Goal: Task Accomplishment & Management: Manage account settings

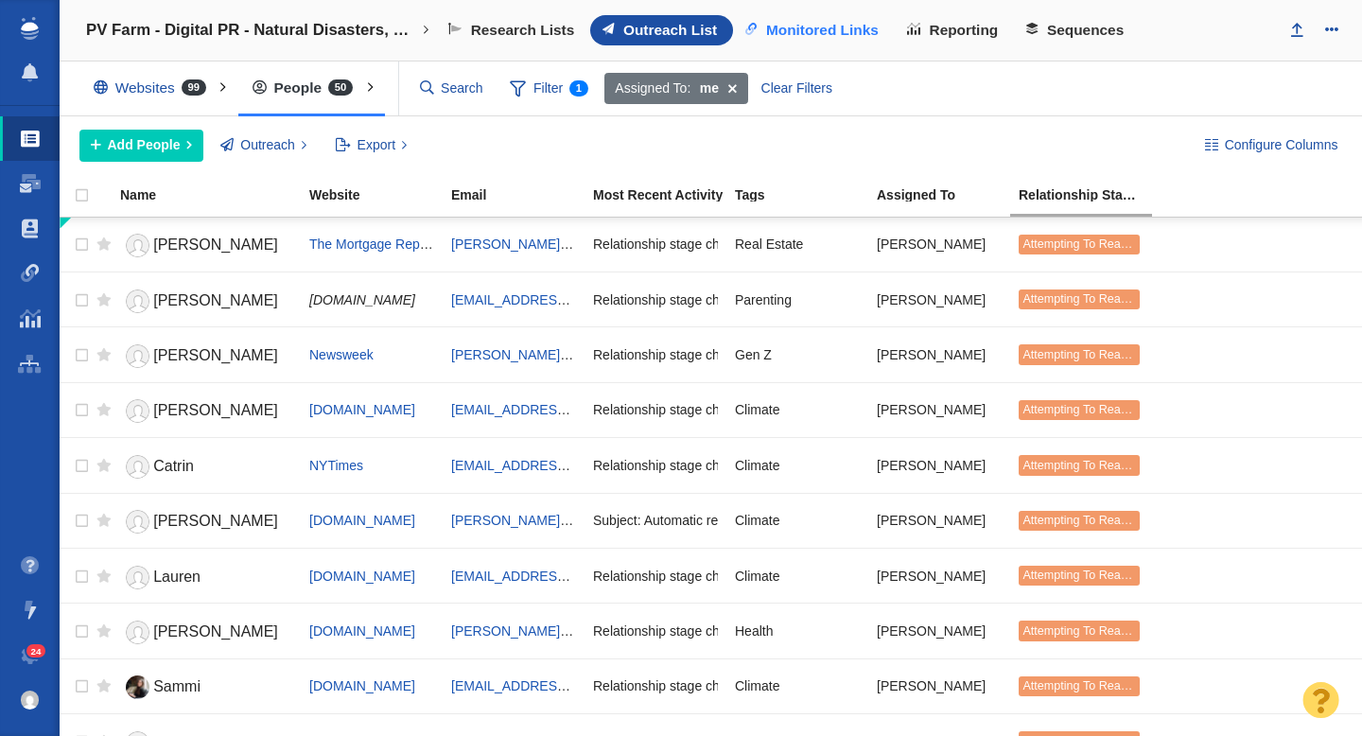
click at [846, 34] on span "Monitored Links" at bounding box center [822, 30] width 113 height 17
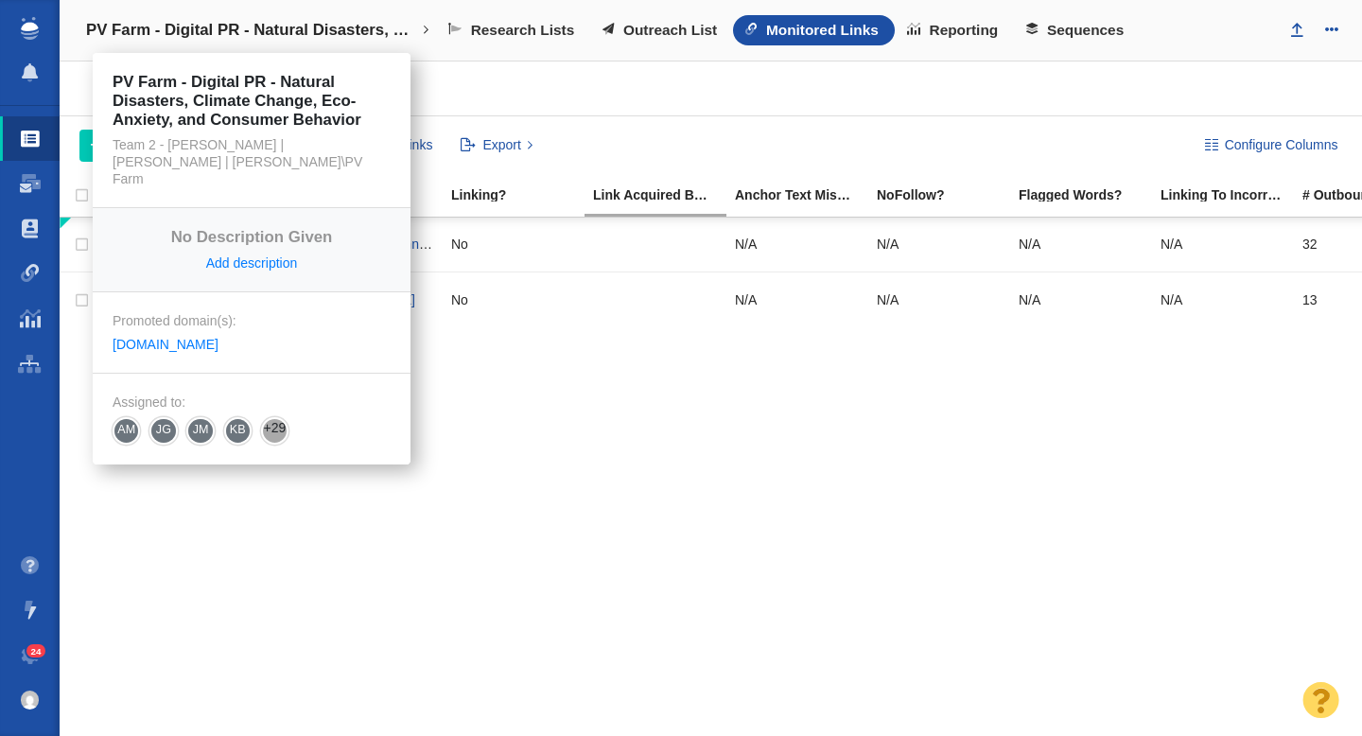
click at [272, 26] on h4 "PV Farm - Digital PR - Natural Disasters, Climate Change, Eco-Anxiety, and Cons…" at bounding box center [251, 30] width 331 height 19
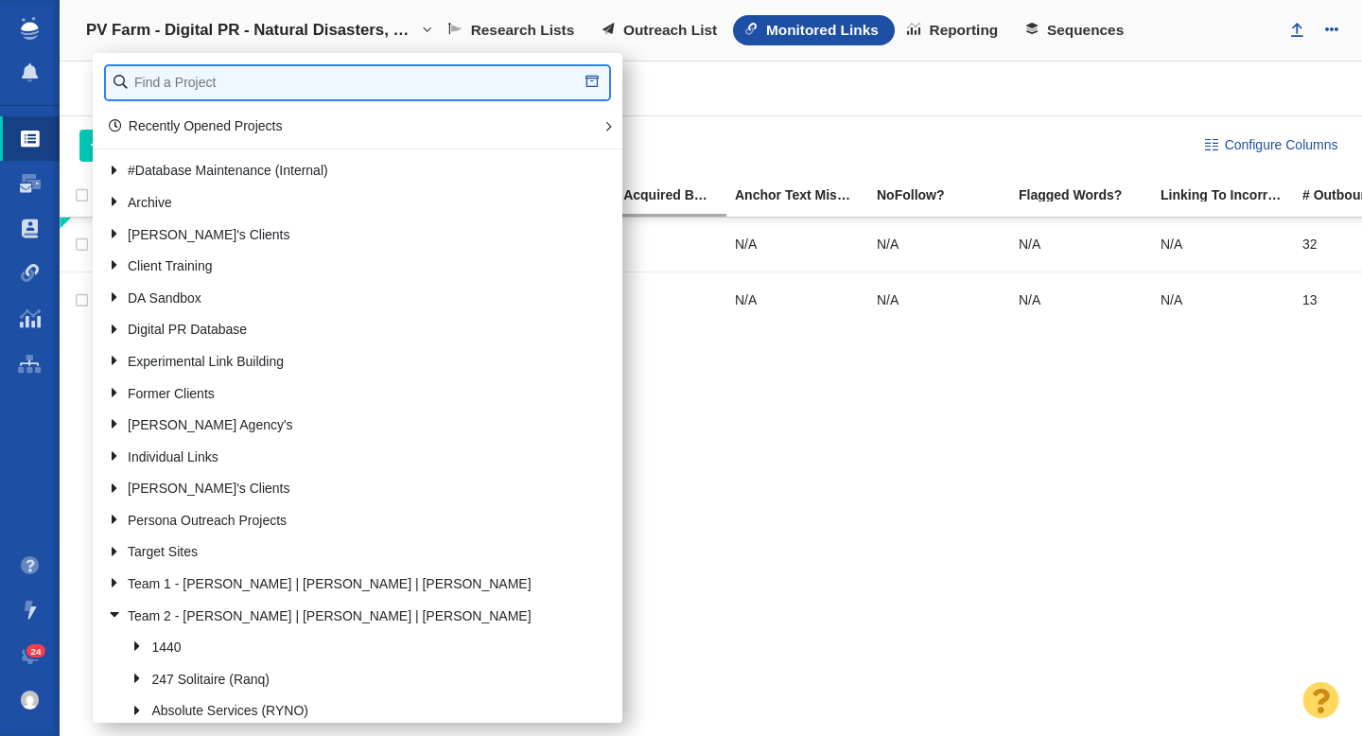
click at [224, 81] on input "text" at bounding box center [357, 82] width 503 height 33
type input "roadrun"
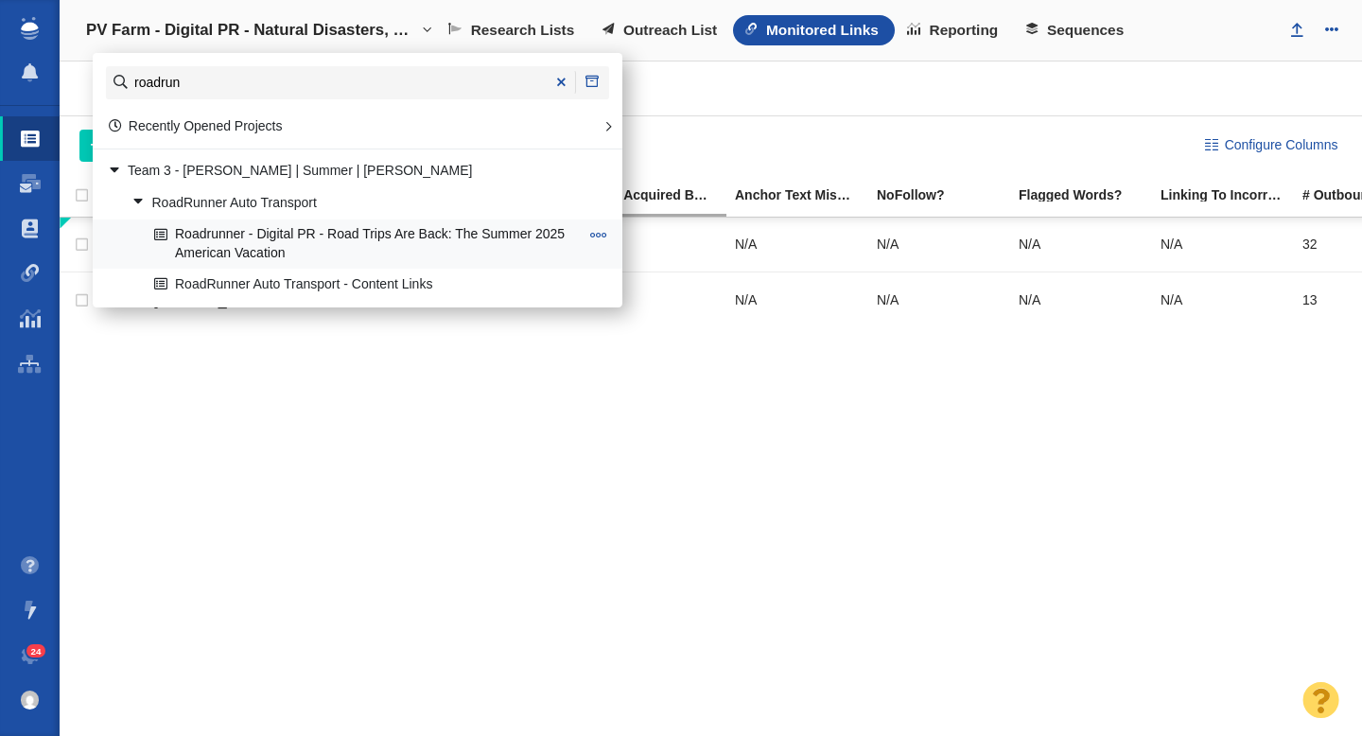
click at [303, 245] on link "Roadrunner - Digital PR - Road Trips Are Back: The Summer 2025 American Vacation" at bounding box center [366, 243] width 434 height 47
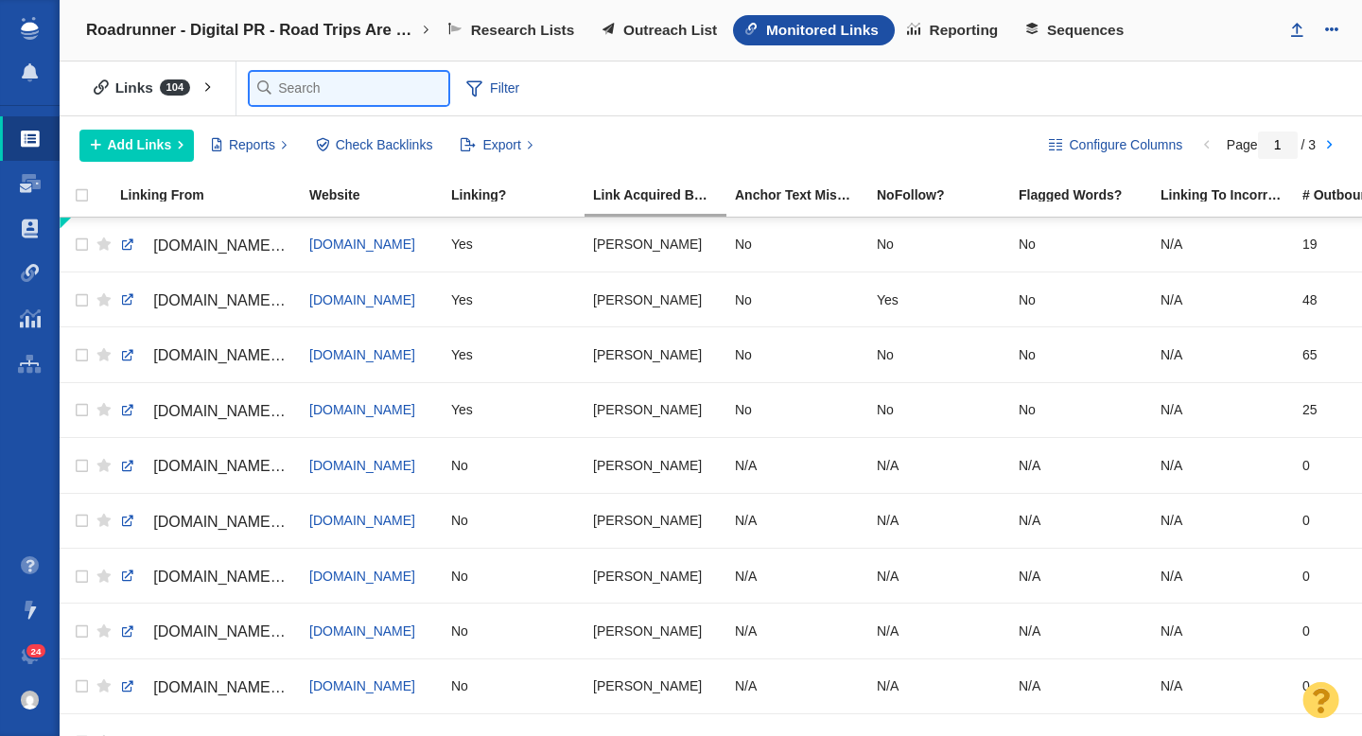
click at [294, 92] on input "text" at bounding box center [349, 88] width 199 height 33
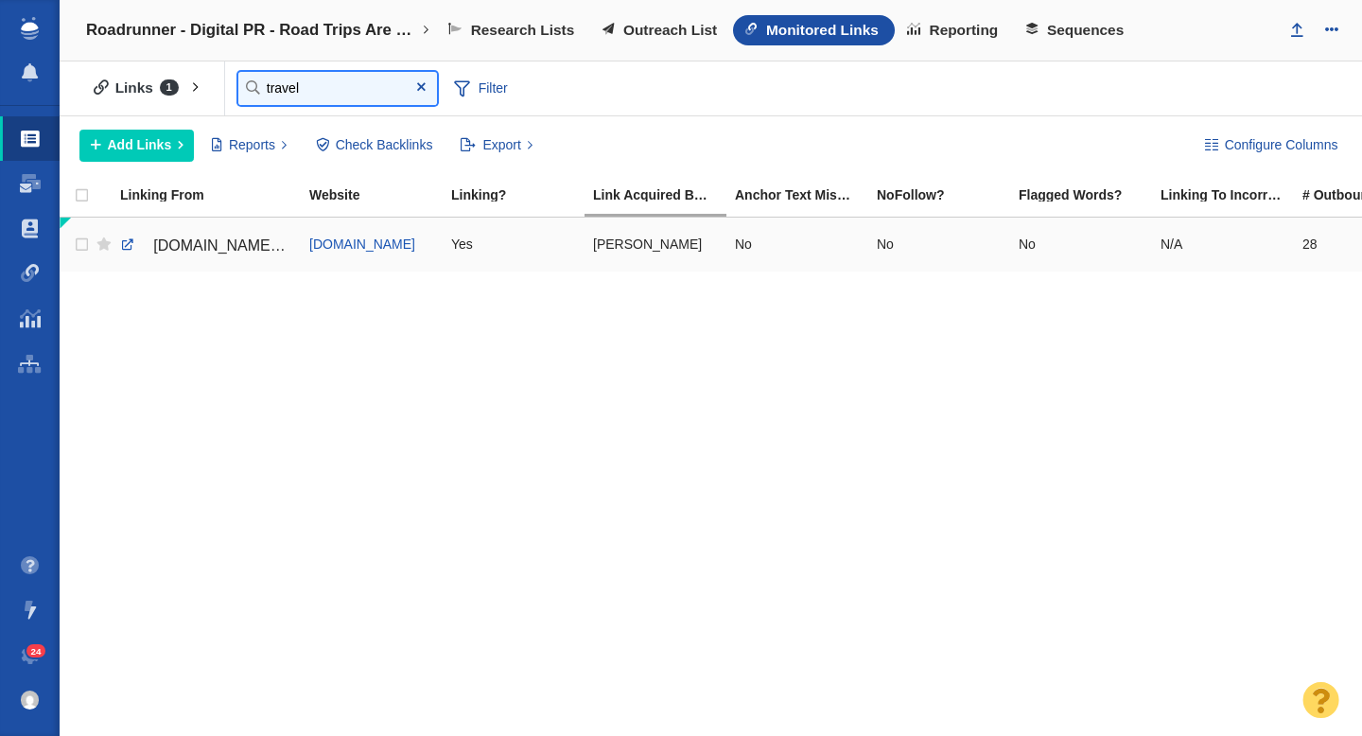
type input "travel"
click at [215, 250] on span "travelbinger.com/americans-ditch-planes-as-road-trips-make-a-major-comeback-in-…" at bounding box center [233, 245] width 160 height 16
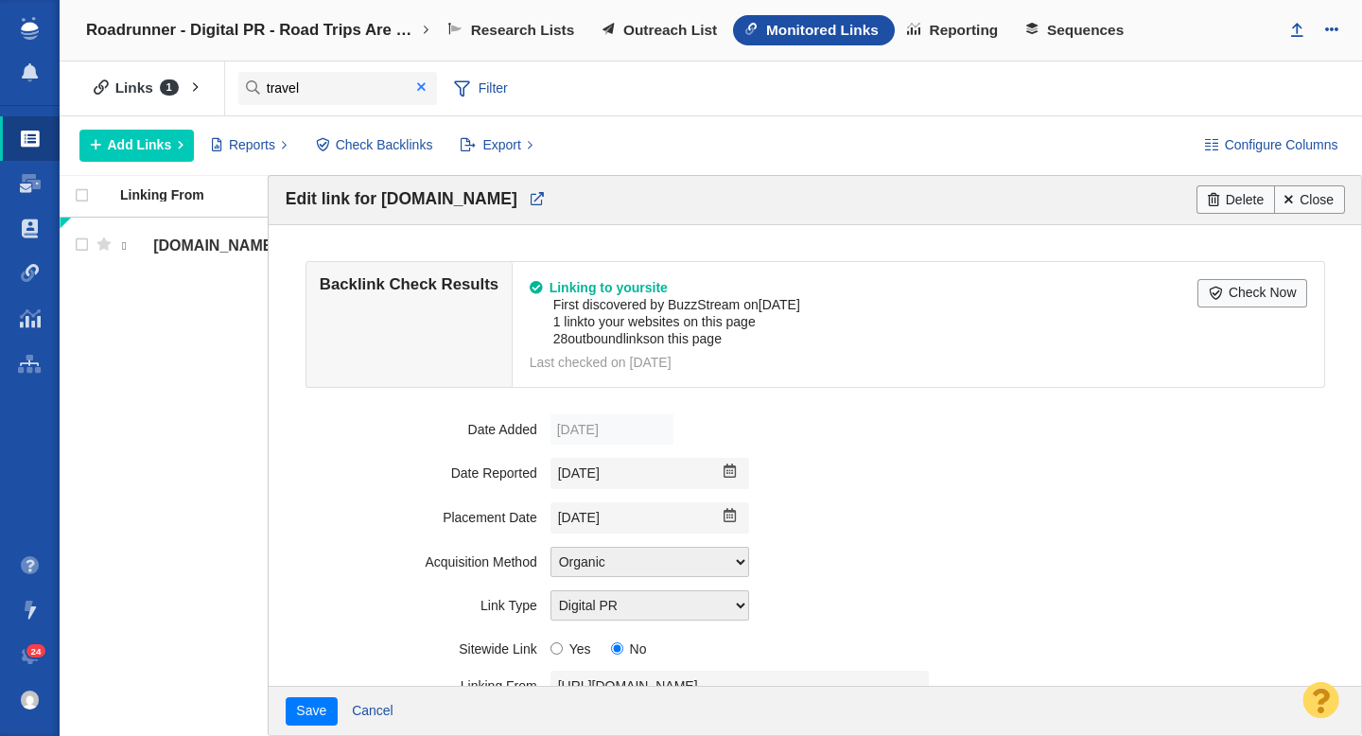
click at [415, 85] on span at bounding box center [422, 88] width 30 height 26
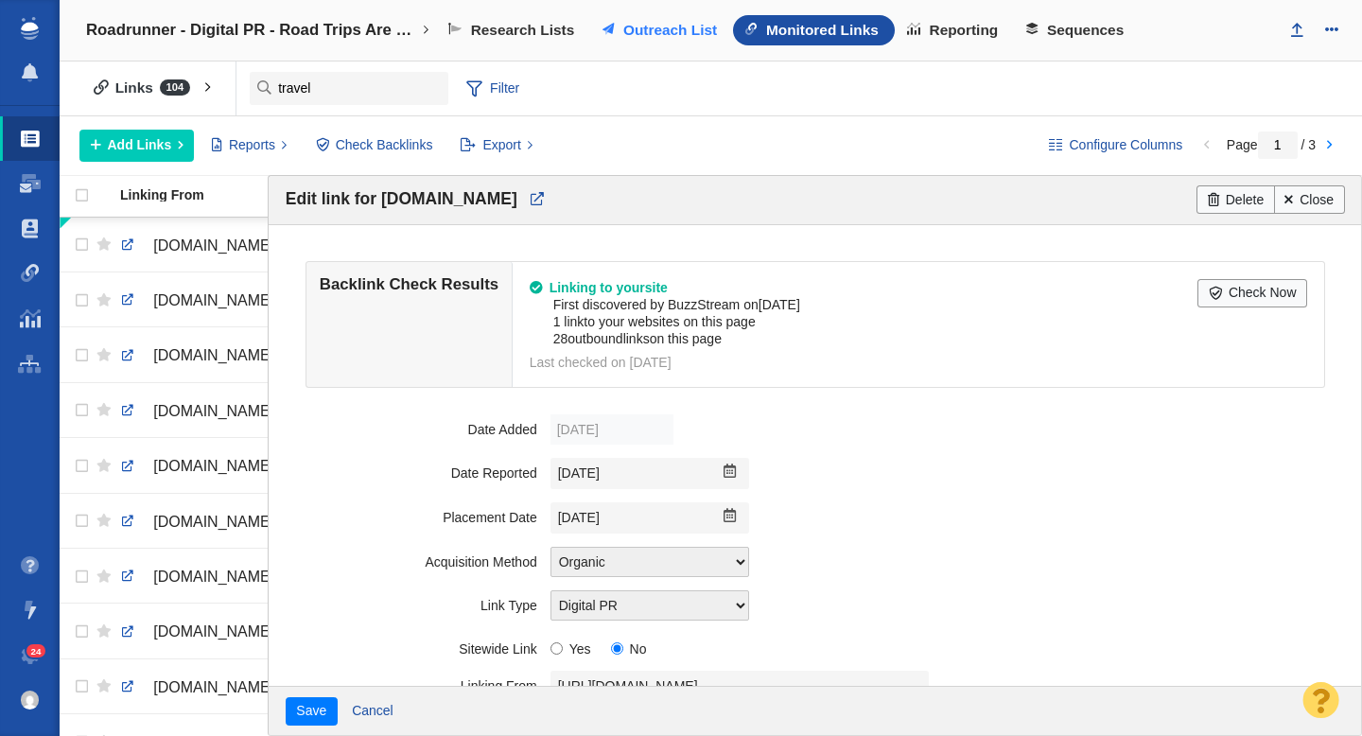
click at [651, 22] on span "Outreach List" at bounding box center [670, 30] width 94 height 17
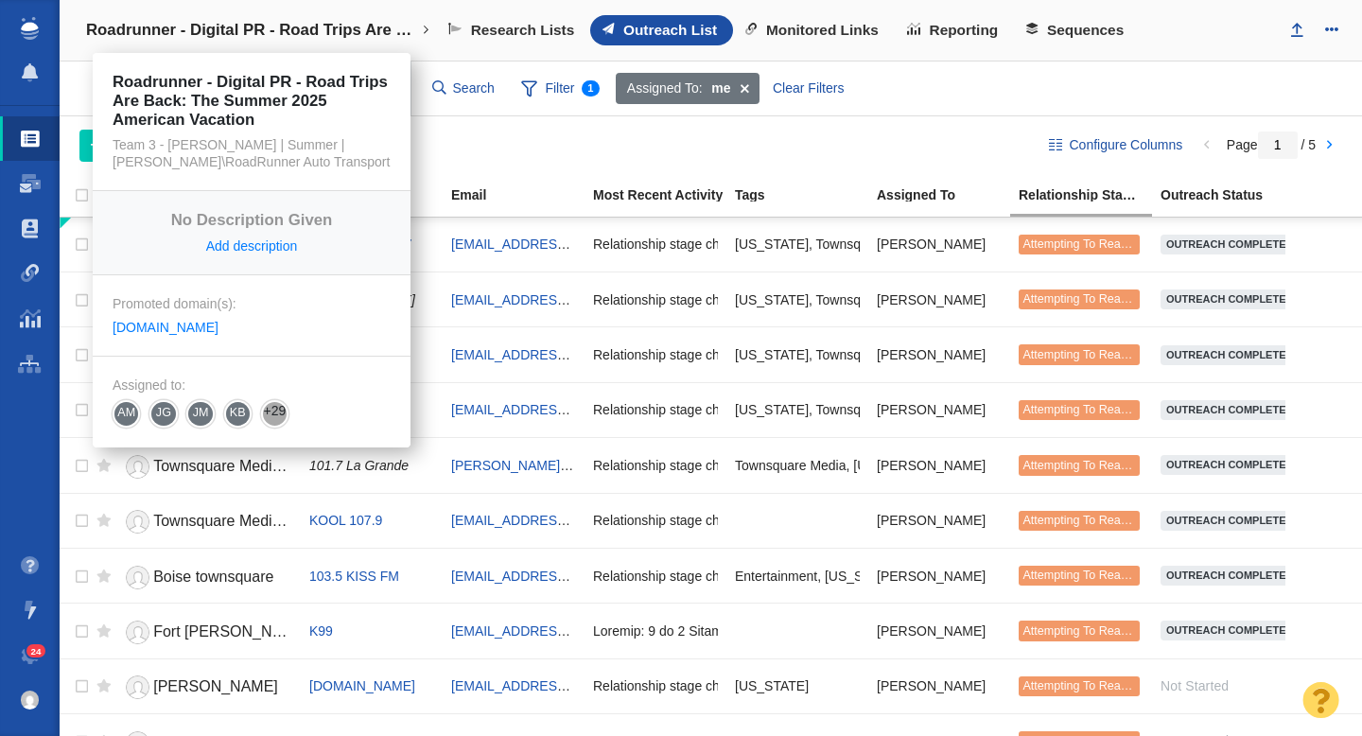
click at [285, 32] on h4 "Roadrunner - Digital PR - Road Trips Are Back: The Summer 2025 American Vacation" at bounding box center [251, 30] width 331 height 19
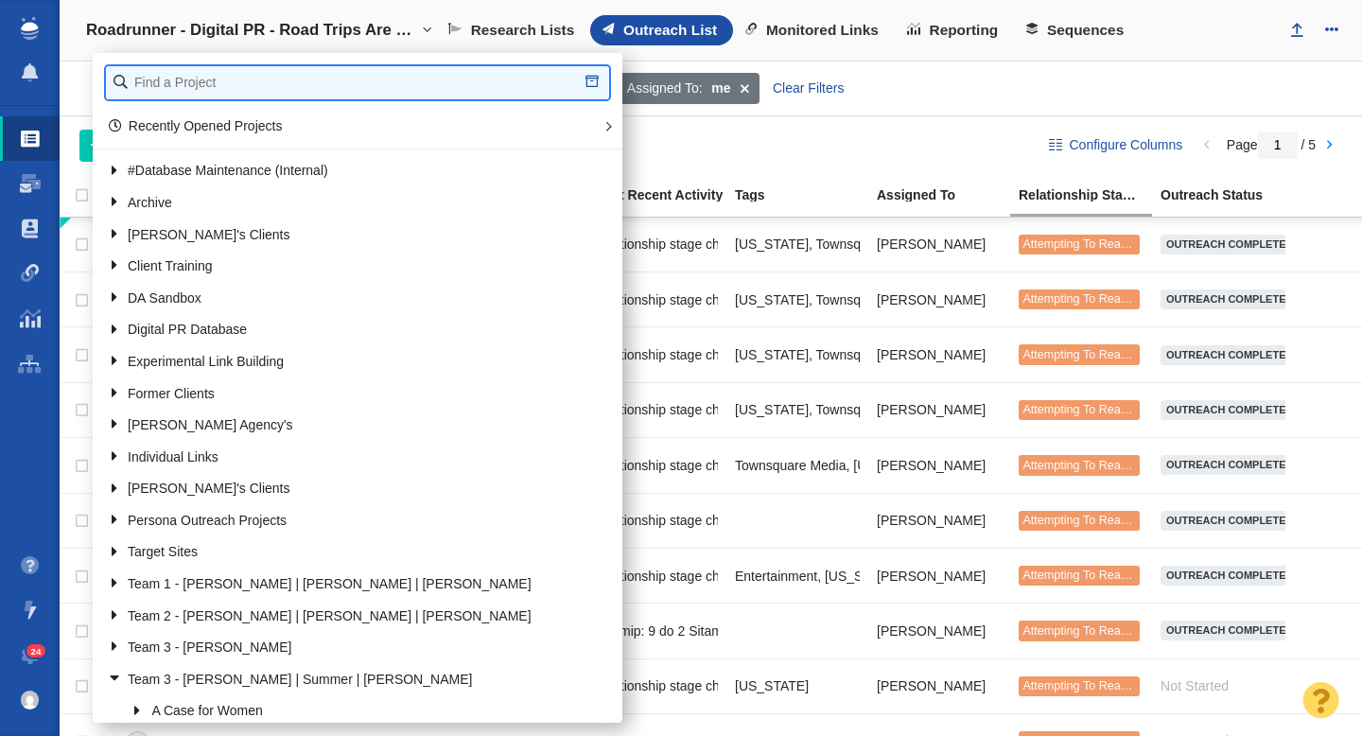
click at [271, 90] on input "text" at bounding box center [357, 82] width 503 height 33
type input "team soft"
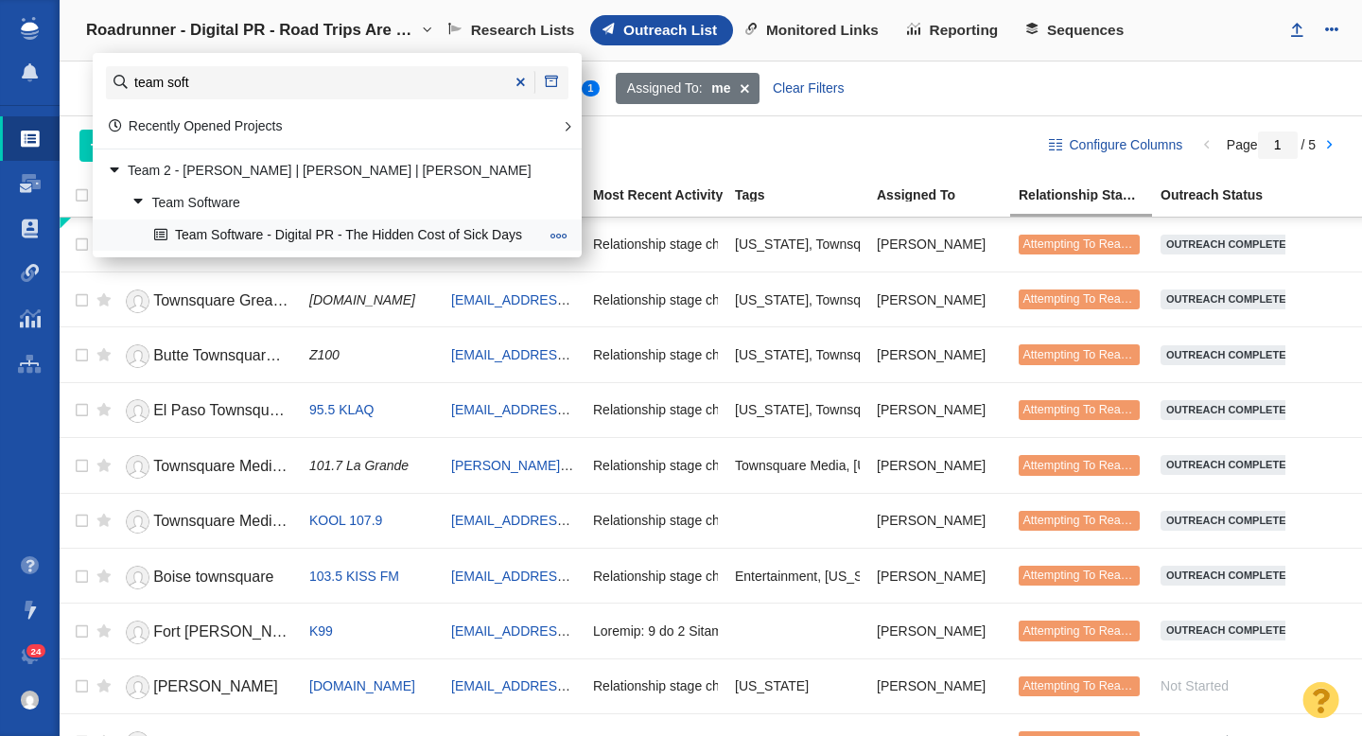
click at [395, 238] on link "Team Software - Digital PR - The Hidden Cost of Sick Days" at bounding box center [346, 234] width 394 height 29
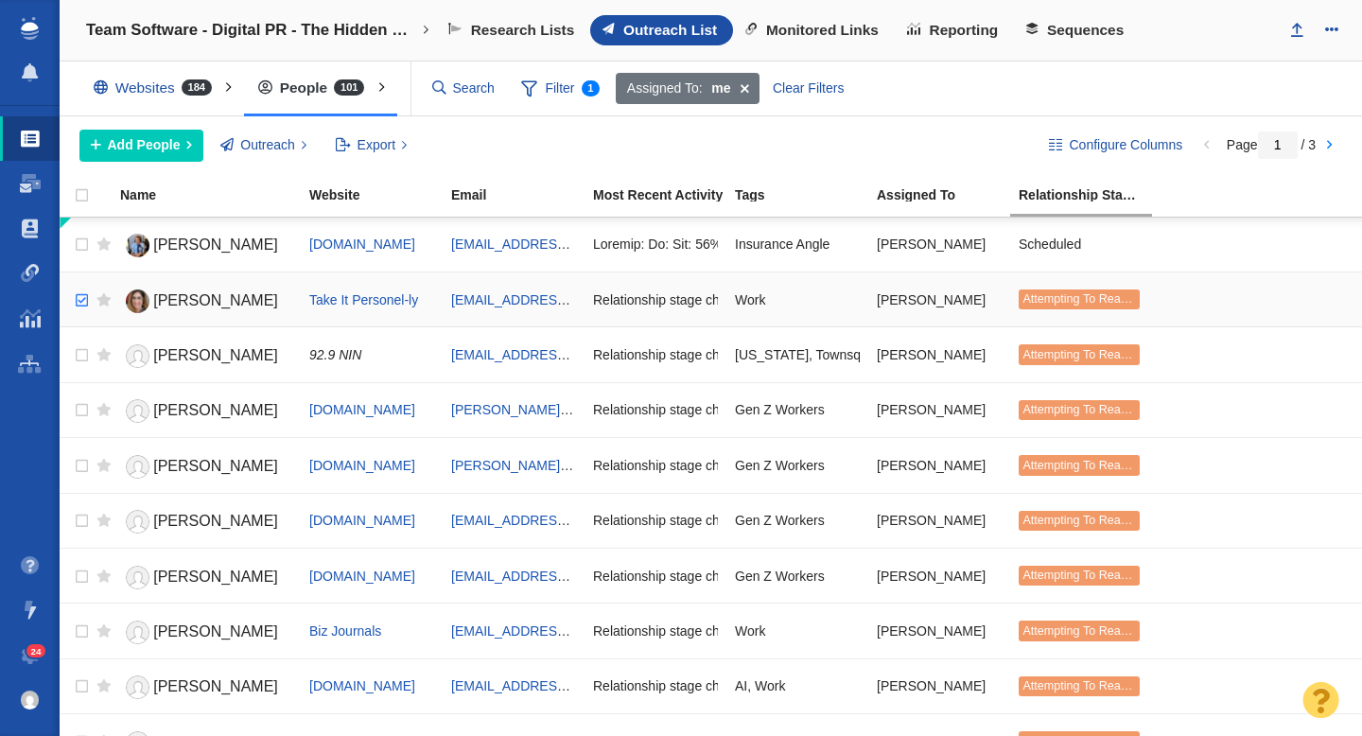
checkbox input "true"
click at [75, 304] on input "checkbox" at bounding box center [79, 301] width 28 height 42
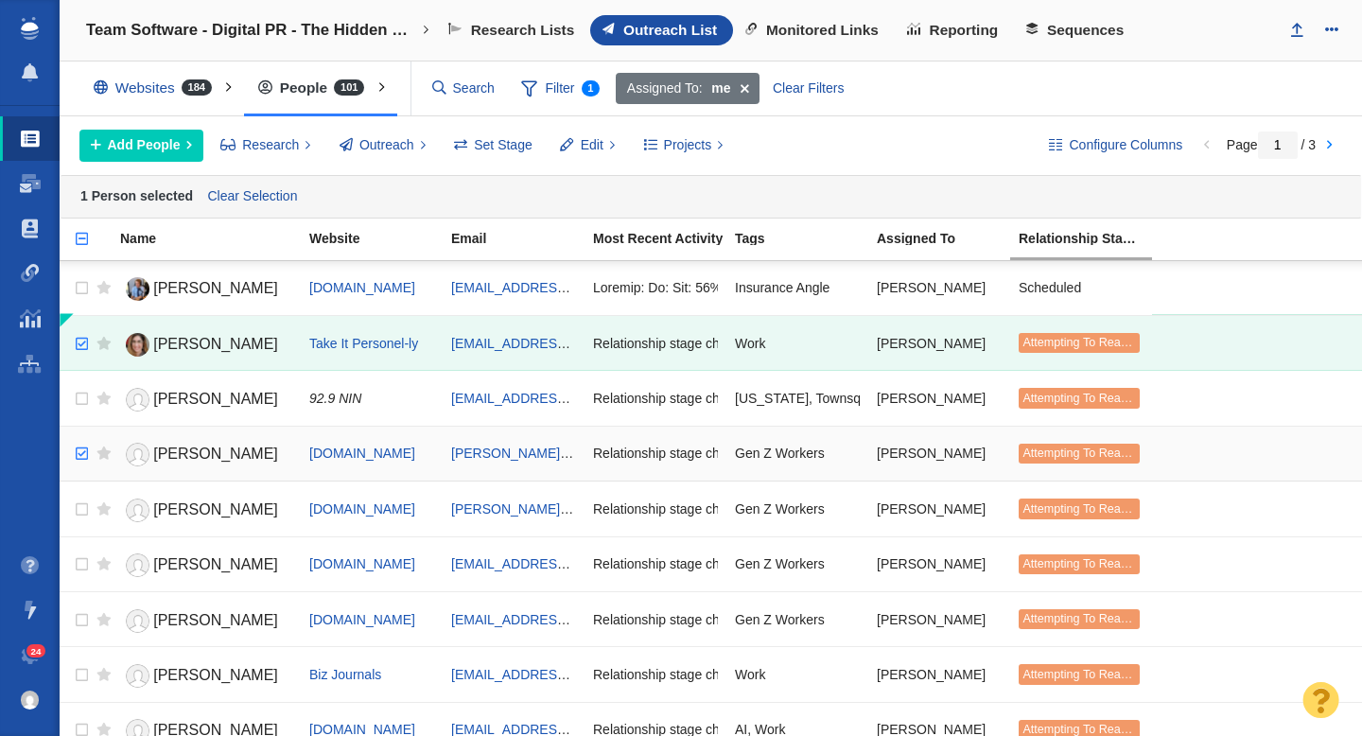
checkbox input "true"
click at [84, 453] on input "checkbox" at bounding box center [79, 454] width 28 height 42
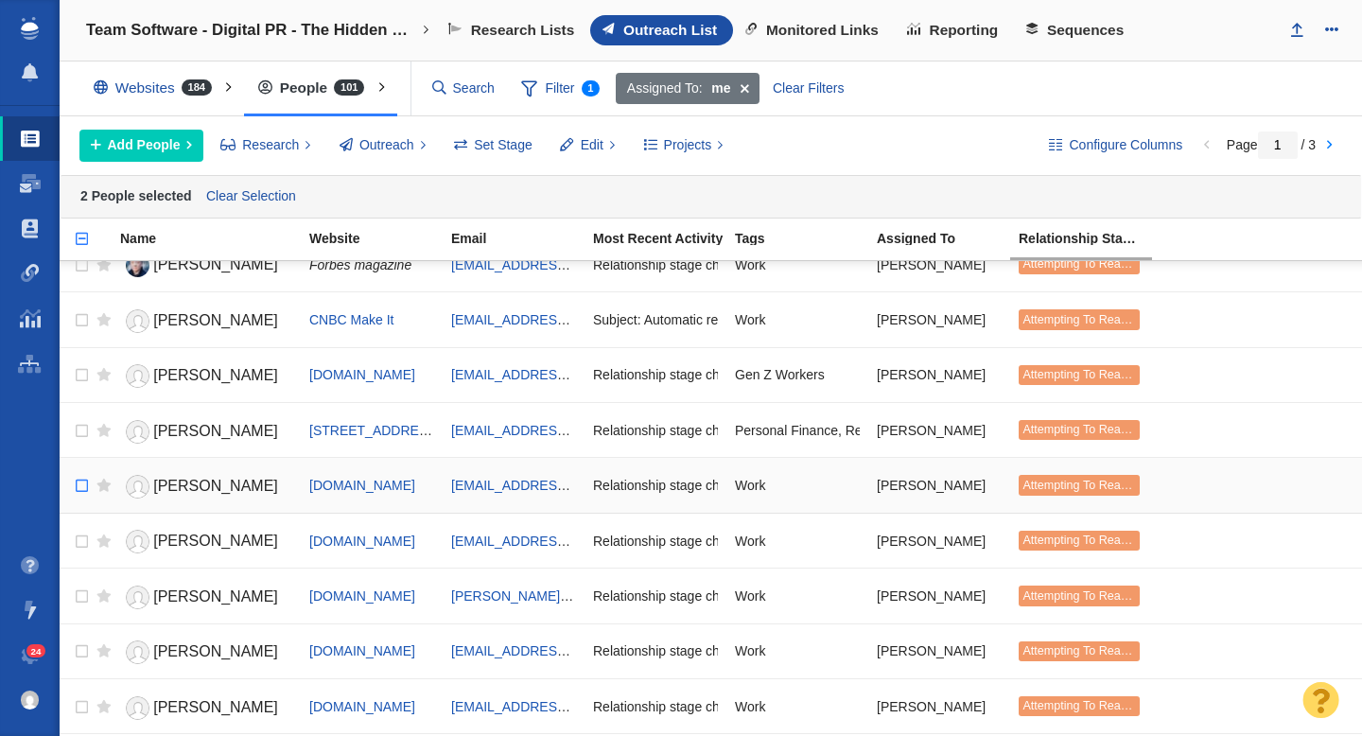
scroll to position [633, 0]
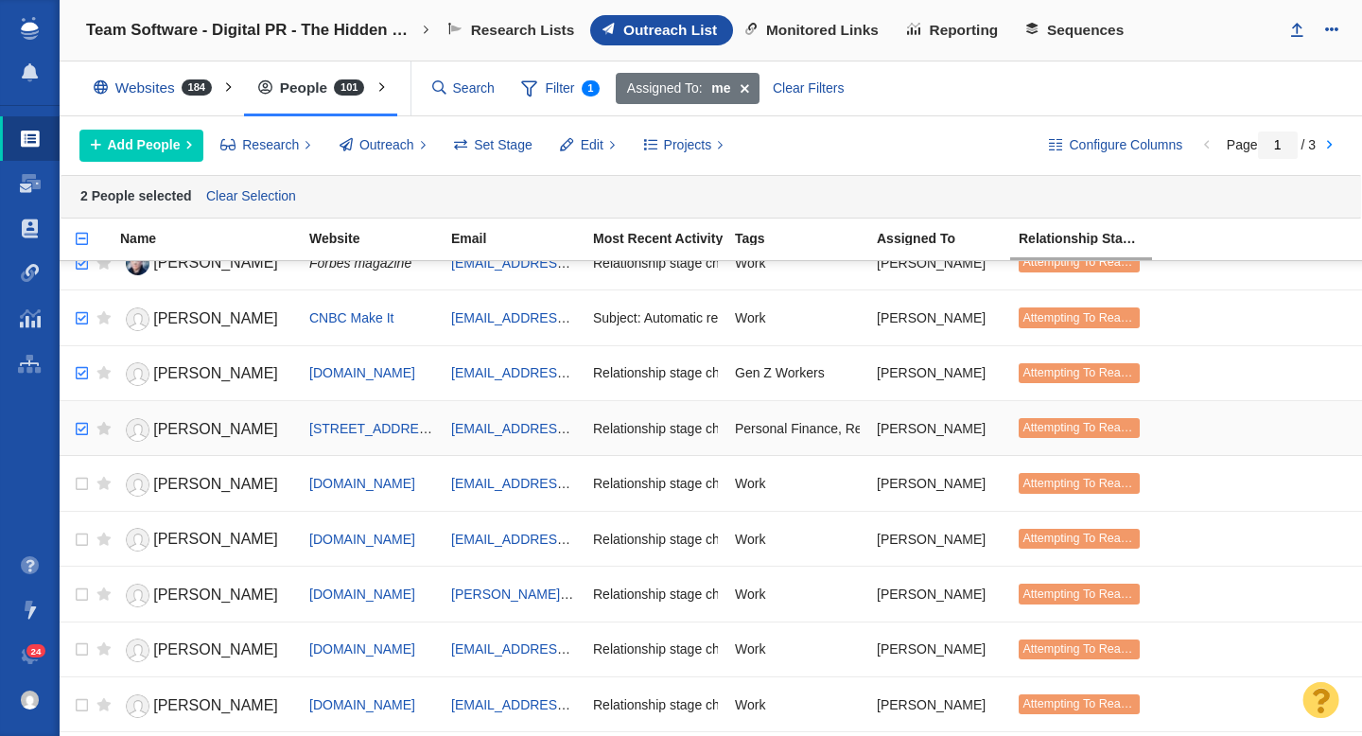
click at [82, 432] on input "checkbox" at bounding box center [79, 430] width 28 height 42
checkbox input "true"
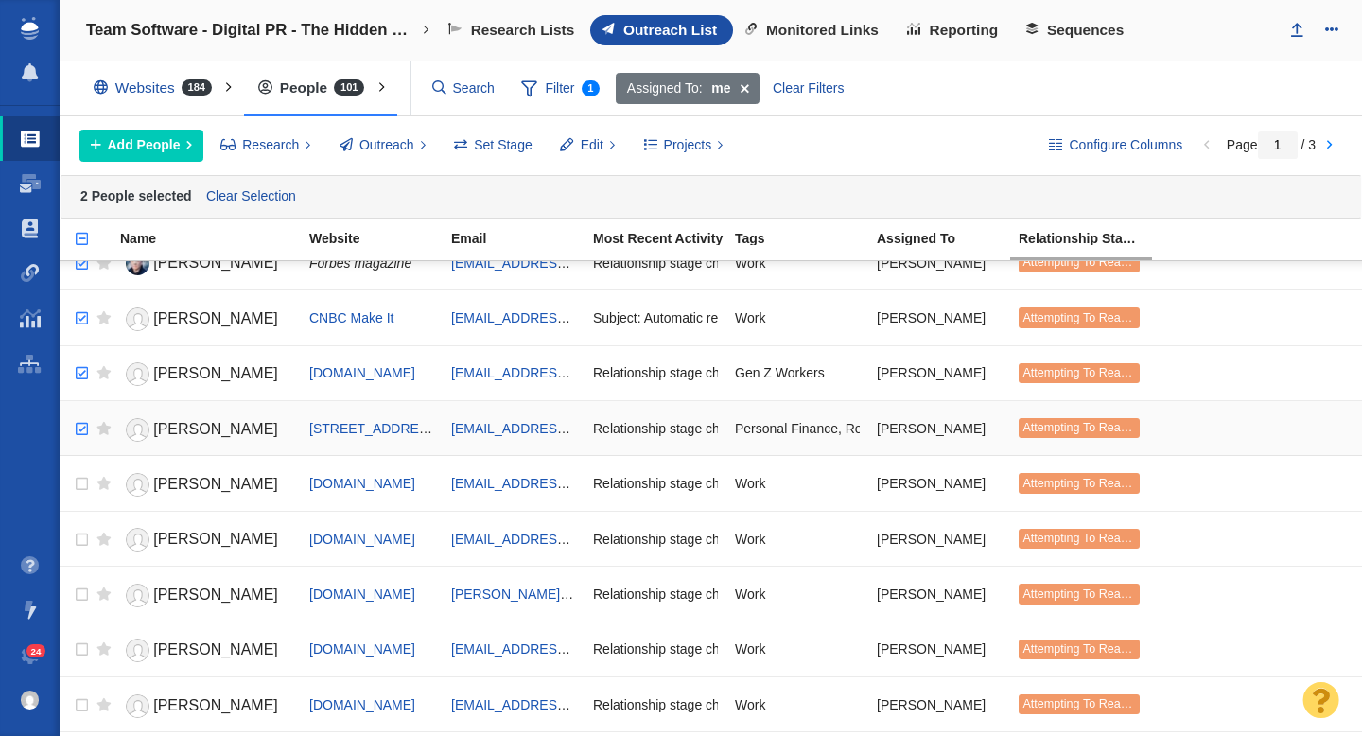
checkbox input "true"
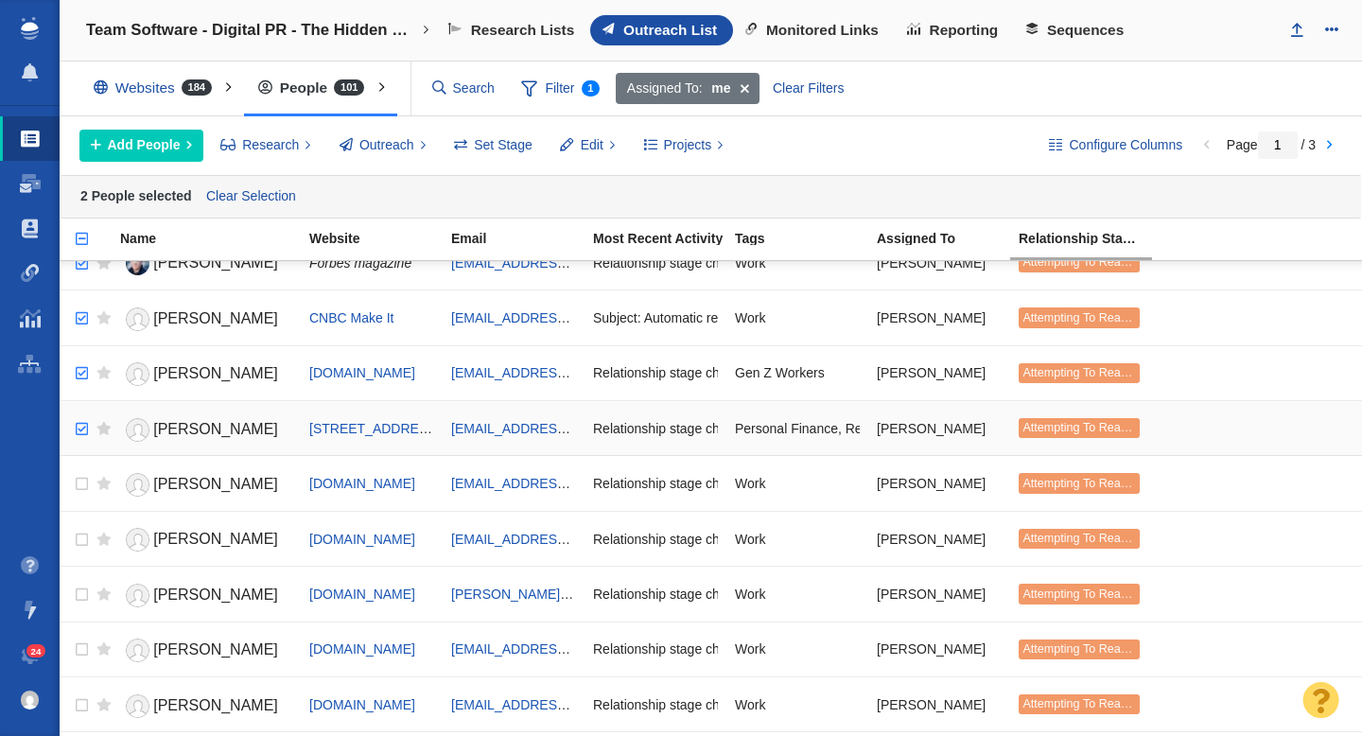
checkbox input "true"
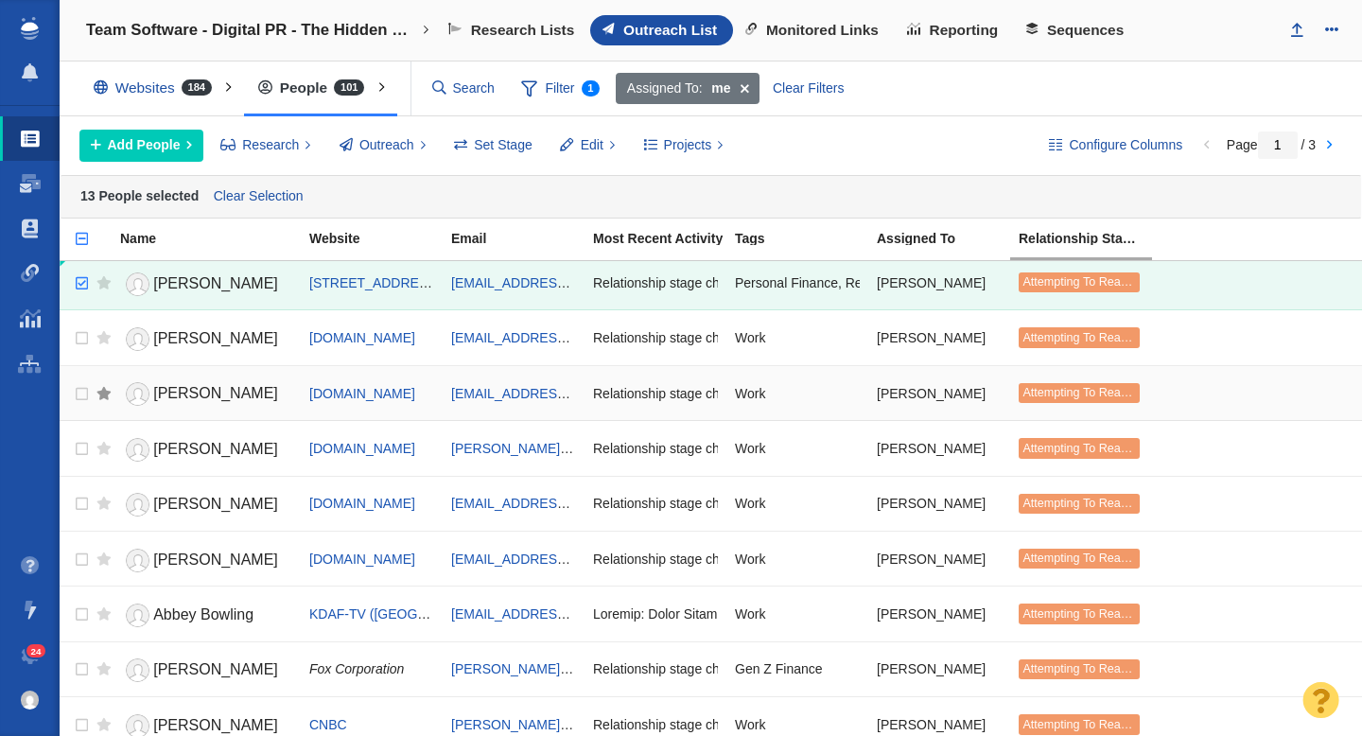
scroll to position [790, 0]
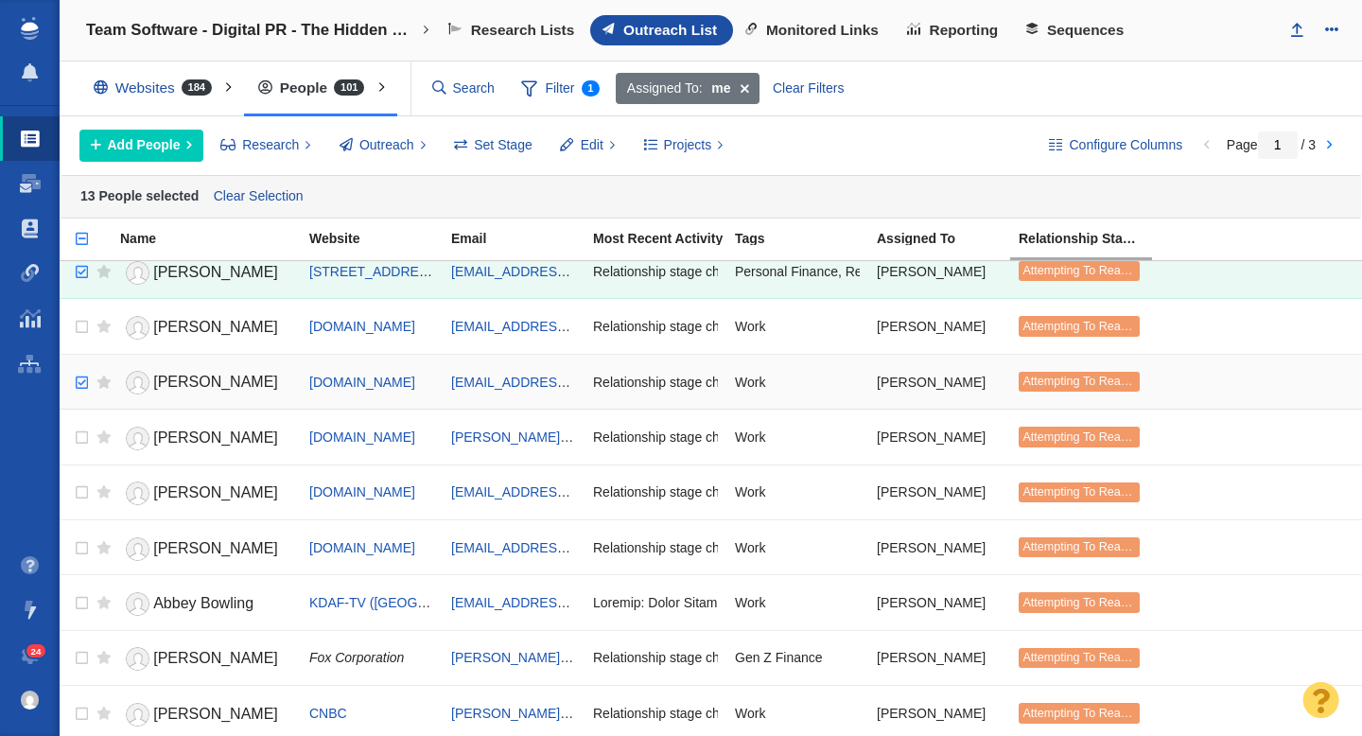
checkbox input "true"
click at [81, 384] on input "checkbox" at bounding box center [79, 383] width 28 height 42
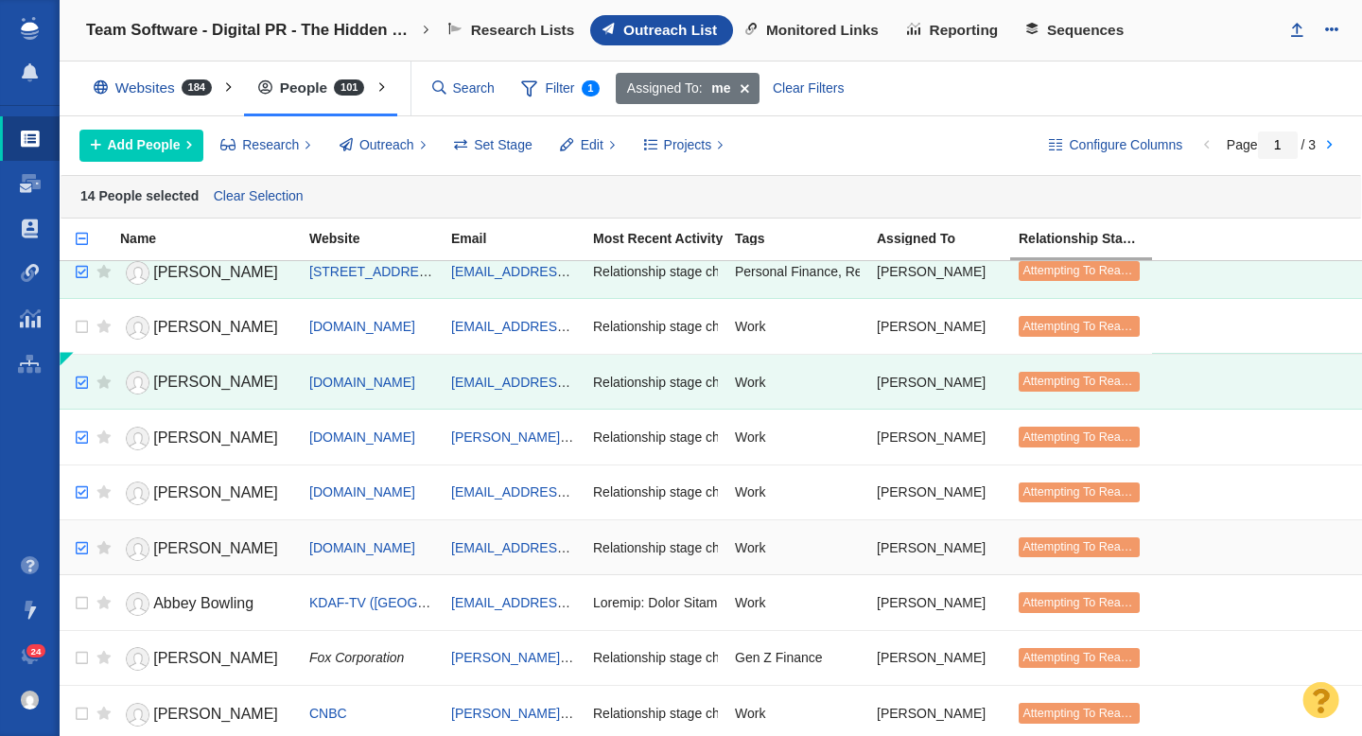
checkbox input "true"
click at [83, 554] on input "checkbox" at bounding box center [79, 549] width 28 height 42
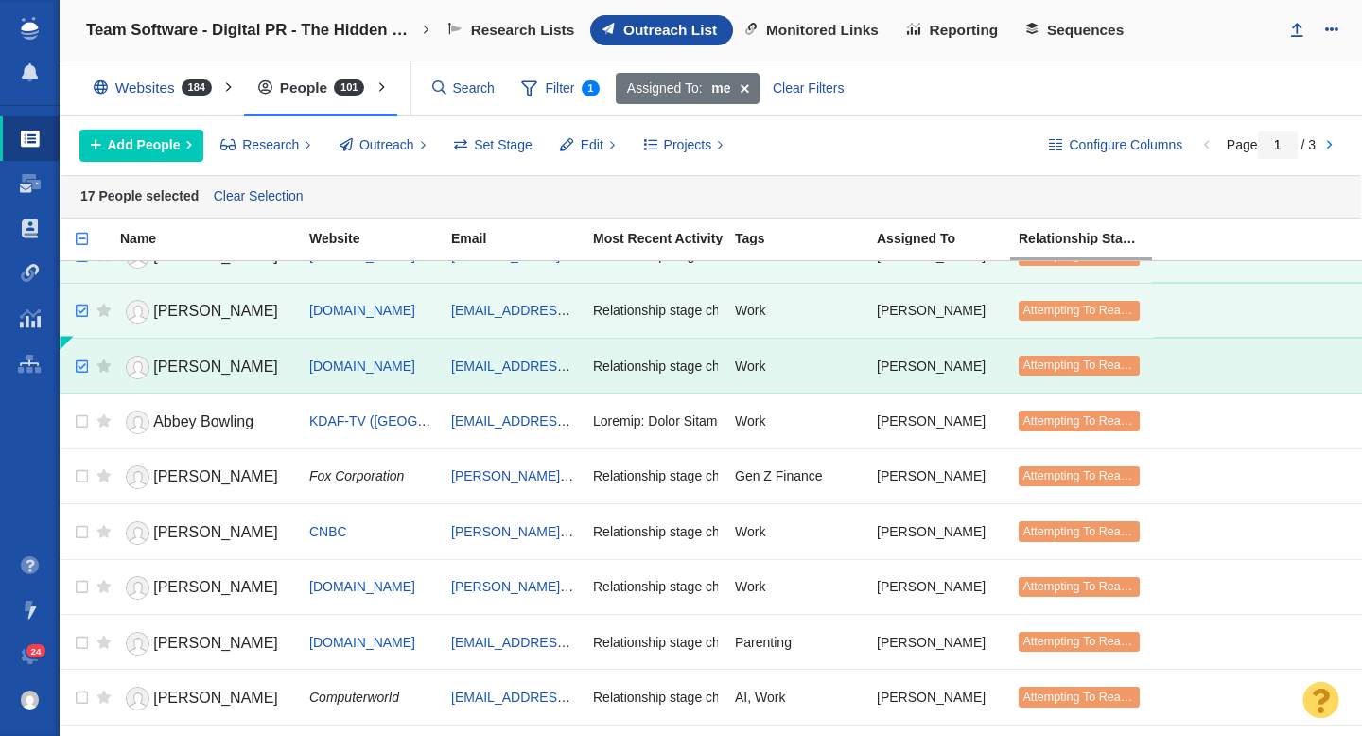
scroll to position [972, 0]
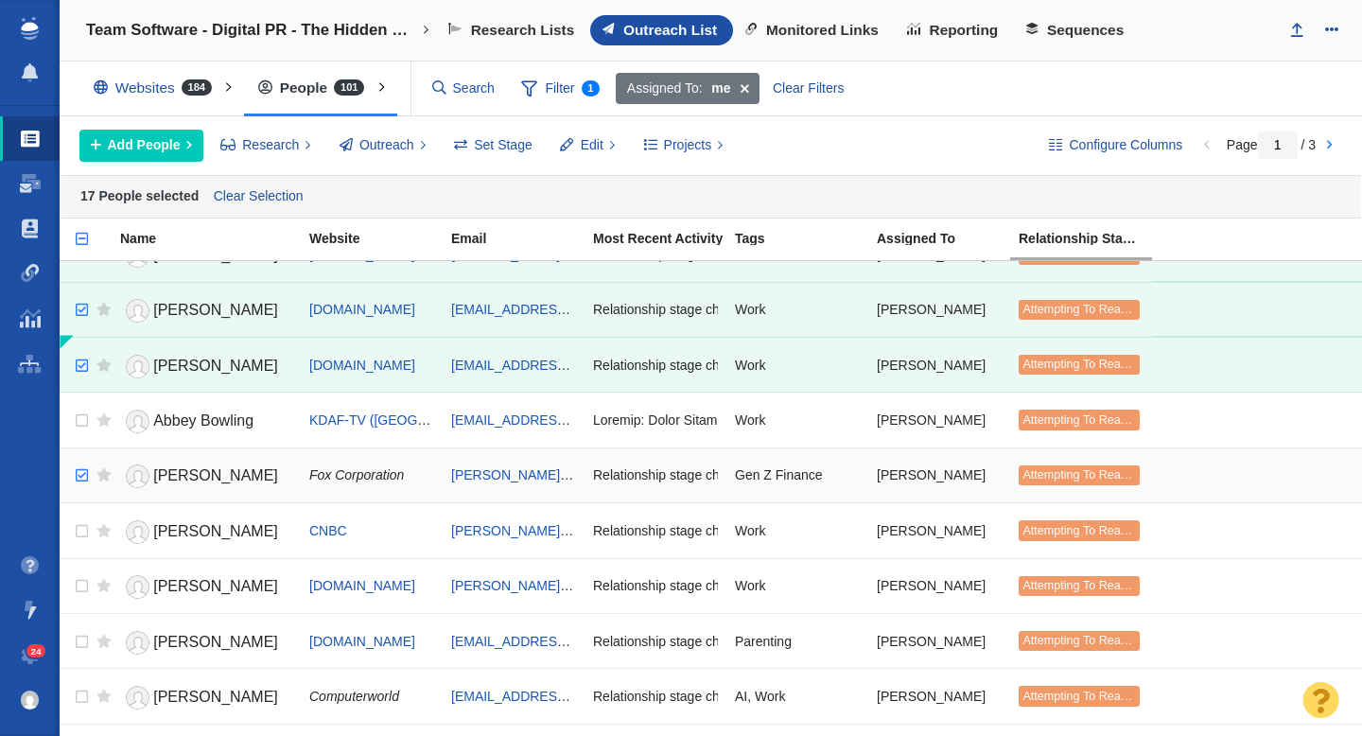
checkbox input "true"
click at [85, 470] on input "checkbox" at bounding box center [79, 476] width 28 height 42
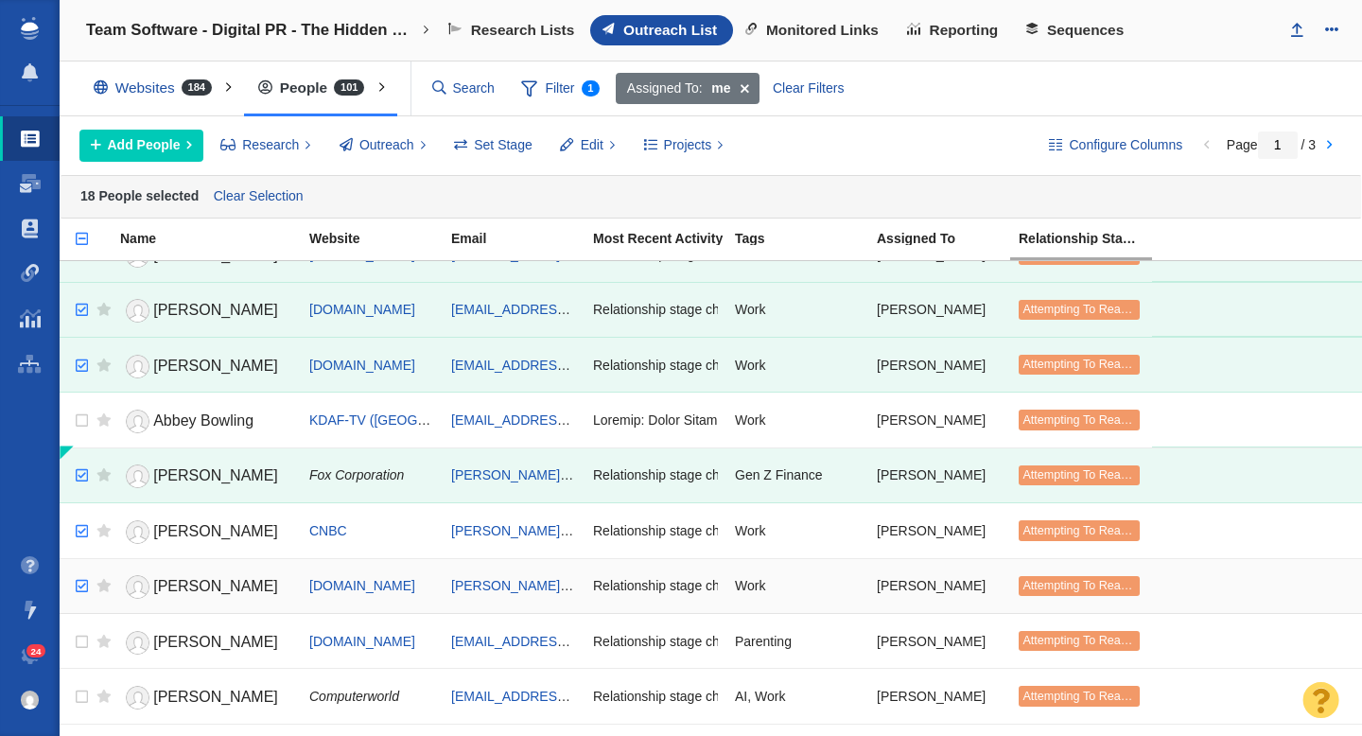
checkbox input "true"
click at [85, 586] on input "checkbox" at bounding box center [79, 587] width 28 height 42
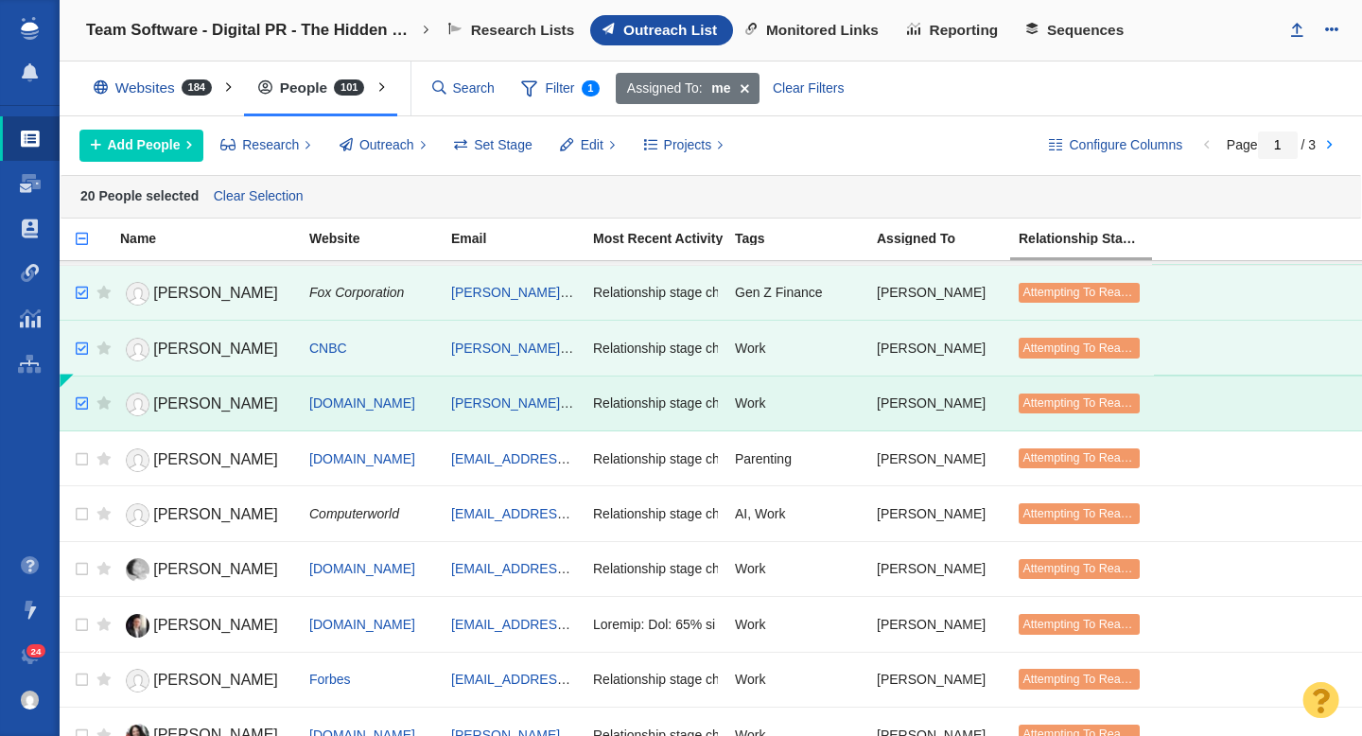
scroll to position [1157, 0]
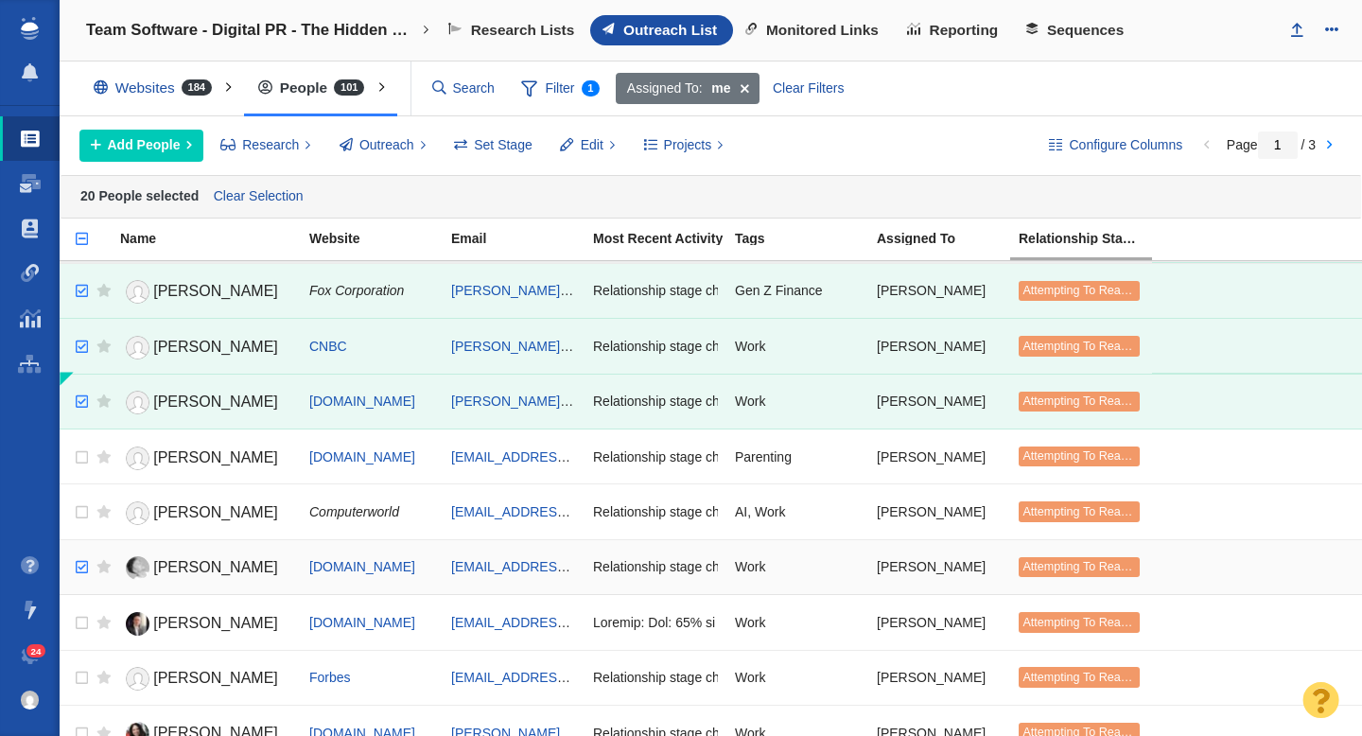
checkbox input "true"
click at [79, 568] on input "checkbox" at bounding box center [79, 568] width 28 height 42
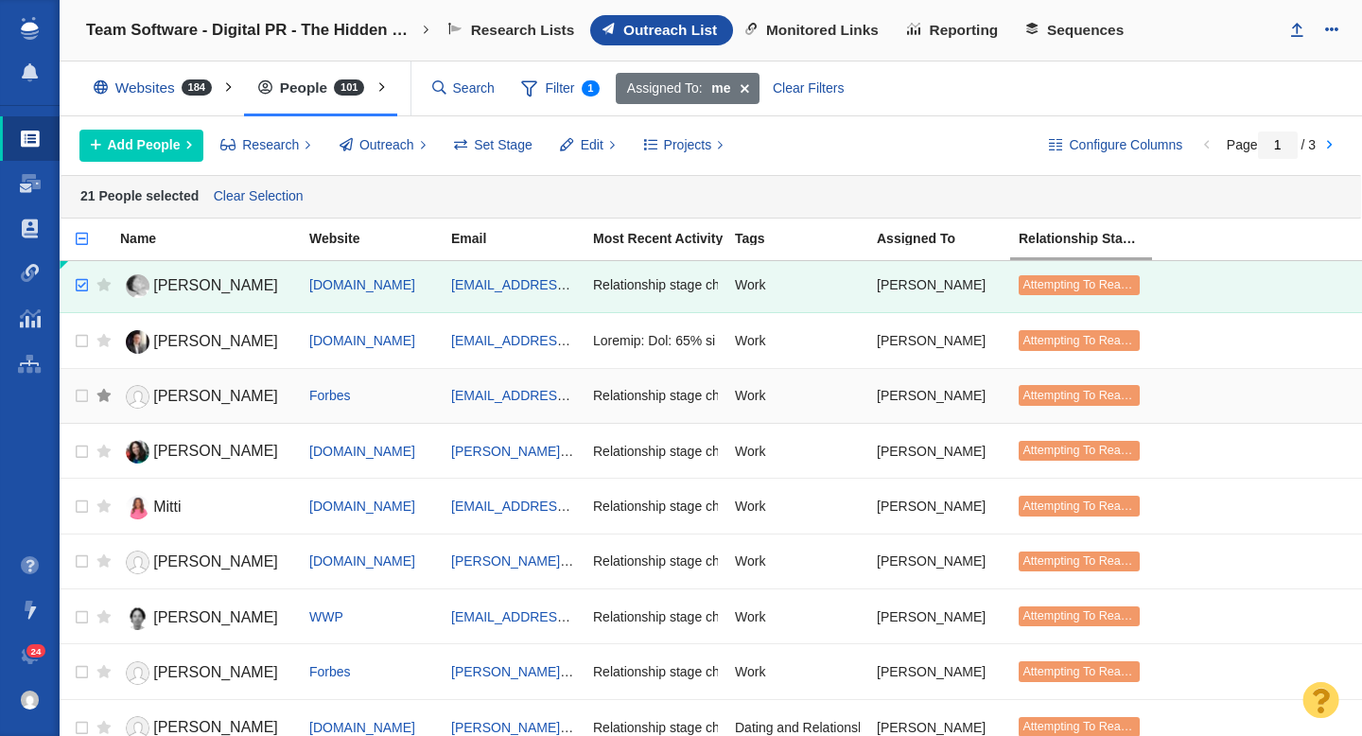
scroll to position [1454, 0]
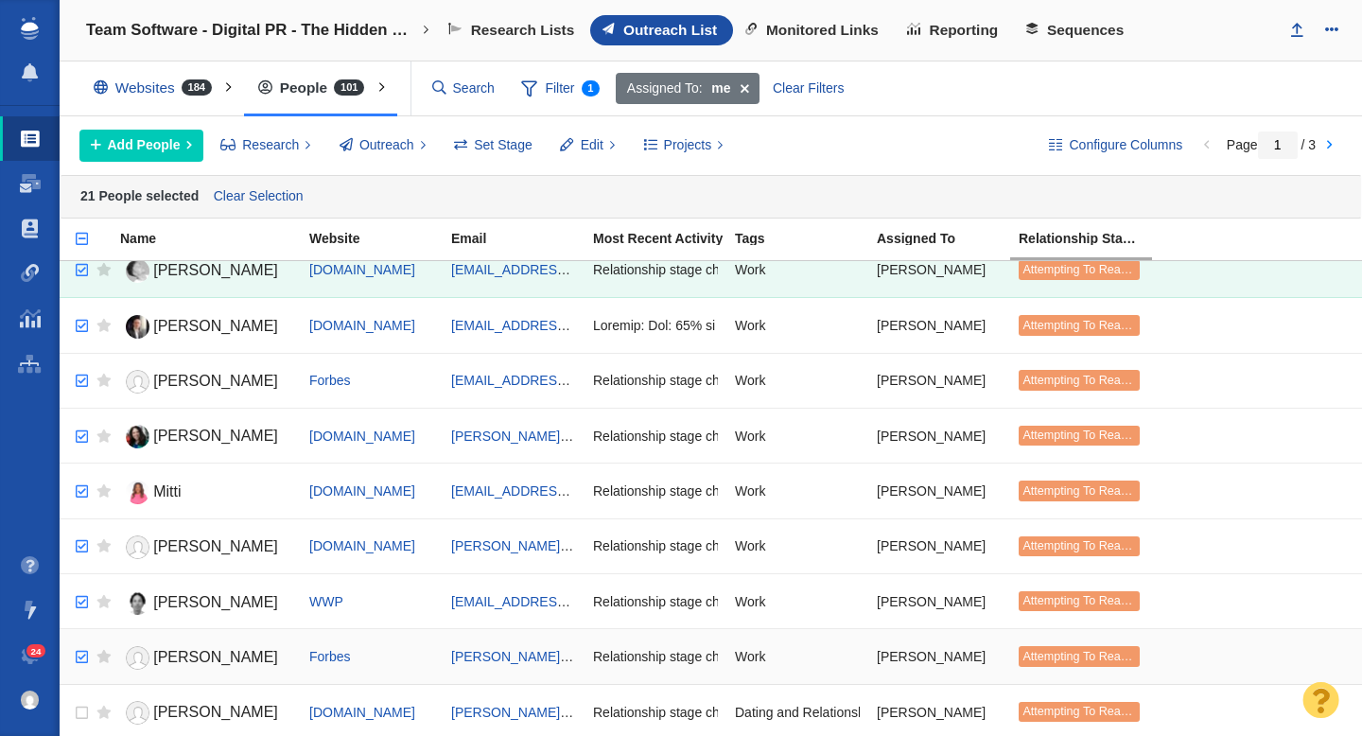
checkbox input "true"
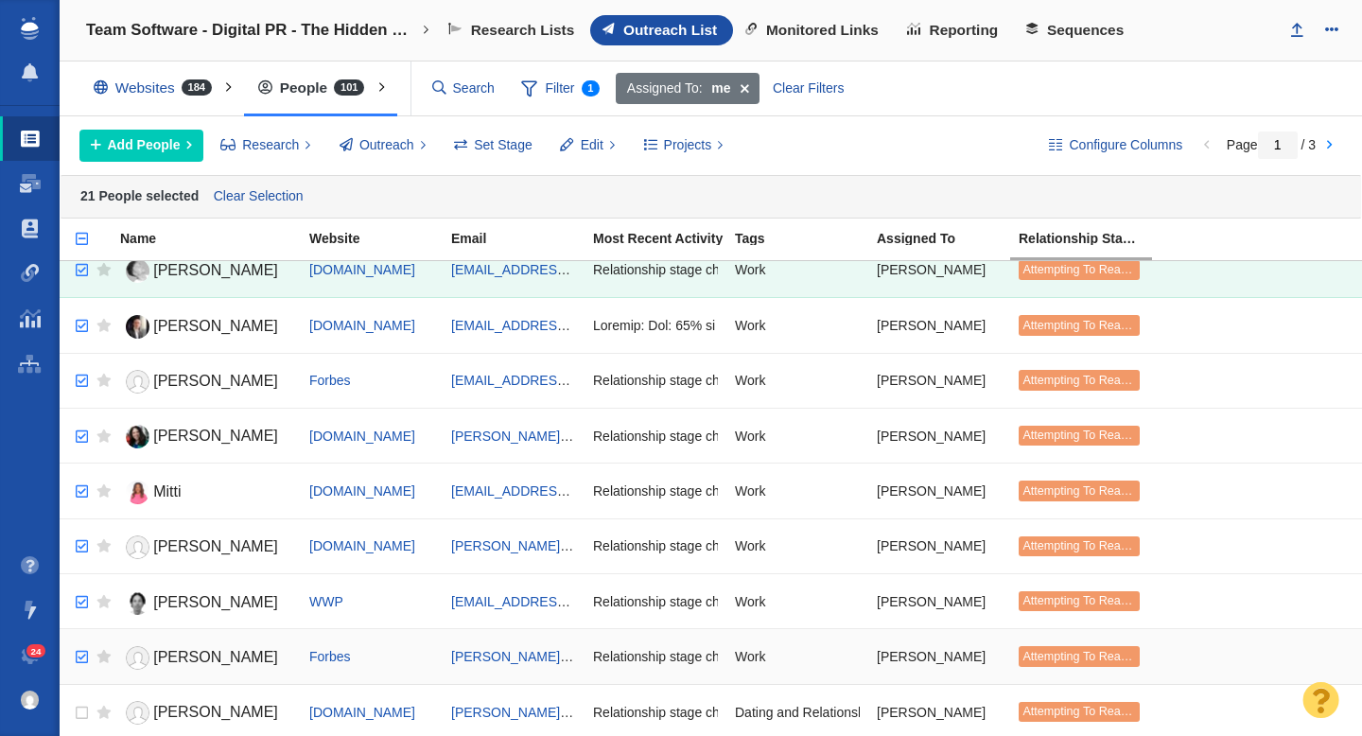
checkbox input "true"
click at [80, 656] on input "checkbox" at bounding box center [79, 658] width 28 height 42
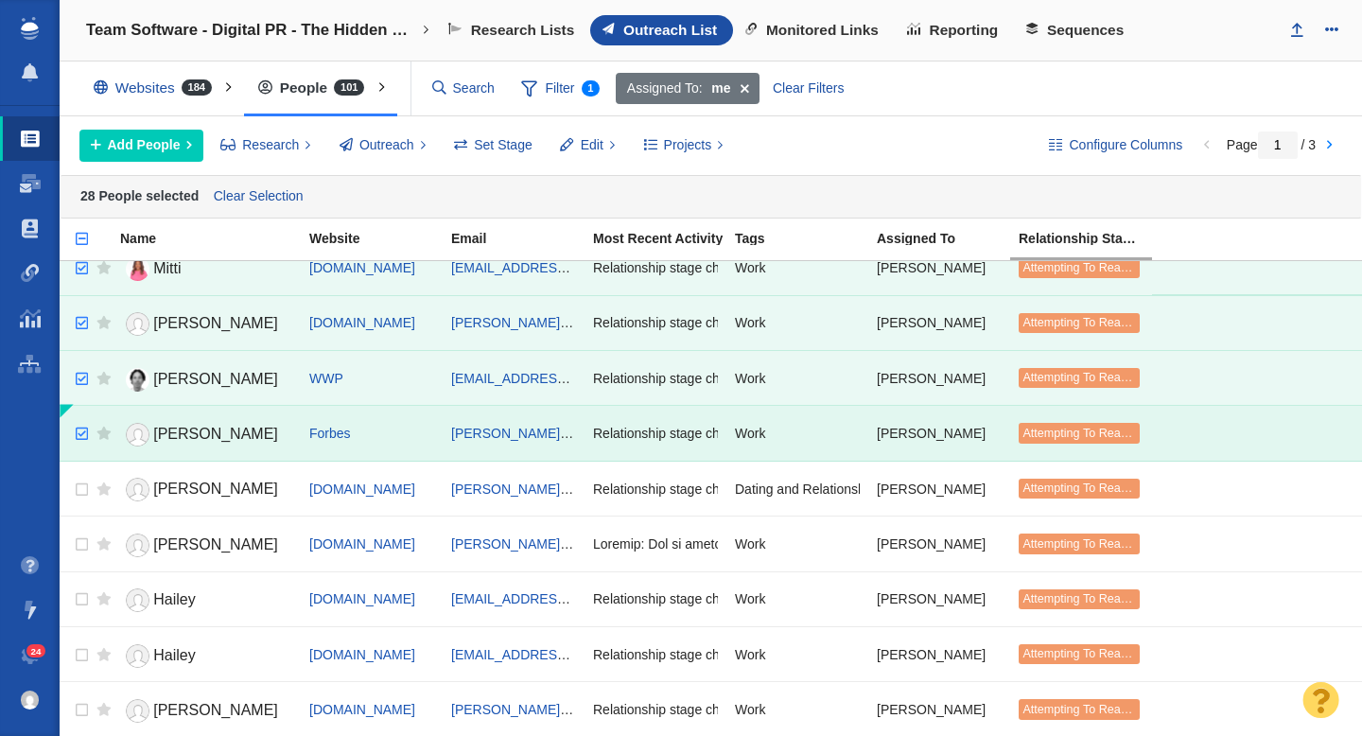
scroll to position [1678, 0]
checkbox input "true"
click at [79, 540] on input "checkbox" at bounding box center [79, 544] width 28 height 42
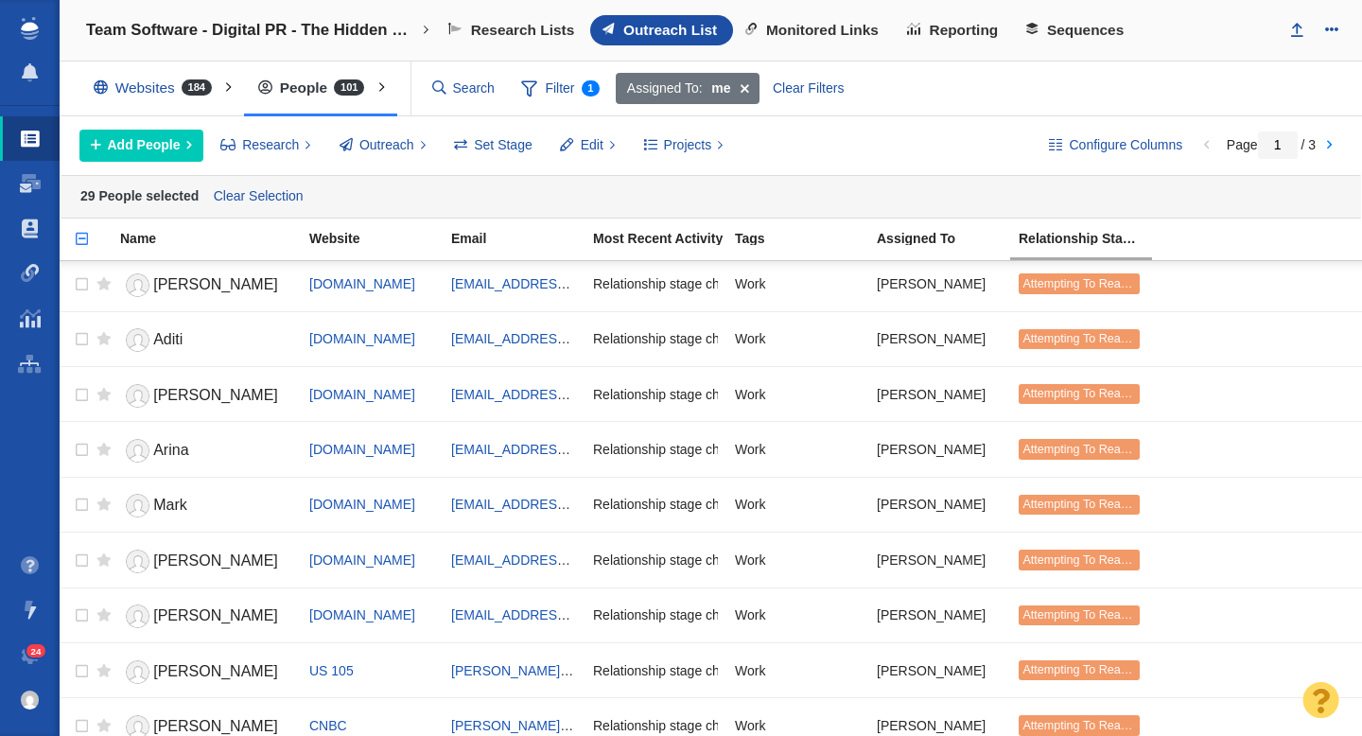
scroll to position [2286, 0]
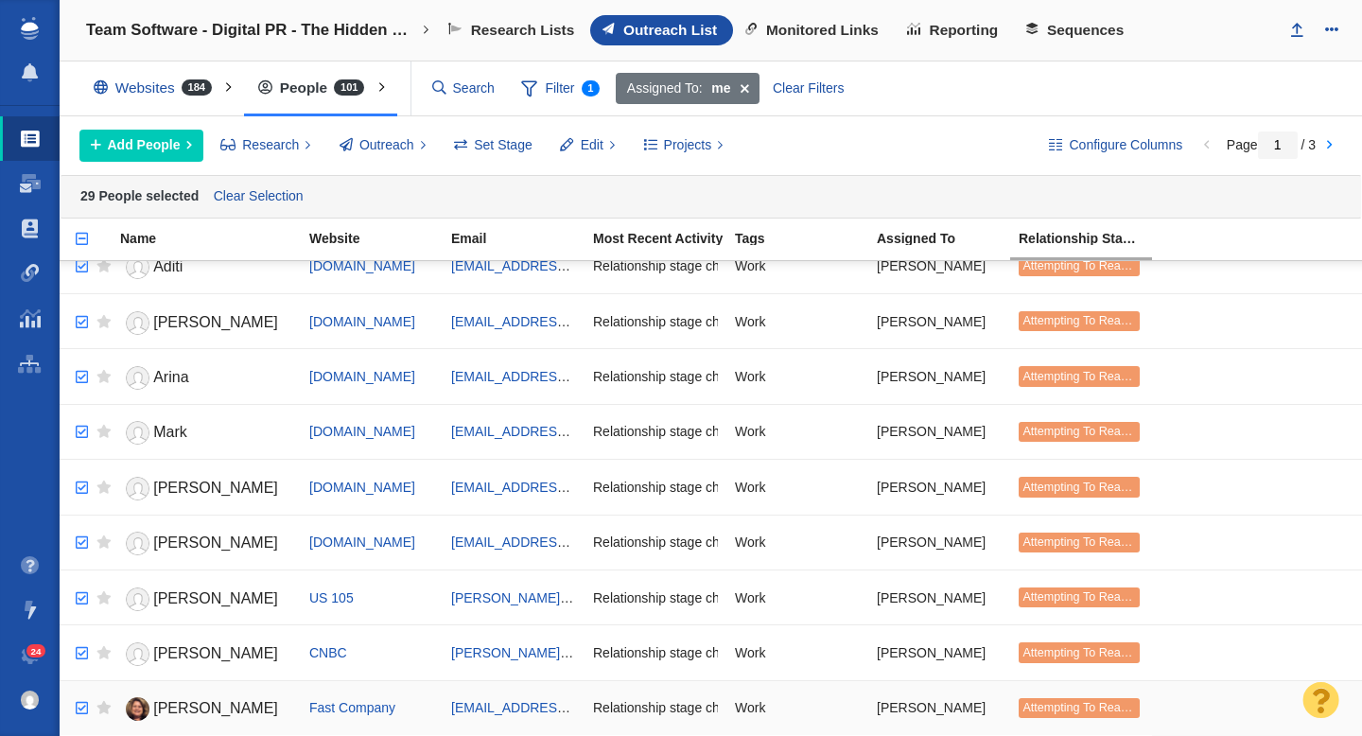
checkbox input "true"
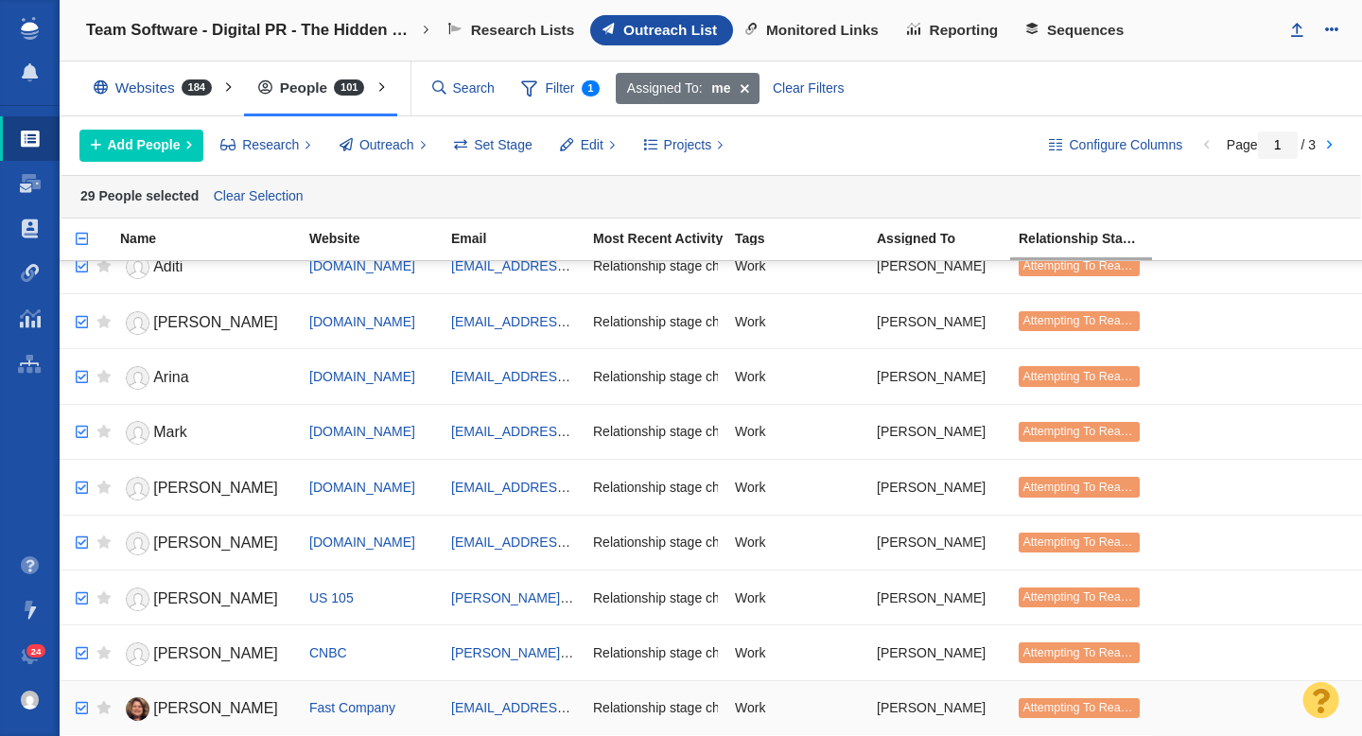
checkbox input "true"
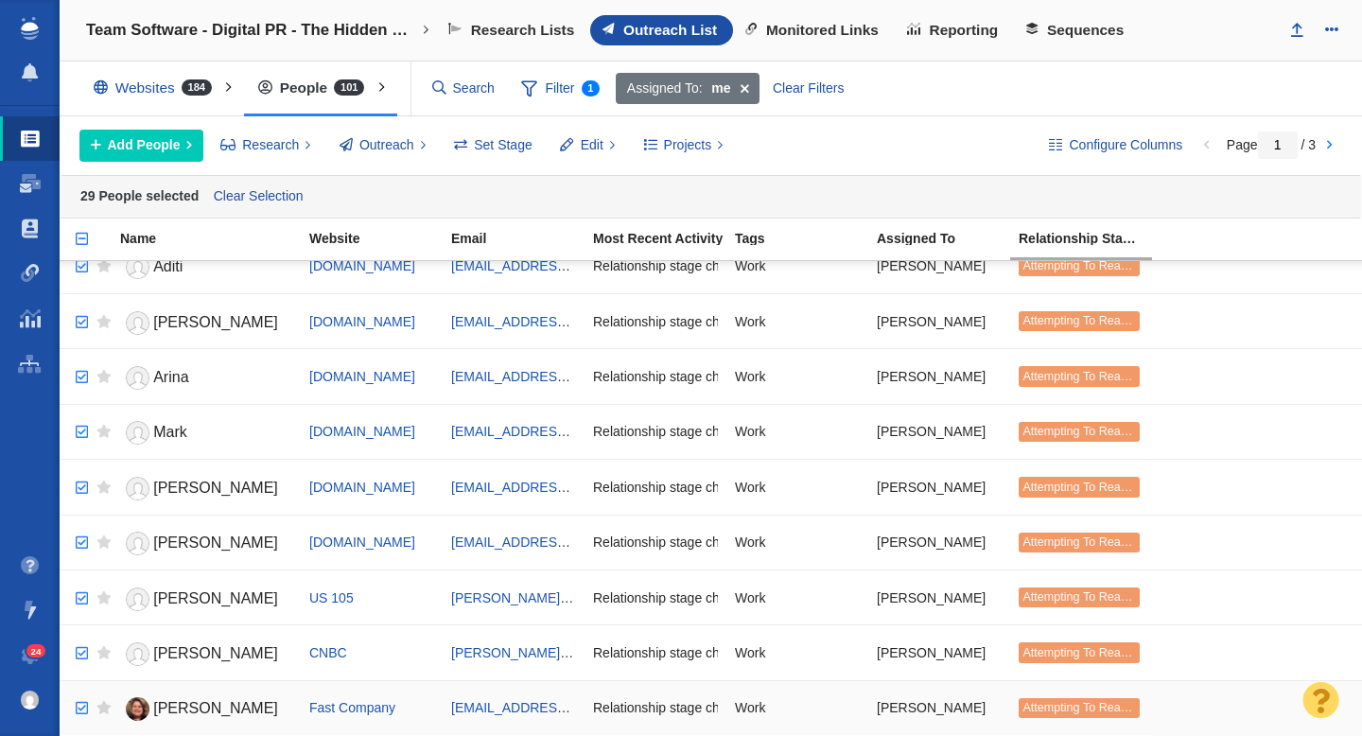
checkbox input "true"
click at [83, 708] on input "checkbox" at bounding box center [79, 709] width 28 height 42
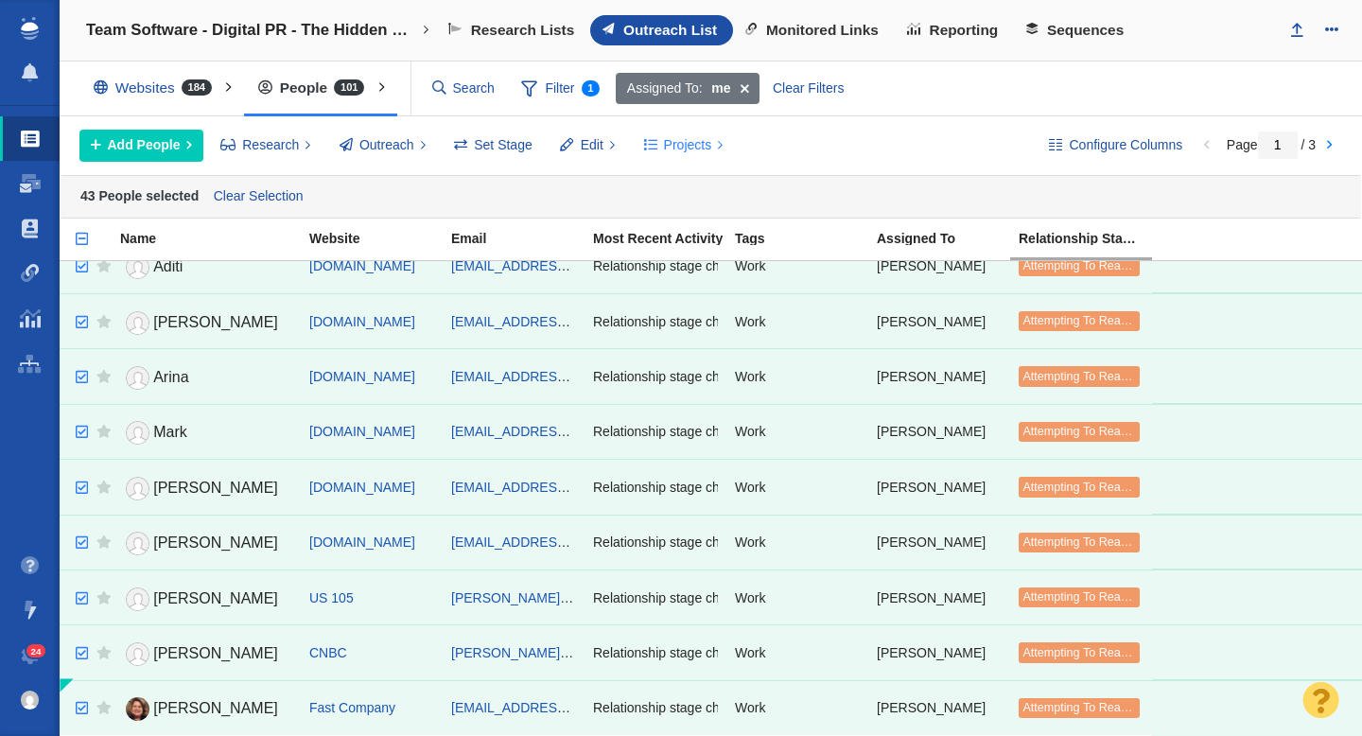
click at [692, 141] on span "Projects" at bounding box center [688, 145] width 48 height 20
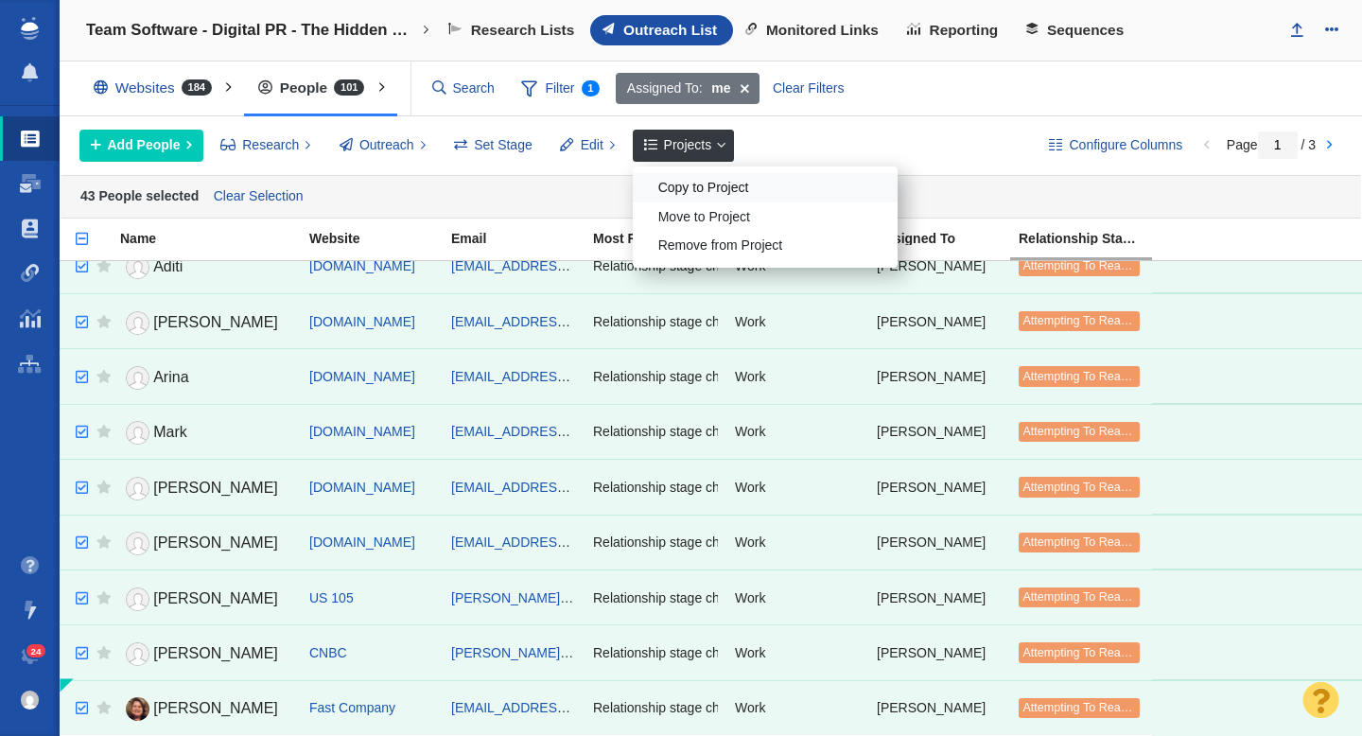
click at [699, 184] on div "Copy to Project" at bounding box center [765, 187] width 265 height 29
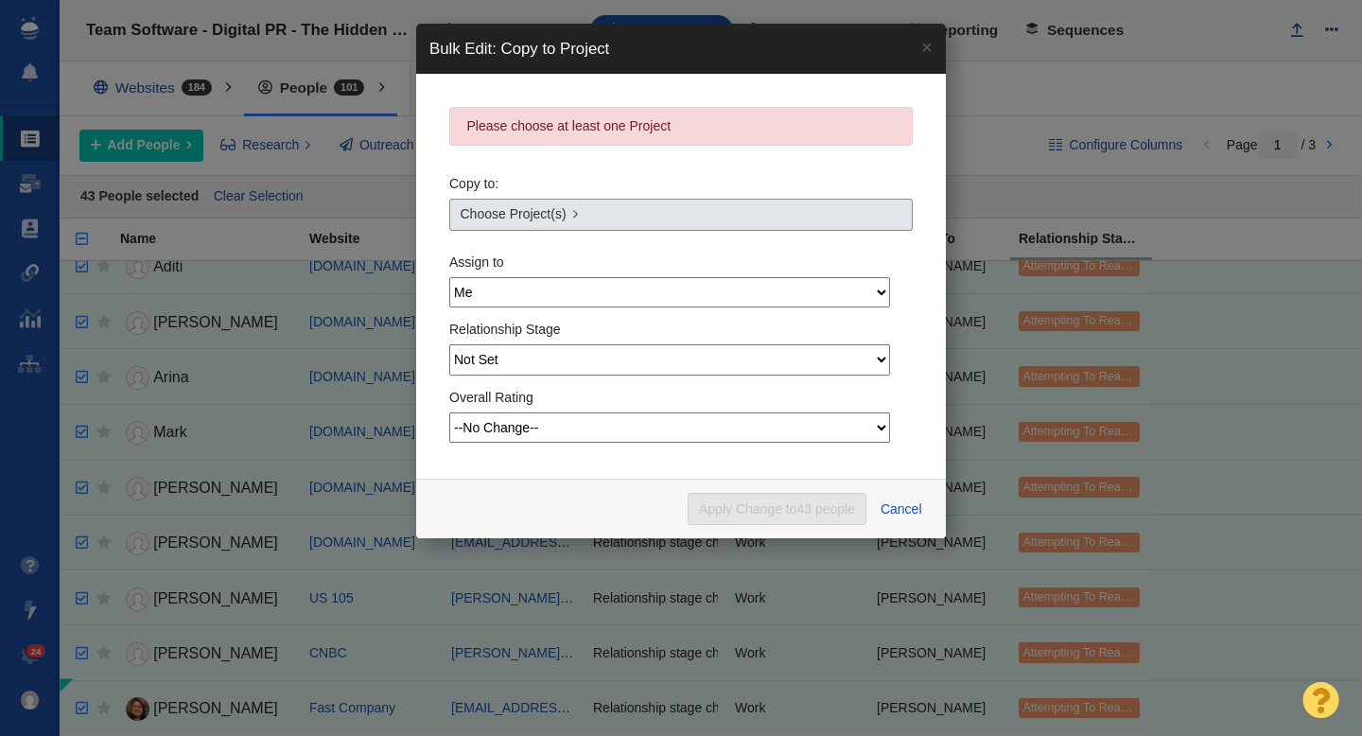
click at [628, 212] on link "Choose Project(s)" at bounding box center [681, 215] width 464 height 32
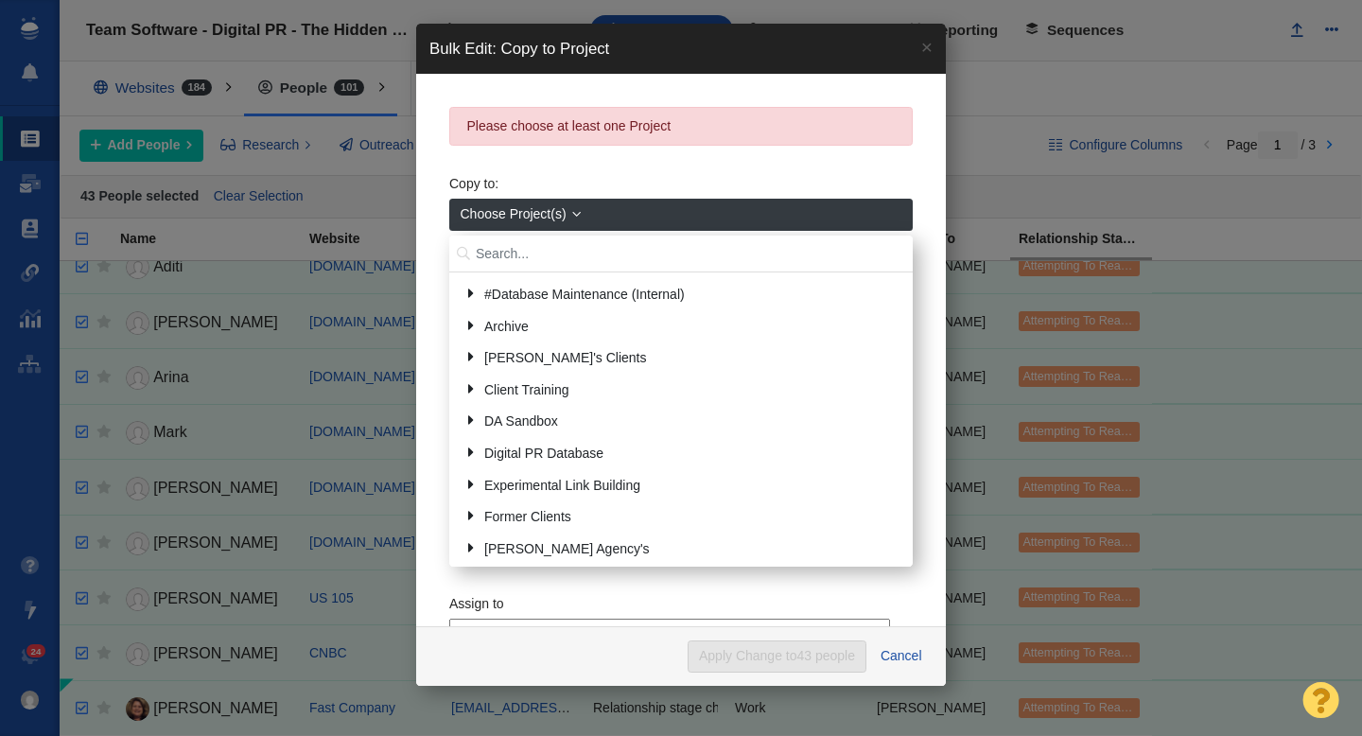
click at [559, 254] on input "text" at bounding box center [681, 254] width 464 height 37
type input "retro"
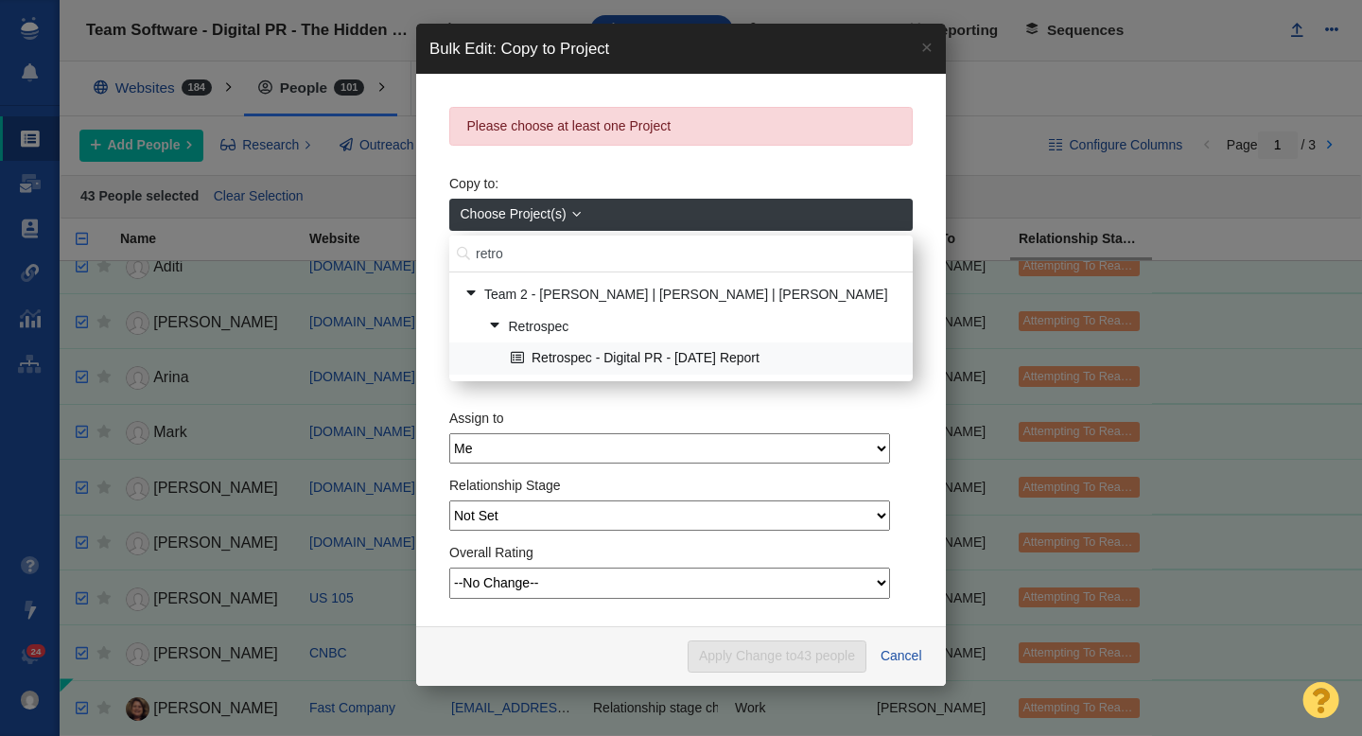
click at [600, 356] on link "Retrospec - Digital PR - [DATE] Report" at bounding box center [704, 358] width 396 height 29
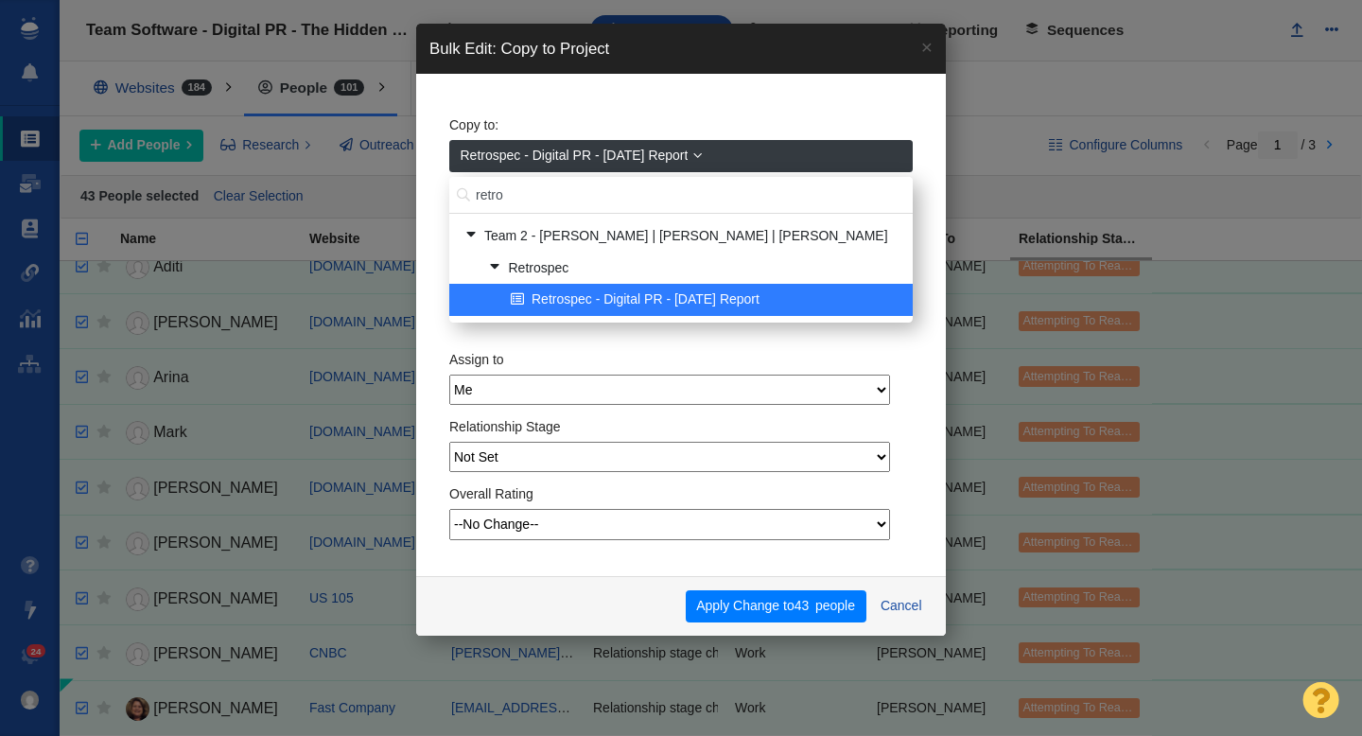
click at [425, 245] on div "Copy to: Retrospec - Digital PR - Labor Day Report retro Team 2 - Dylan | Nick …" at bounding box center [681, 325] width 530 height 502
click at [546, 118] on div "Copy to: Retrospec - Digital PR - Labor Day Report retro Team 2 - Dylan | Nick …" at bounding box center [681, 217] width 464 height 221
click at [565, 107] on div "Copy to: Retrospec - Digital PR - Labor Day Report retro Team 2 - Dylan | Nick …" at bounding box center [681, 217] width 464 height 221
click at [580, 149] on span "Retrospec - Digital PR - [DATE] Report" at bounding box center [575, 156] width 228 height 20
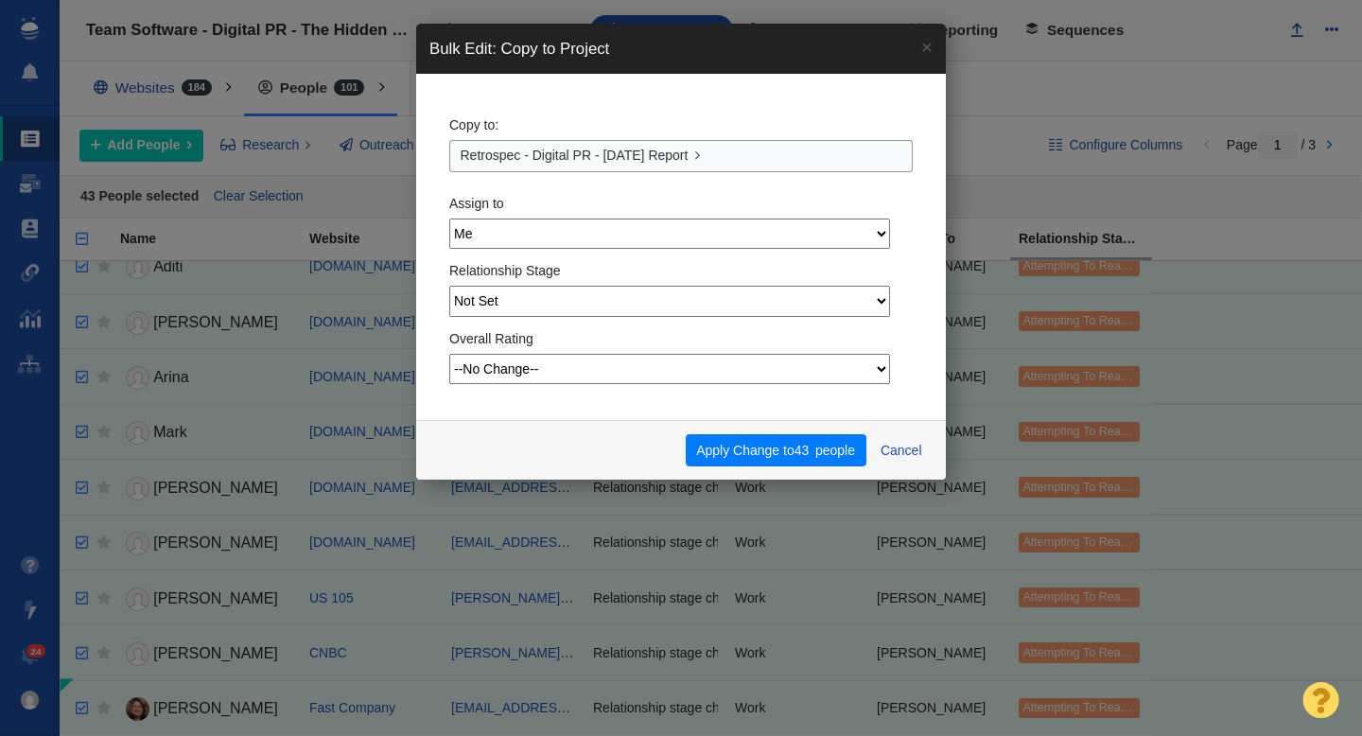
click at [603, 108] on div "Copy to: Retrospec - Digital PR - Labor Day Report" at bounding box center [681, 139] width 464 height 65
click at [739, 444] on button "Apply Change to 43 people" at bounding box center [776, 450] width 181 height 32
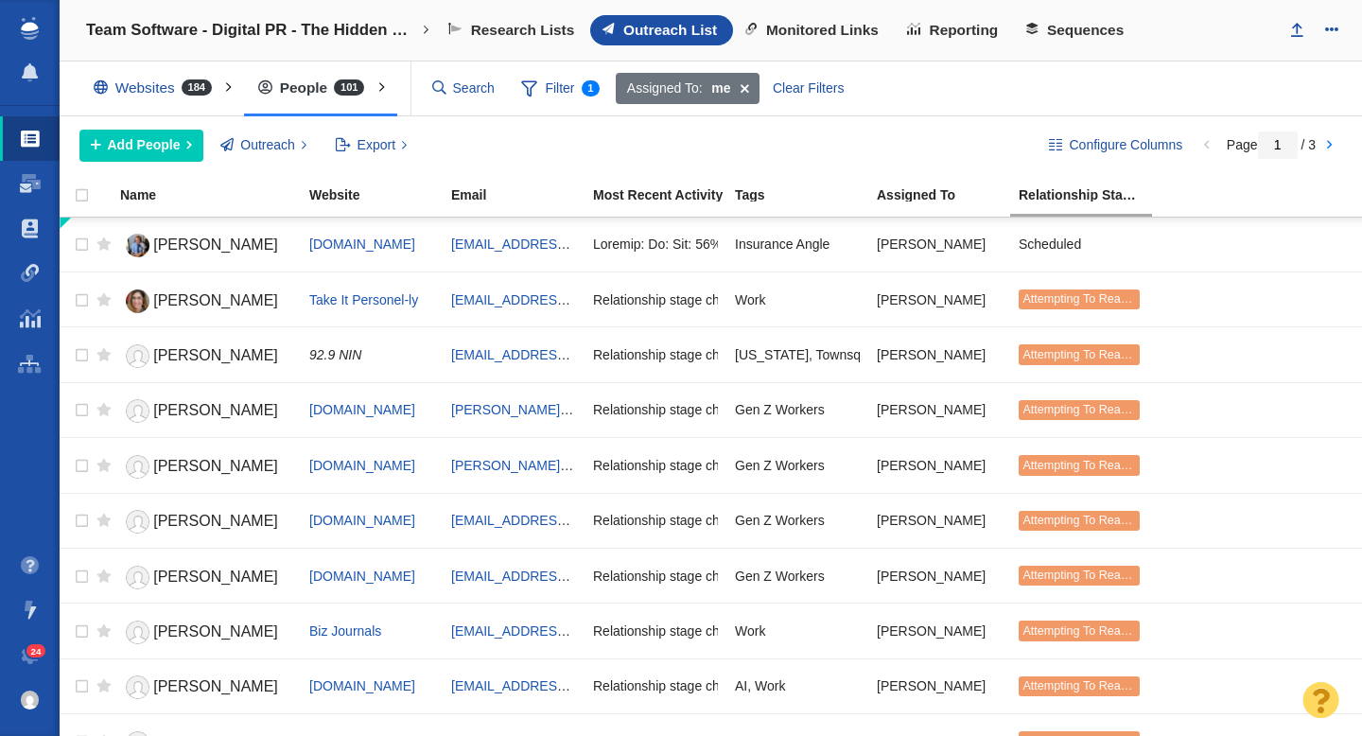
scroll to position [2244, 0]
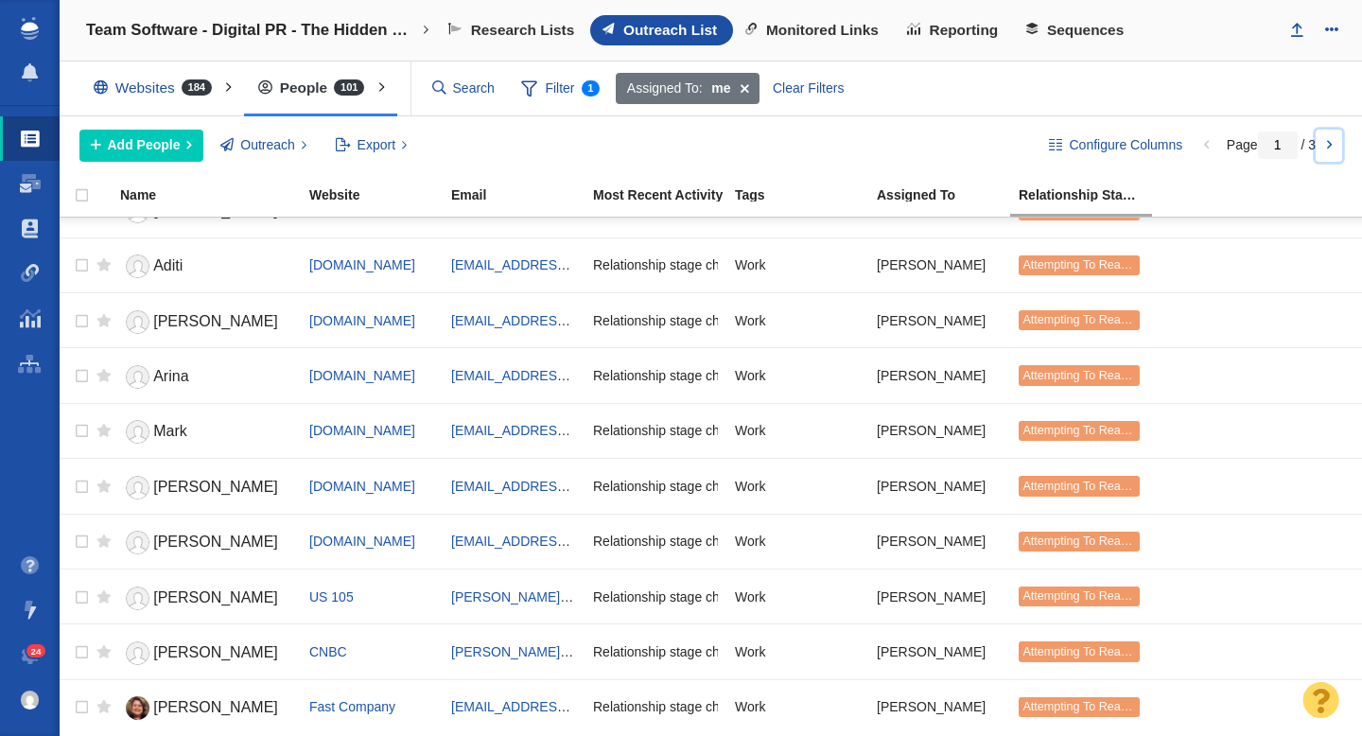
click at [1326, 140] on link at bounding box center [1329, 146] width 26 height 32
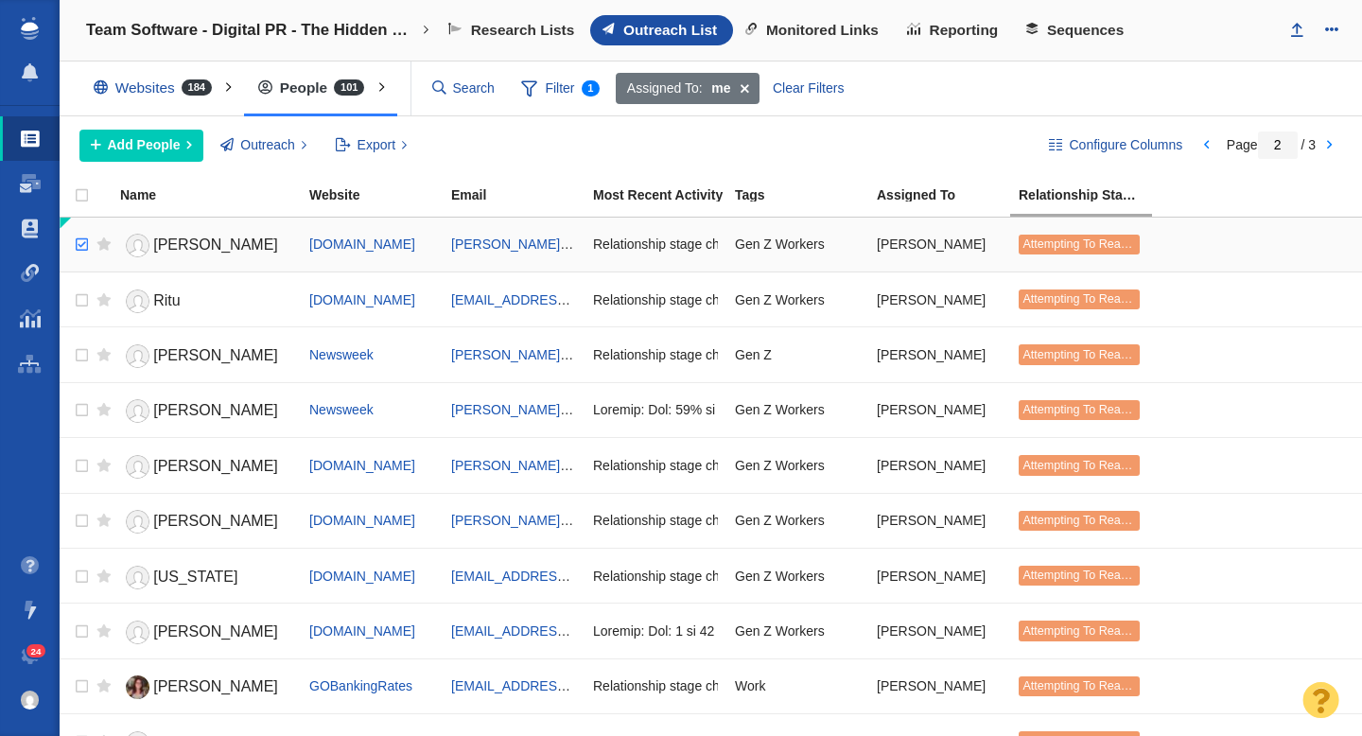
checkbox input "true"
click at [80, 245] on input "checkbox" at bounding box center [79, 245] width 28 height 42
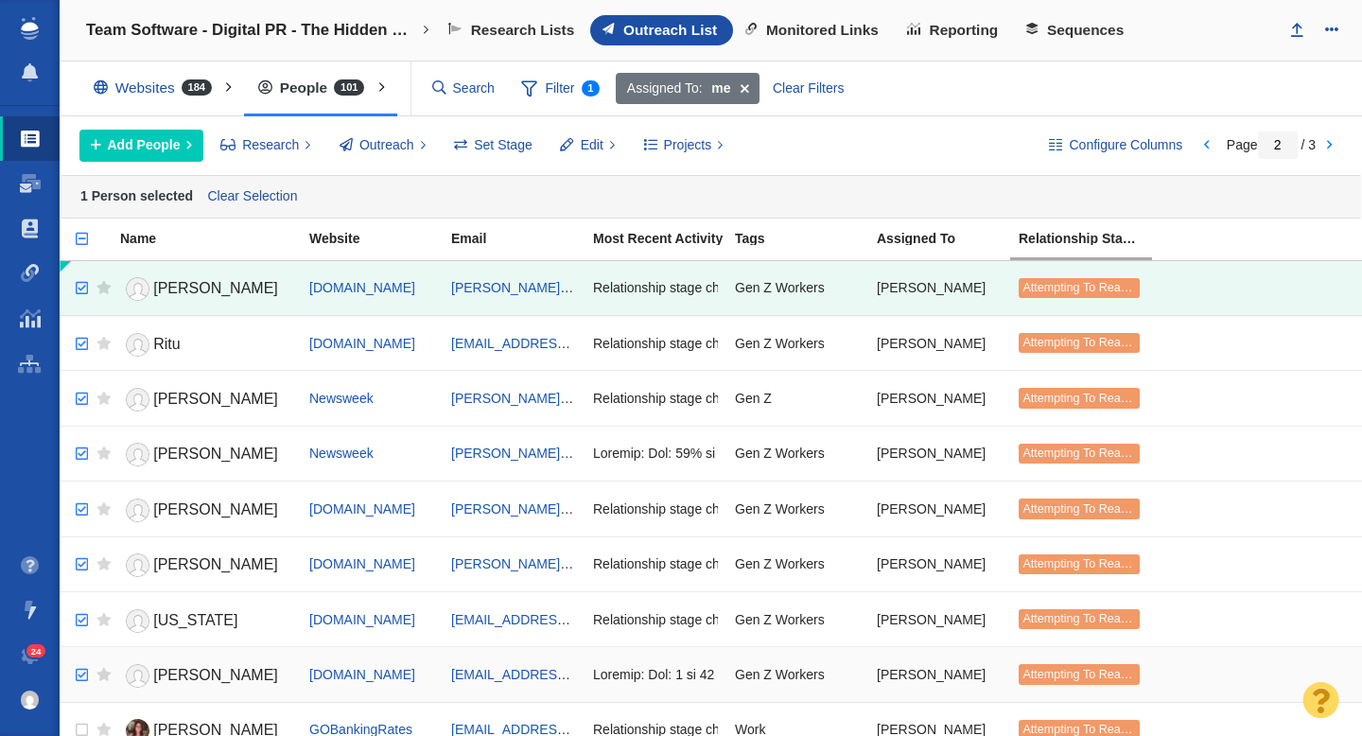
click at [86, 666] on input "checkbox" at bounding box center [79, 676] width 28 height 42
checkbox input "true"
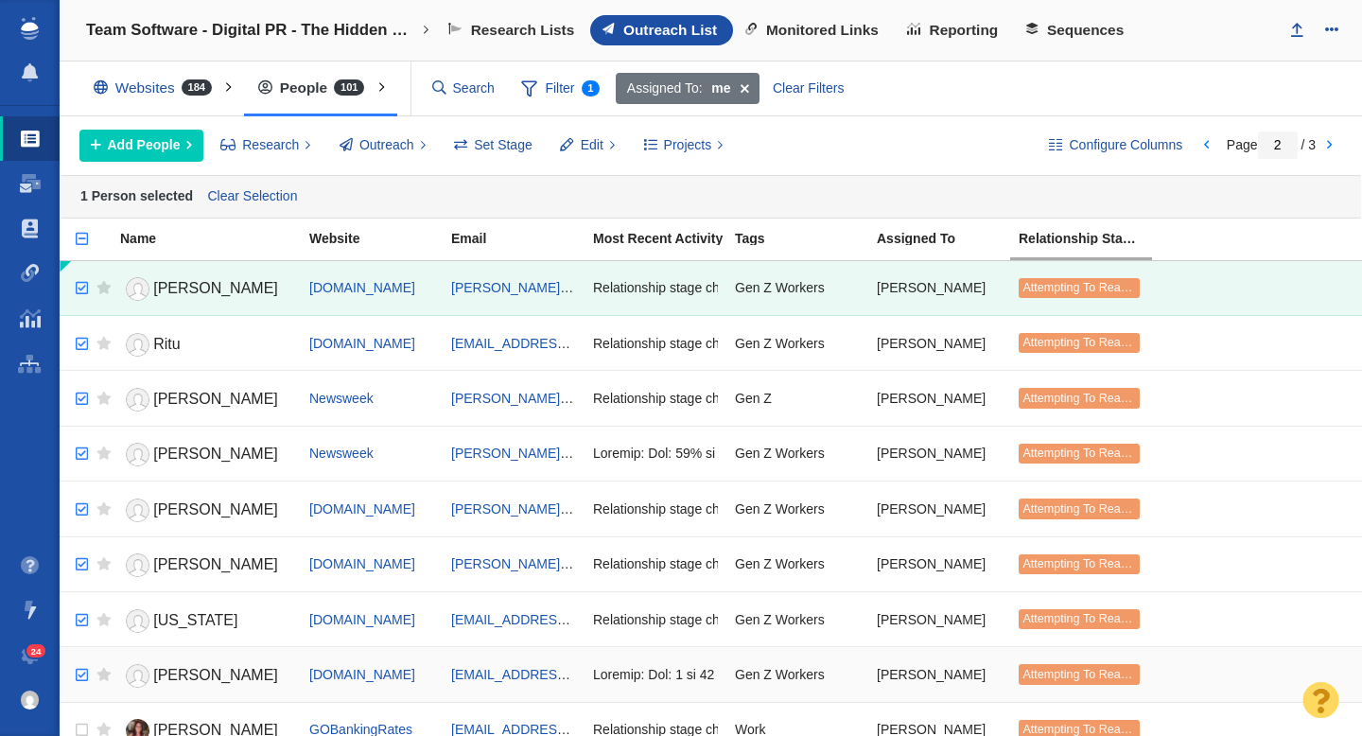
checkbox input "true"
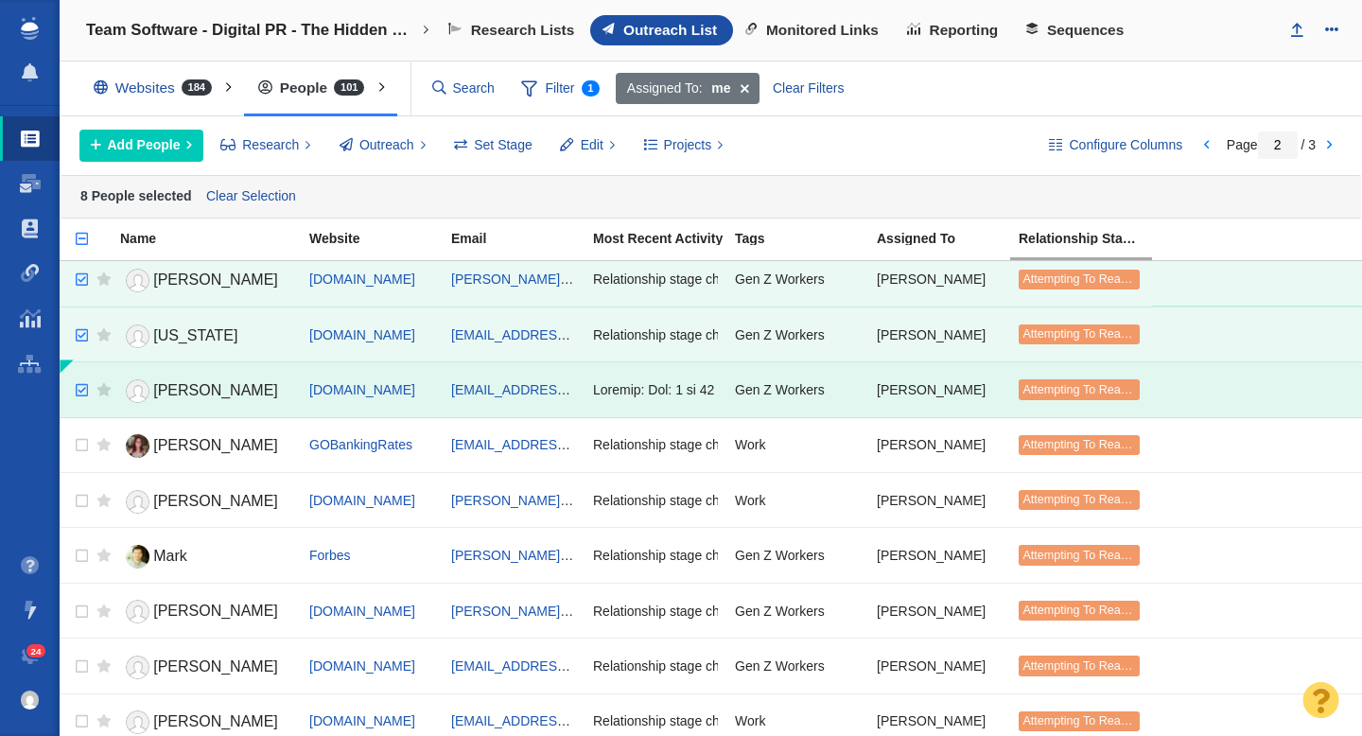
scroll to position [289, 0]
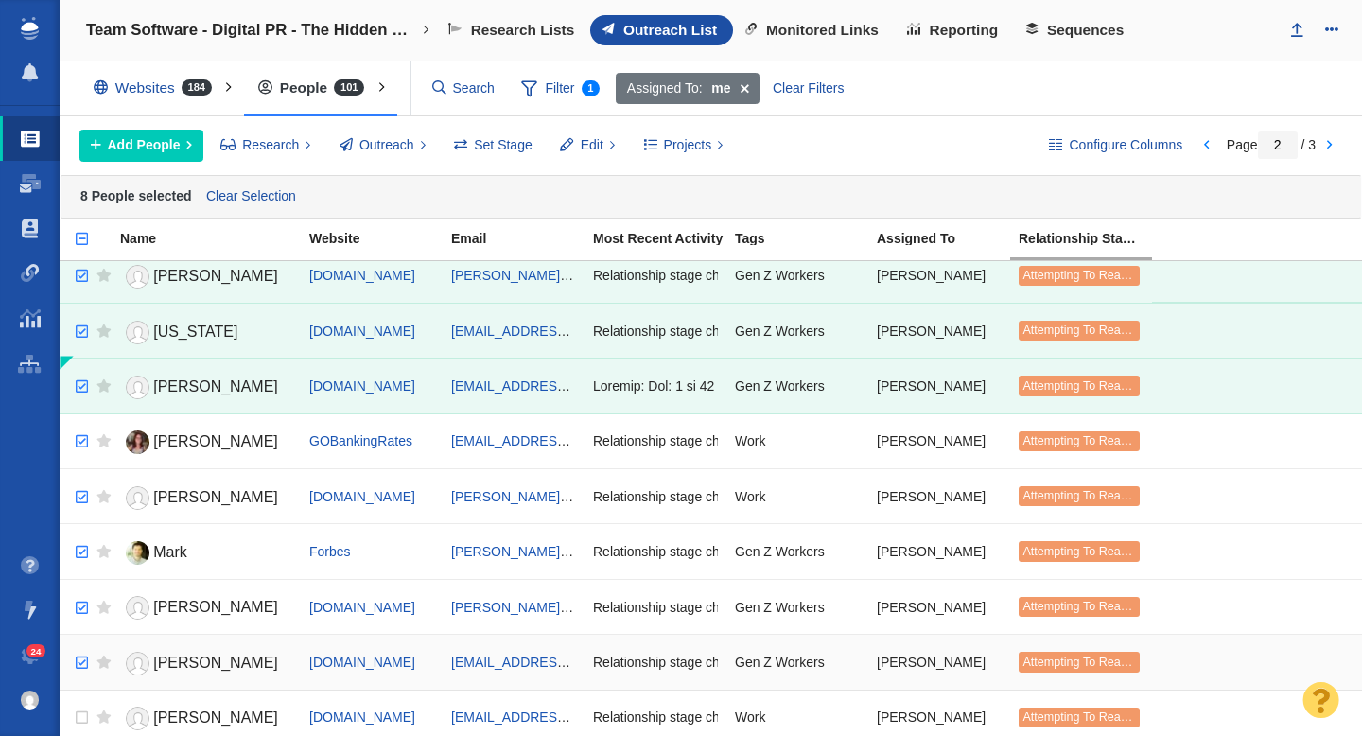
checkbox input "true"
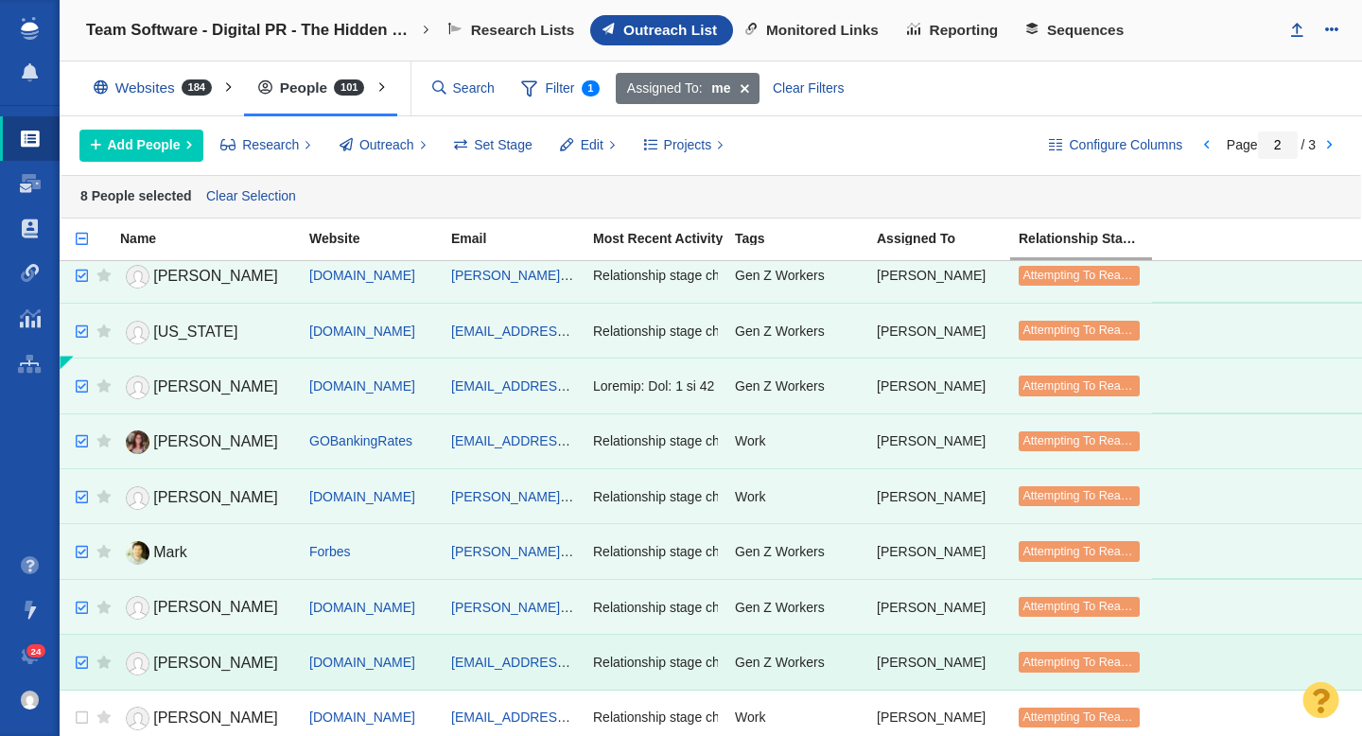
click at [84, 670] on input "checkbox" at bounding box center [79, 663] width 28 height 42
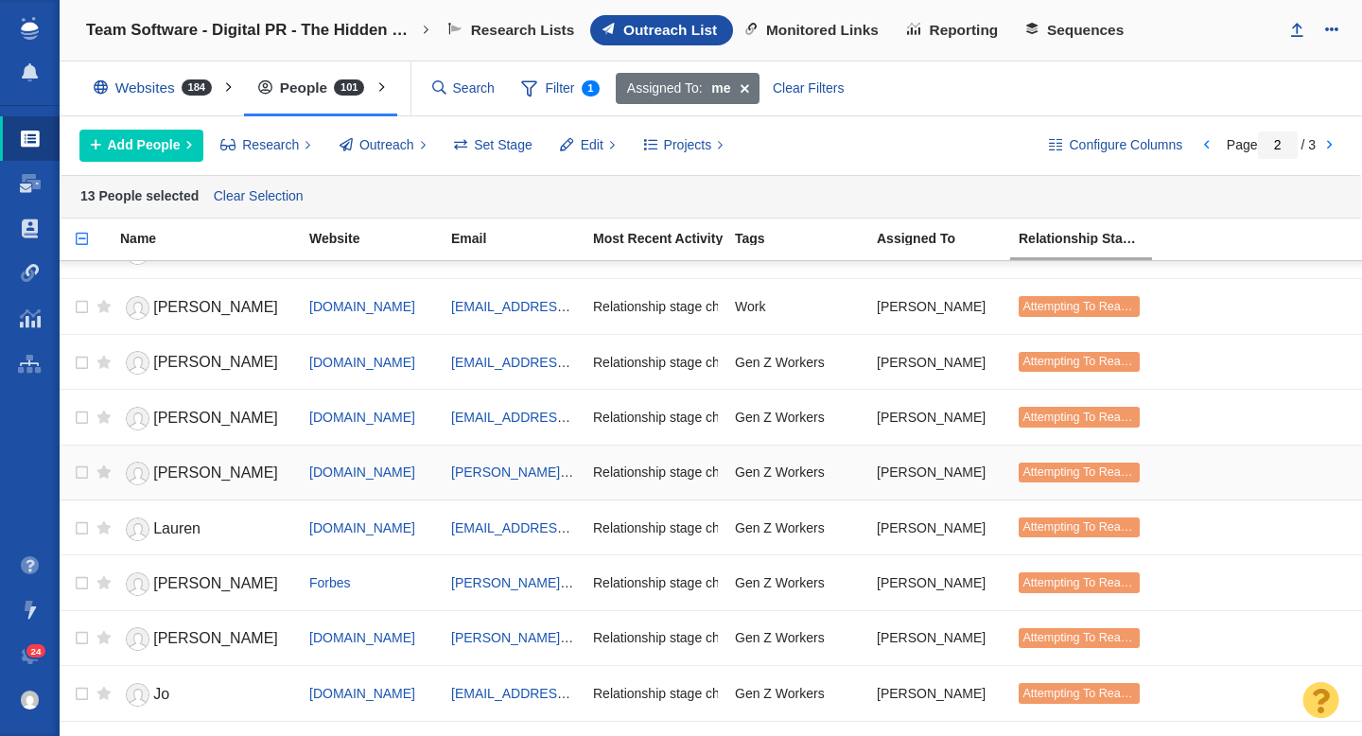
scroll to position [811, 0]
checkbox input "true"
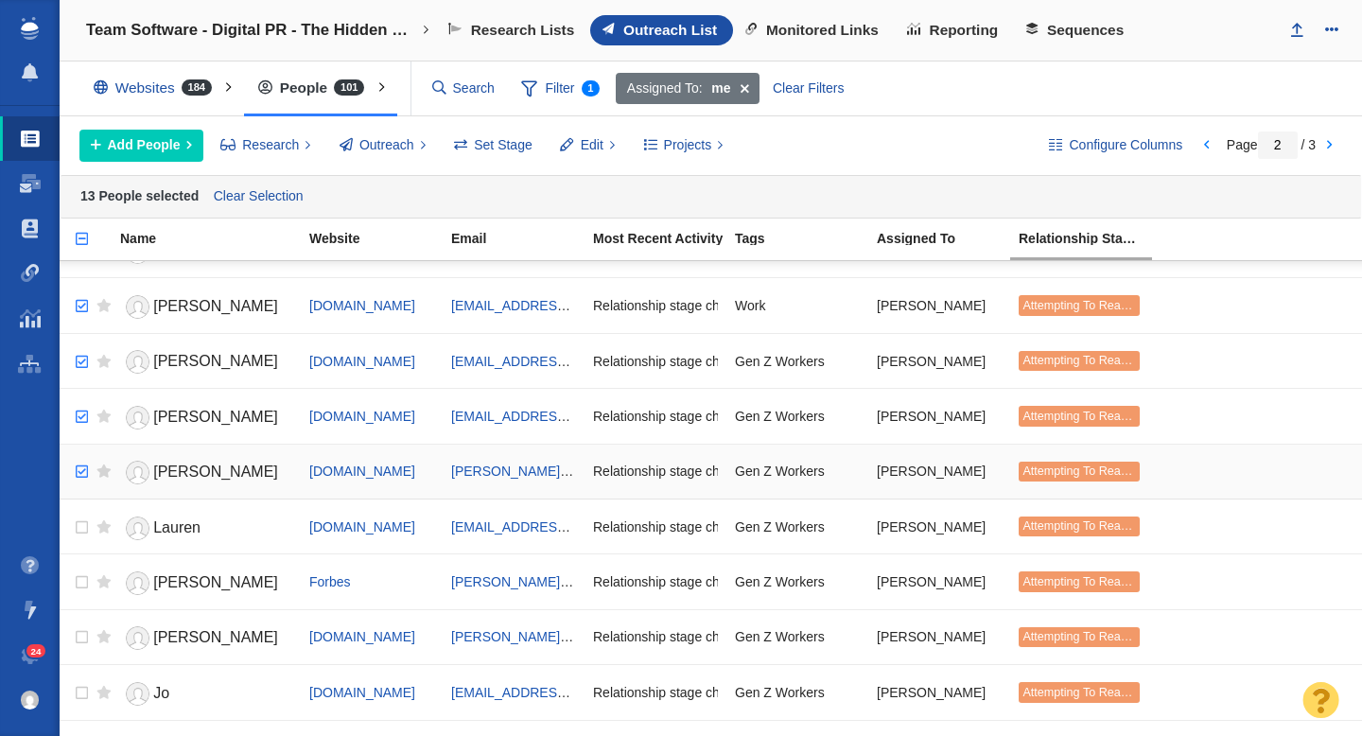
checkbox input "true"
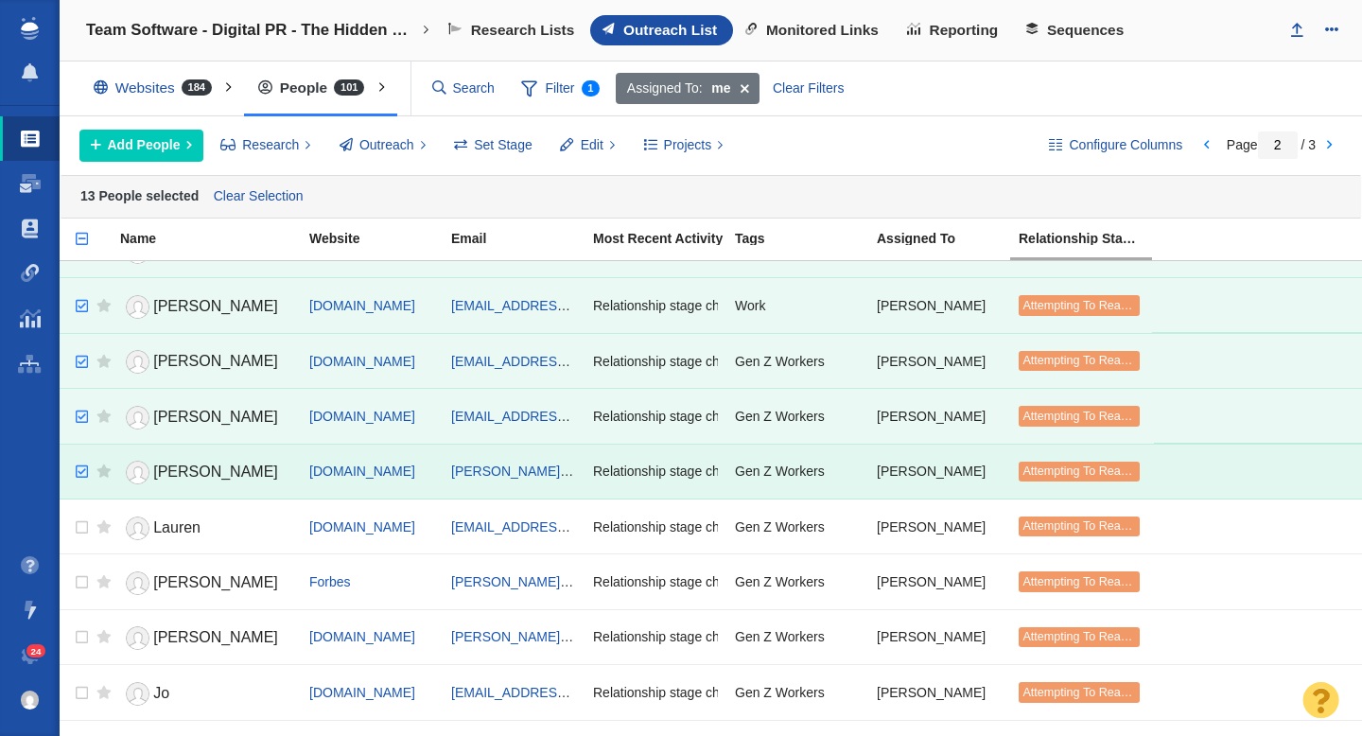
click at [84, 468] on input "checkbox" at bounding box center [79, 472] width 28 height 42
checkbox input "true"
click at [82, 572] on input "checkbox" at bounding box center [79, 583] width 28 height 42
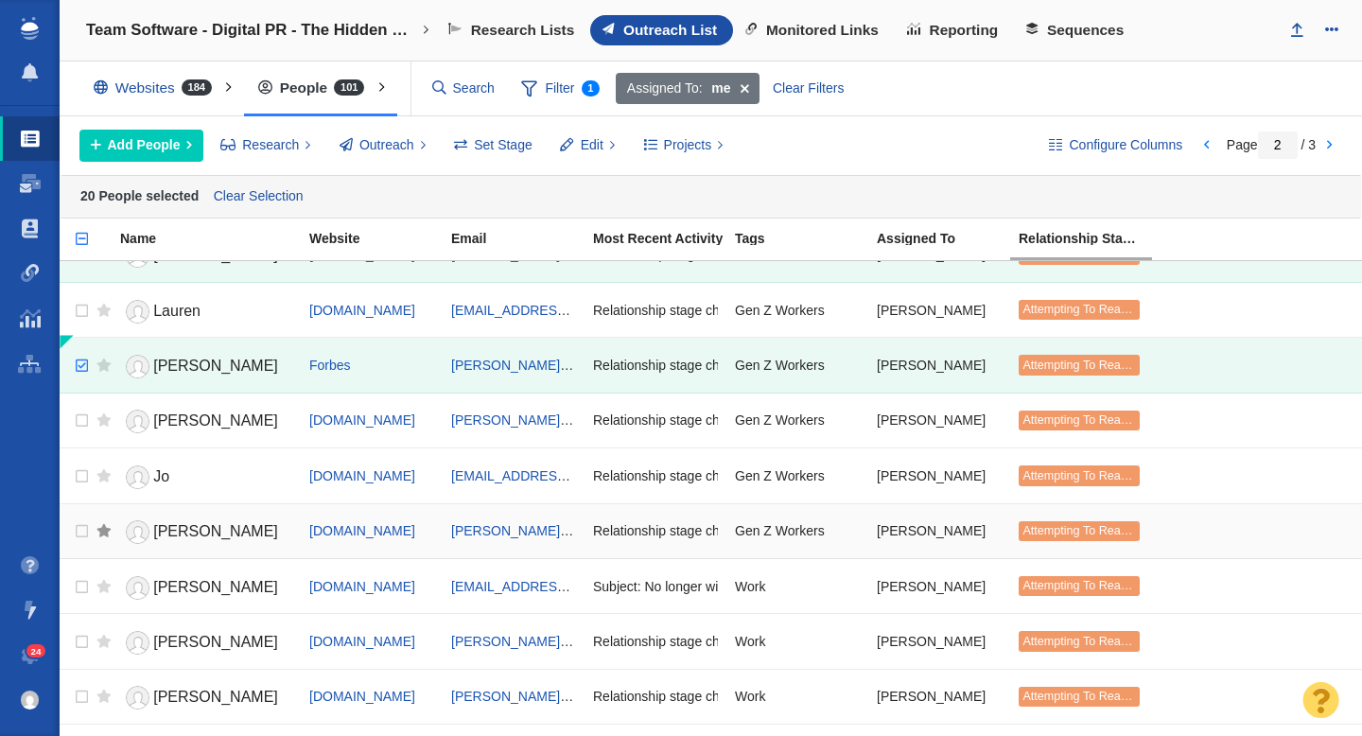
scroll to position [1093, 0]
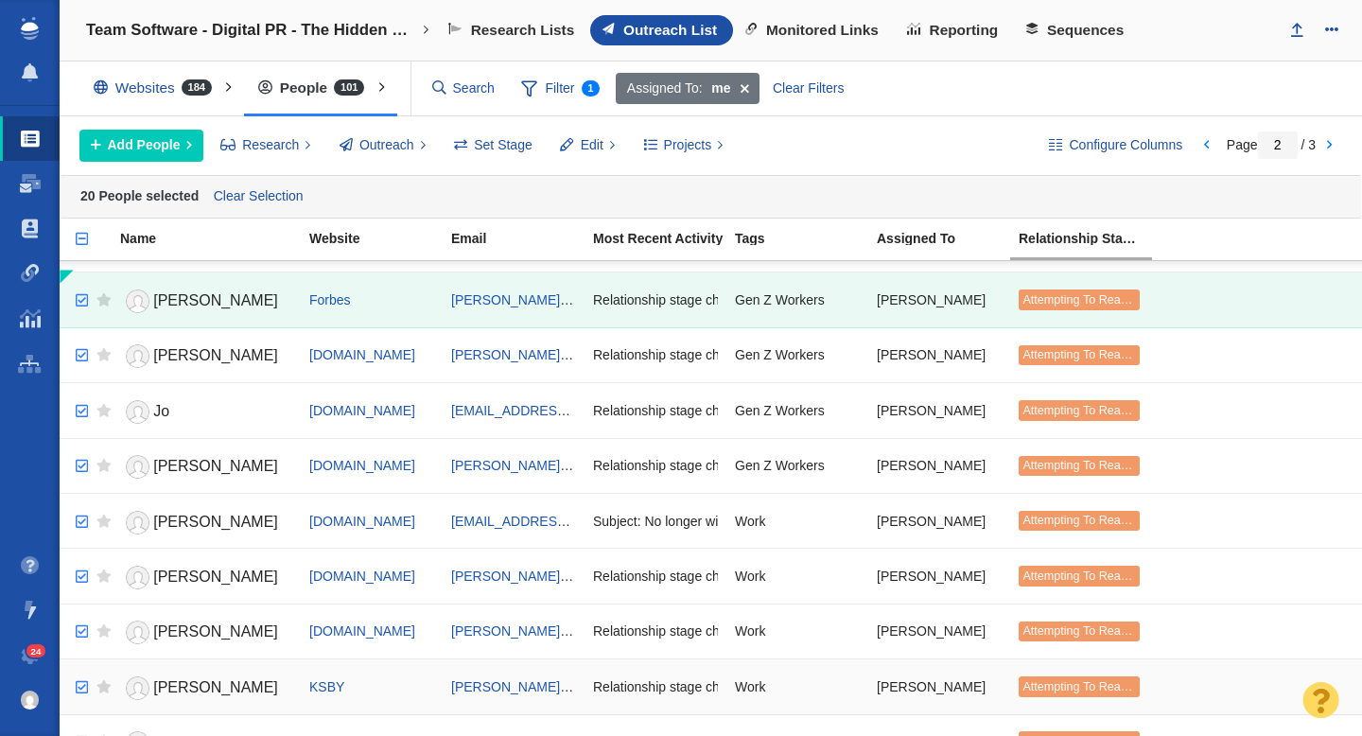
checkbox input "true"
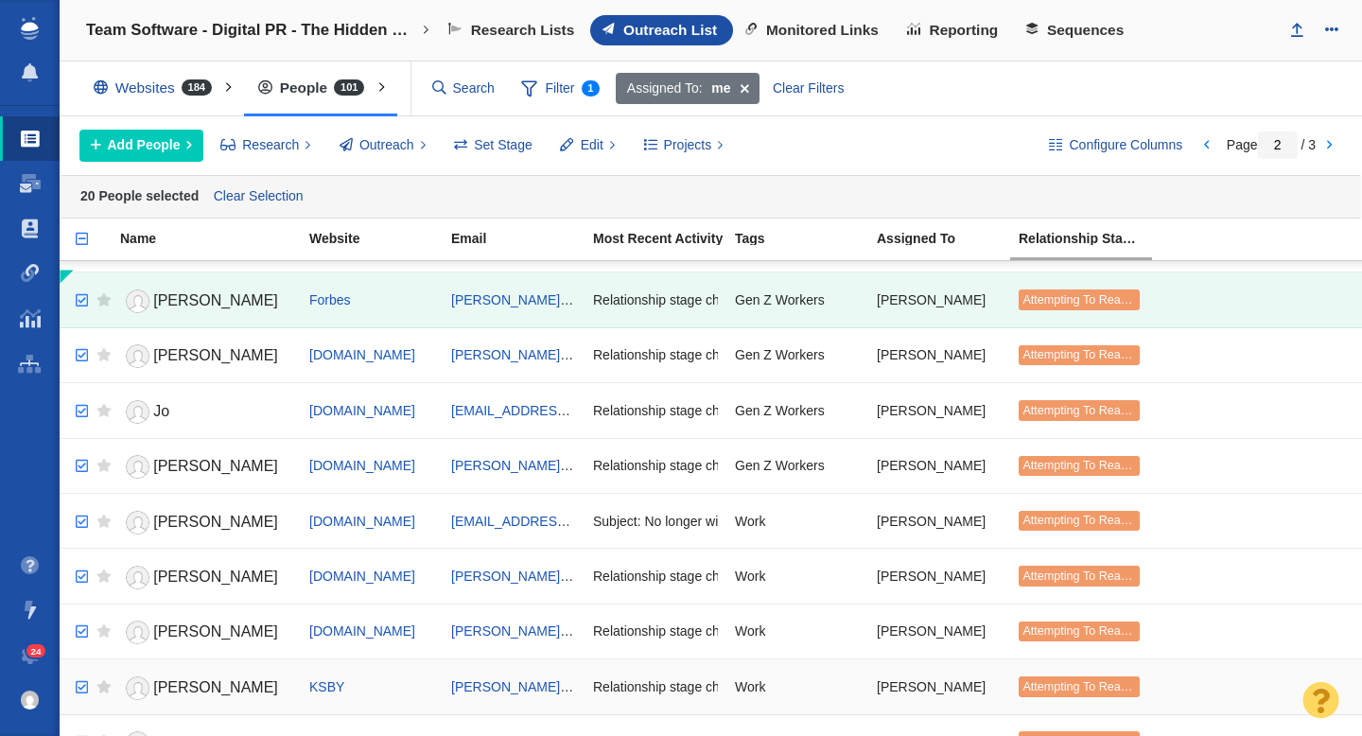
checkbox input "true"
click at [83, 682] on input "checkbox" at bounding box center [79, 688] width 28 height 42
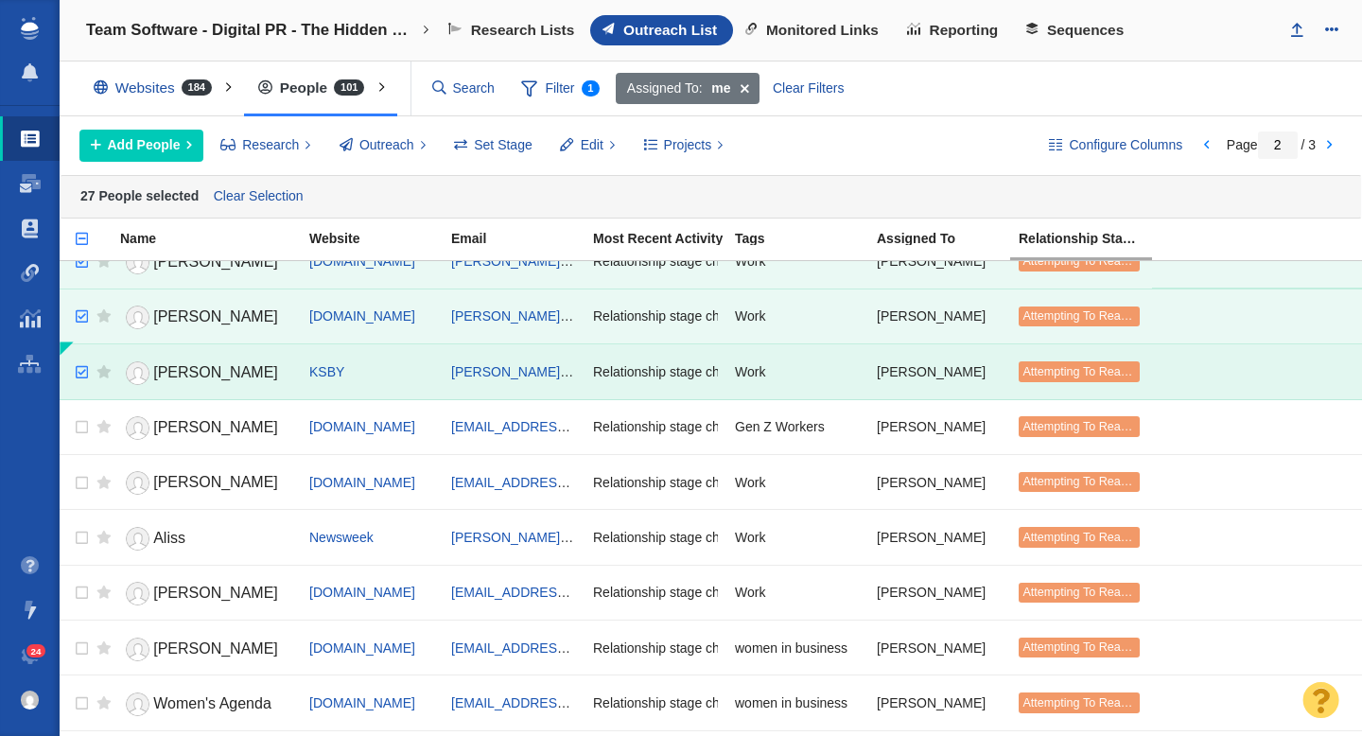
scroll to position [1414, 0]
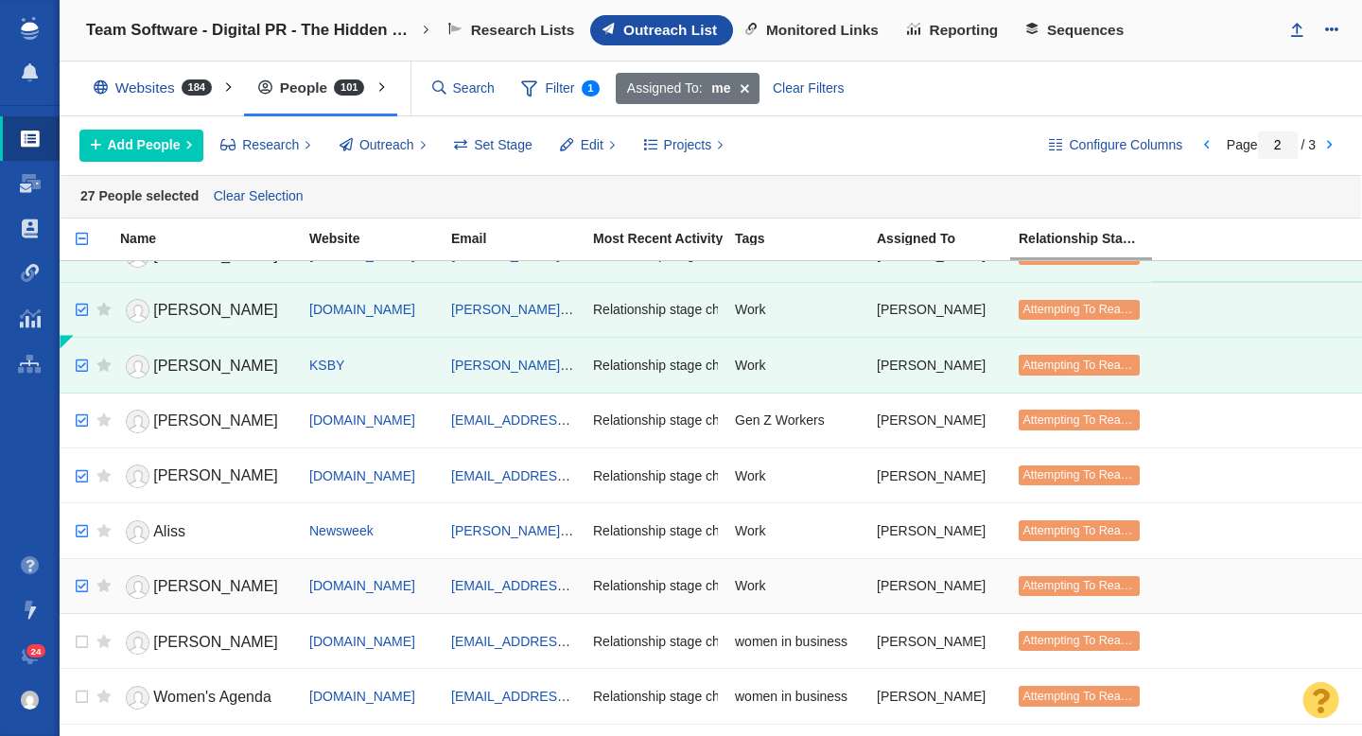
checkbox input "true"
click at [75, 589] on input "checkbox" at bounding box center [79, 587] width 28 height 42
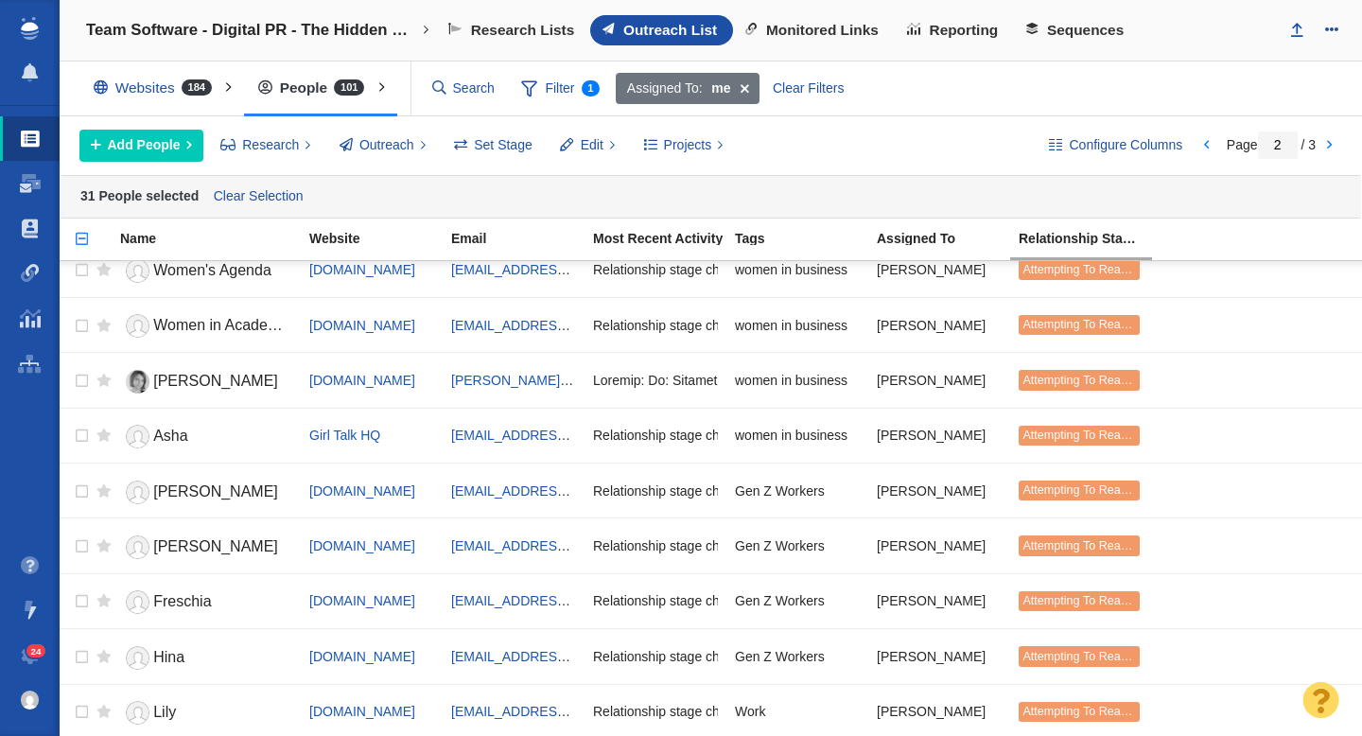
scroll to position [1868, 0]
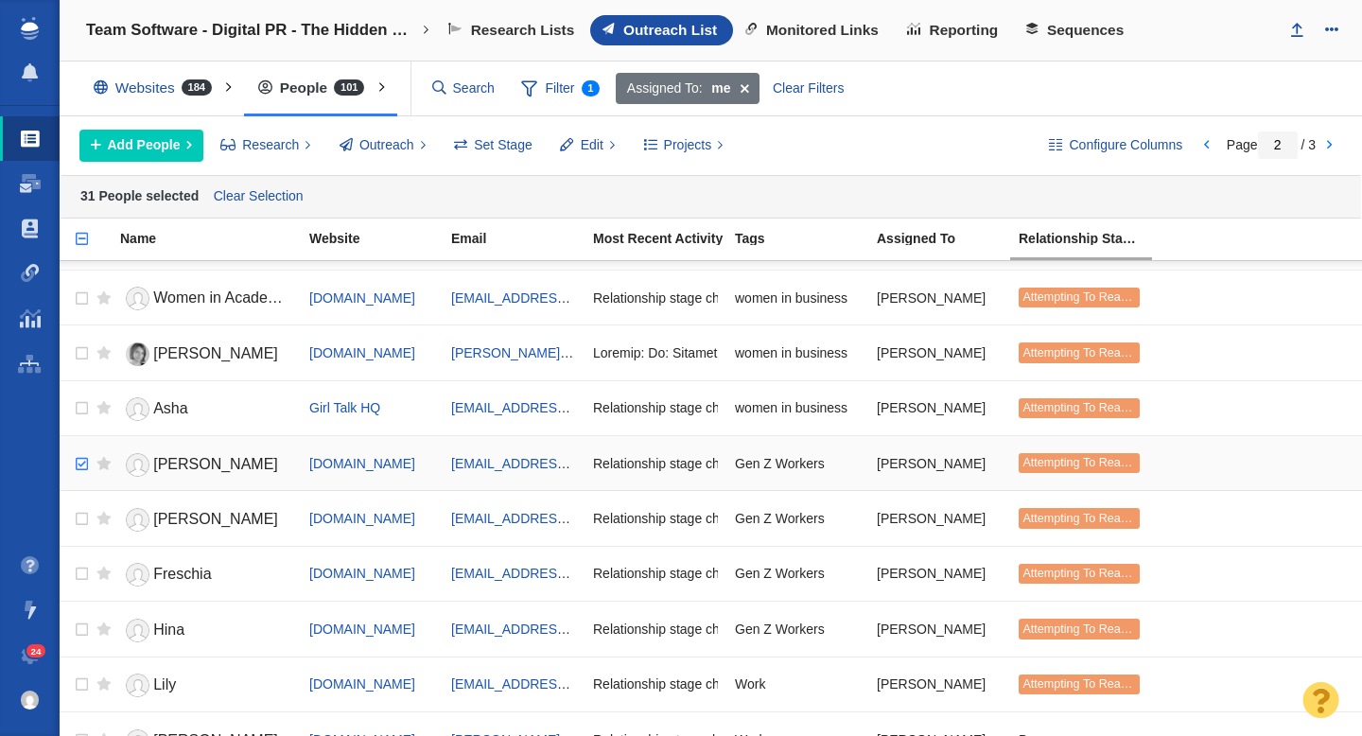
checkbox input "true"
click at [83, 462] on input "checkbox" at bounding box center [79, 465] width 28 height 42
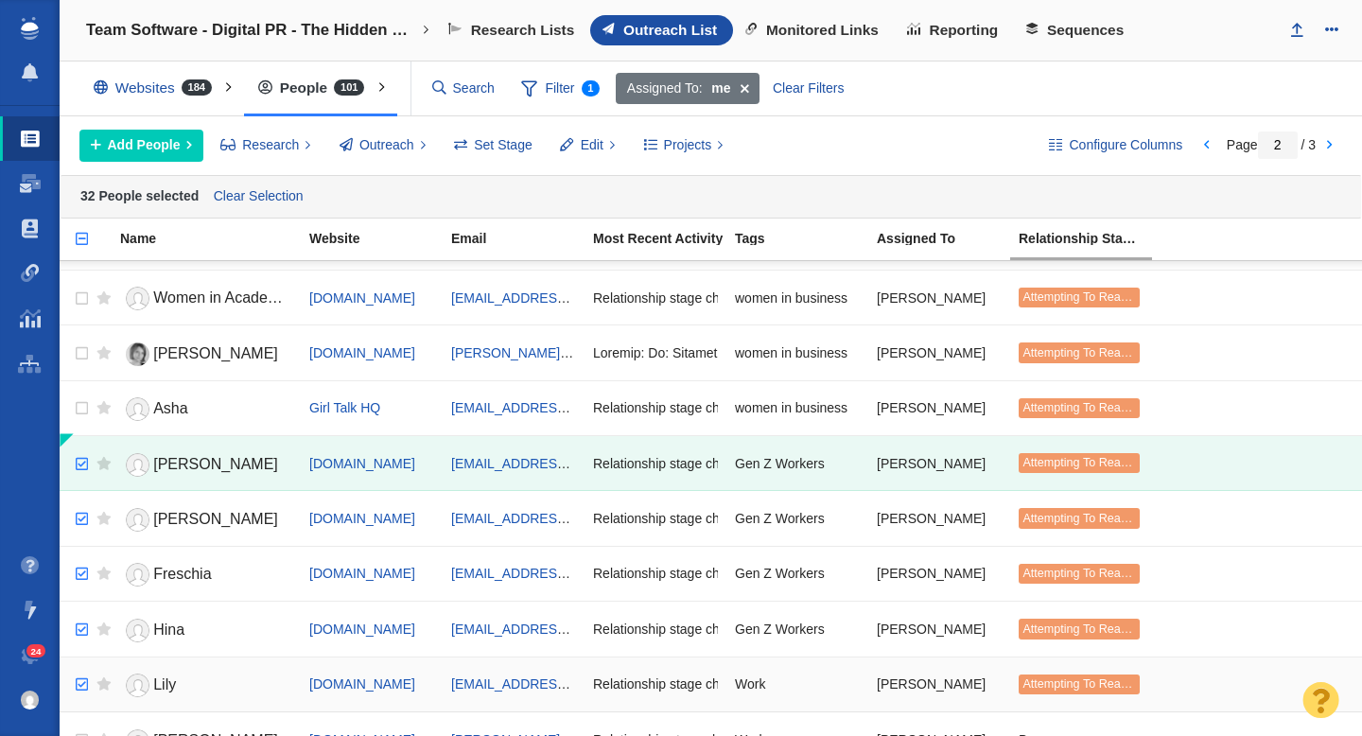
click at [79, 691] on input "checkbox" at bounding box center [79, 685] width 28 height 42
checkbox input "true"
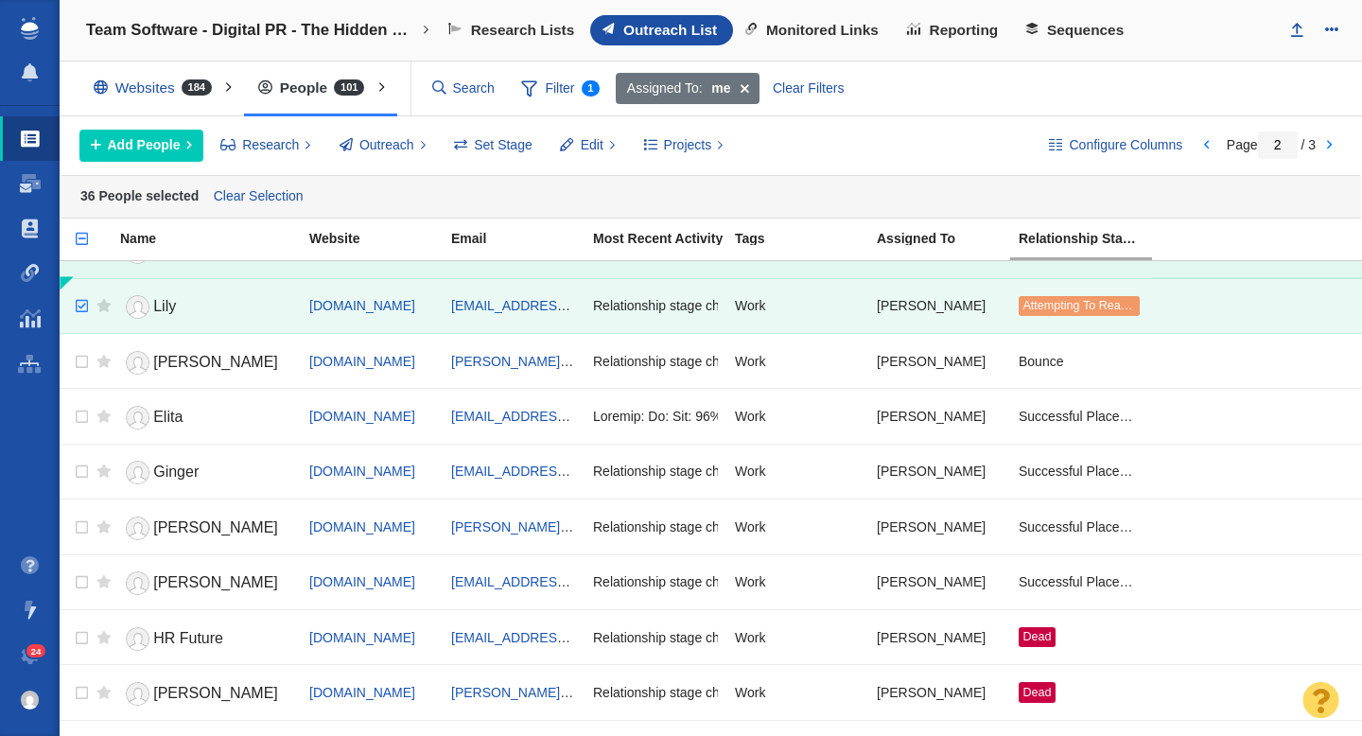
scroll to position [2257, 0]
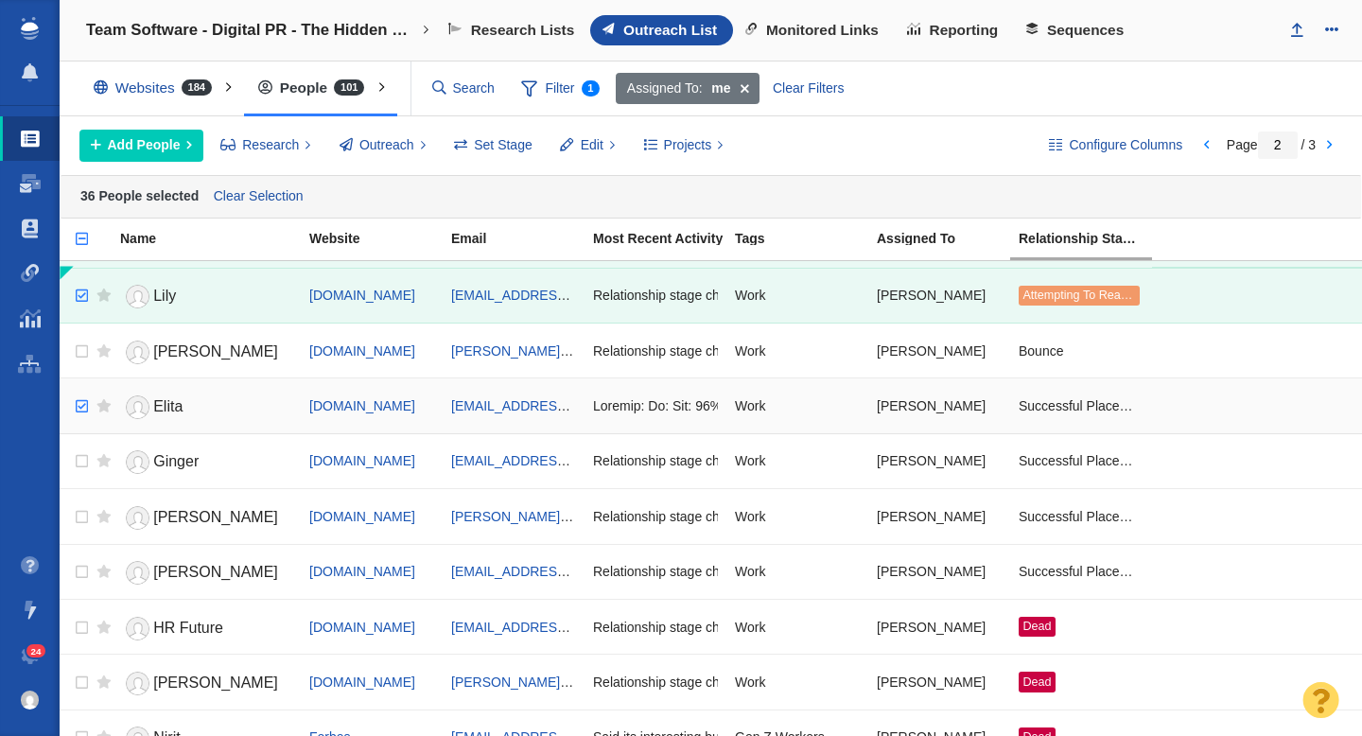
checkbox input "true"
click at [79, 398] on input "checkbox" at bounding box center [79, 407] width 28 height 42
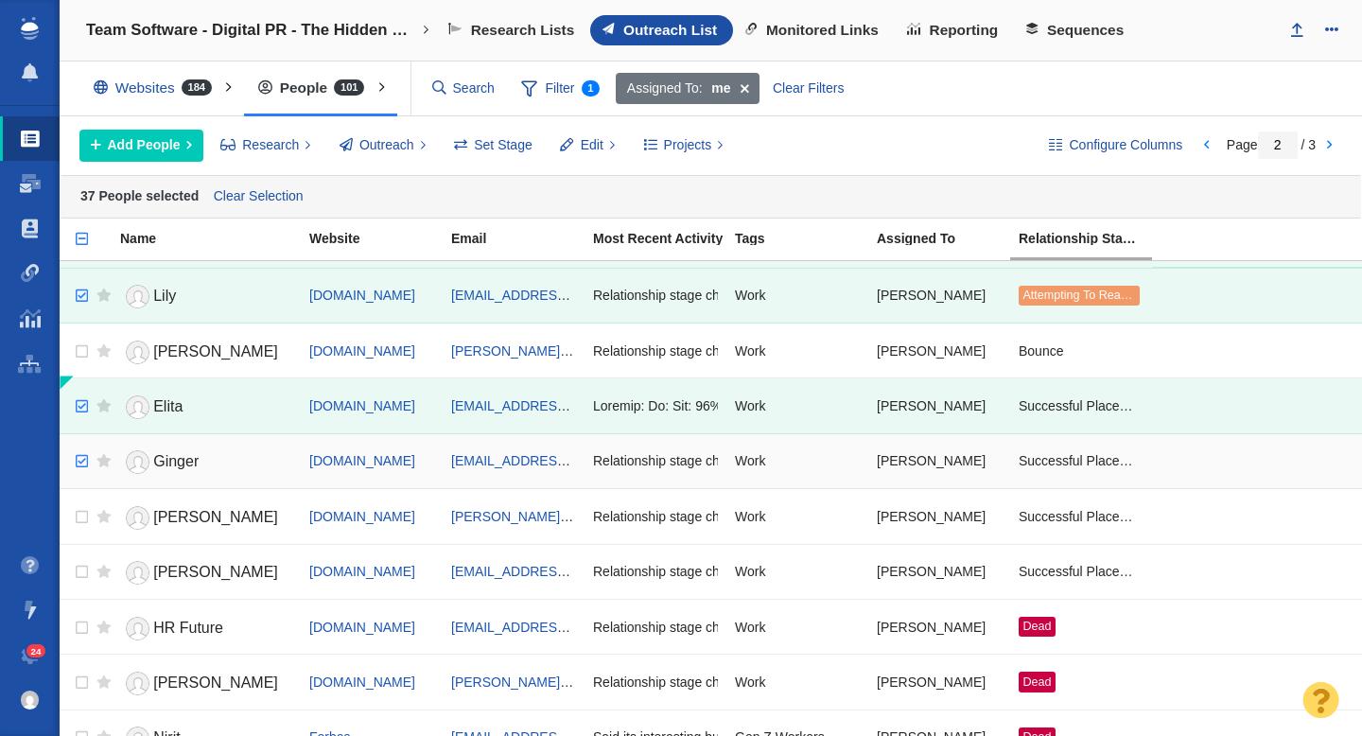
checkbox input "true"
click at [82, 453] on input "checkbox" at bounding box center [79, 462] width 28 height 42
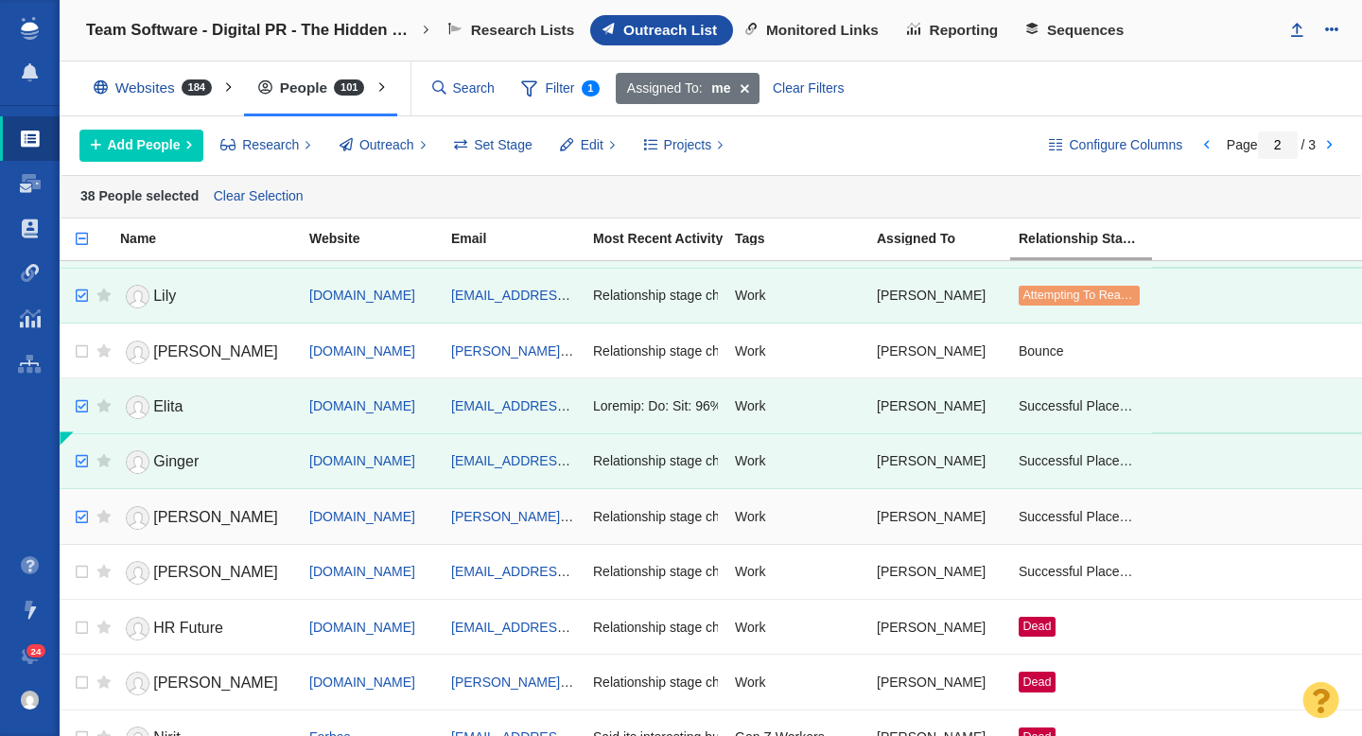
checkbox input "true"
click at [82, 514] on input "checkbox" at bounding box center [79, 518] width 28 height 42
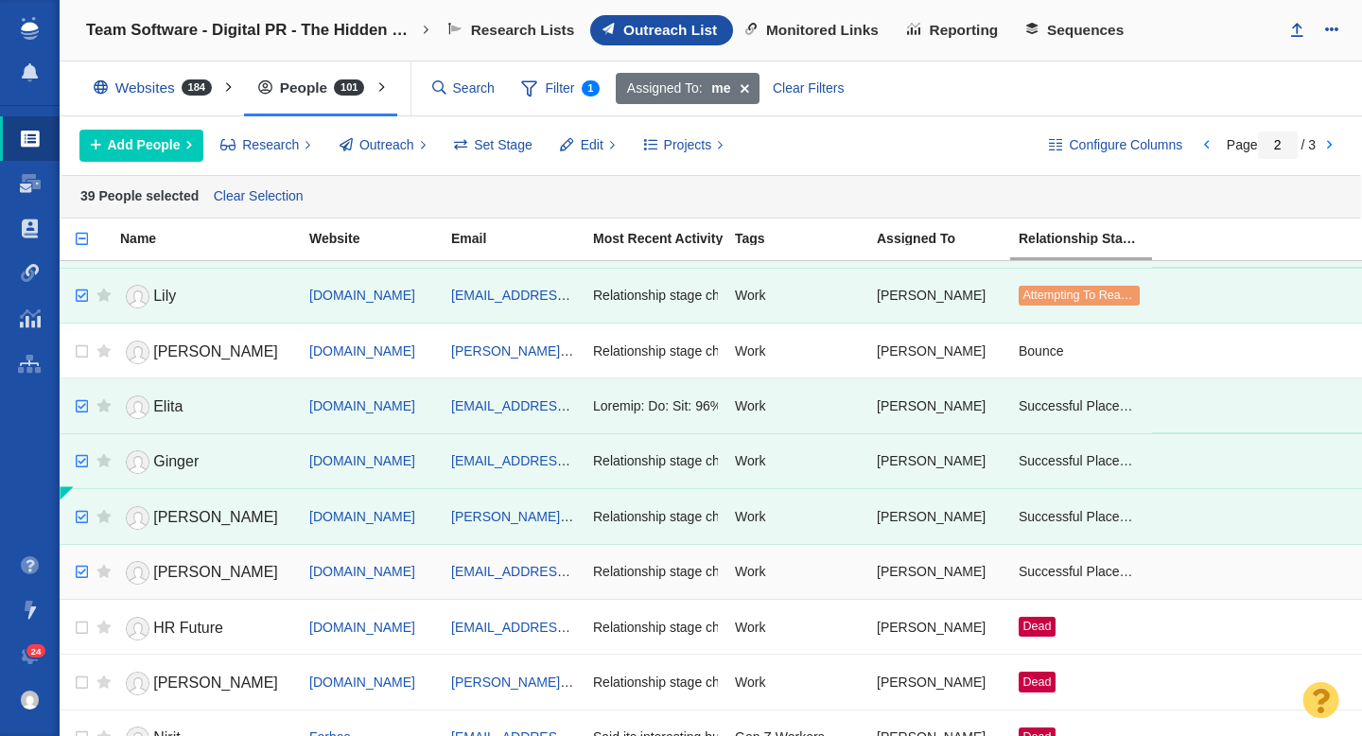
checkbox input "true"
click at [85, 576] on input "checkbox" at bounding box center [79, 572] width 28 height 42
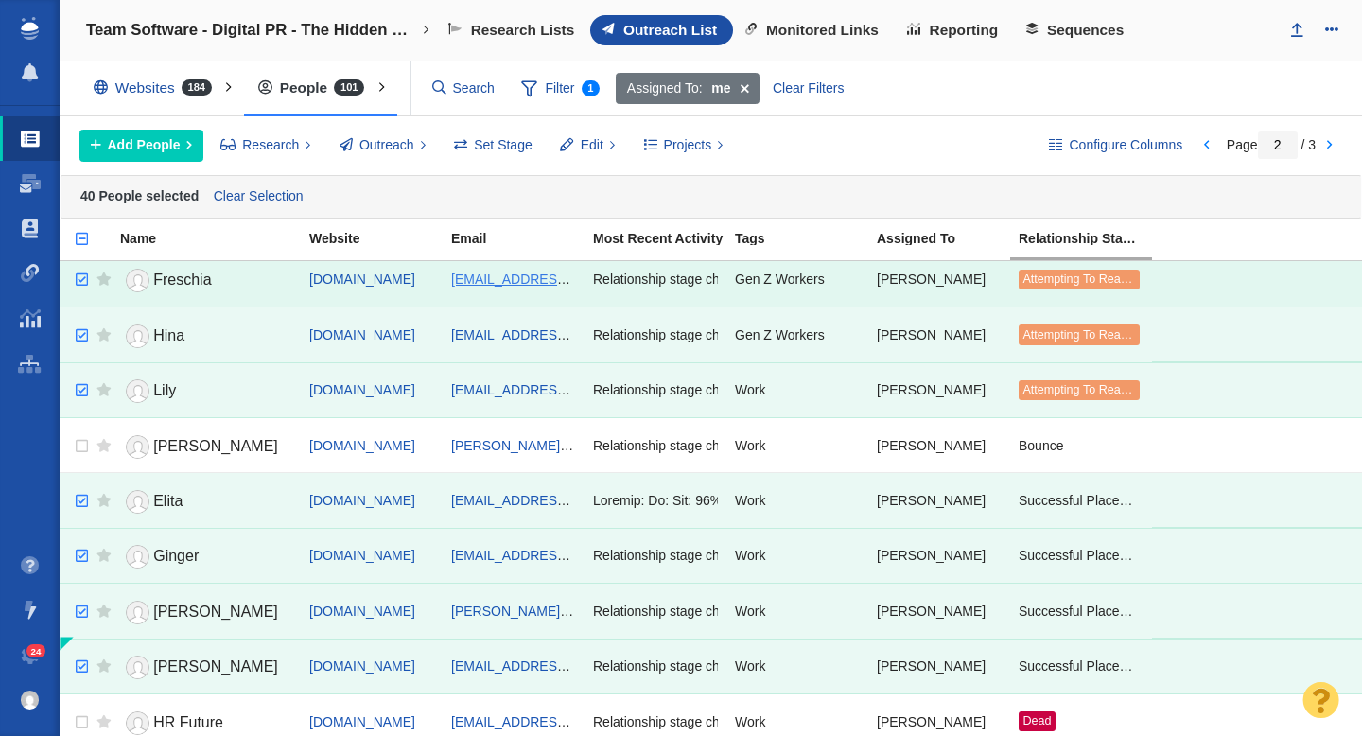
scroll to position [2149, 0]
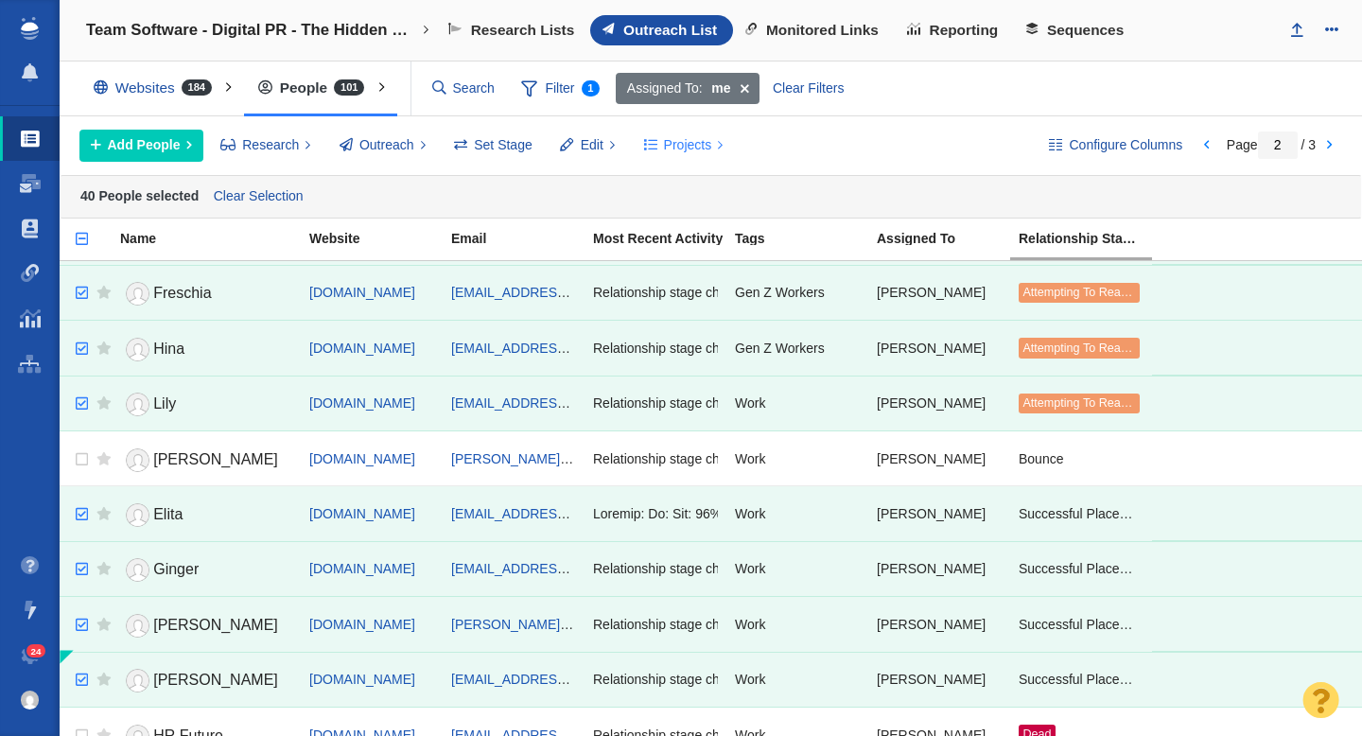
click at [664, 145] on span "Projects" at bounding box center [688, 145] width 48 height 20
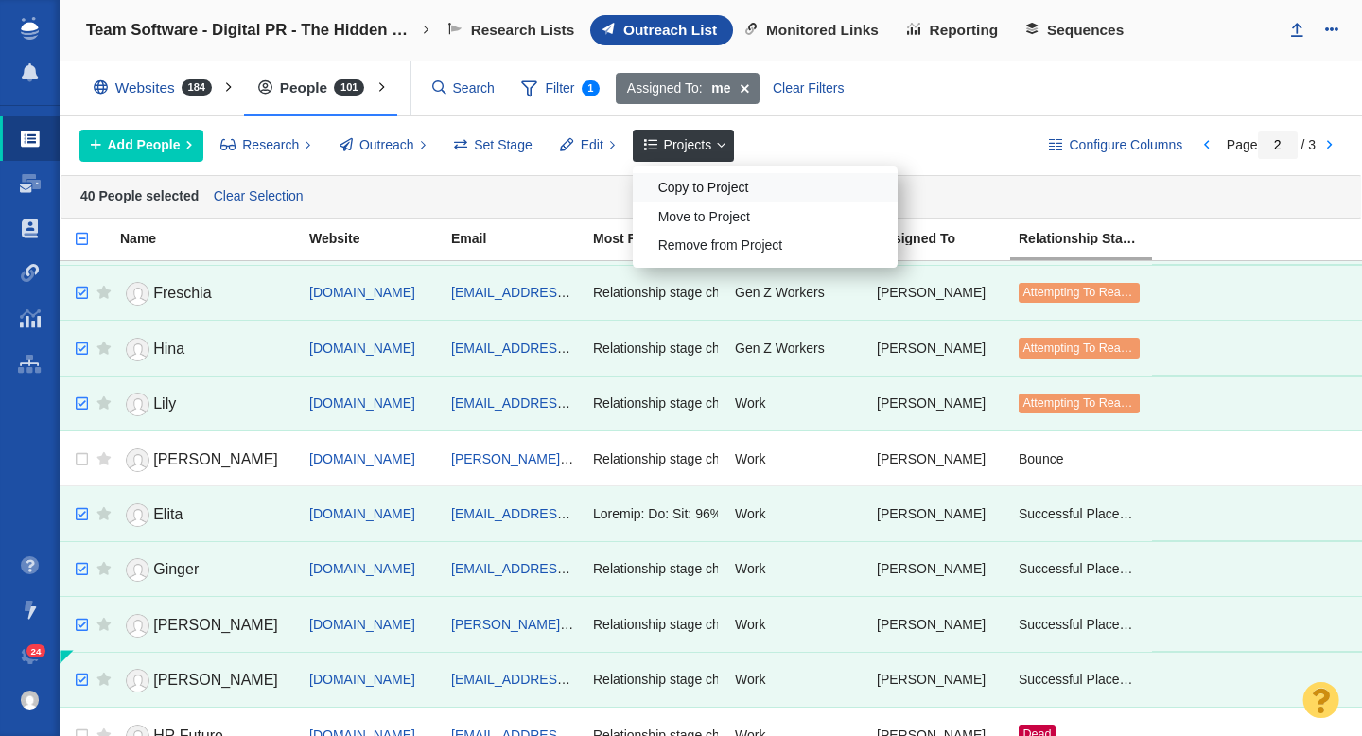
click at [691, 186] on div "Copy to Project" at bounding box center [765, 187] width 265 height 29
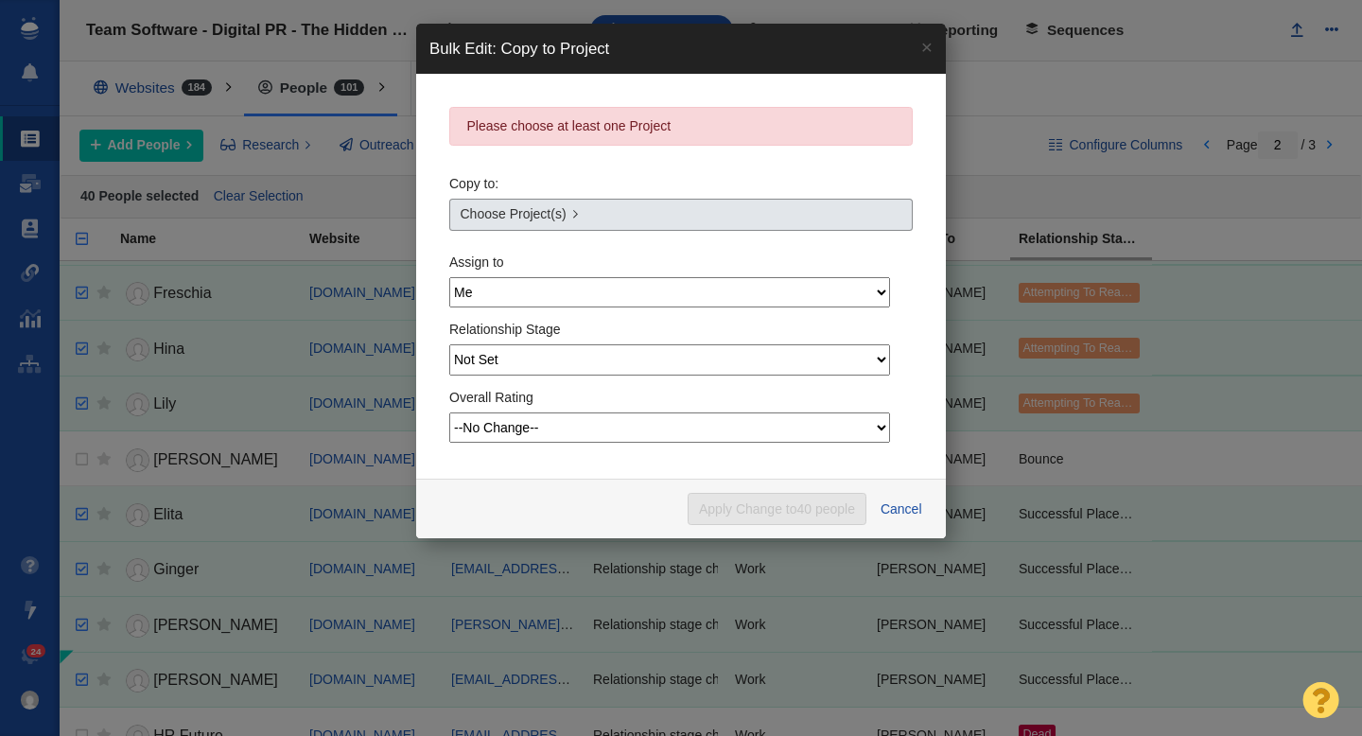
click at [609, 222] on link "Choose Project(s)" at bounding box center [681, 215] width 464 height 32
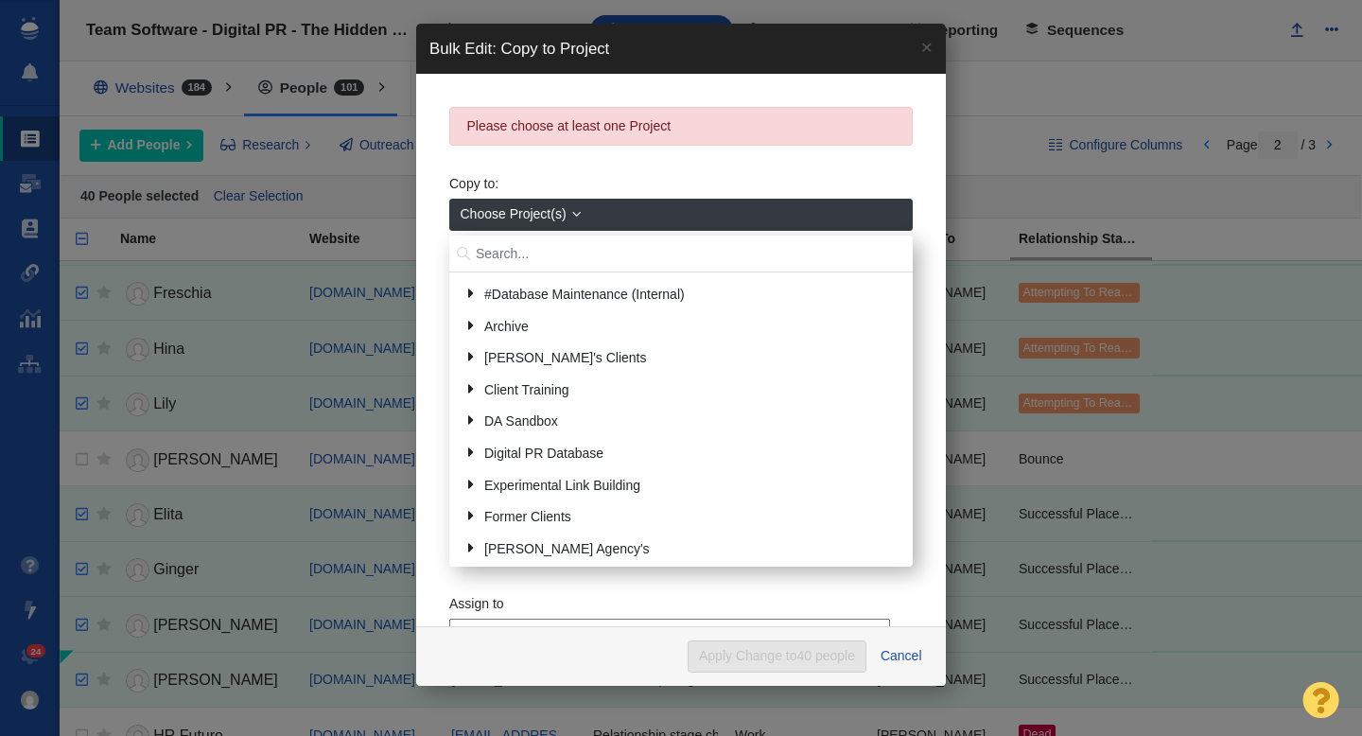
click at [560, 256] on input "text" at bounding box center [681, 254] width 464 height 37
type input "t"
type input "retro"
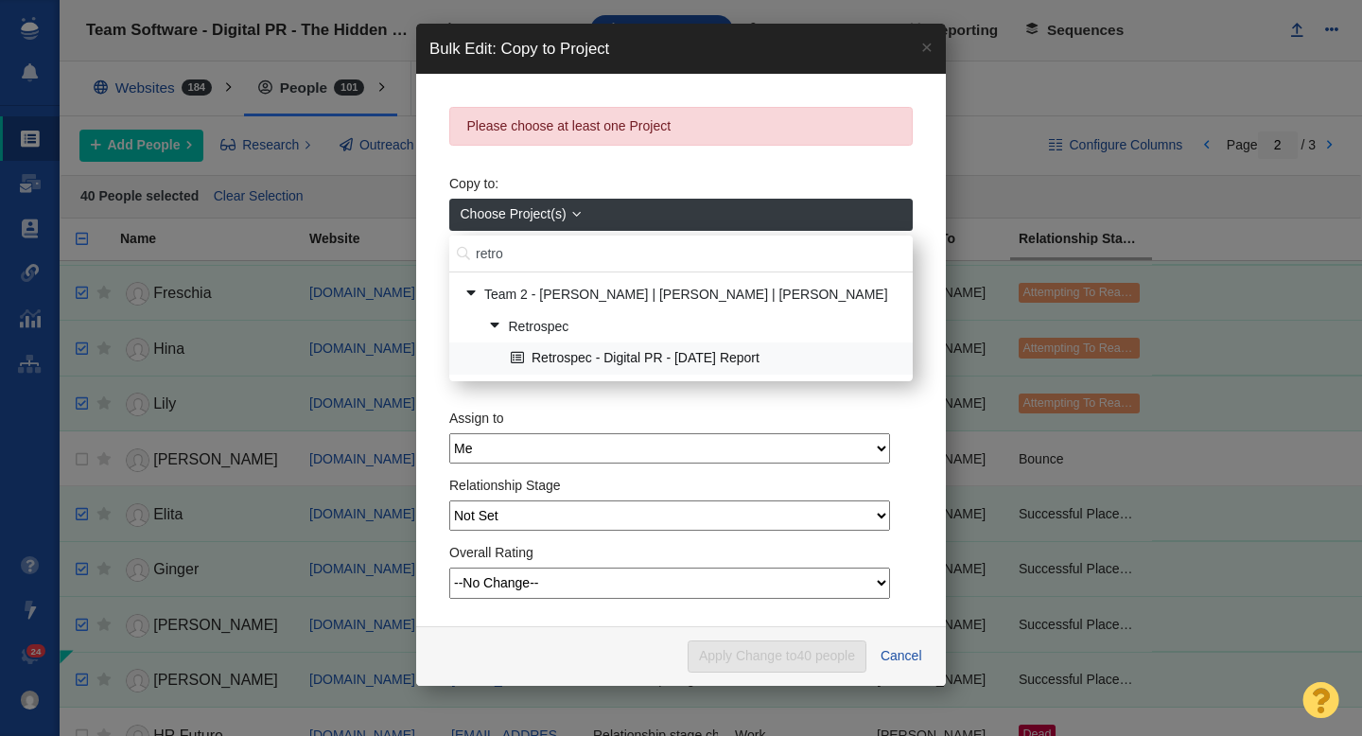
click at [659, 357] on link "Retrospec - Digital PR - [DATE] Report" at bounding box center [704, 358] width 396 height 29
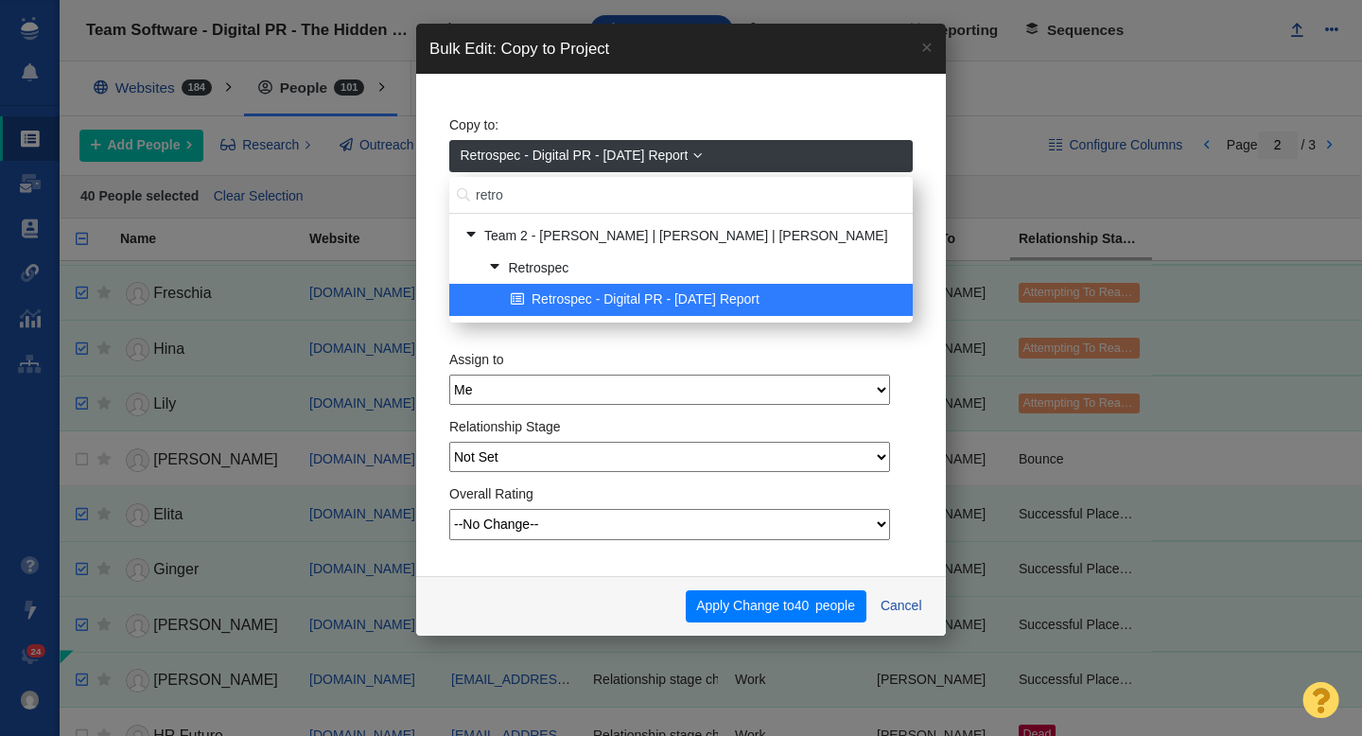
click at [597, 162] on span "Retrospec - Digital PR - [DATE] Report" at bounding box center [575, 156] width 228 height 20
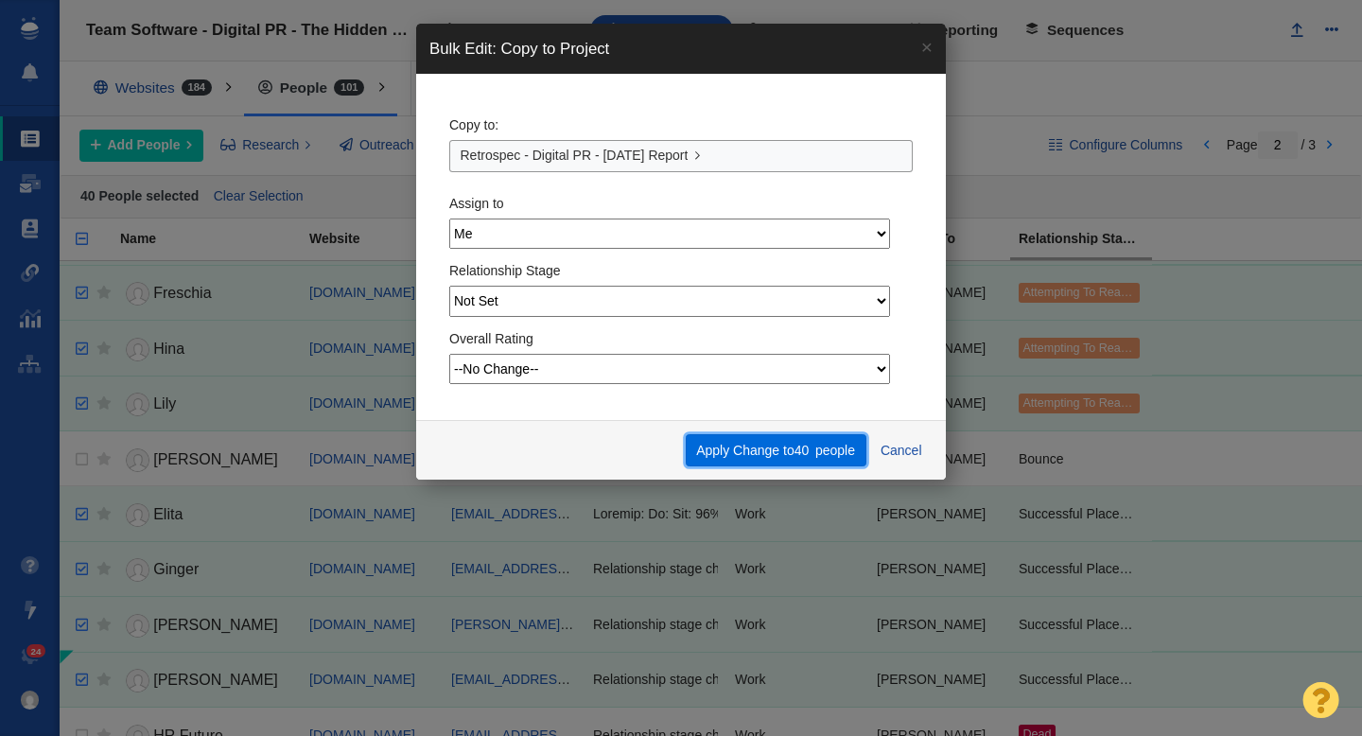
click at [715, 444] on button "Apply Change to 40 people" at bounding box center [776, 450] width 181 height 32
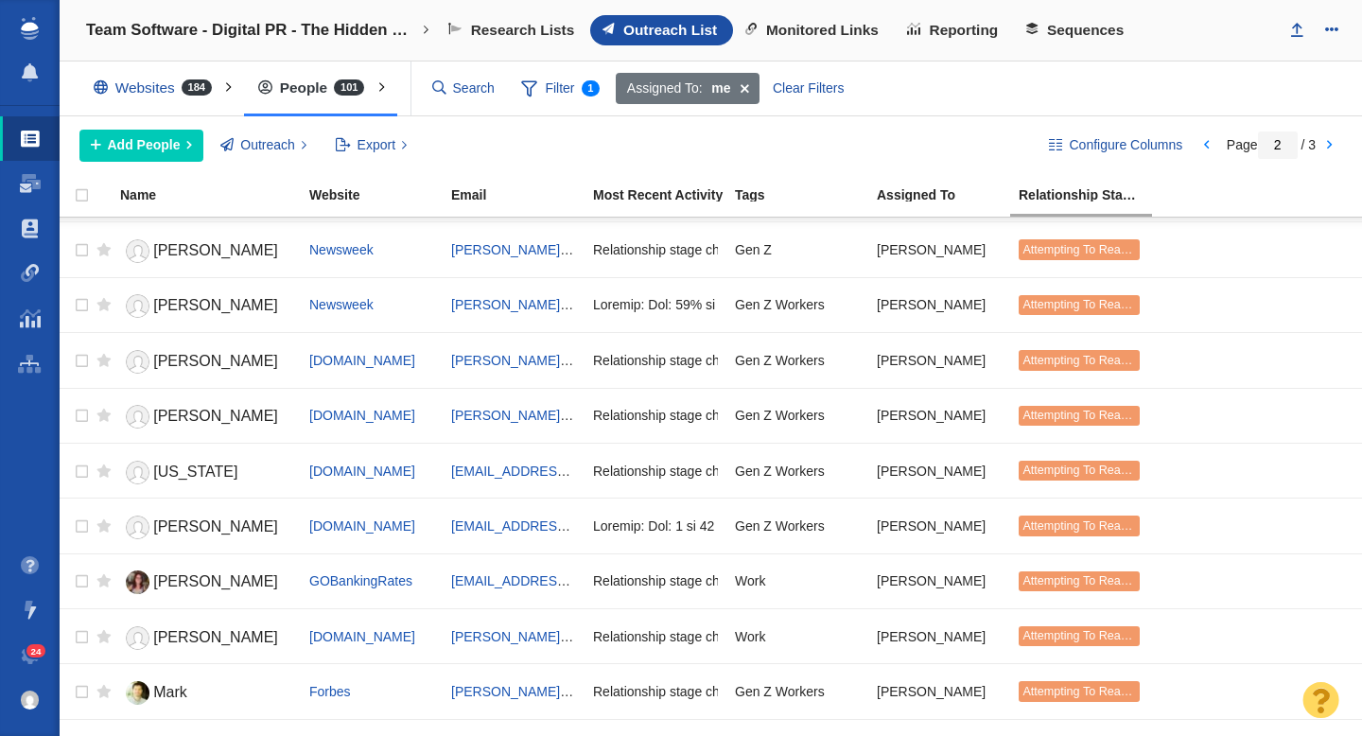
scroll to position [0, 0]
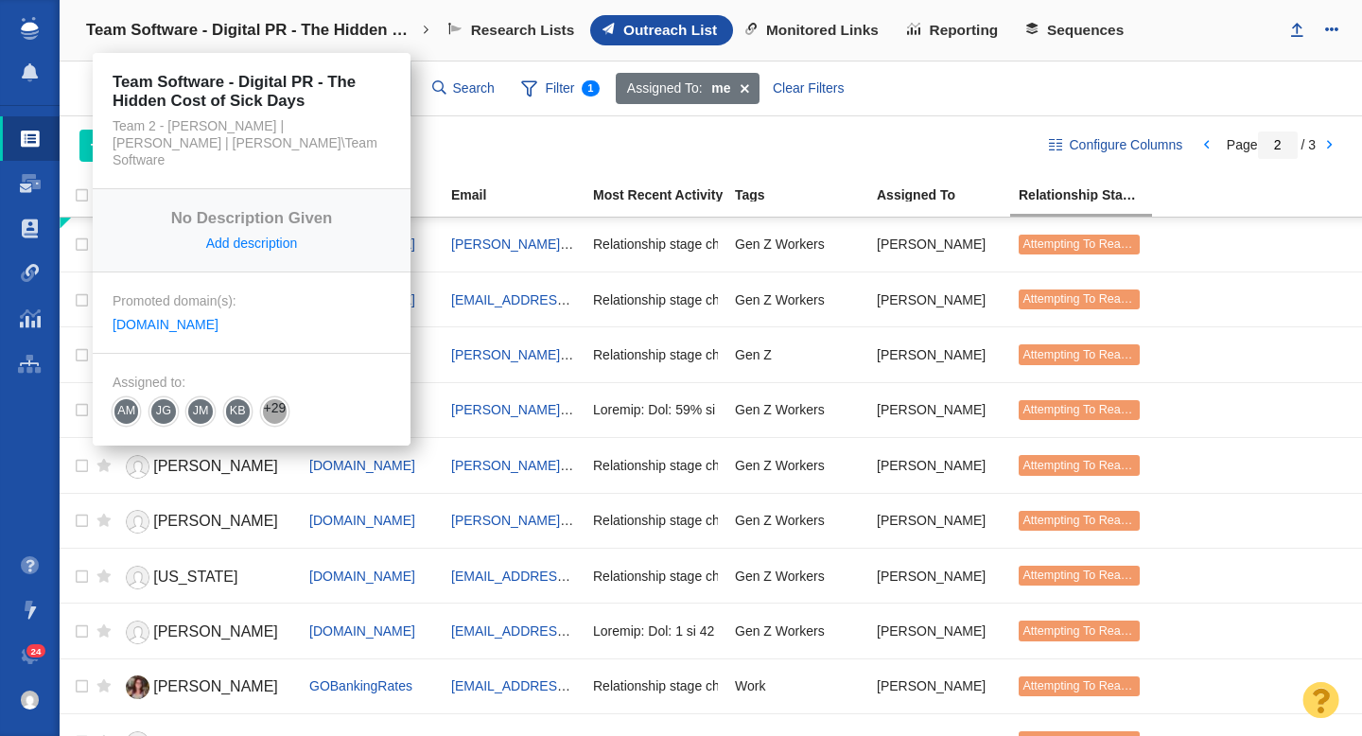
click at [311, 34] on h4 "Team Software - Digital PR - The Hidden Cost of Sick Days" at bounding box center [251, 30] width 331 height 19
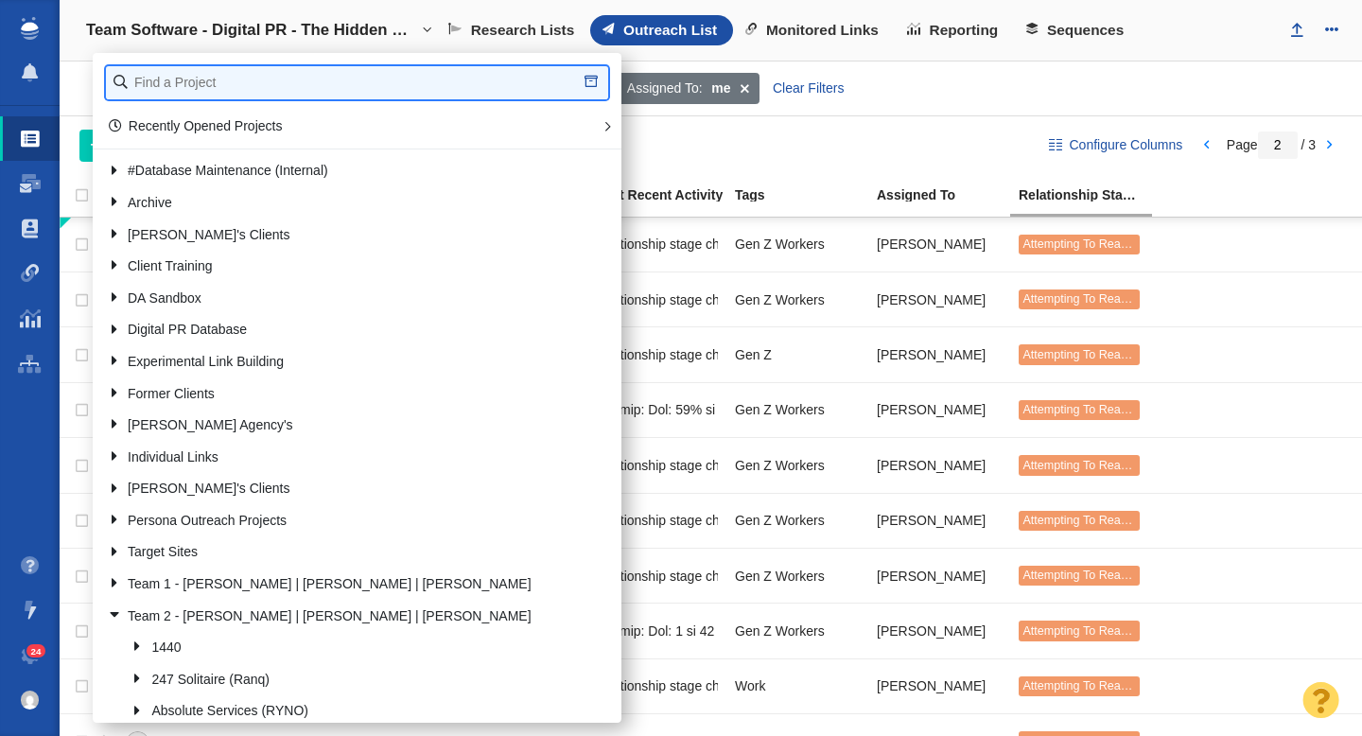
click at [259, 81] on input "text" at bounding box center [357, 82] width 502 height 33
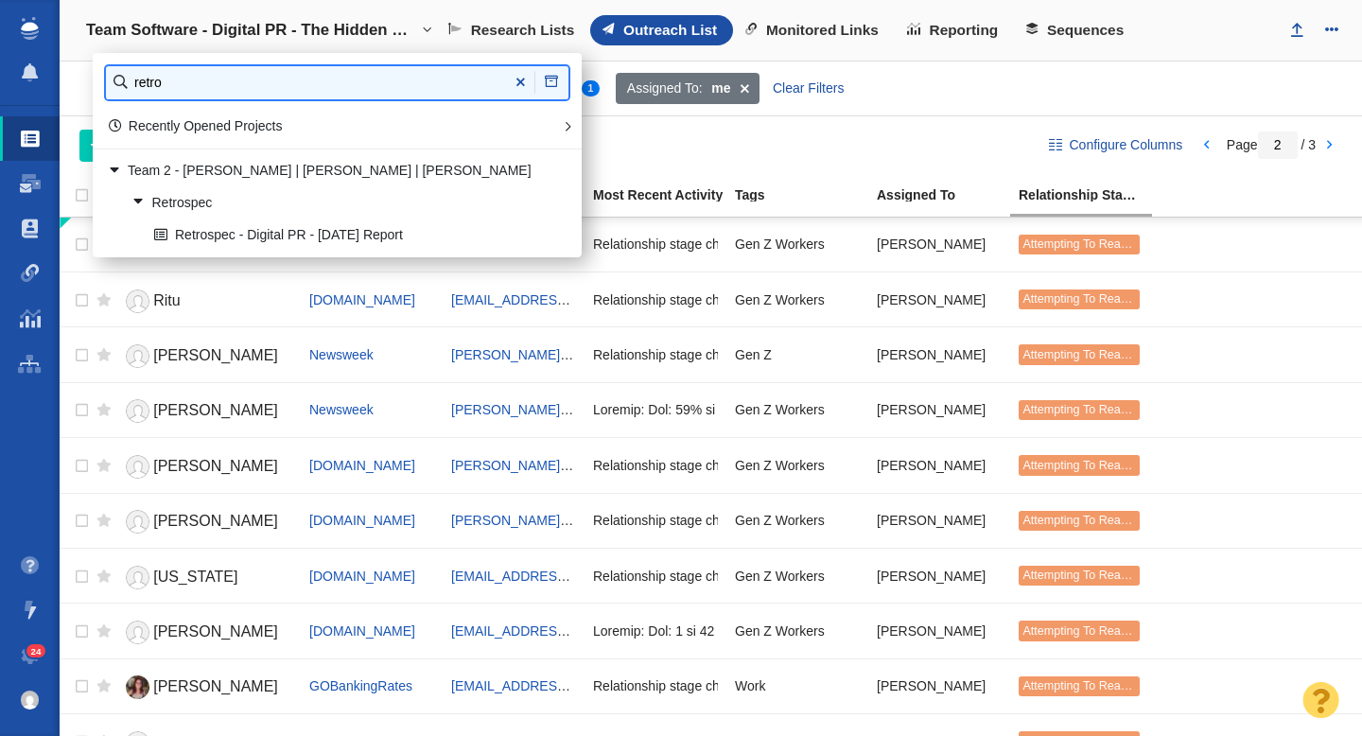
click at [249, 92] on input "retro" at bounding box center [337, 82] width 463 height 33
type input "I"
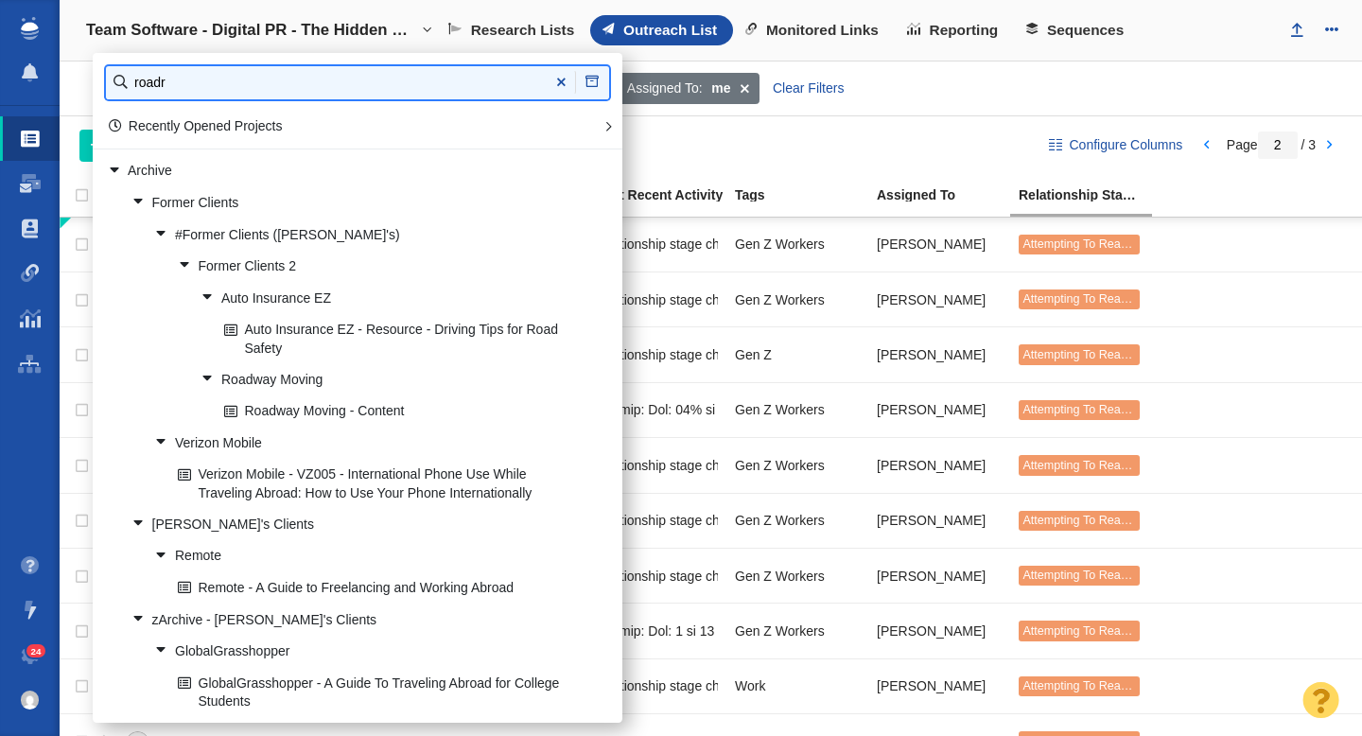
type input "roadr"
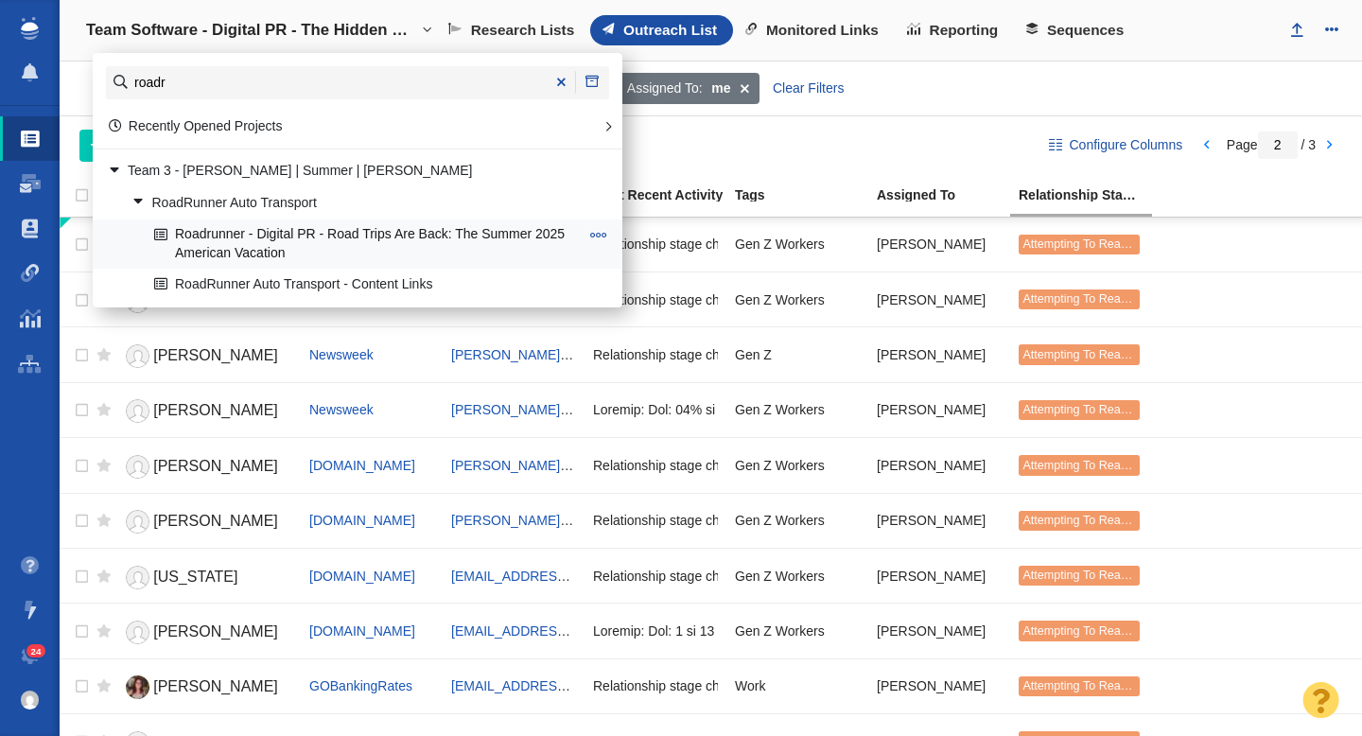
click at [307, 232] on link "Roadrunner - Digital PR - Road Trips Are Back: The Summer 2025 American Vacation" at bounding box center [366, 243] width 434 height 47
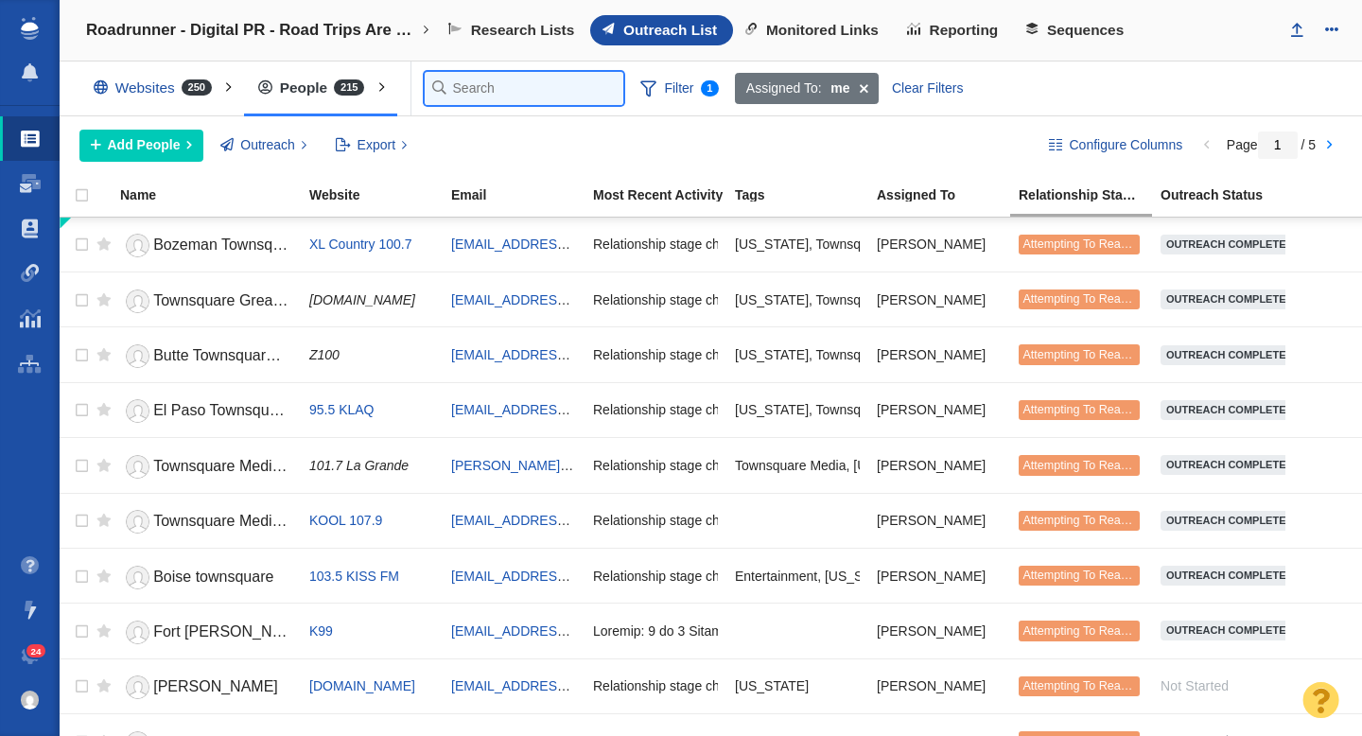
click at [487, 90] on input "text" at bounding box center [524, 88] width 199 height 33
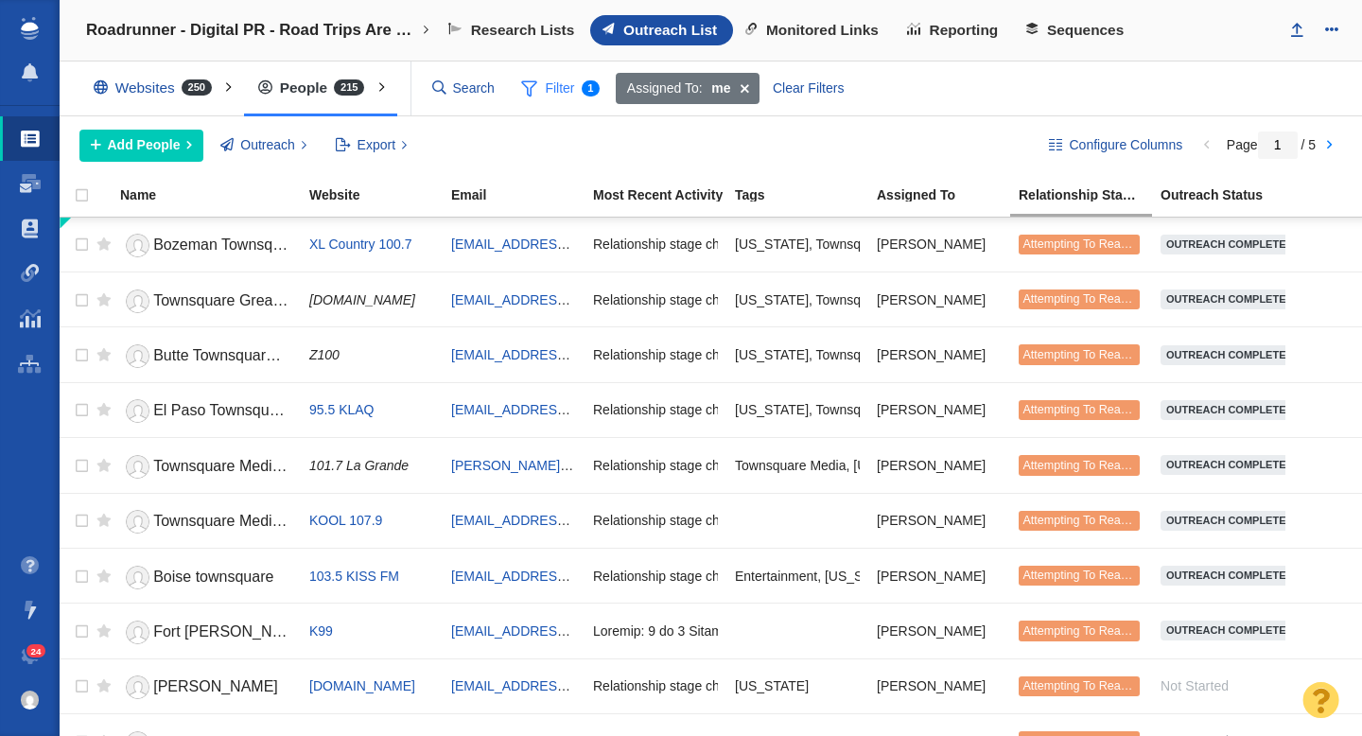
click at [611, 84] on span "Filter 1" at bounding box center [561, 89] width 100 height 36
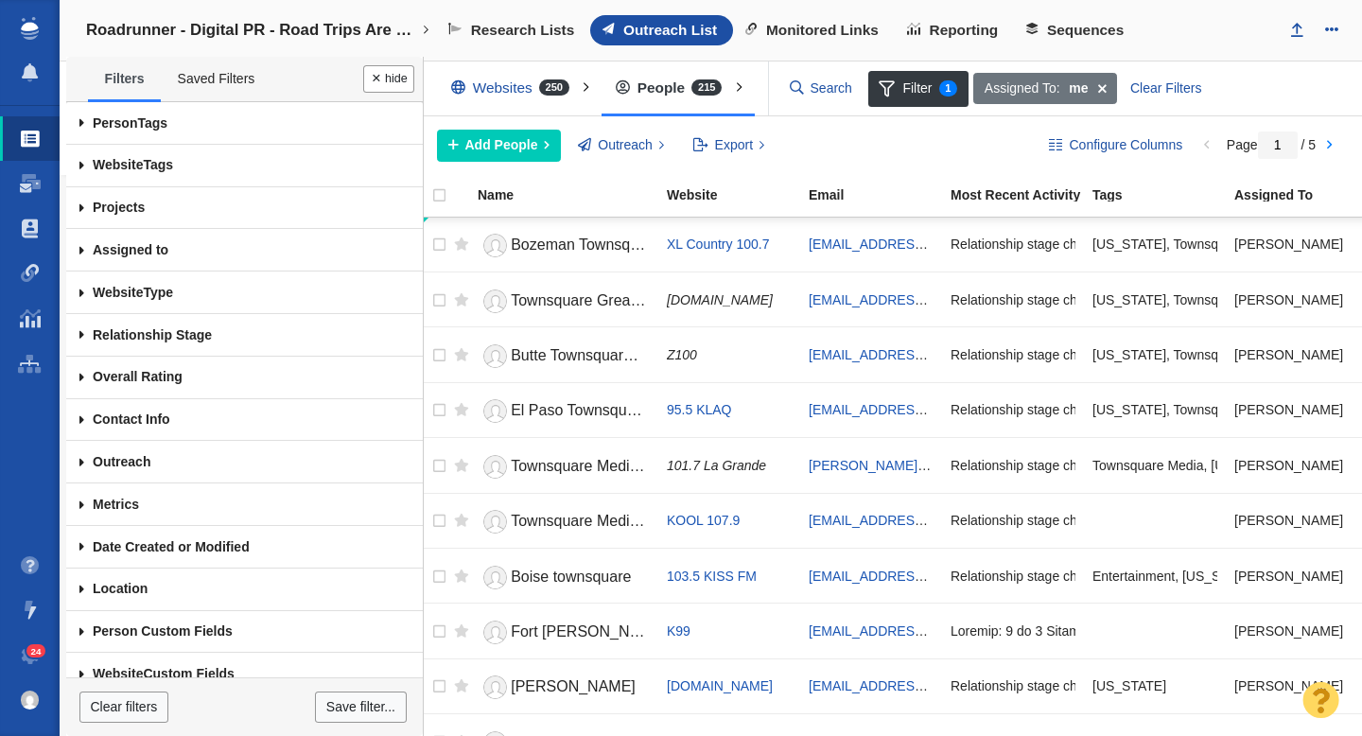
click at [79, 117] on span at bounding box center [81, 123] width 31 height 43
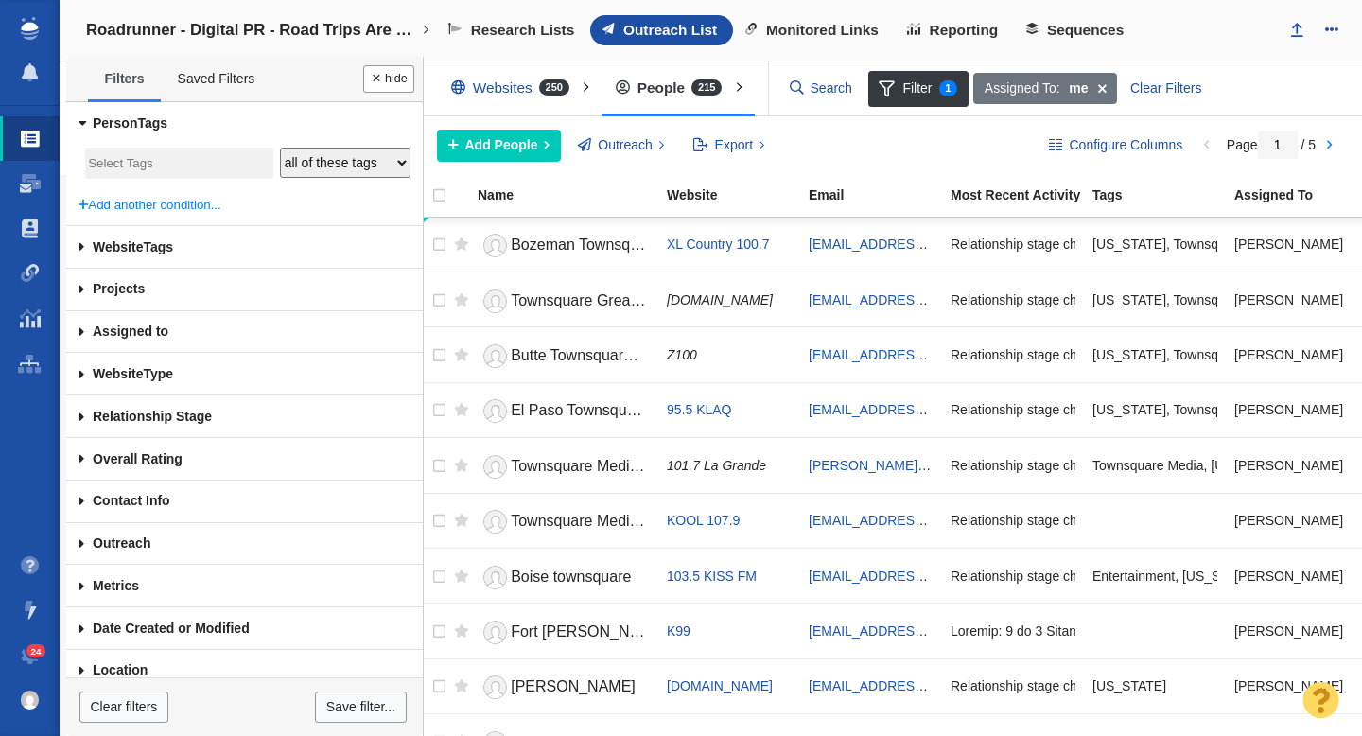
click at [134, 158] on input "search" at bounding box center [179, 164] width 182 height 26
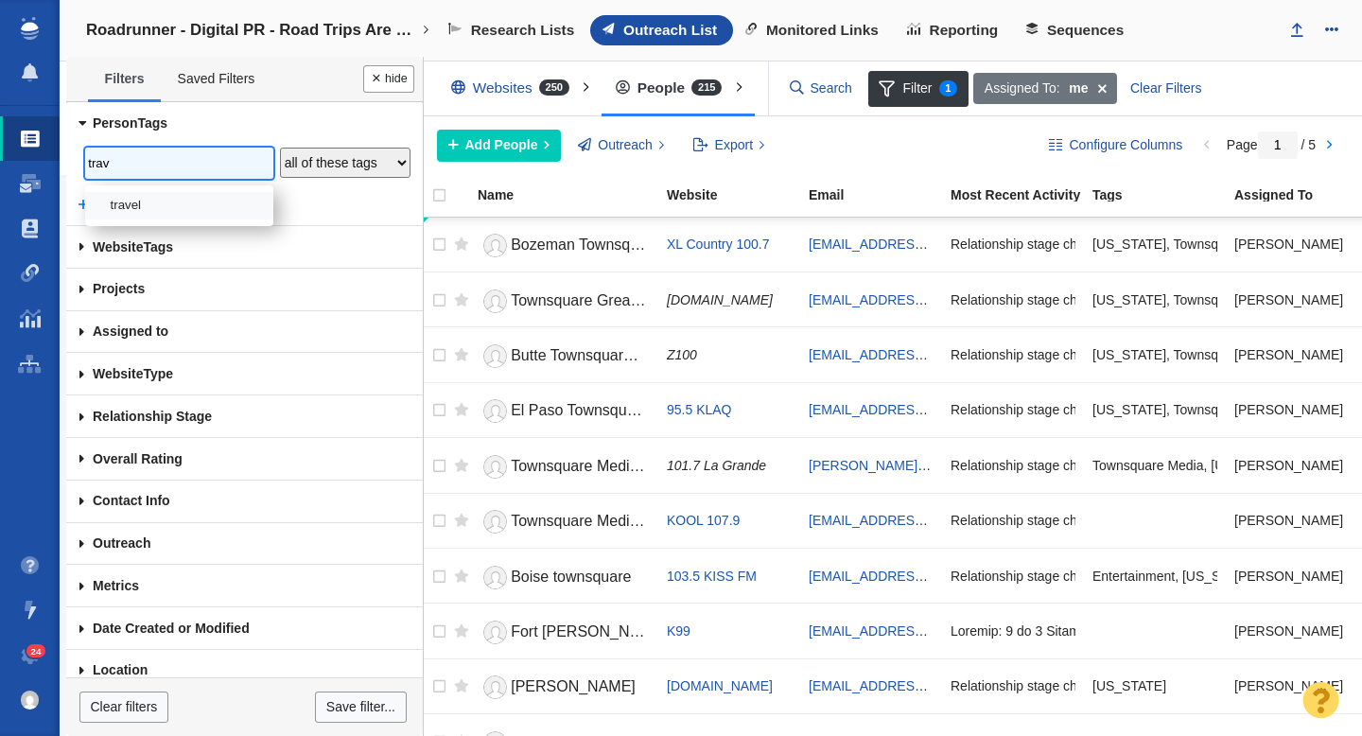
type input "trav"
click at [134, 192] on li "travel" at bounding box center [179, 205] width 188 height 27
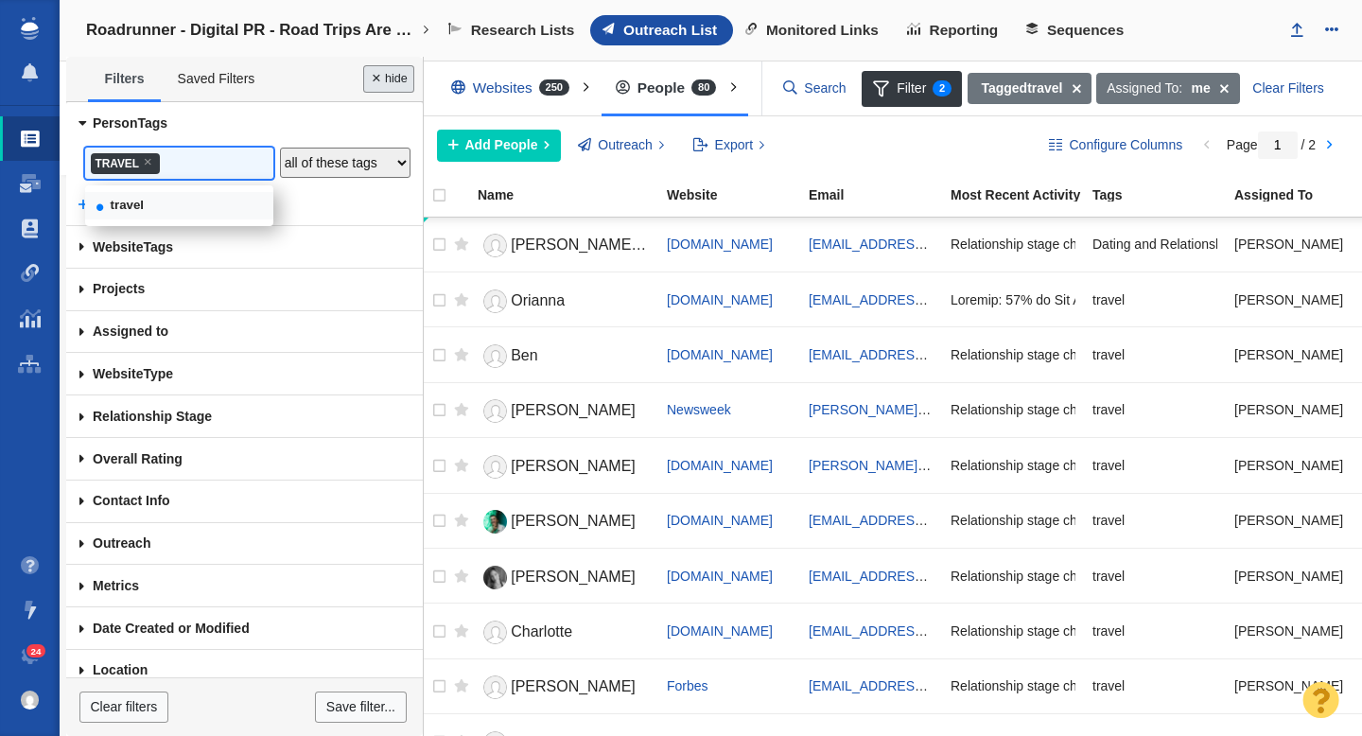
click at [408, 79] on button "Done" at bounding box center [388, 78] width 51 height 27
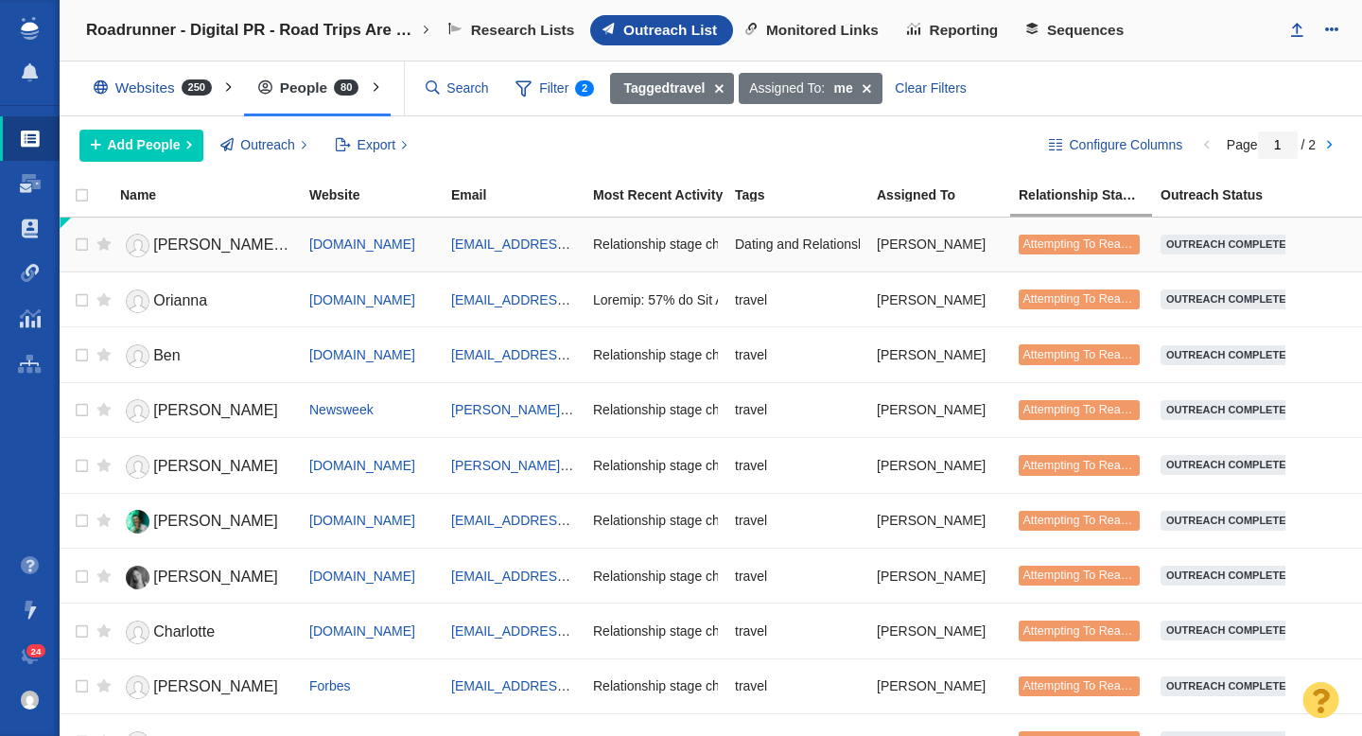
click at [230, 249] on span "Andrew Court" at bounding box center [236, 244] width 166 height 16
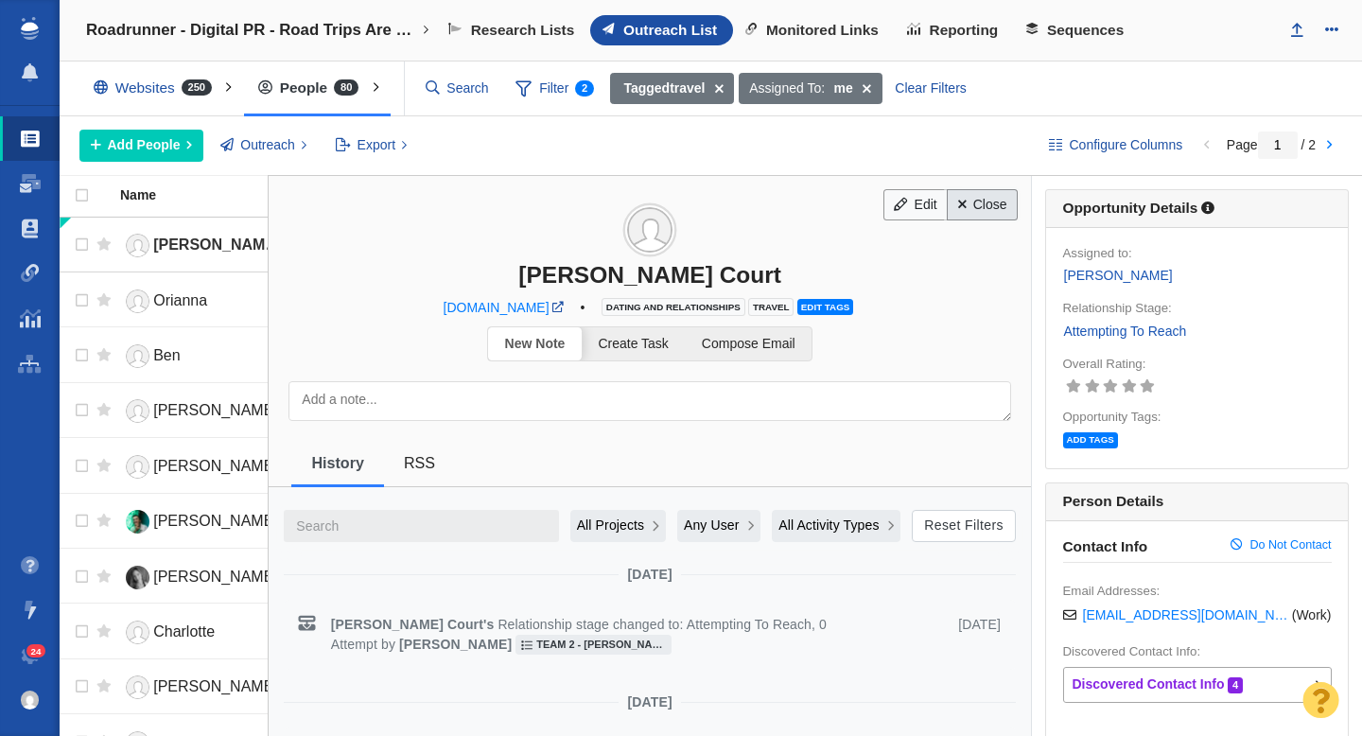
click at [986, 218] on link "Close" at bounding box center [982, 205] width 71 height 32
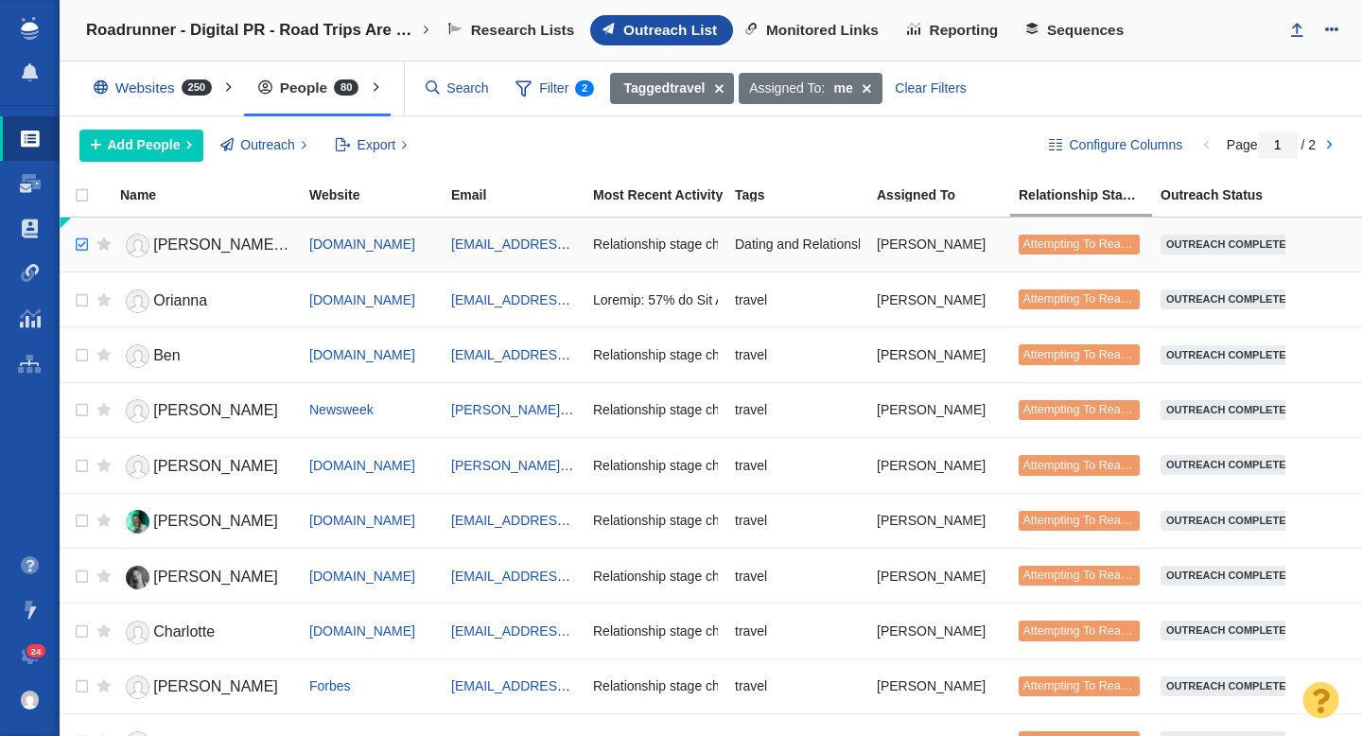
checkbox input "true"
click at [85, 242] on input "checkbox" at bounding box center [79, 245] width 28 height 42
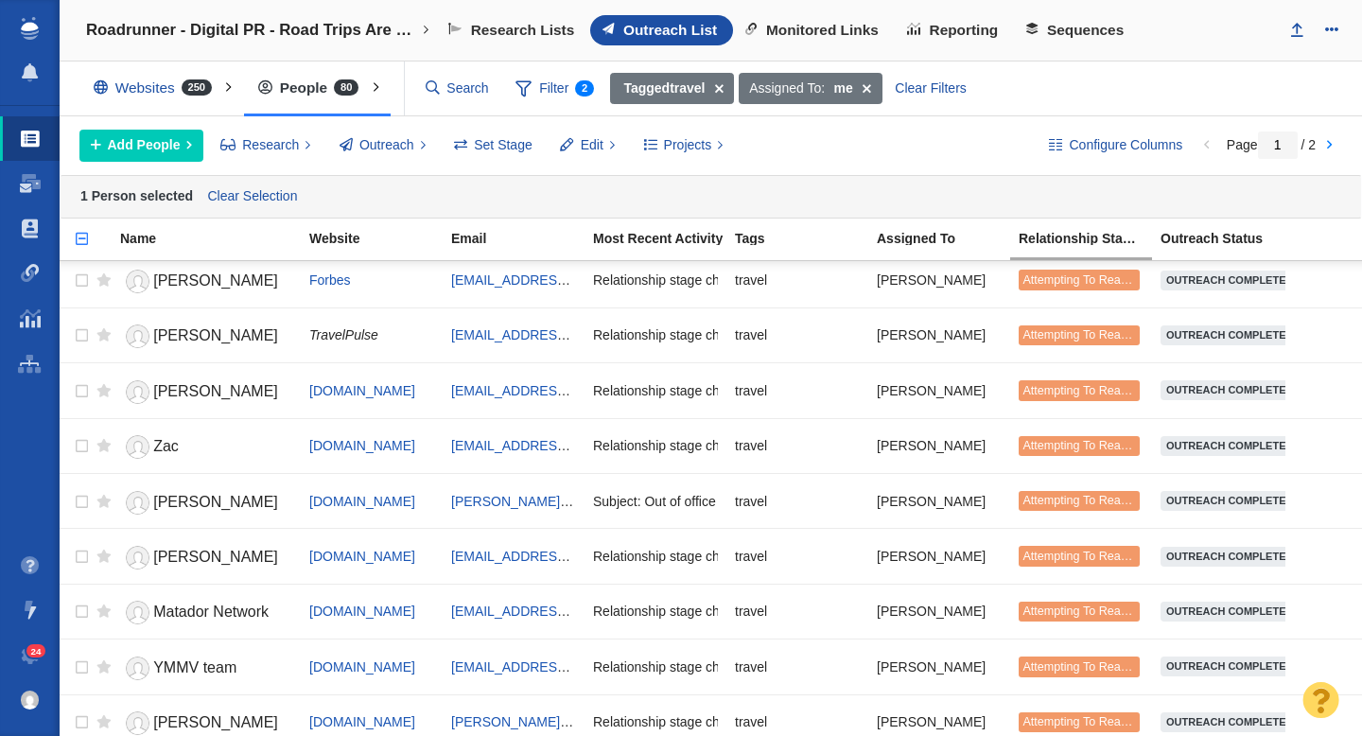
scroll to position [2286, 0]
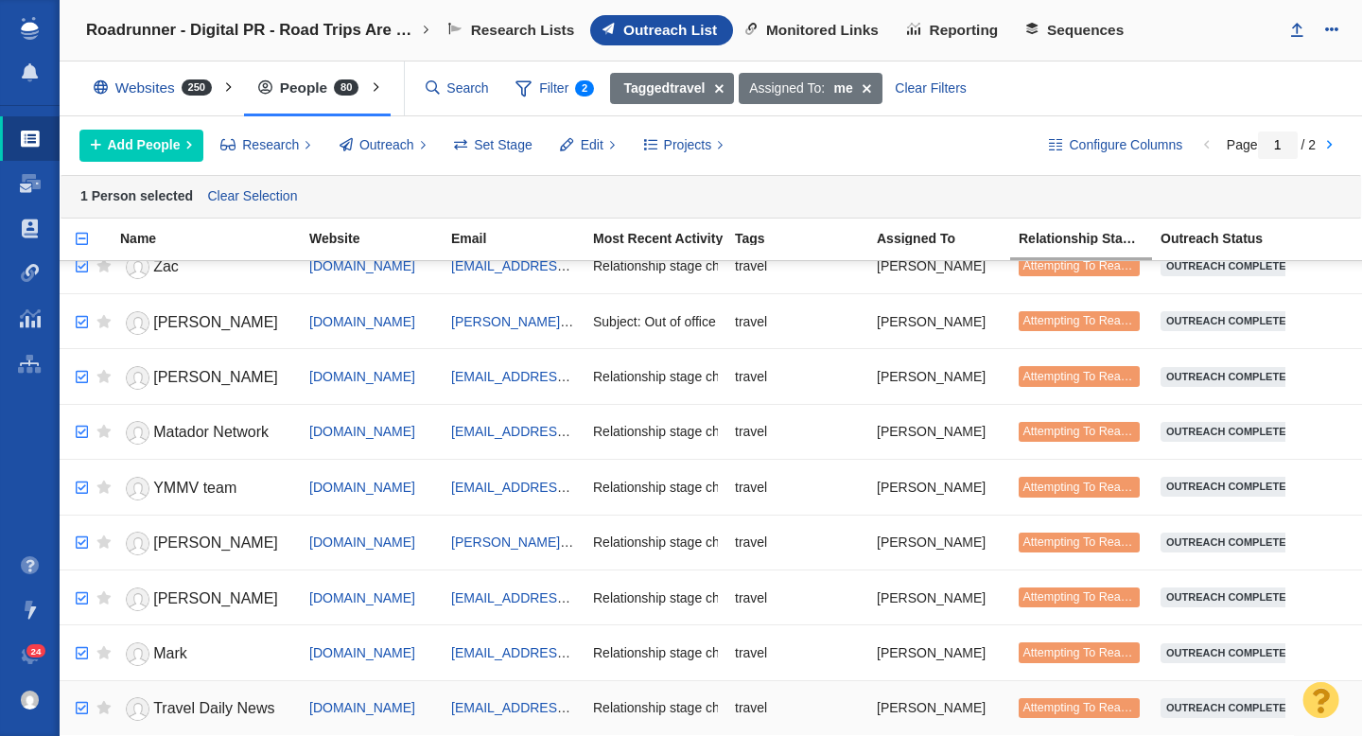
click at [80, 710] on input "checkbox" at bounding box center [79, 709] width 28 height 42
checkbox input "true"
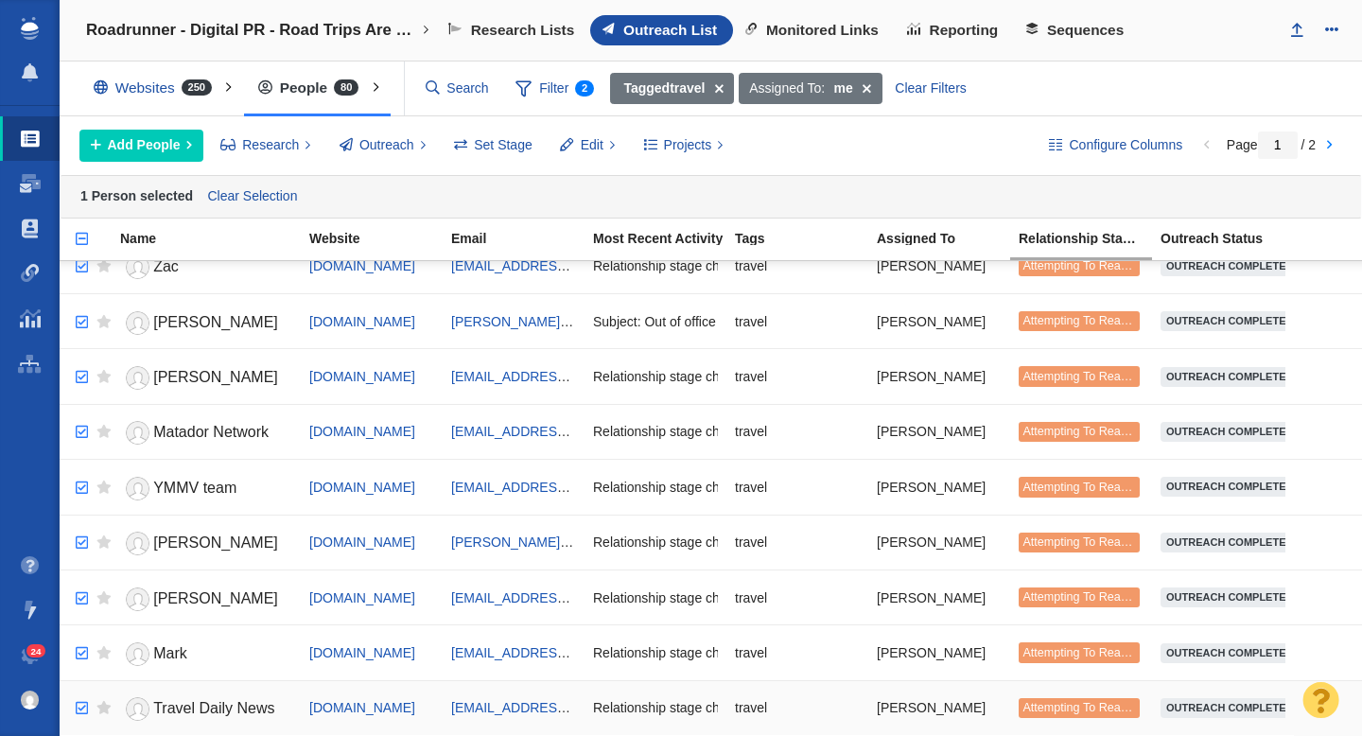
checkbox input "true"
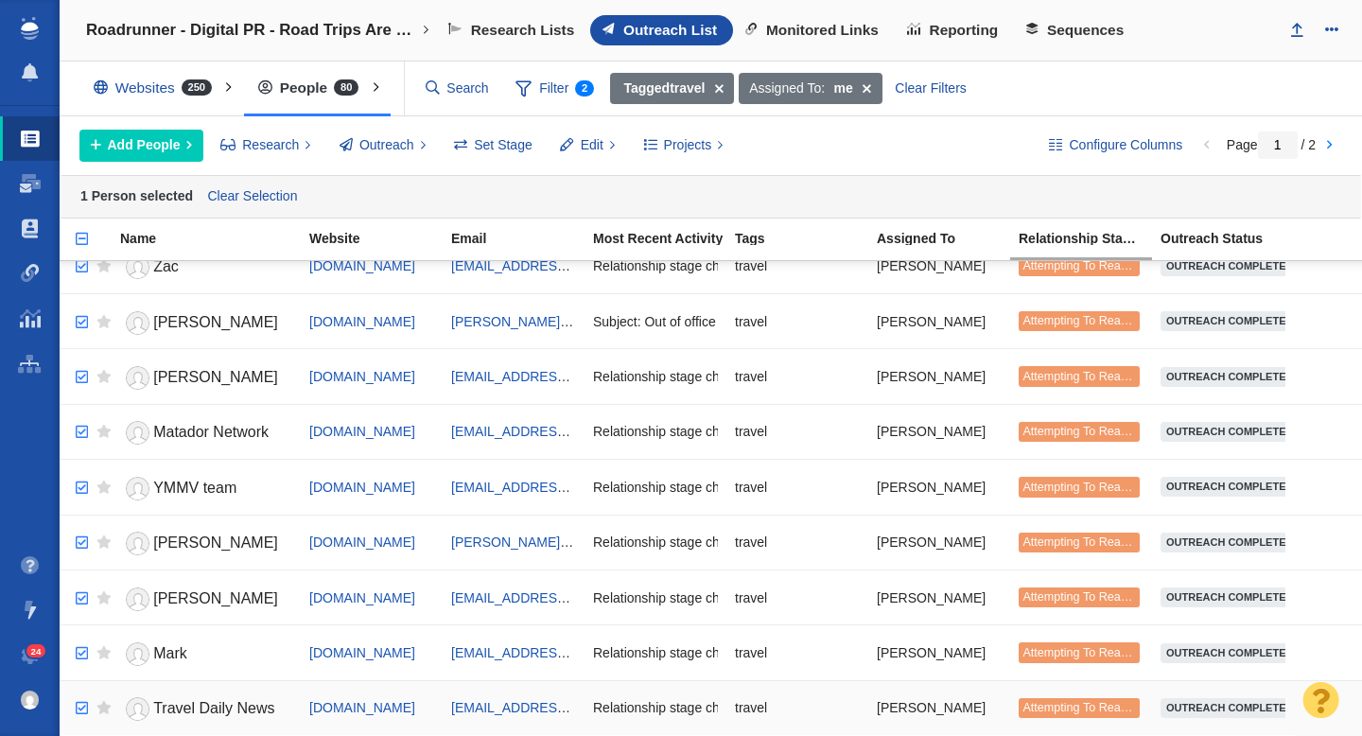
checkbox input "true"
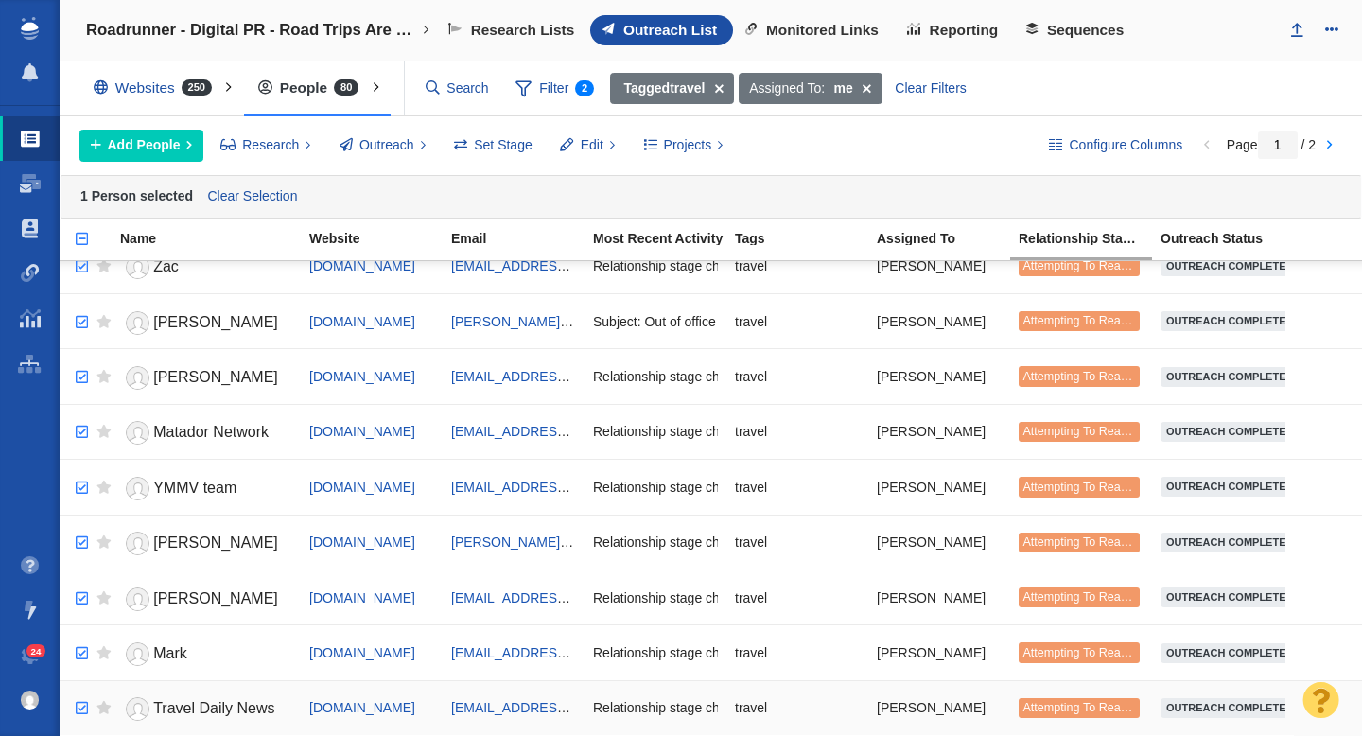
checkbox input "true"
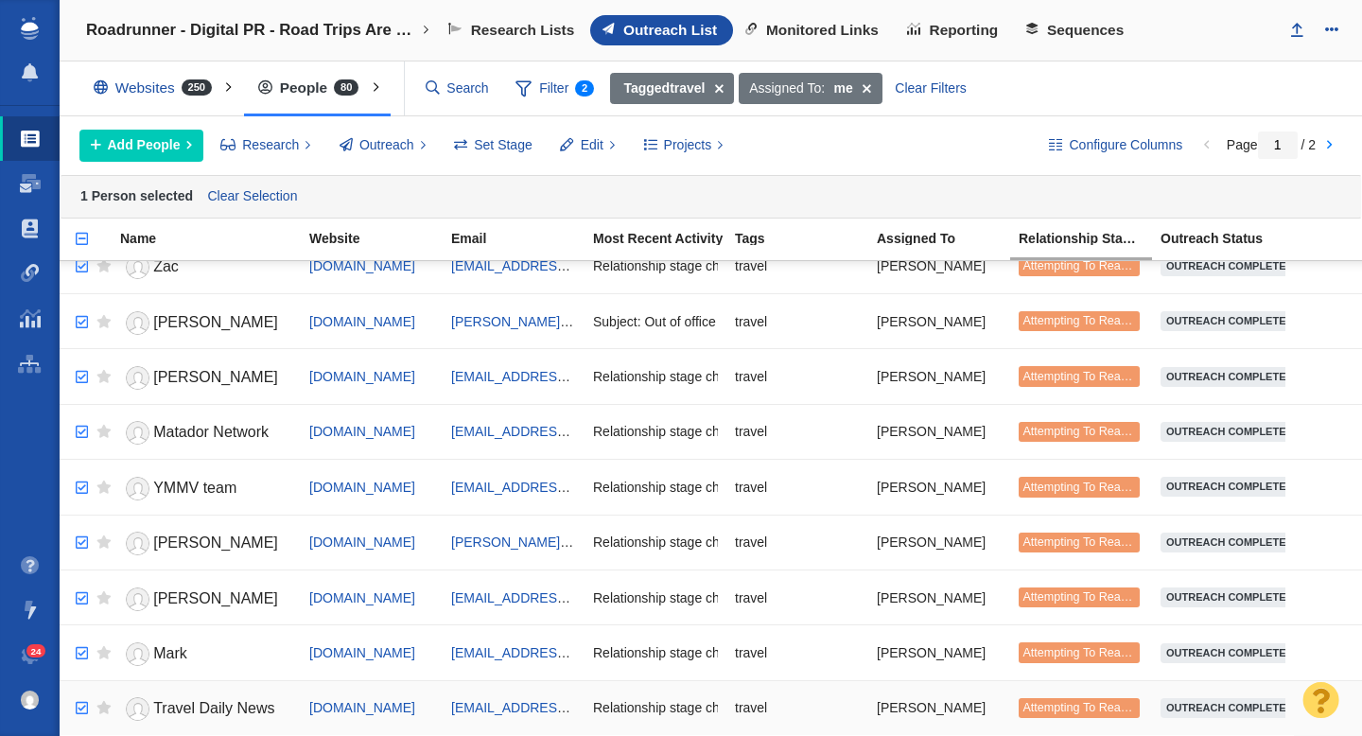
checkbox input "true"
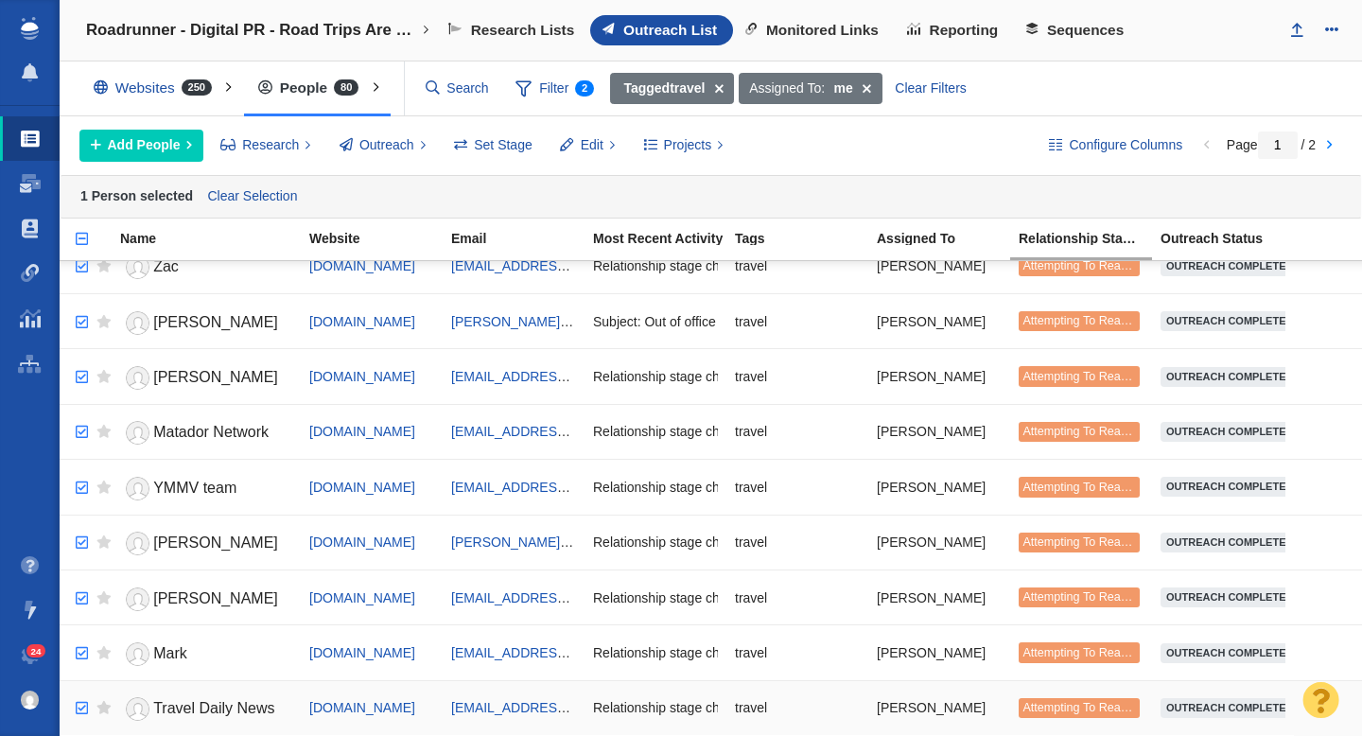
checkbox input "true"
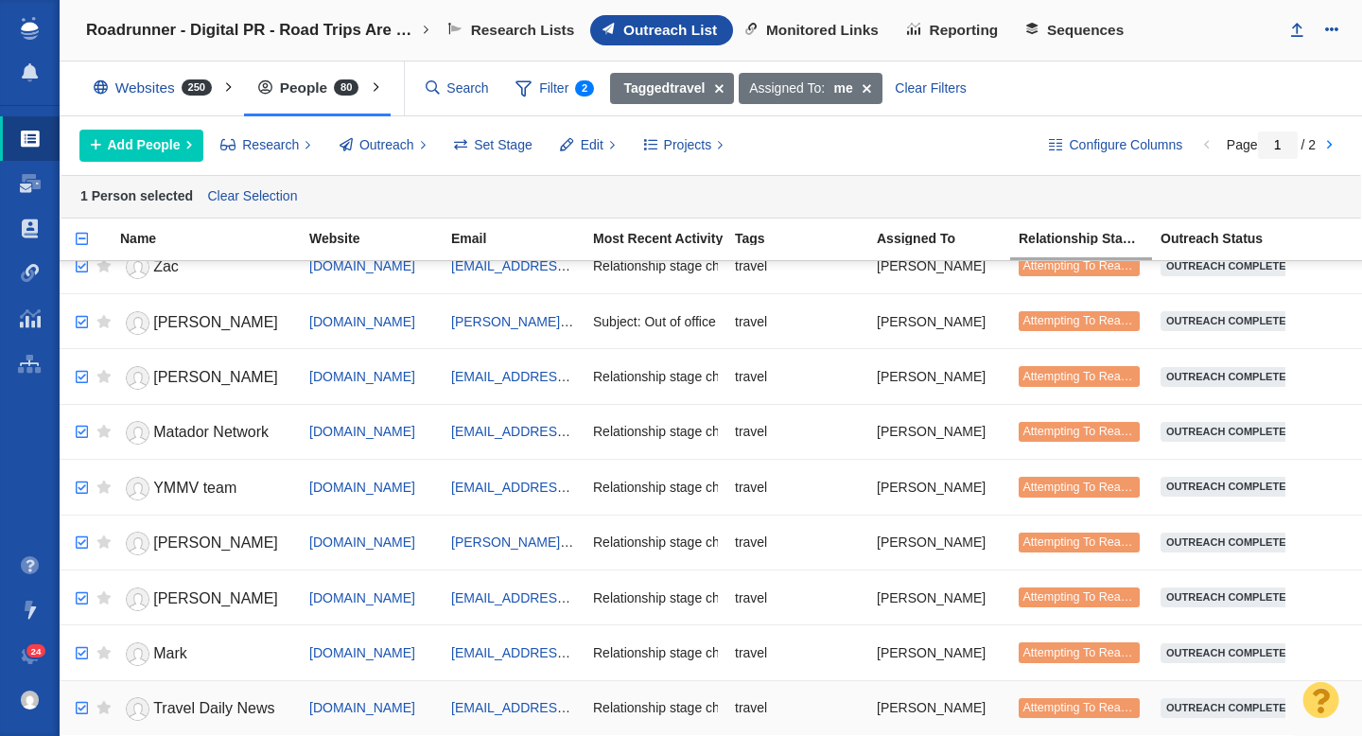
checkbox input "true"
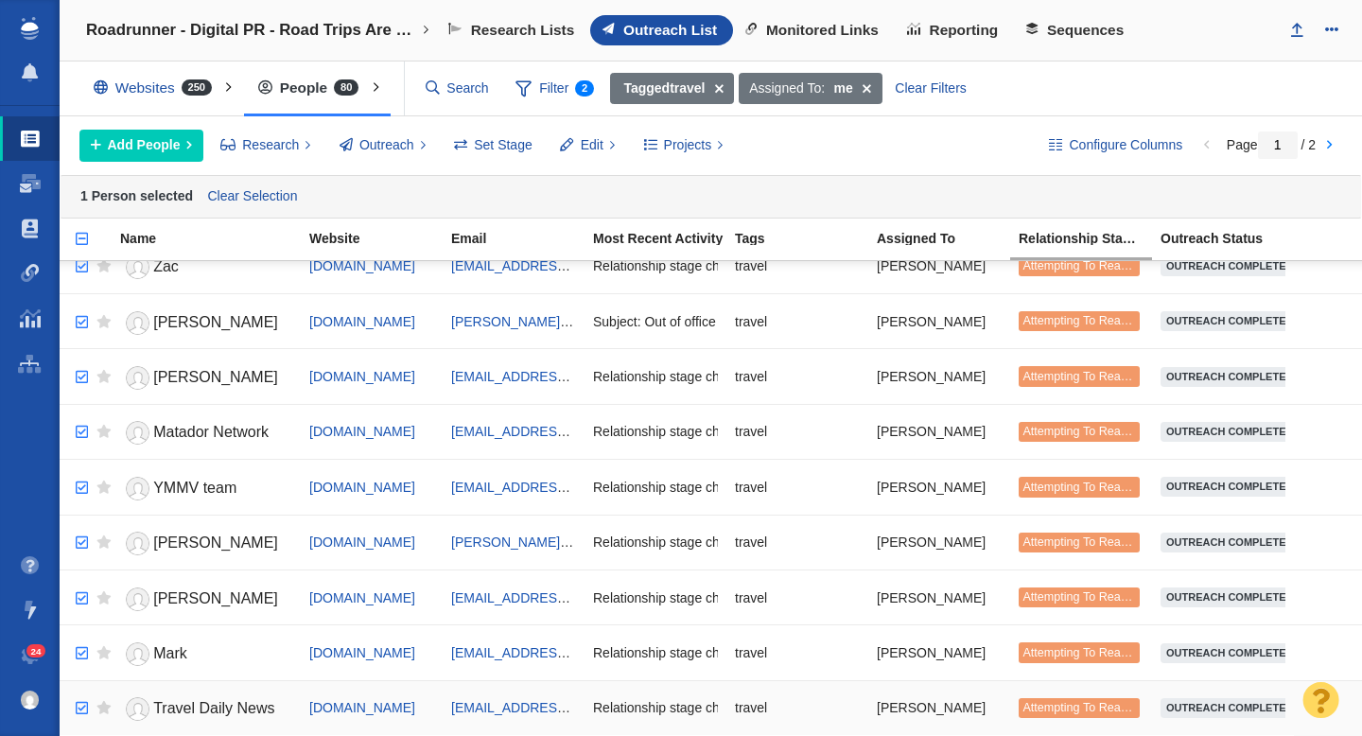
checkbox input "true"
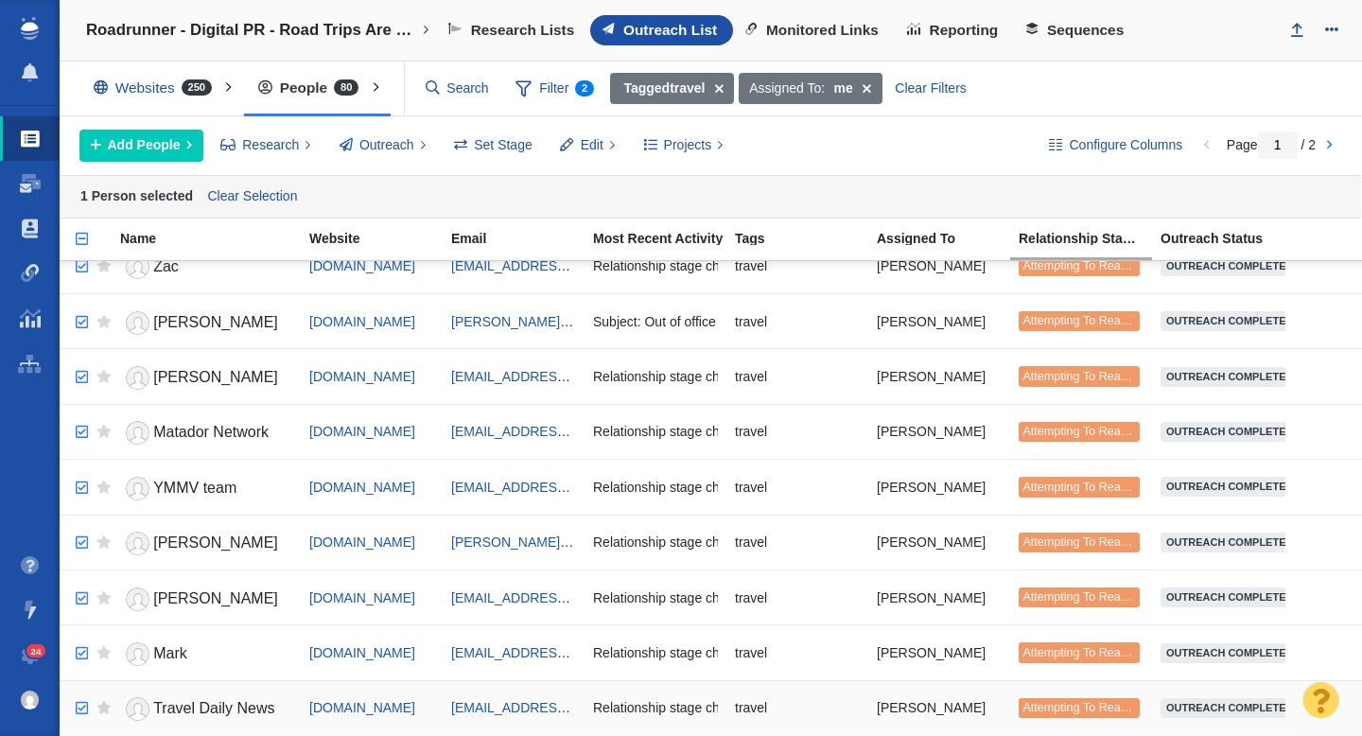
checkbox input "true"
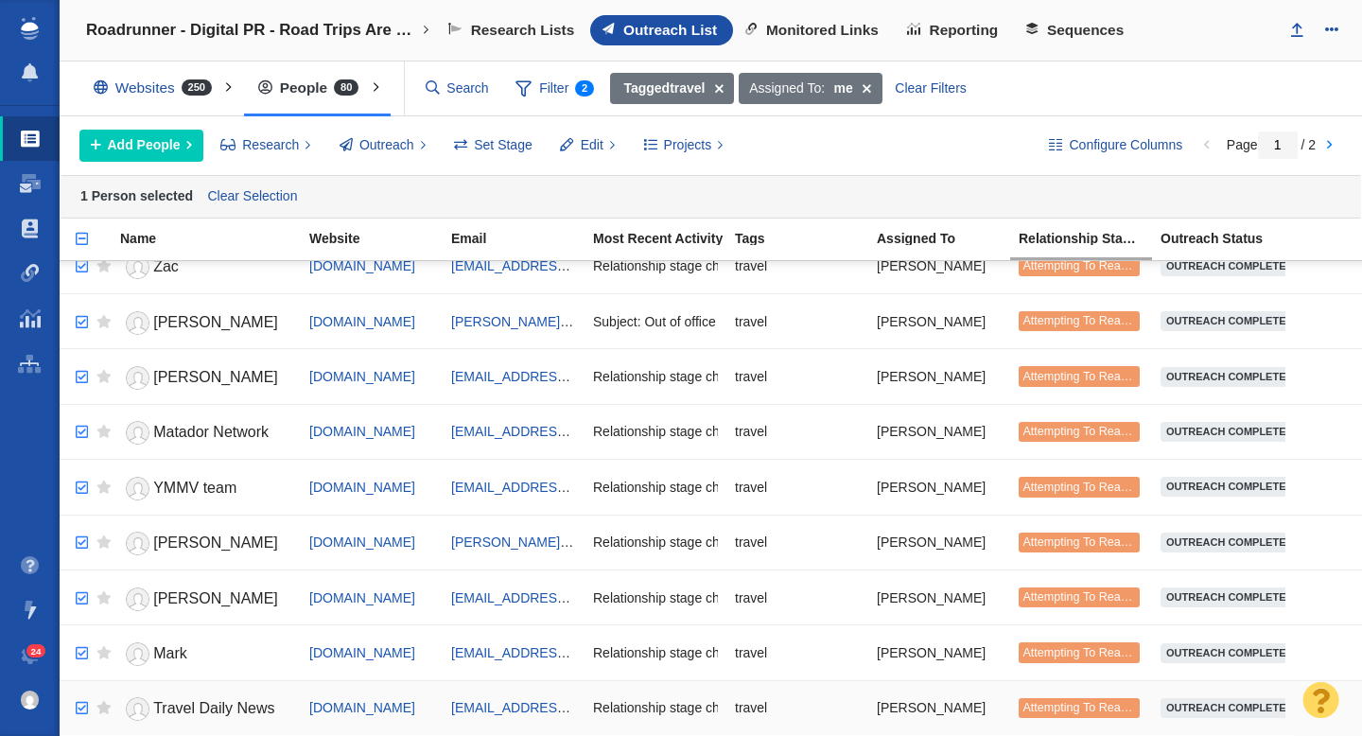
checkbox input "true"
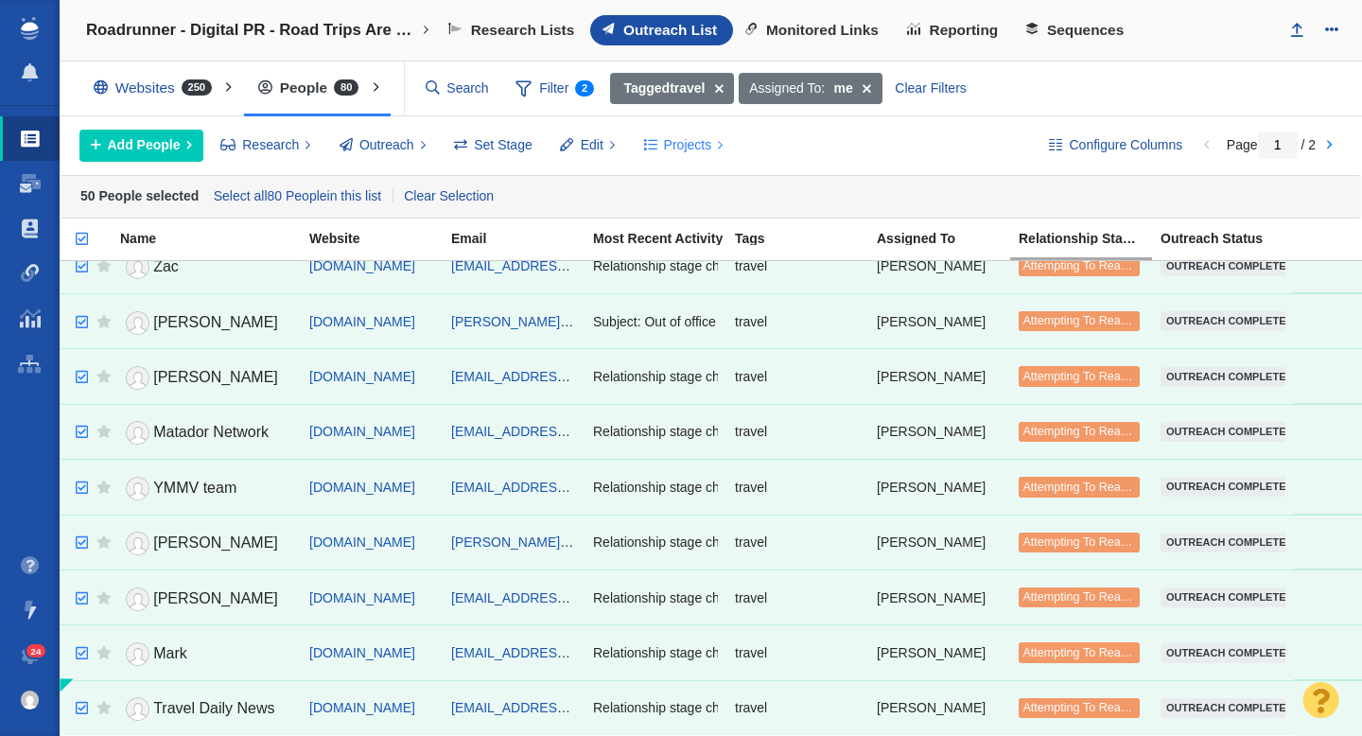
click at [661, 145] on button "Projects" at bounding box center [683, 146] width 101 height 32
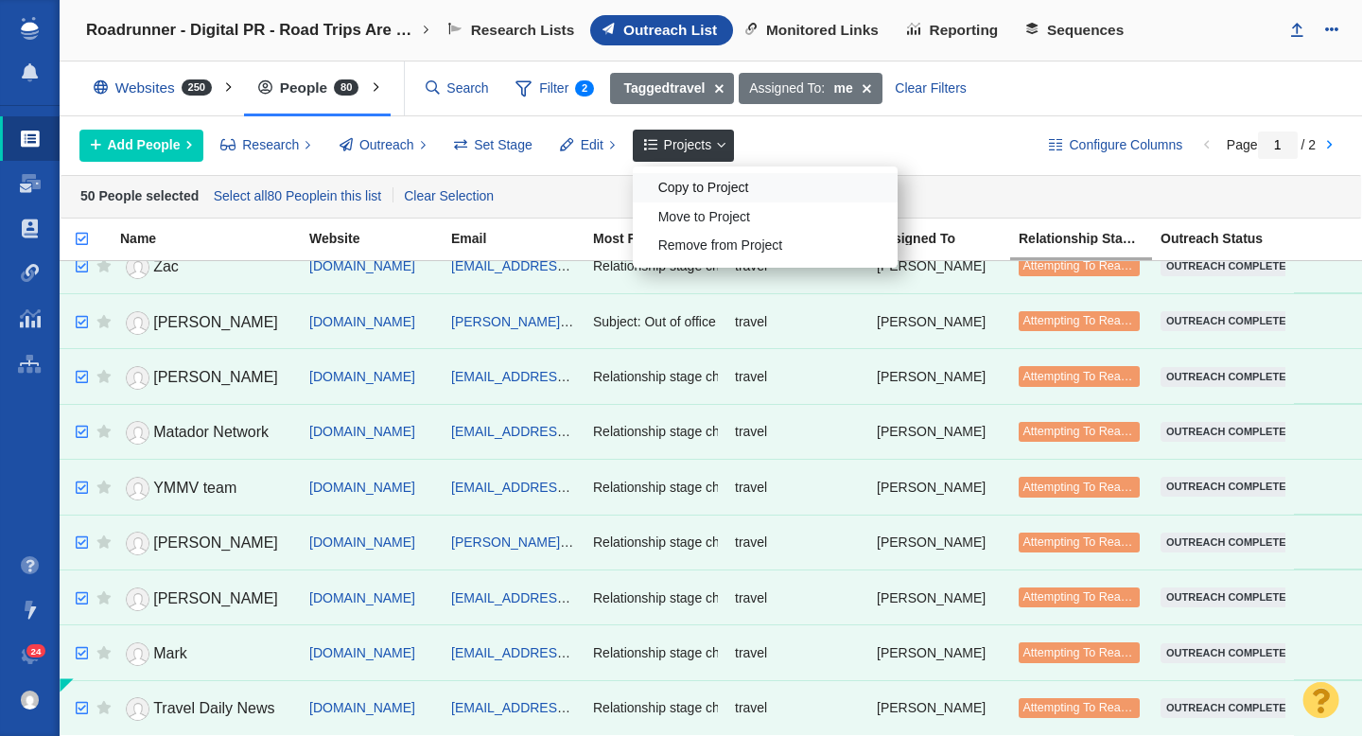
click at [691, 193] on div "Copy to Project" at bounding box center [765, 187] width 265 height 29
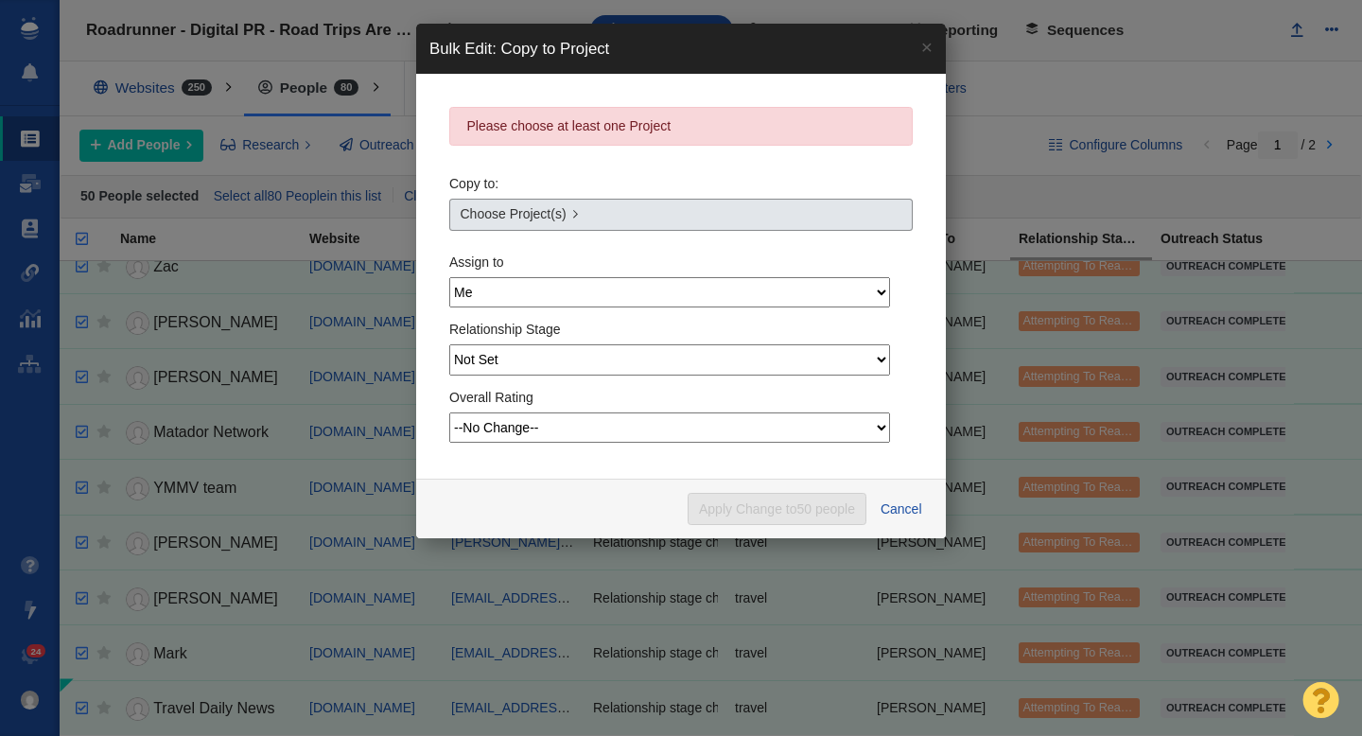
click at [534, 215] on span "Choose Project(s)" at bounding box center [514, 214] width 106 height 20
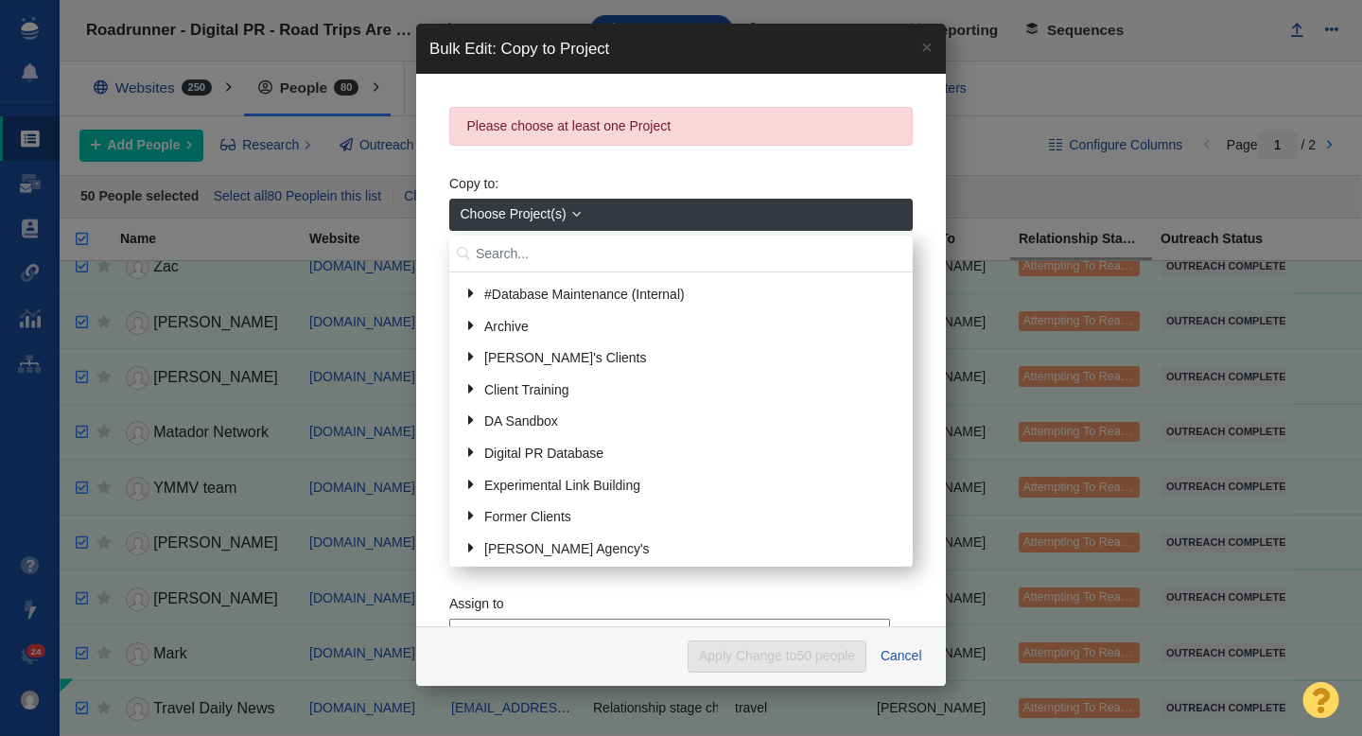
click at [549, 255] on input "text" at bounding box center [681, 254] width 464 height 37
type input "retro"
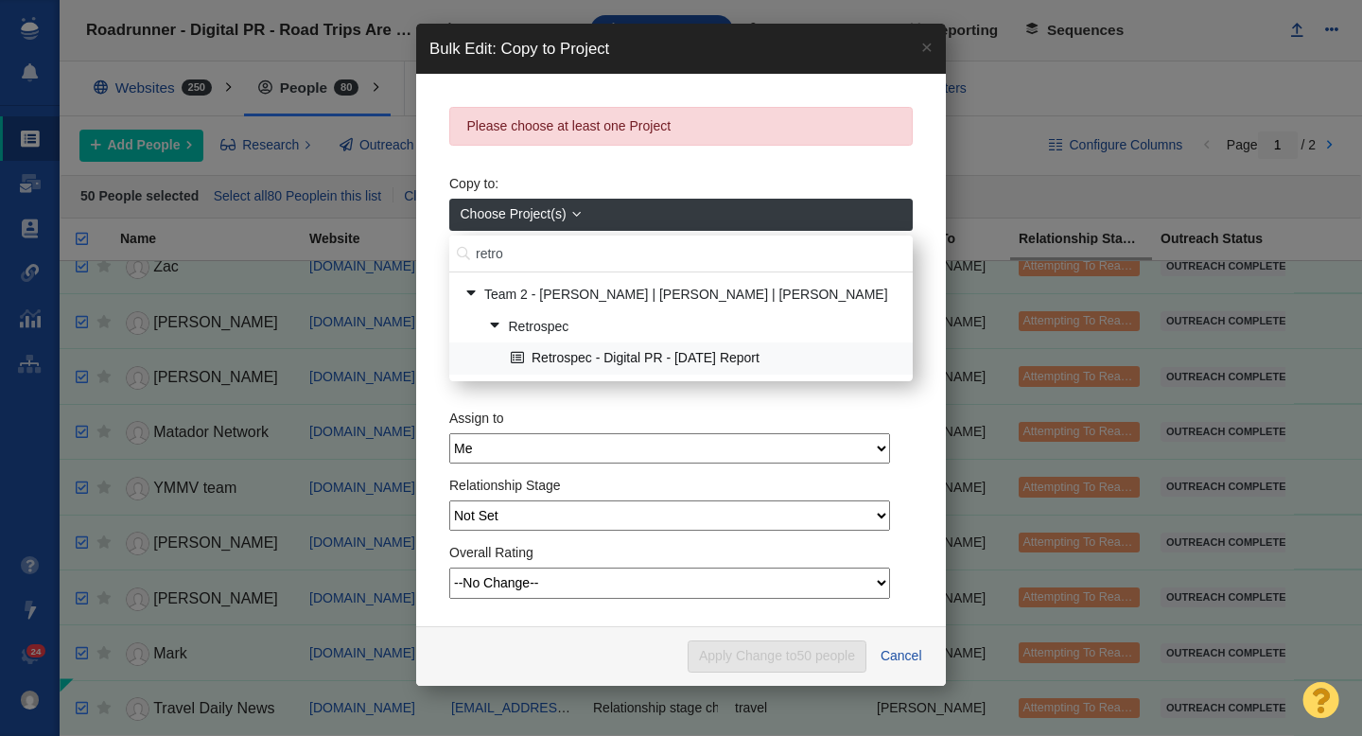
click at [627, 356] on link "Retrospec - Digital PR - [DATE] Report" at bounding box center [704, 358] width 396 height 29
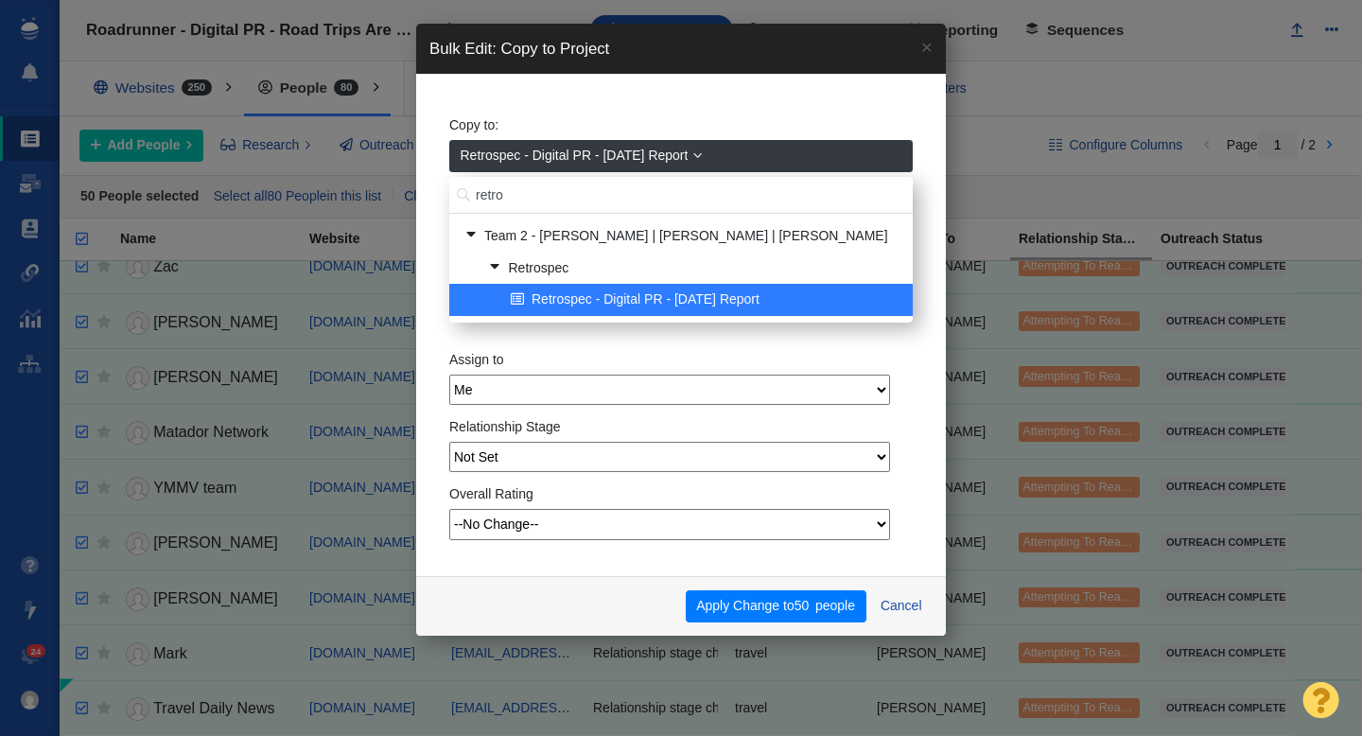
click at [530, 152] on span "Retrospec - Digital PR - [DATE] Report" at bounding box center [575, 156] width 228 height 20
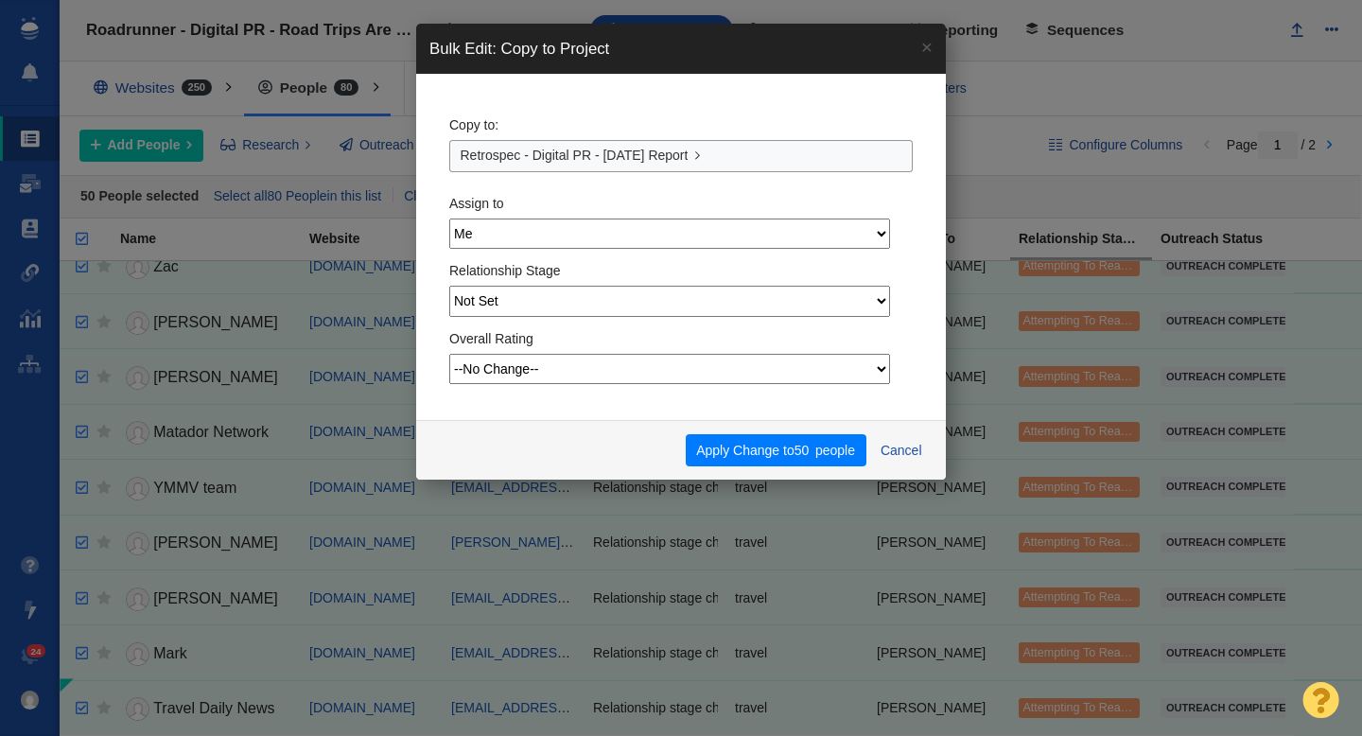
click at [566, 124] on div "Copy to: Retrospec - Digital PR - Labor Day Report" at bounding box center [681, 139] width 464 height 65
click at [788, 454] on button "Apply Change to 50 people" at bounding box center [776, 450] width 181 height 32
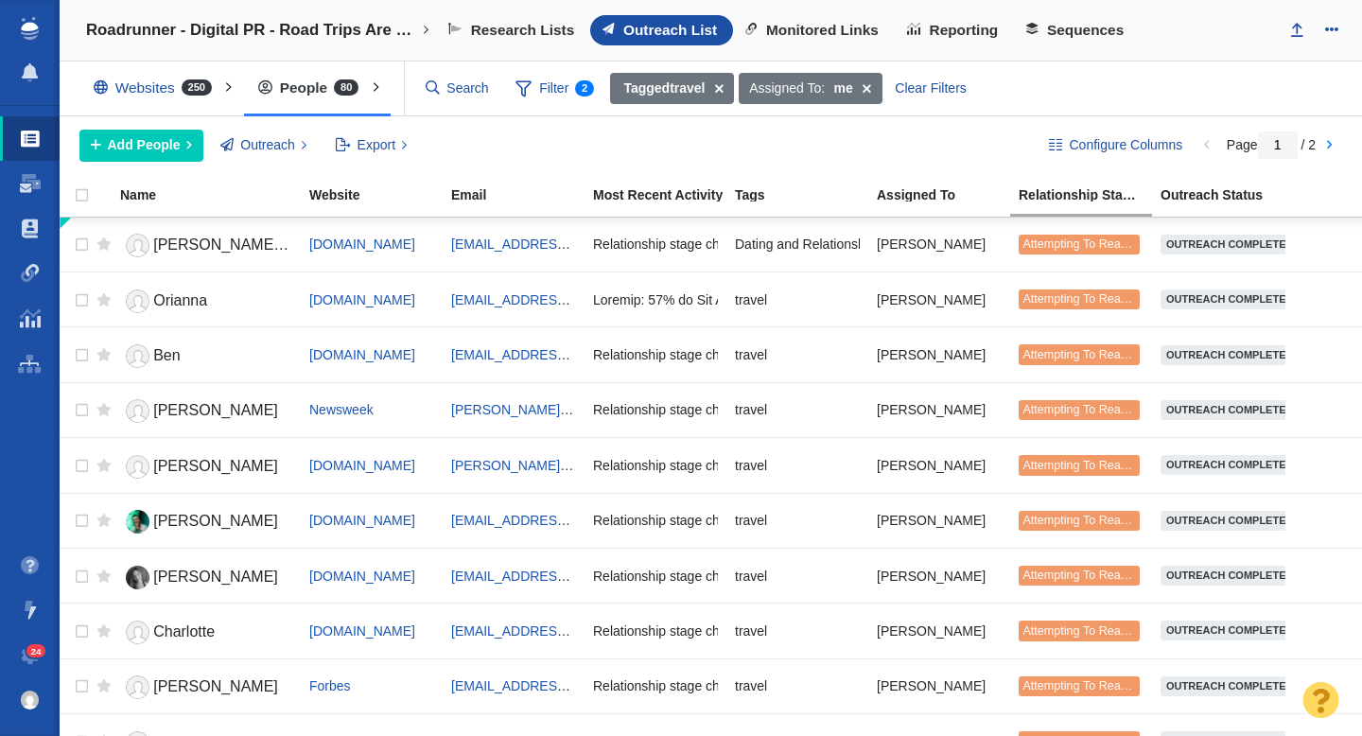
scroll to position [2244, 0]
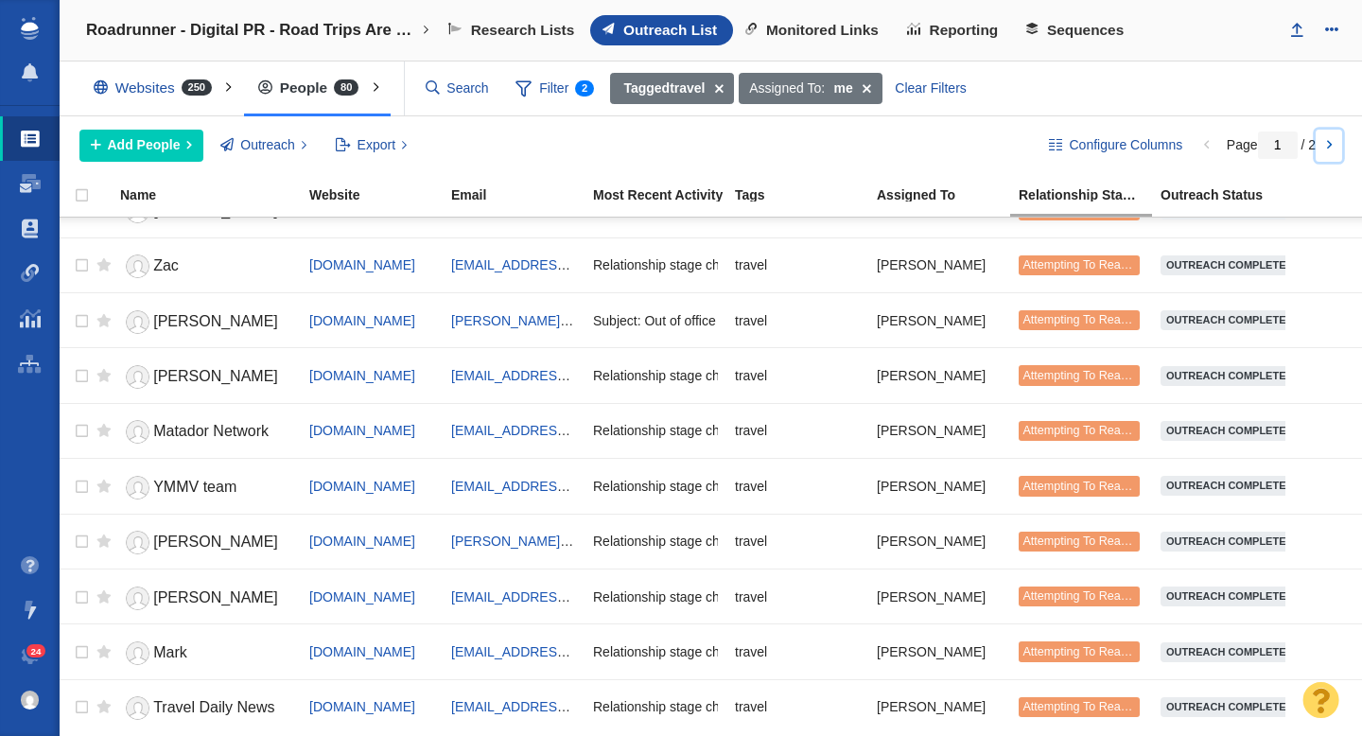
click at [1325, 146] on link at bounding box center [1329, 146] width 26 height 32
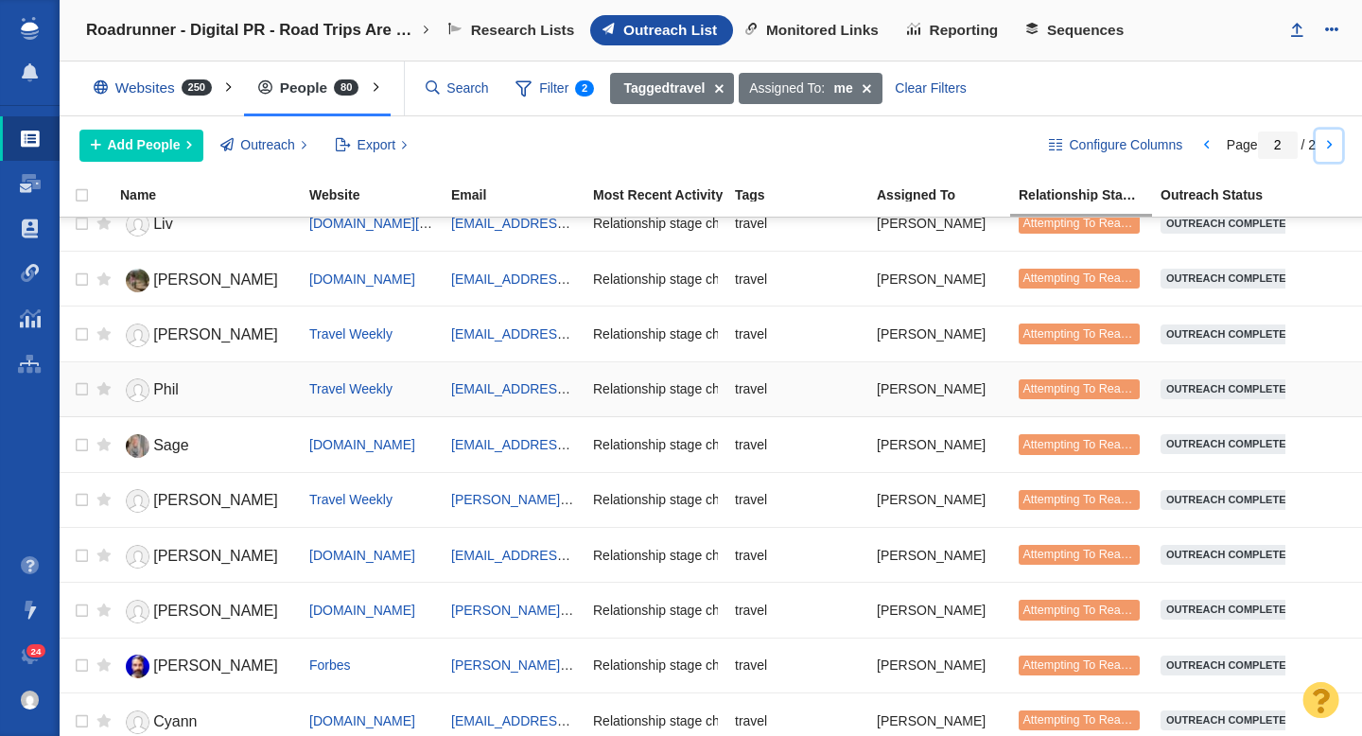
scroll to position [0, 0]
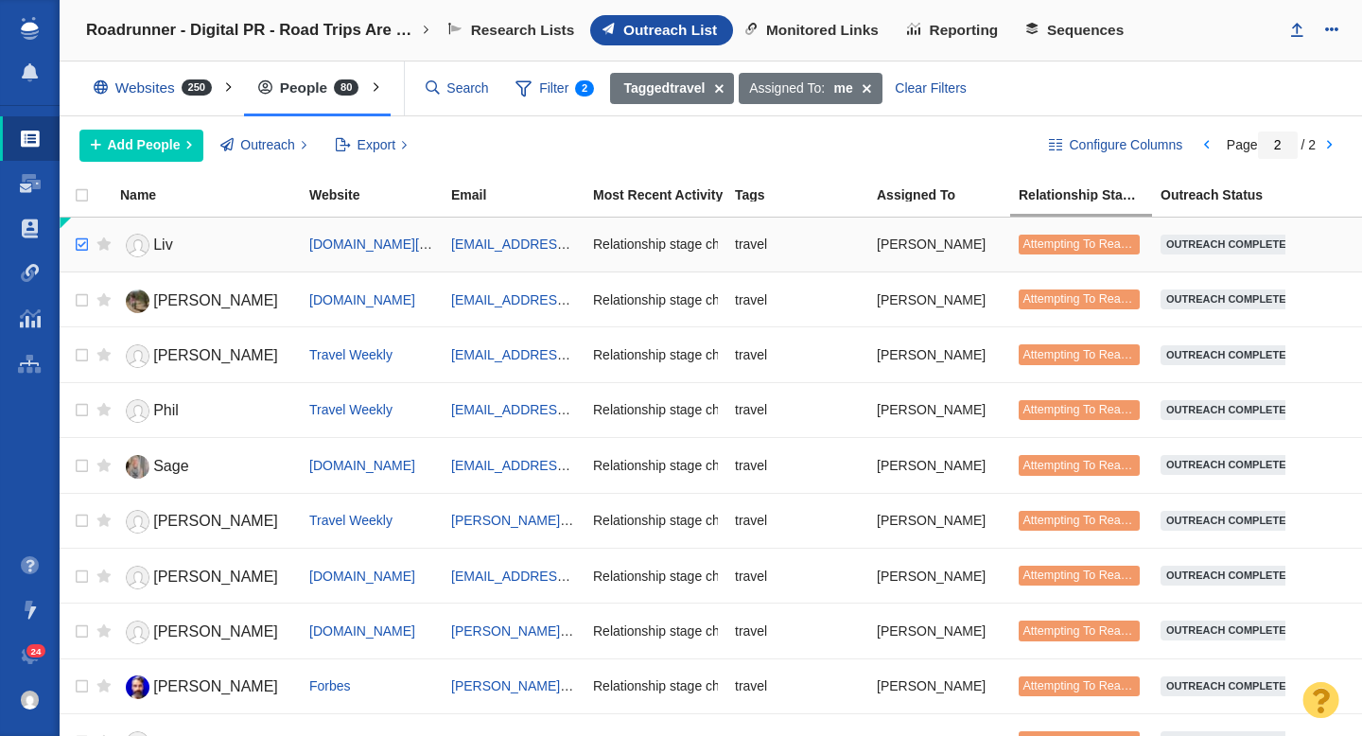
checkbox input "true"
click at [76, 246] on input "checkbox" at bounding box center [79, 245] width 28 height 42
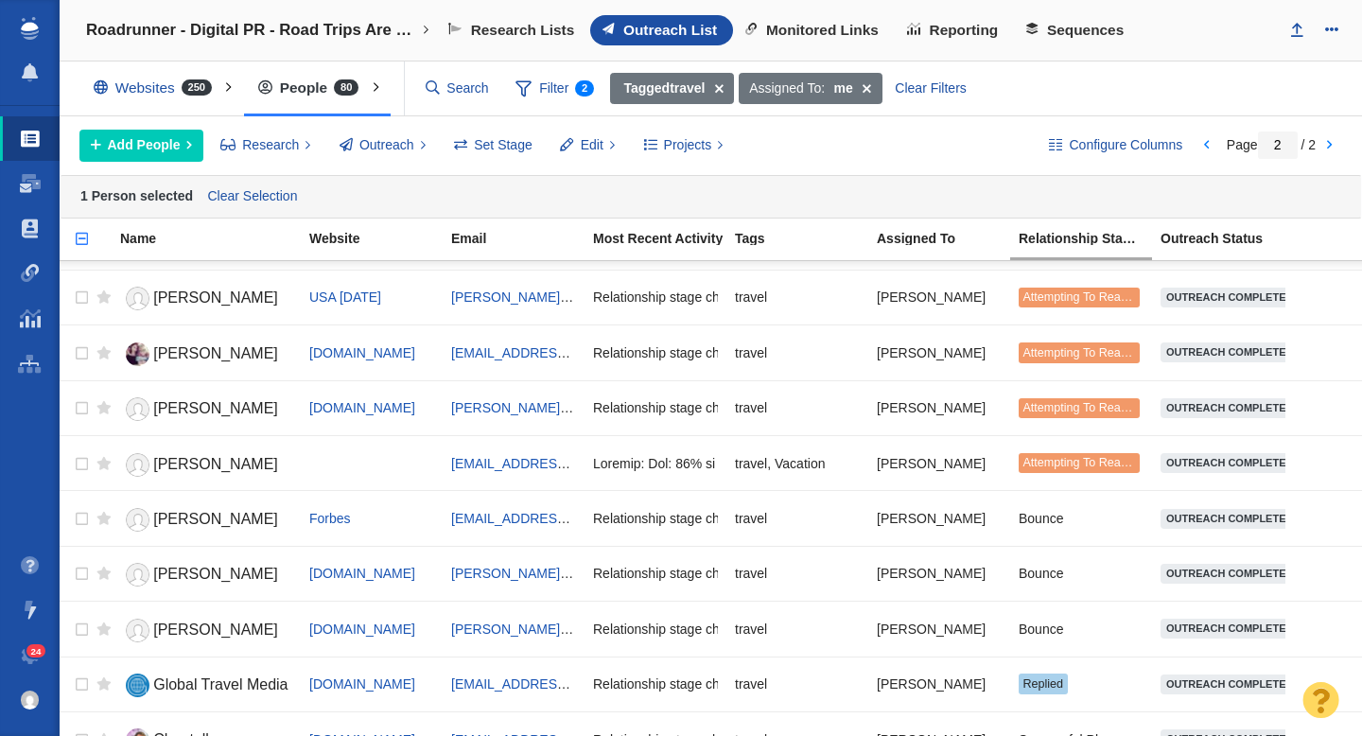
scroll to position [1181, 0]
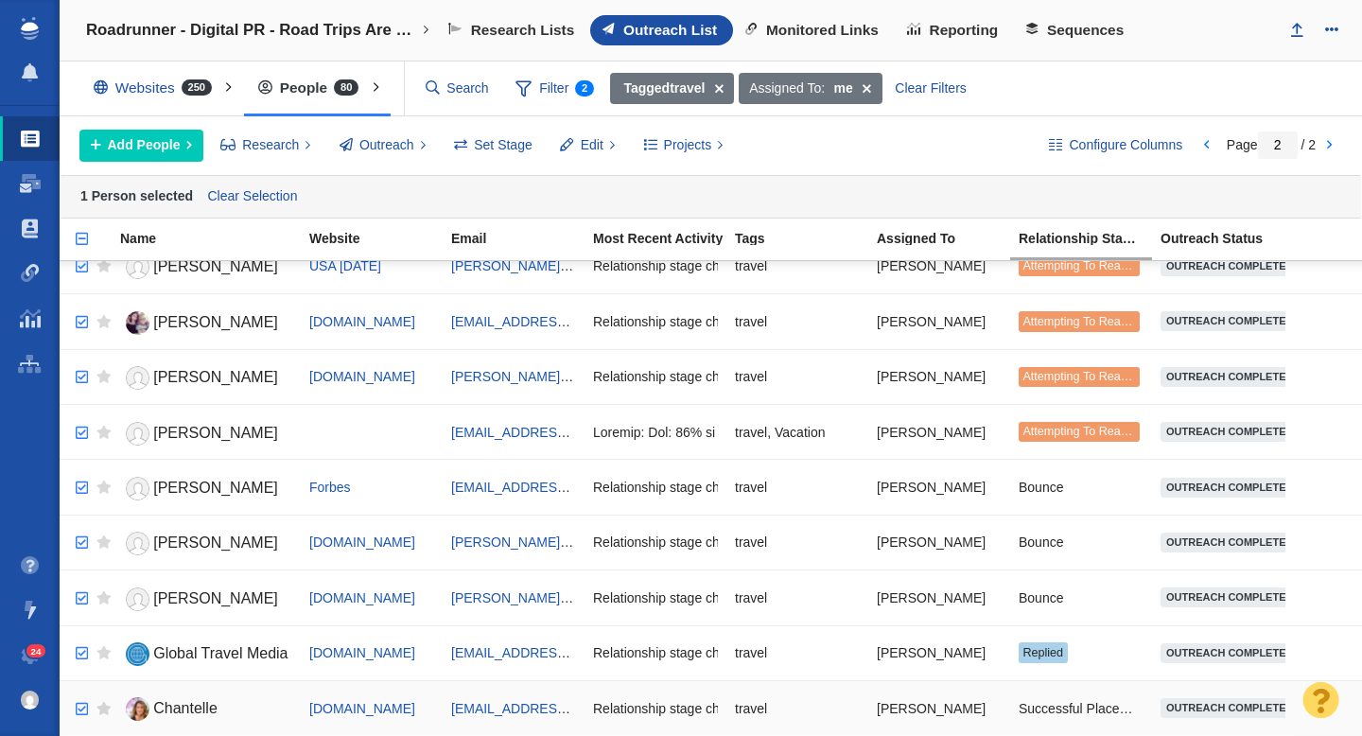
click at [81, 708] on input "checkbox" at bounding box center [79, 710] width 28 height 42
checkbox input "true"
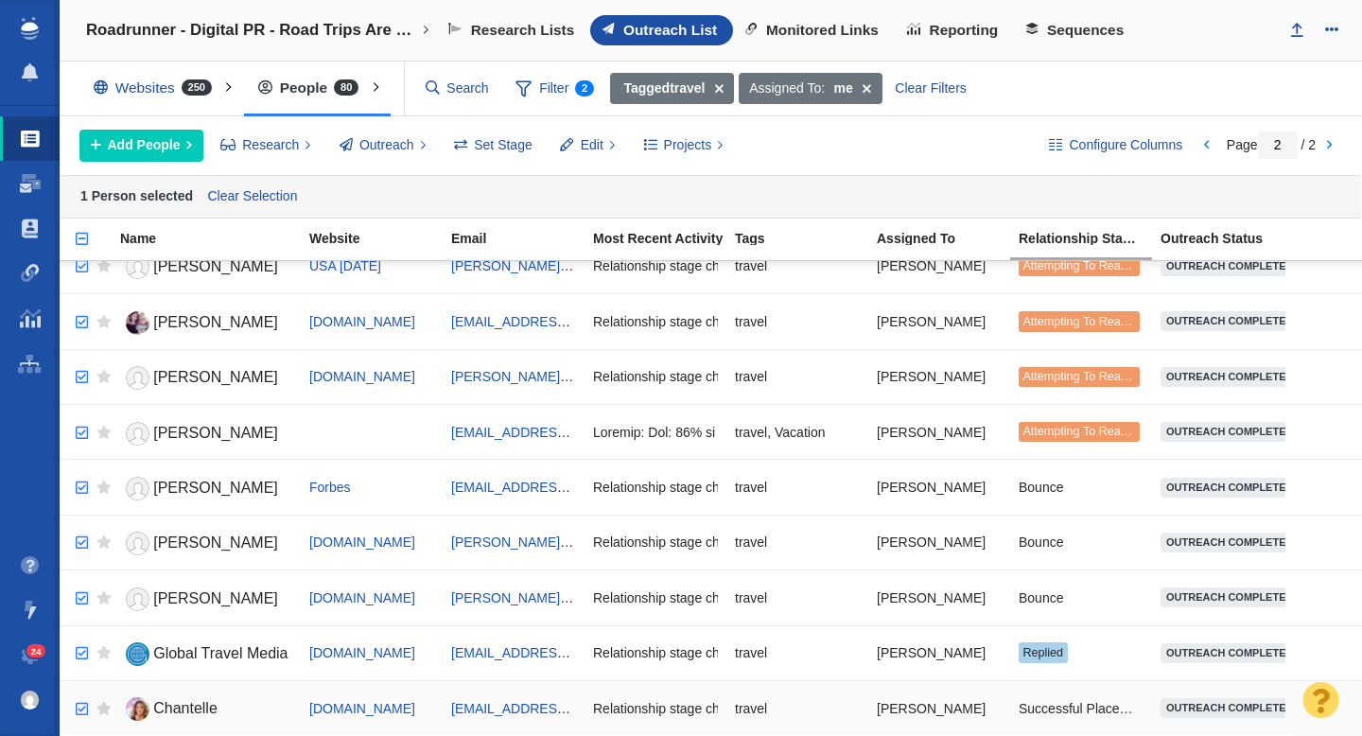
checkbox input "true"
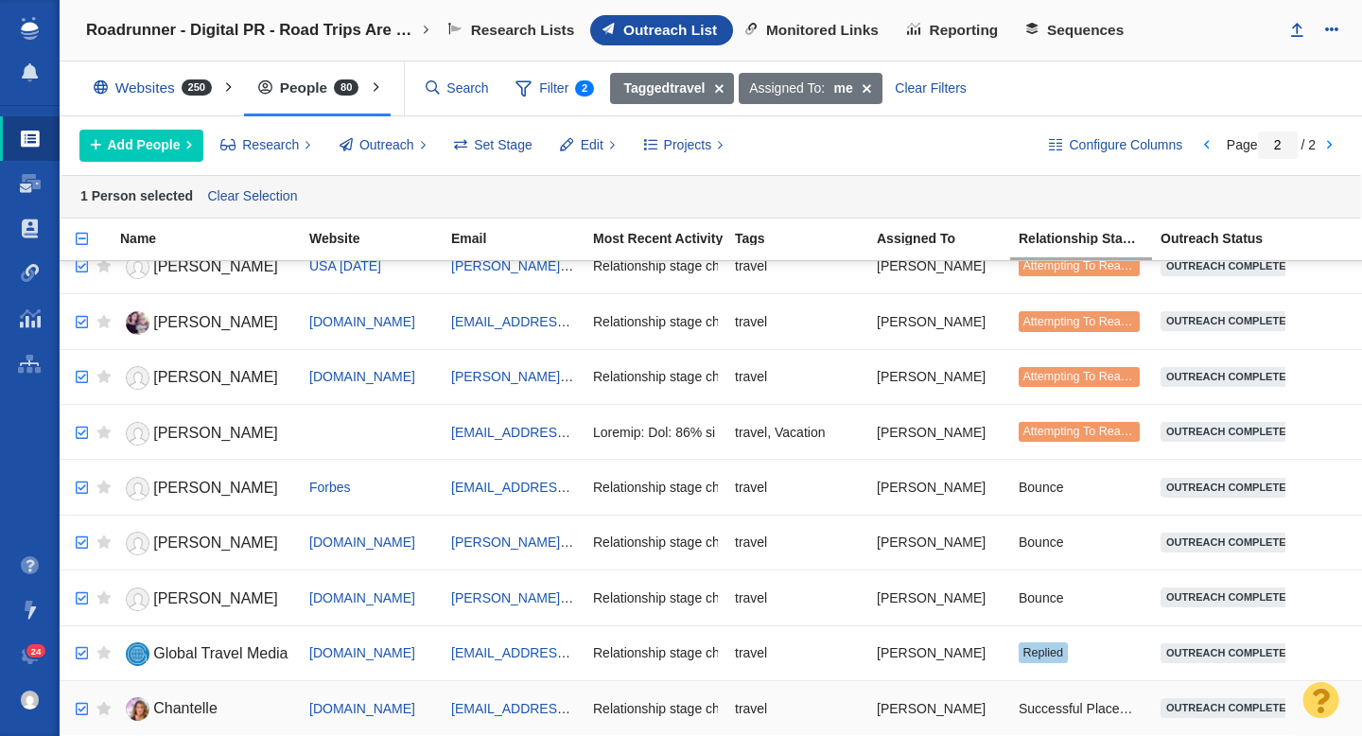
checkbox input "true"
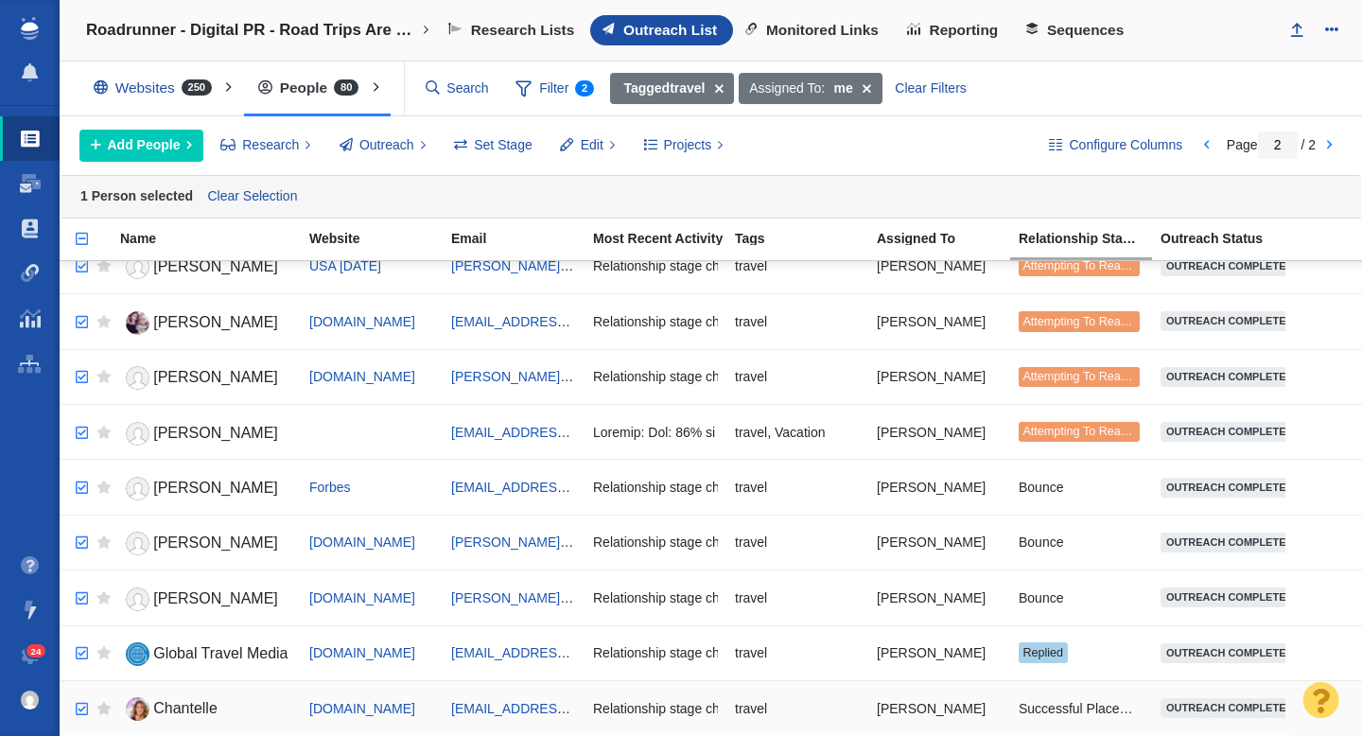
checkbox input "true"
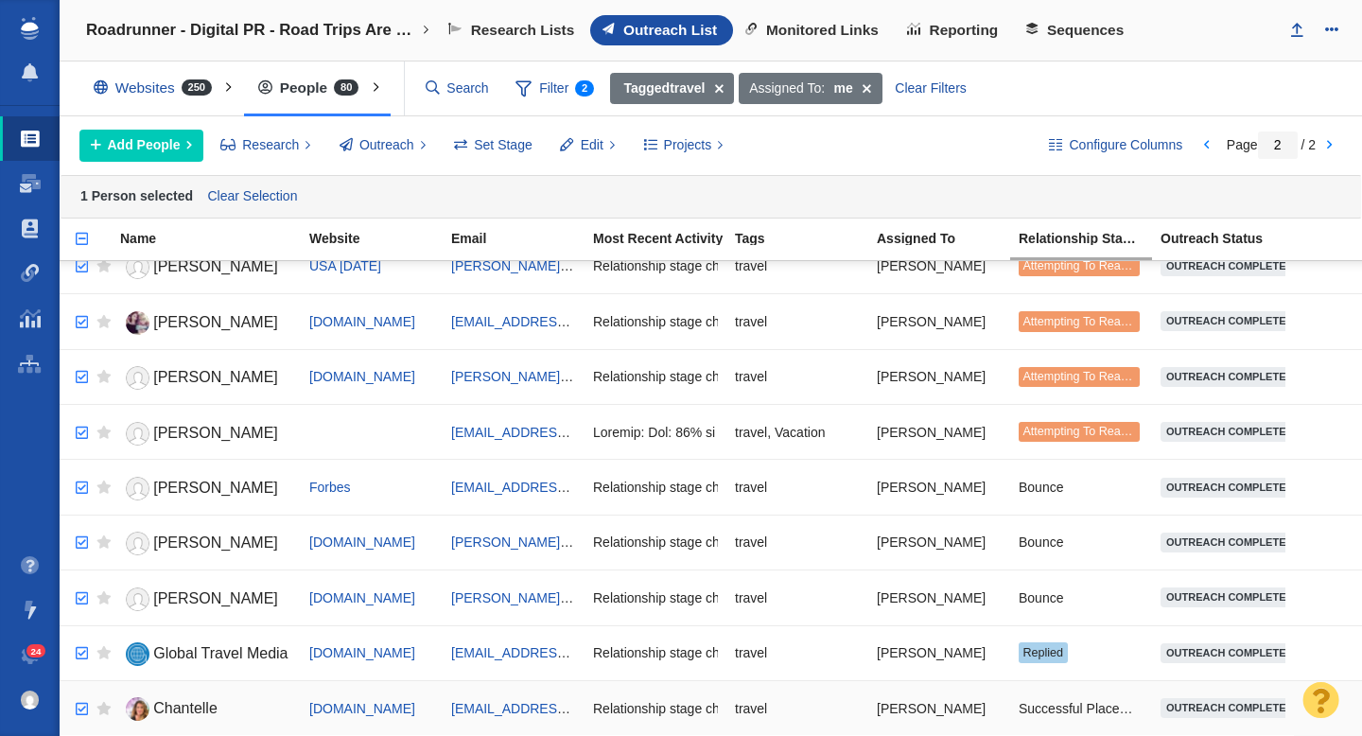
checkbox input "true"
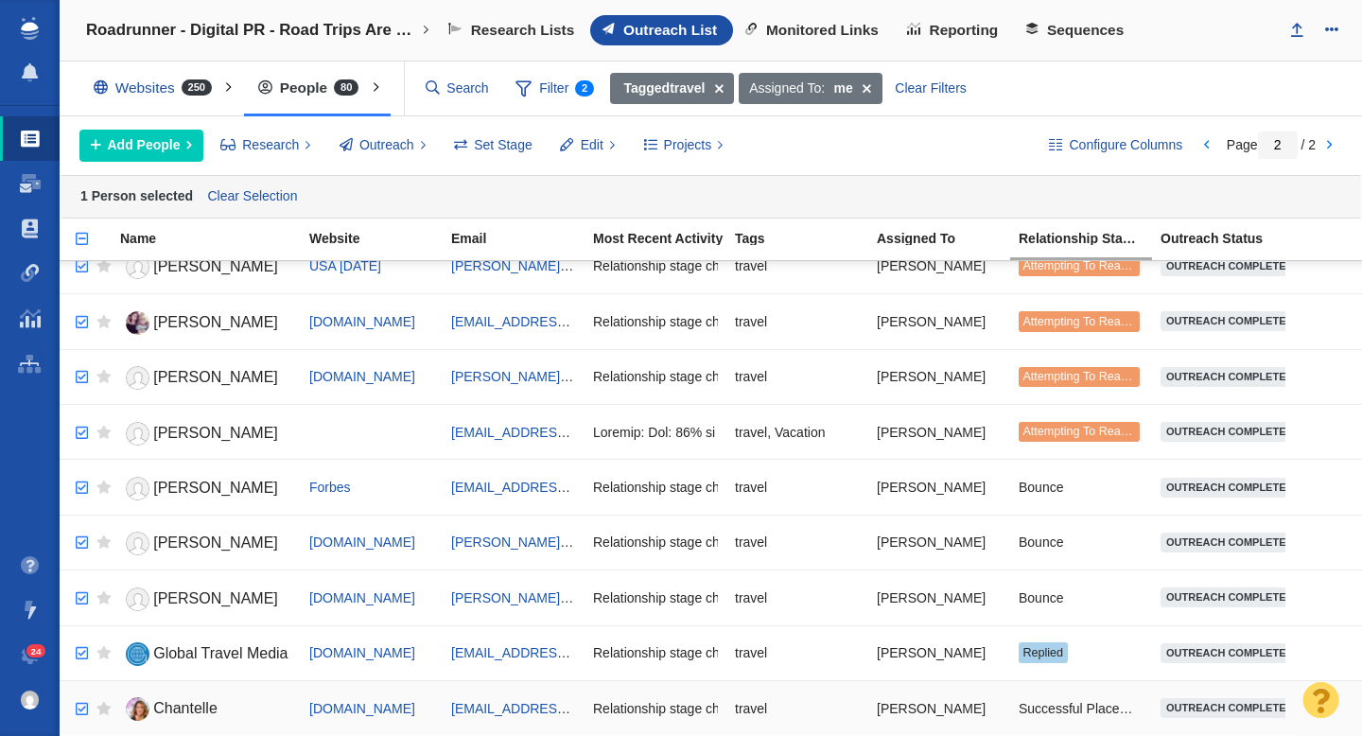
checkbox input "true"
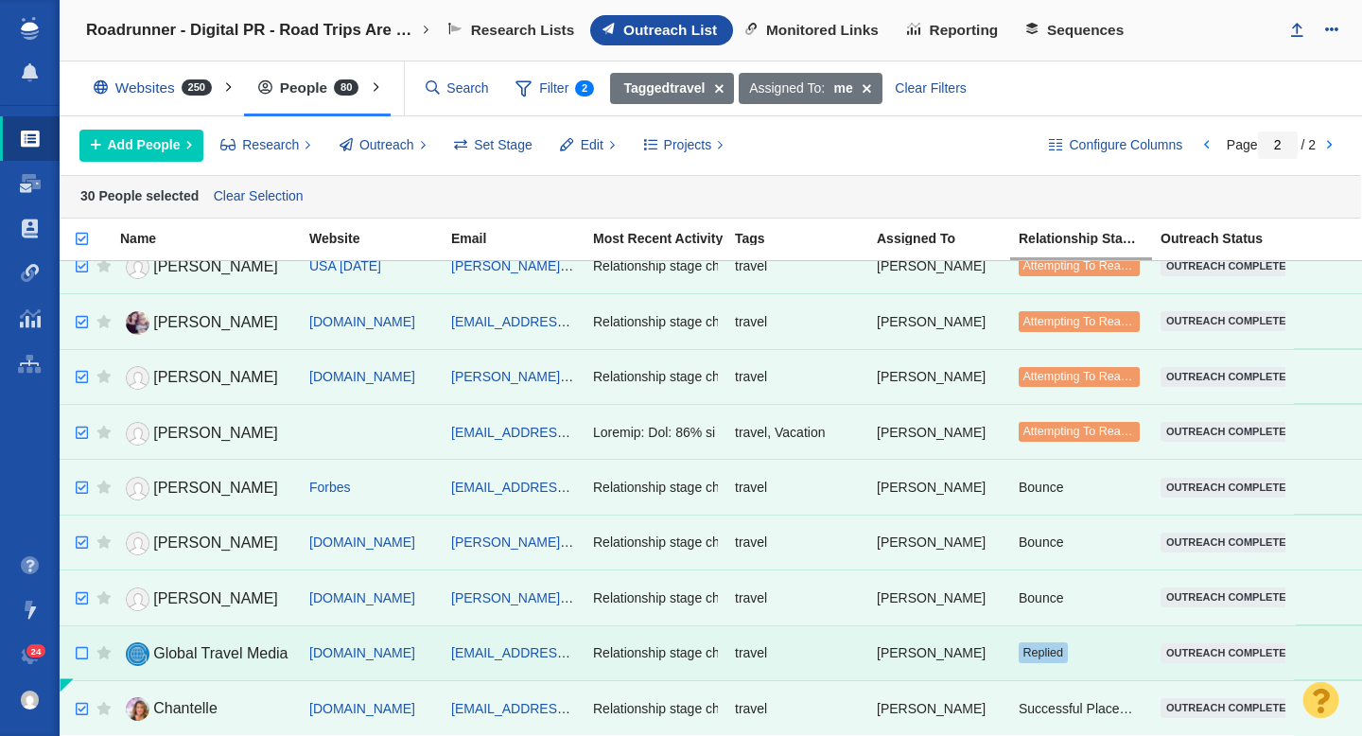
checkbox input "false"
click at [79, 653] on input "checkbox" at bounding box center [79, 654] width 28 height 42
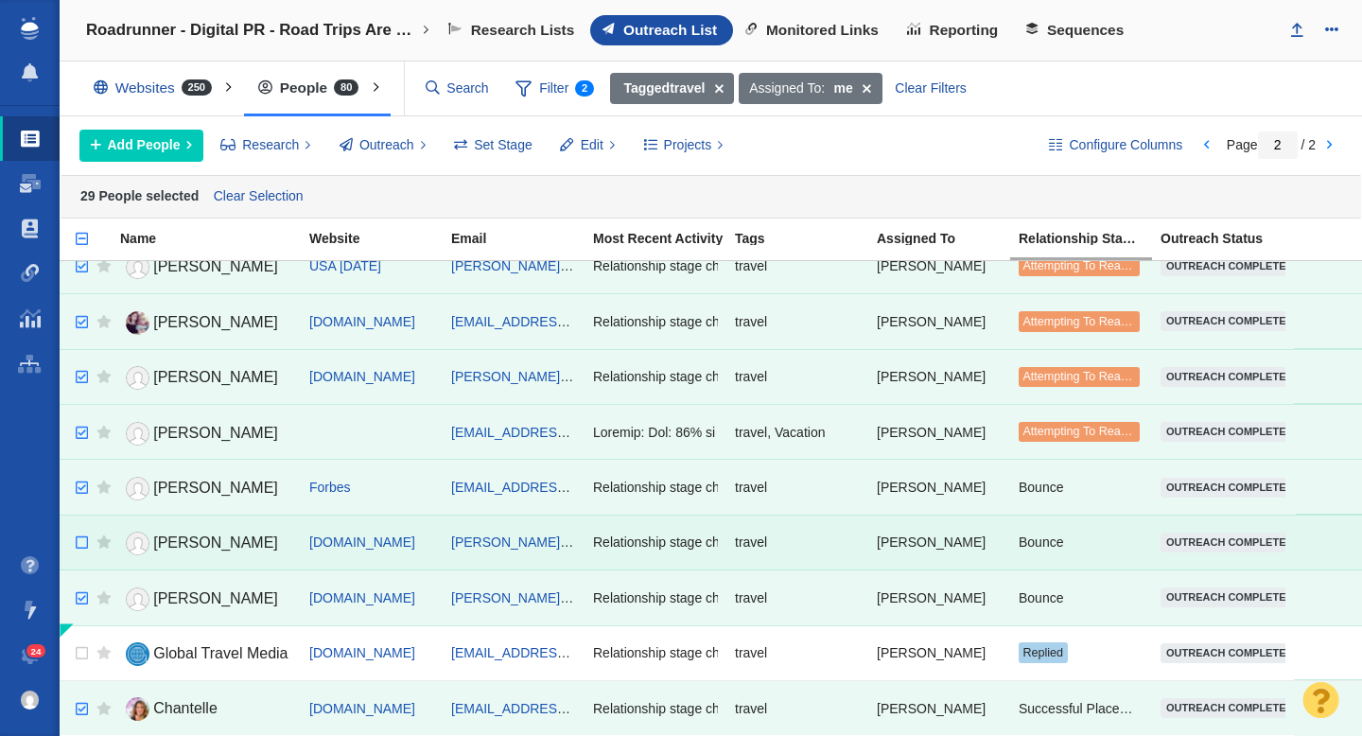
checkbox input "false"
click at [75, 542] on input "checkbox" at bounding box center [79, 543] width 28 height 42
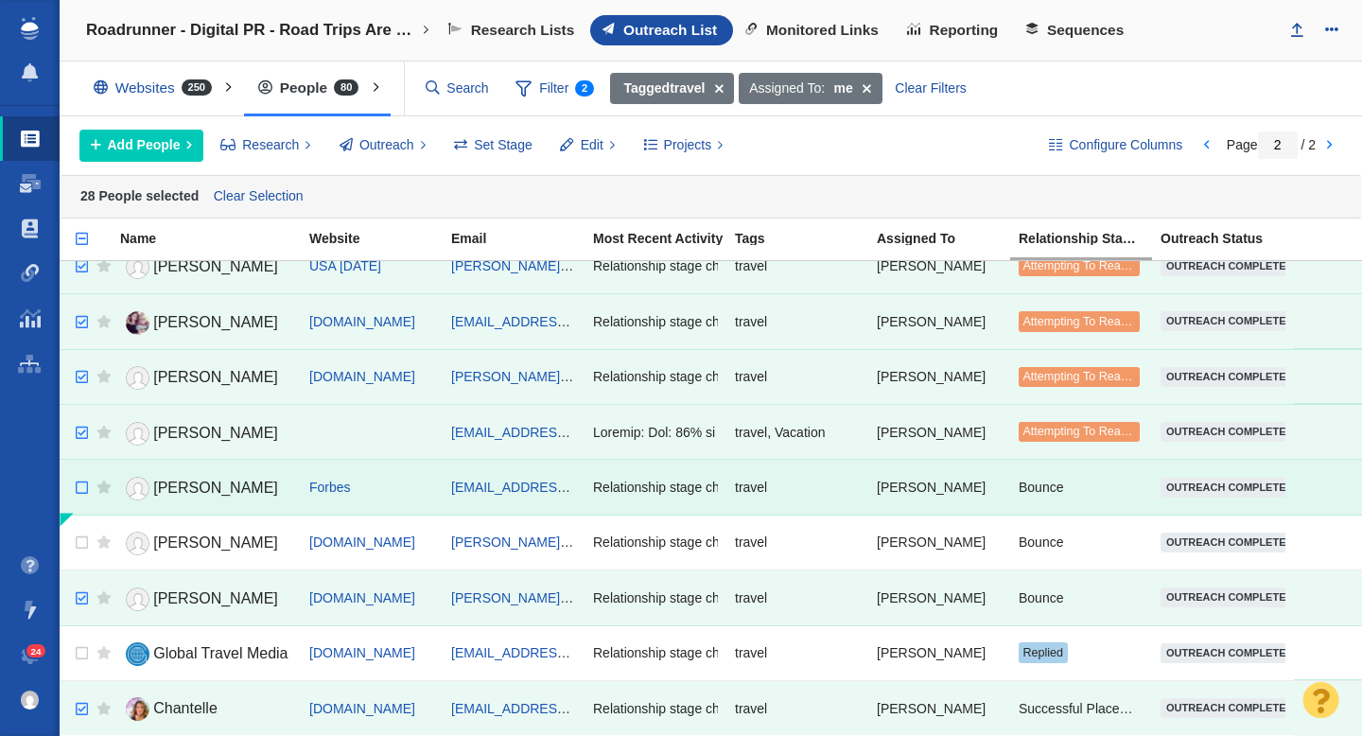
checkbox input "false"
click at [84, 491] on input "checkbox" at bounding box center [79, 488] width 28 height 42
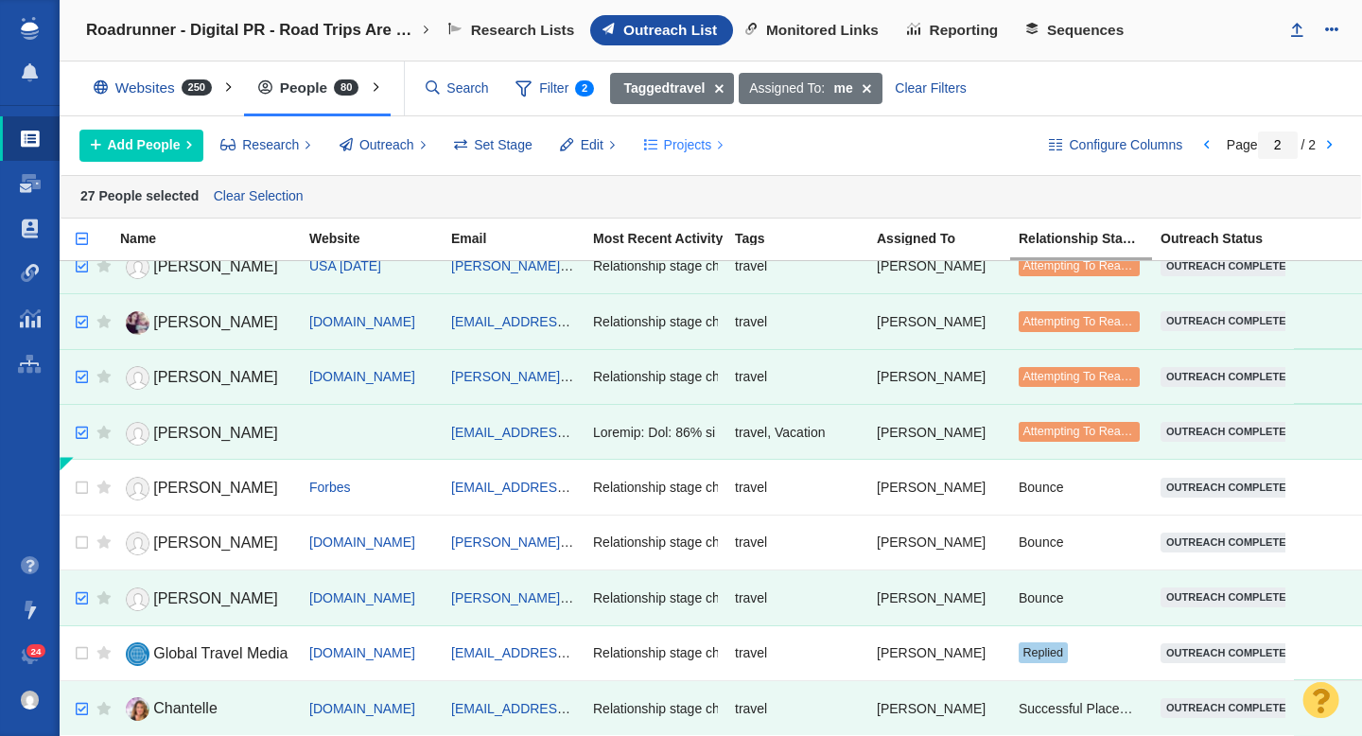
click at [664, 141] on span "Projects" at bounding box center [688, 145] width 48 height 20
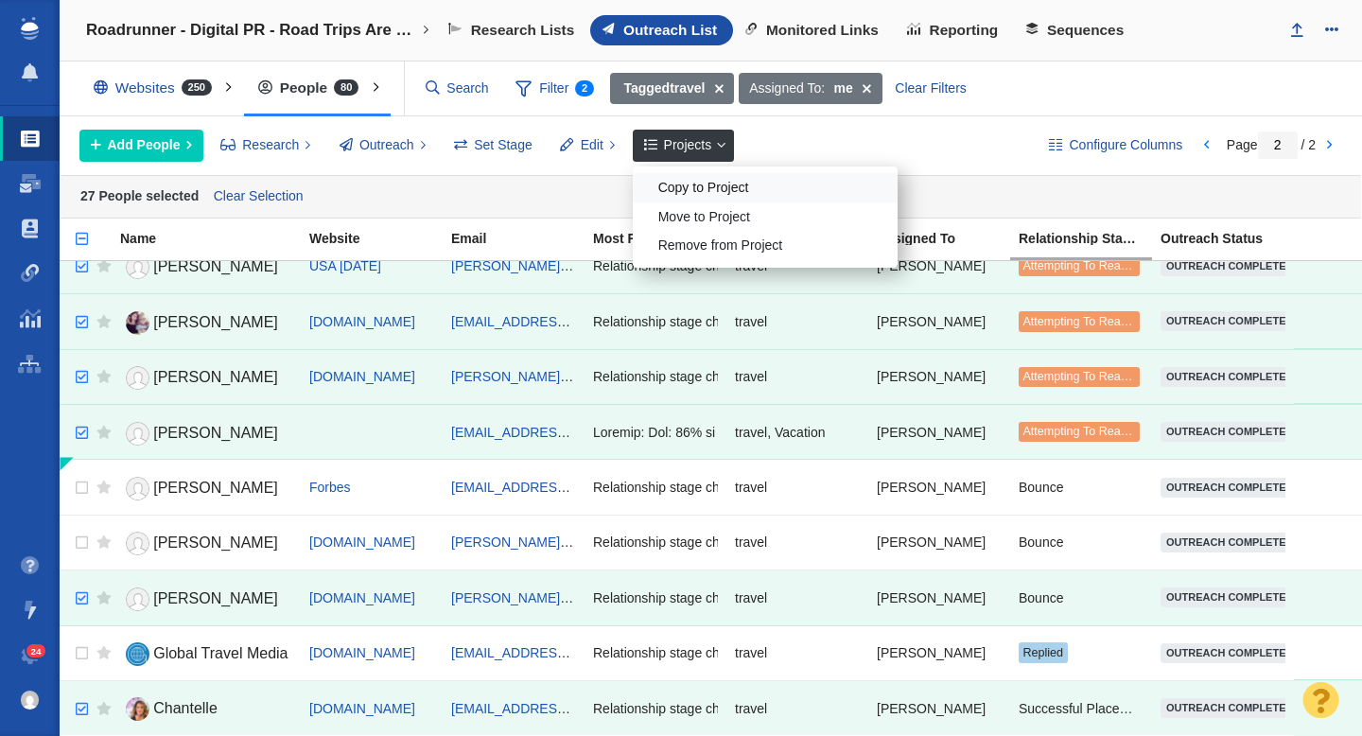
click at [714, 184] on div "Copy to Project" at bounding box center [765, 187] width 265 height 29
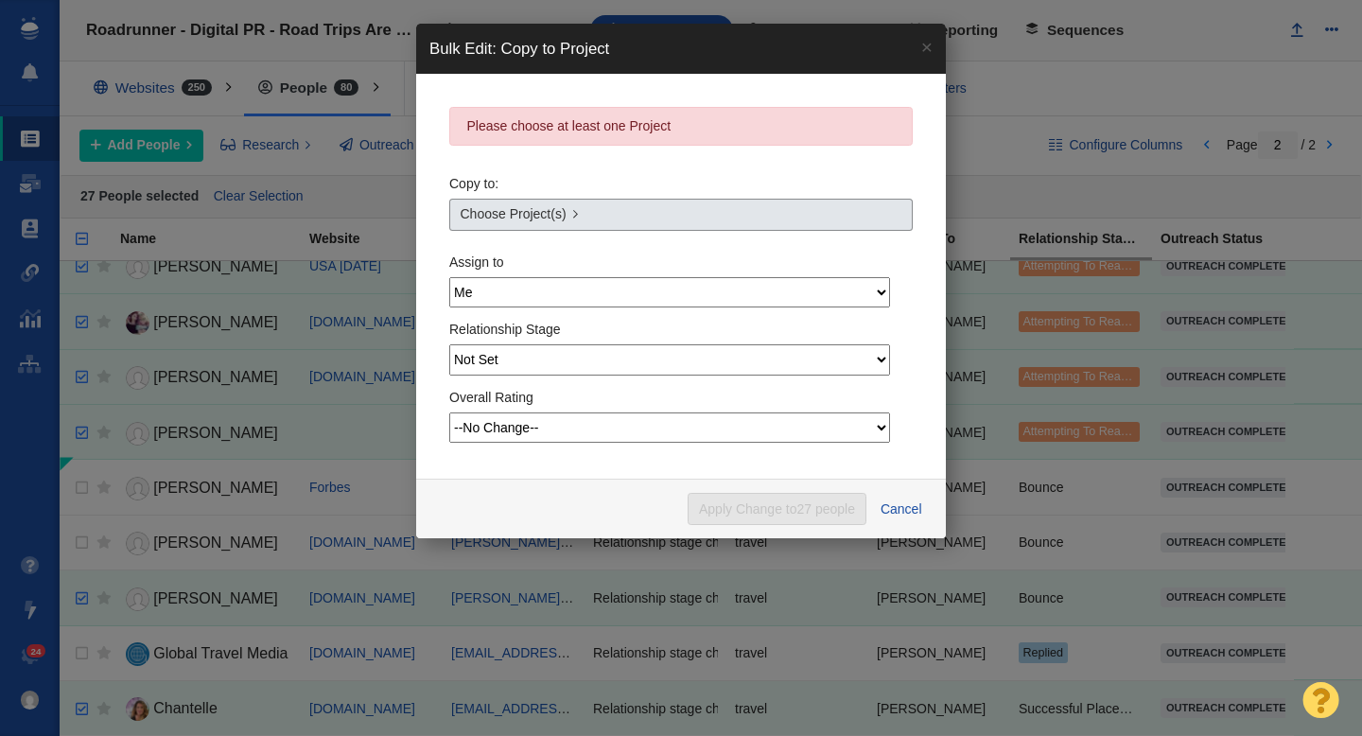
click at [595, 220] on link "Choose Project(s)" at bounding box center [681, 215] width 464 height 32
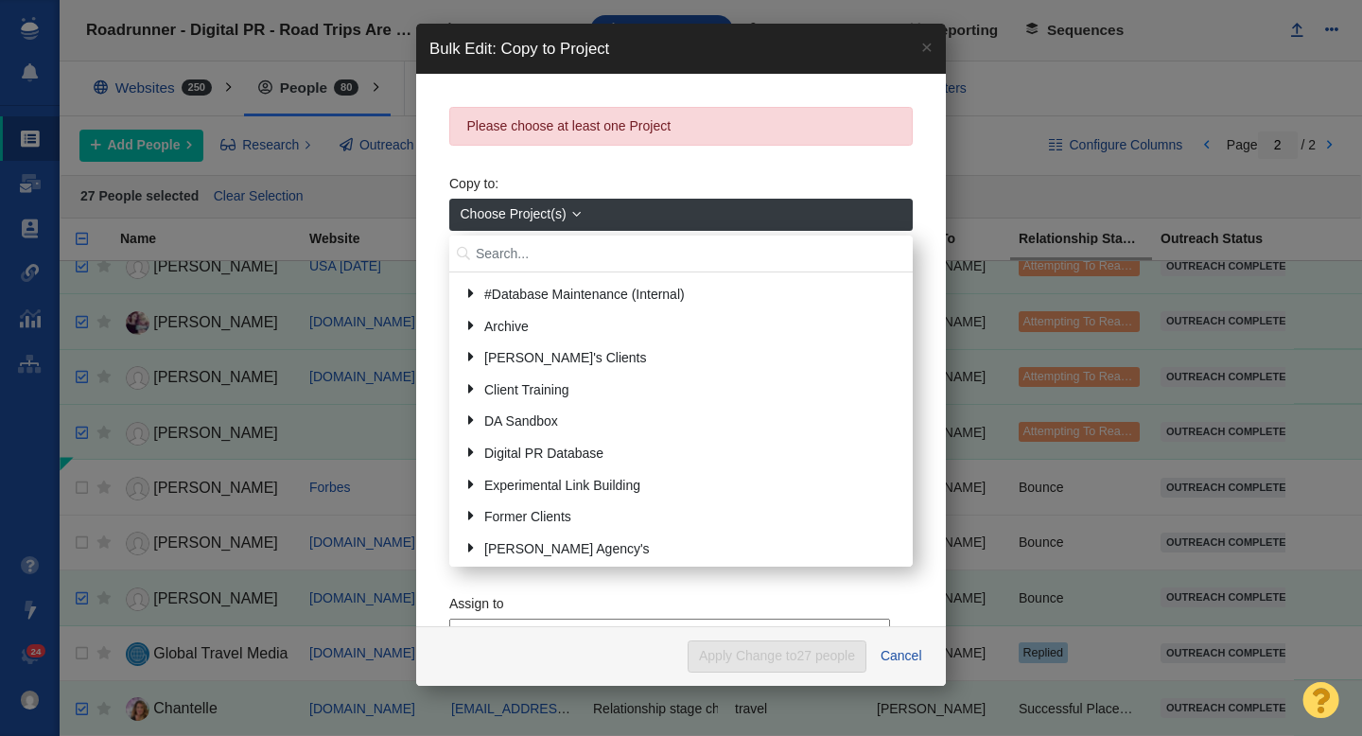
click at [530, 256] on input "text" at bounding box center [681, 254] width 464 height 37
type input "retro"
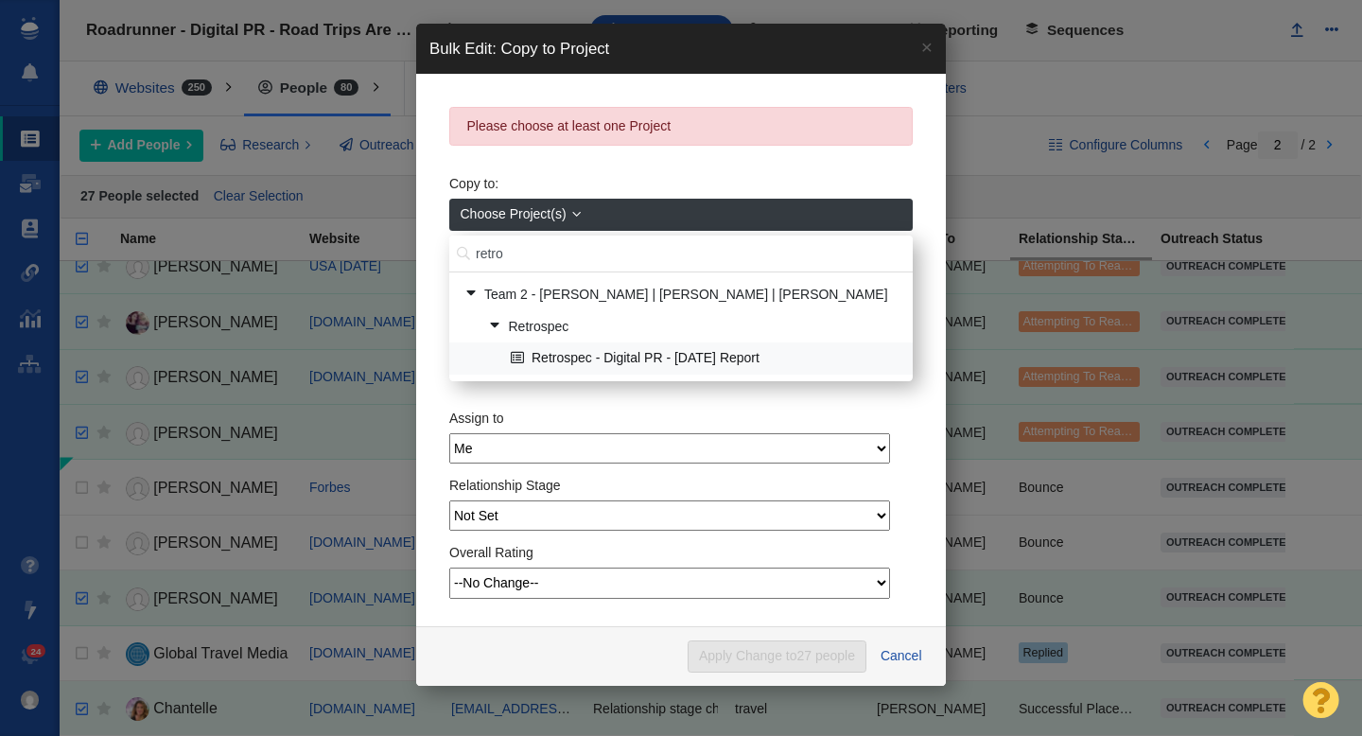
click at [585, 358] on link "Retrospec - Digital PR - [DATE] Report" at bounding box center [704, 358] width 396 height 29
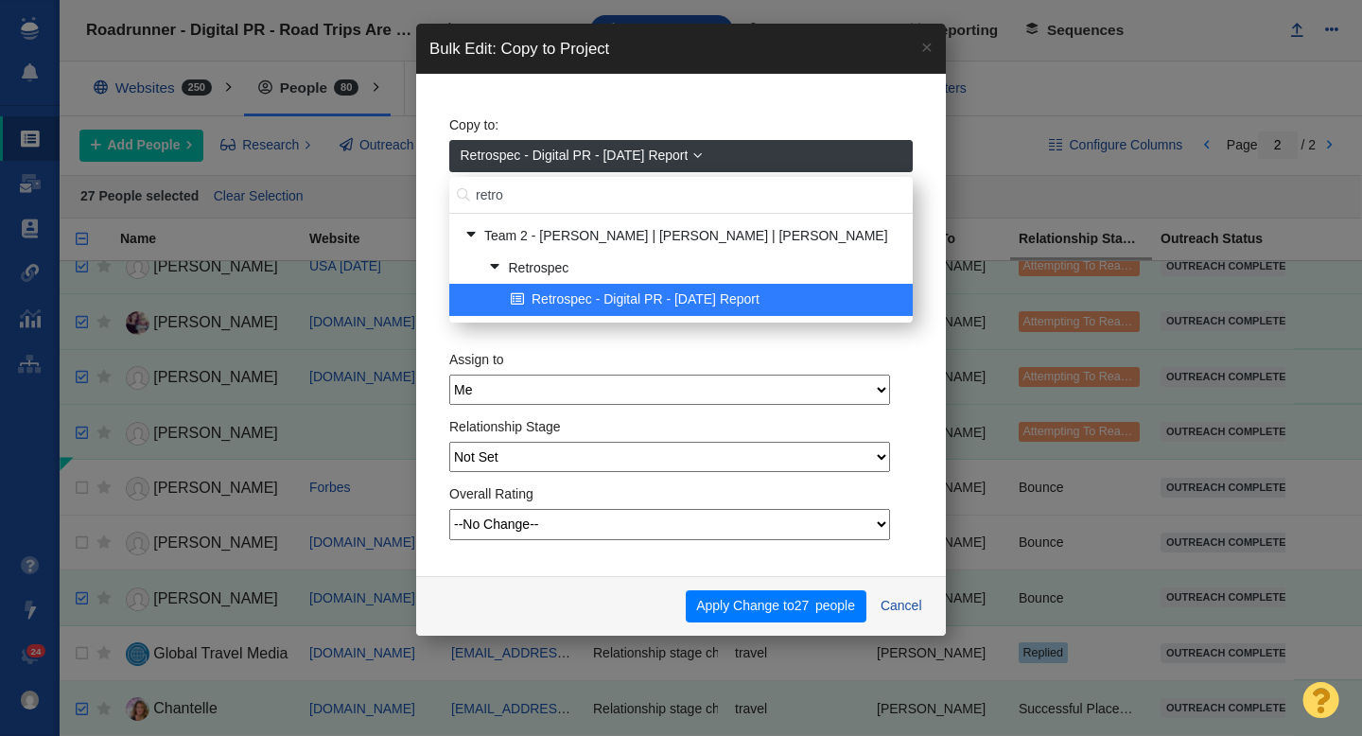
click at [651, 166] on span "Retrospec - Digital PR - [DATE] Report" at bounding box center [575, 156] width 228 height 20
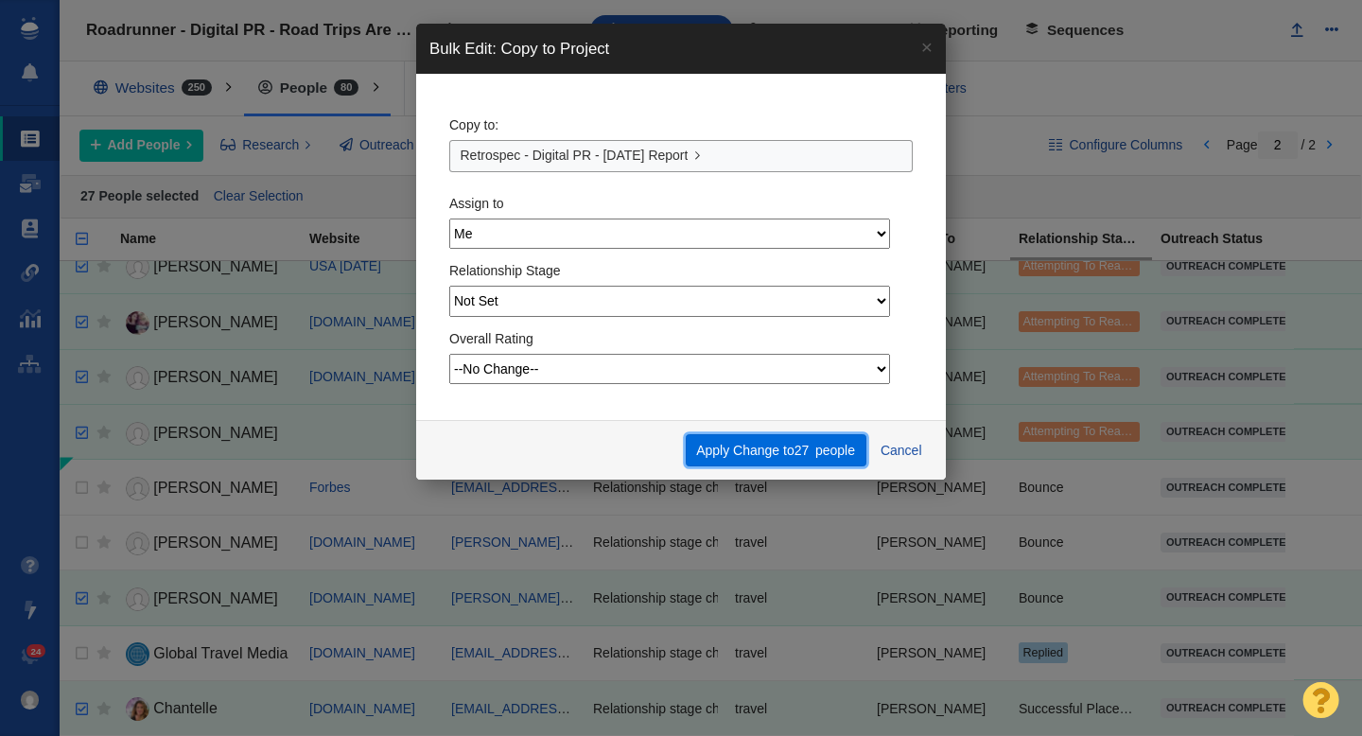
click at [750, 453] on button "Apply Change to 27 people" at bounding box center [776, 450] width 181 height 32
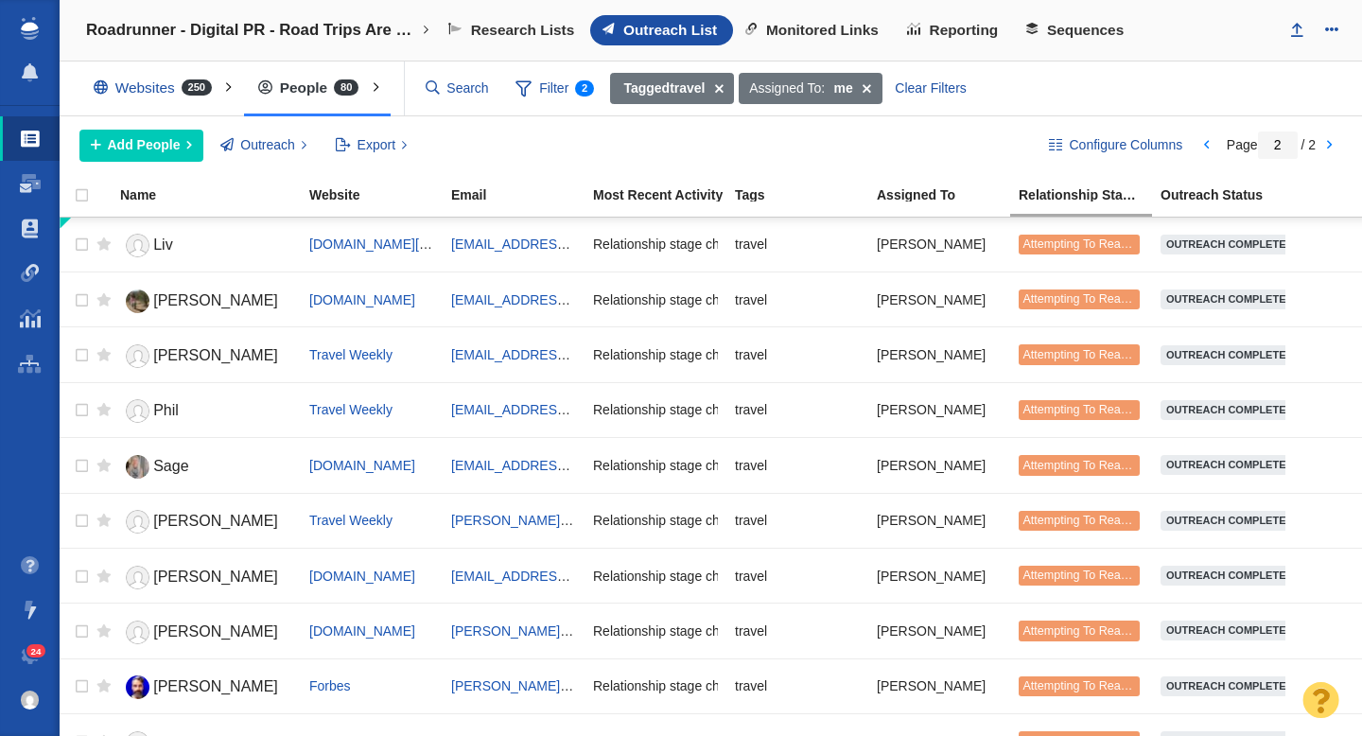
scroll to position [1139, 0]
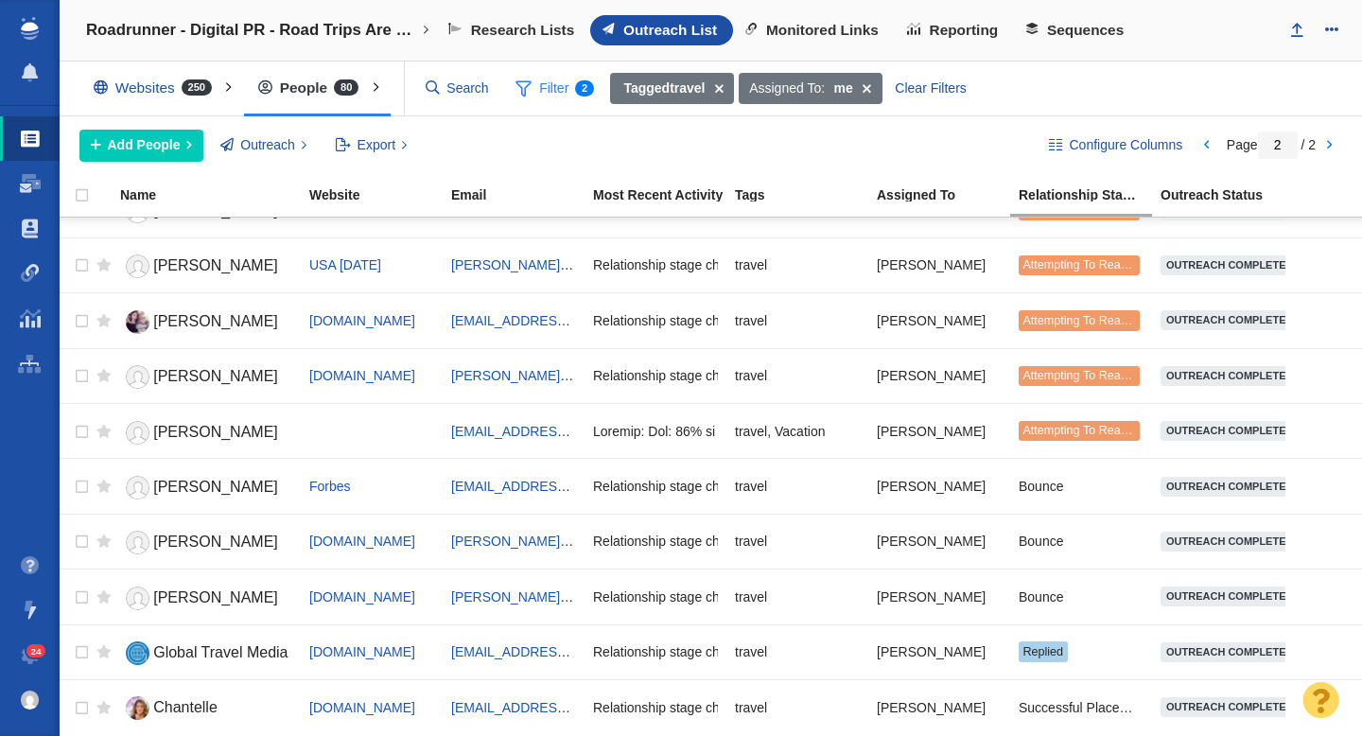
click at [573, 91] on span "Filter 2" at bounding box center [554, 89] width 100 height 36
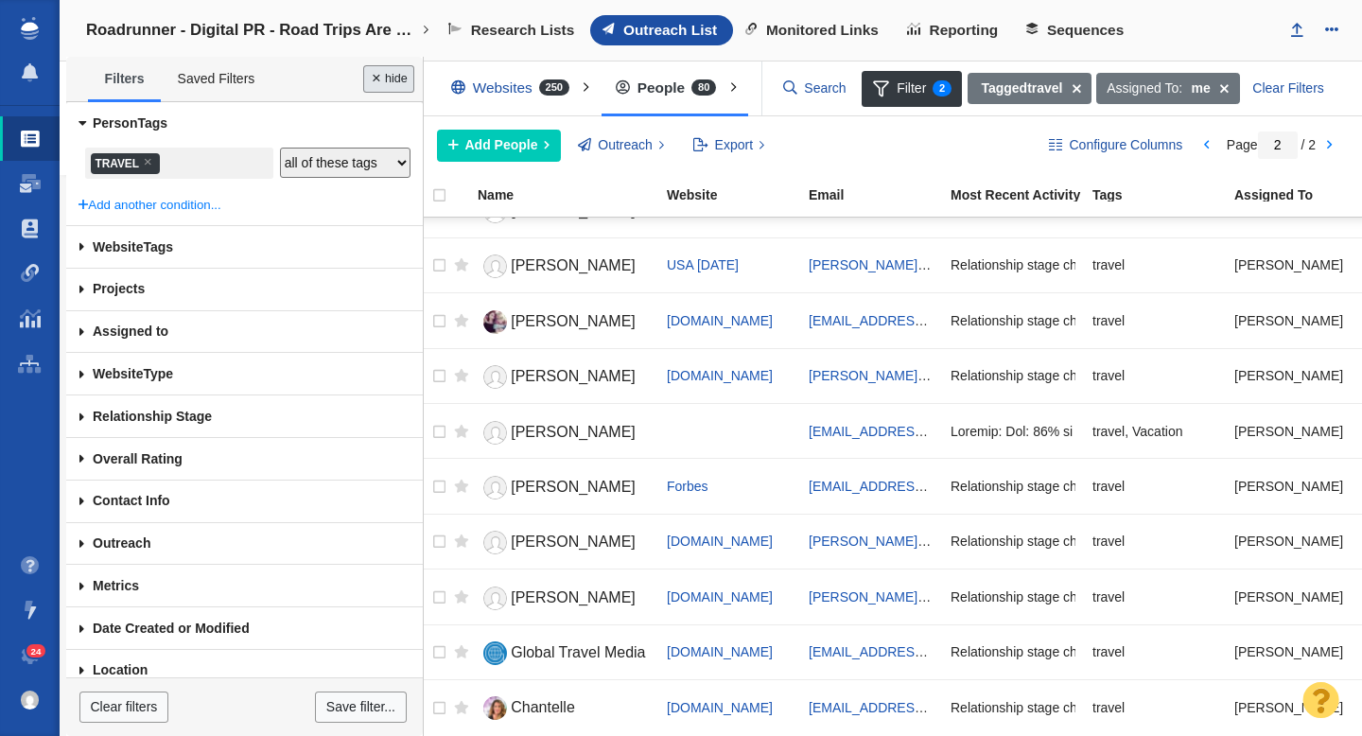
click at [398, 84] on button "Done" at bounding box center [388, 78] width 51 height 27
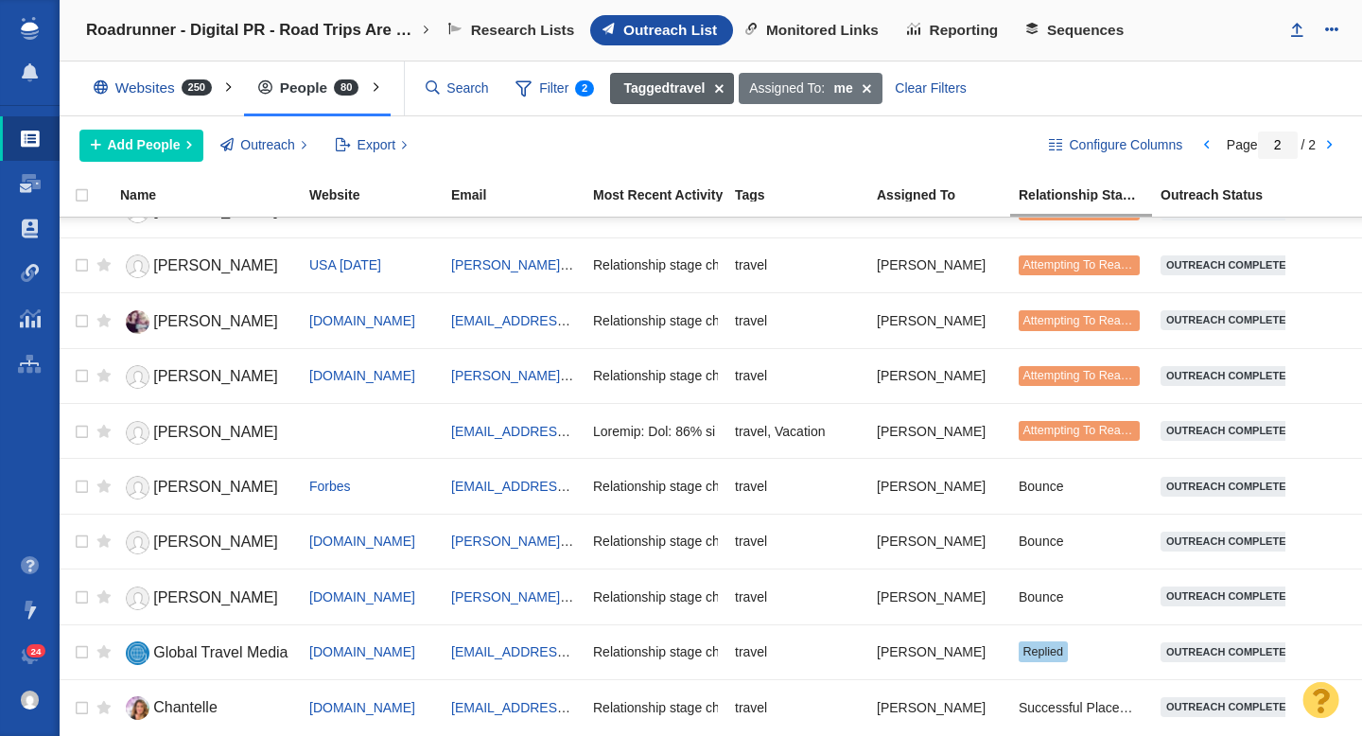
click at [725, 92] on span at bounding box center [719, 89] width 29 height 32
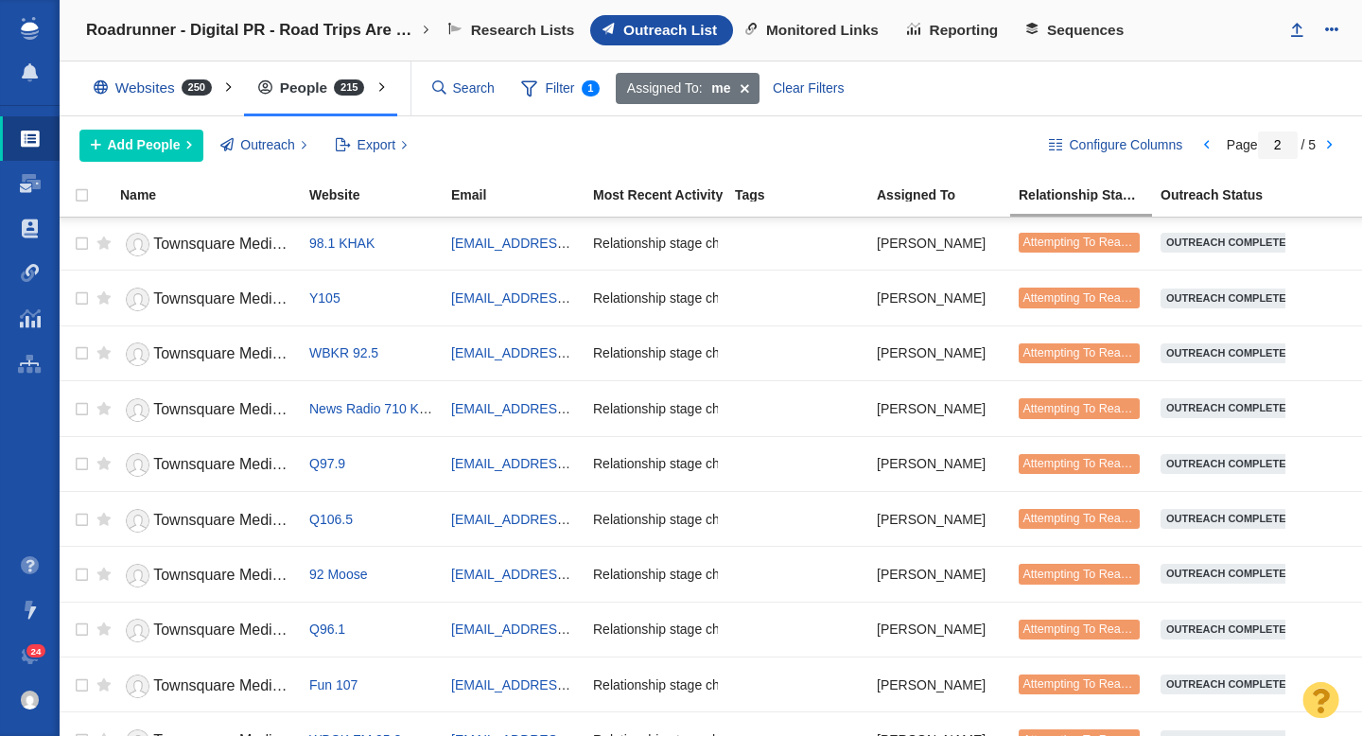
scroll to position [0, 0]
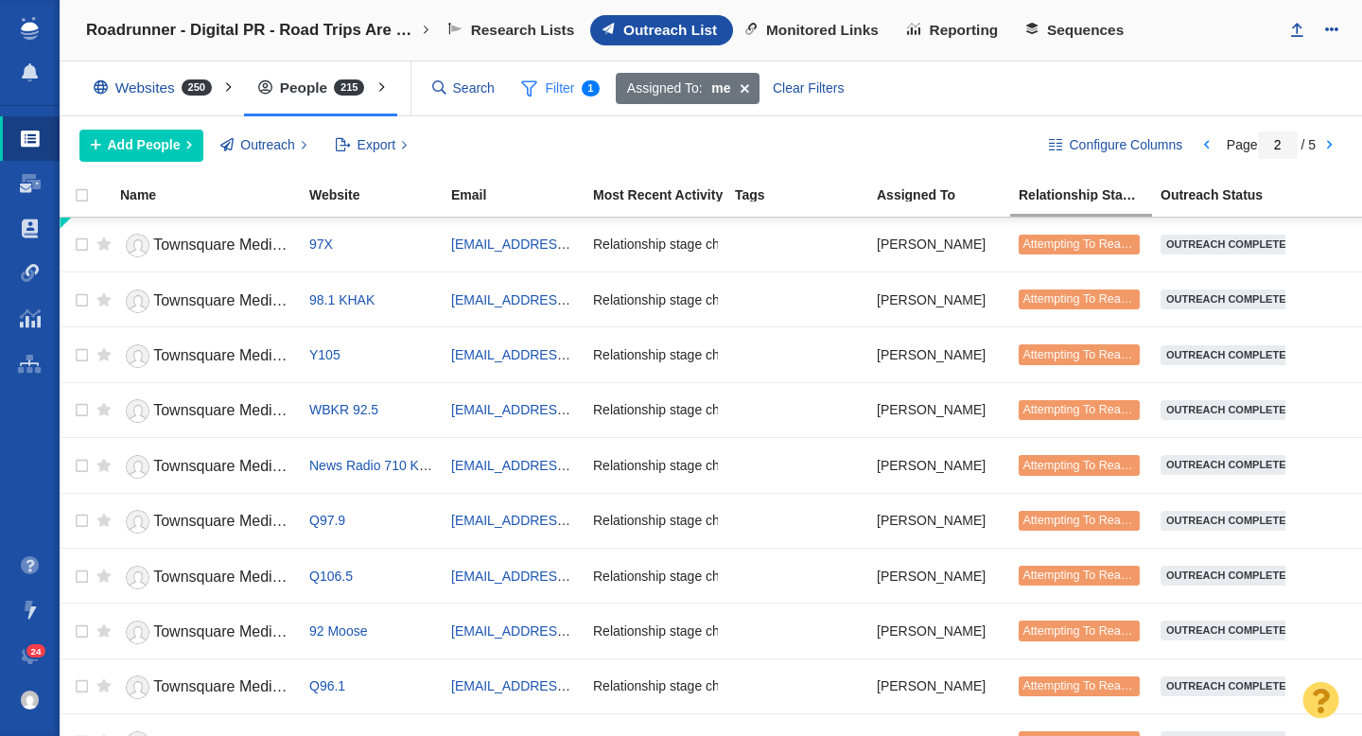
click at [577, 84] on span "Filter 1" at bounding box center [561, 89] width 100 height 36
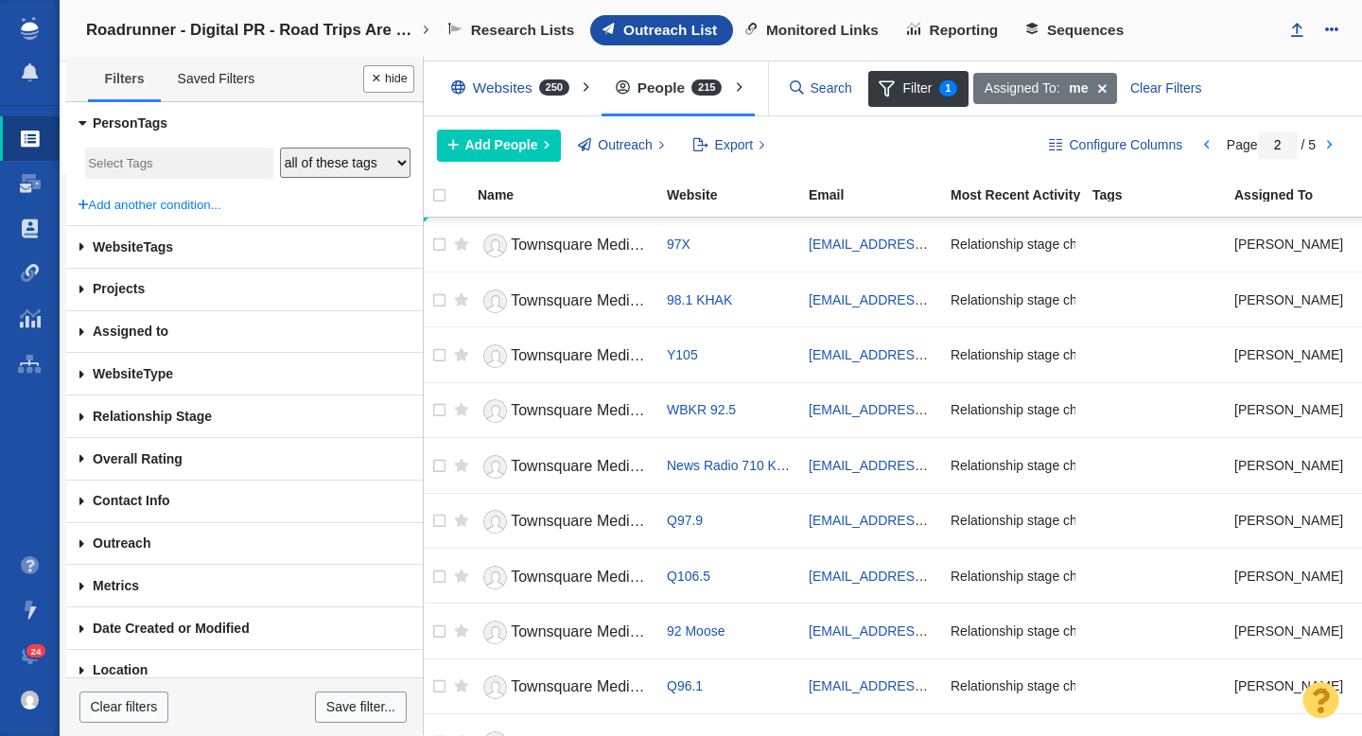
click at [123, 158] on input "search" at bounding box center [179, 164] width 182 height 26
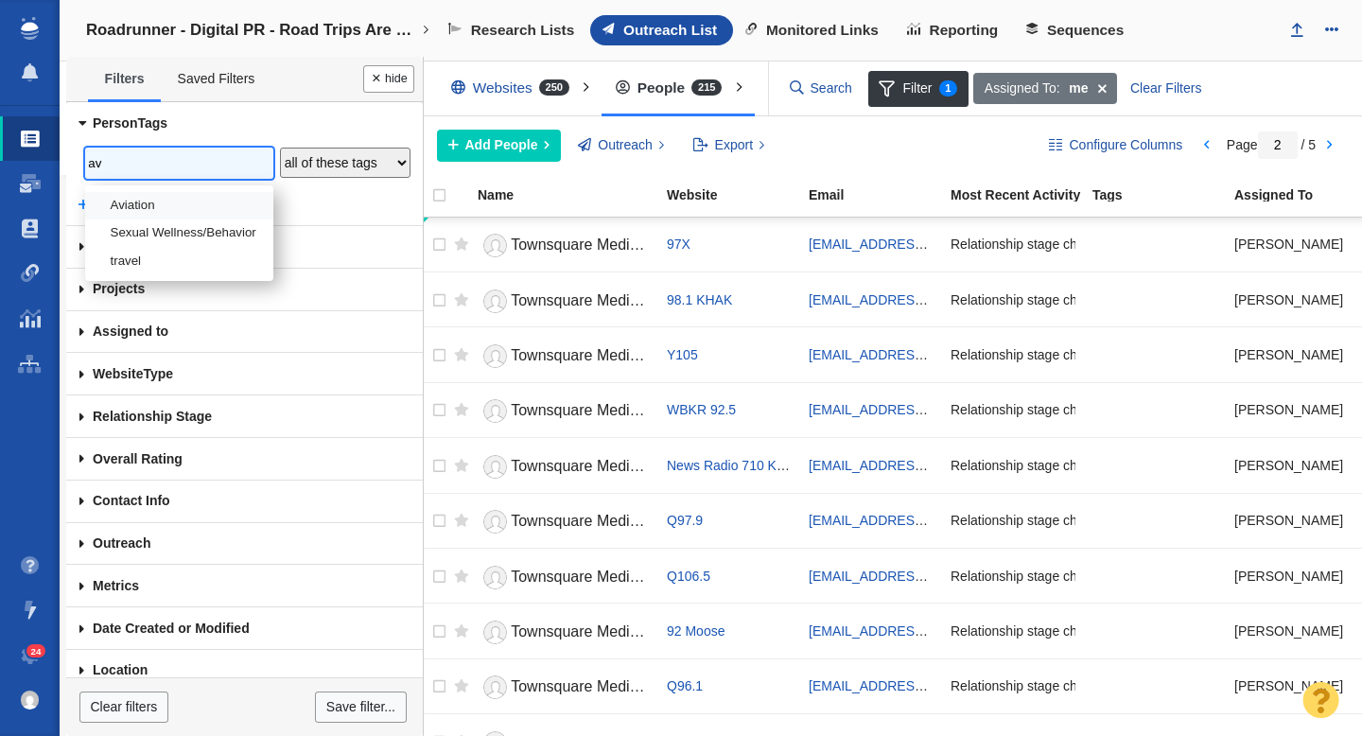
type input "av"
click at [136, 192] on li "Aviation" at bounding box center [179, 205] width 188 height 27
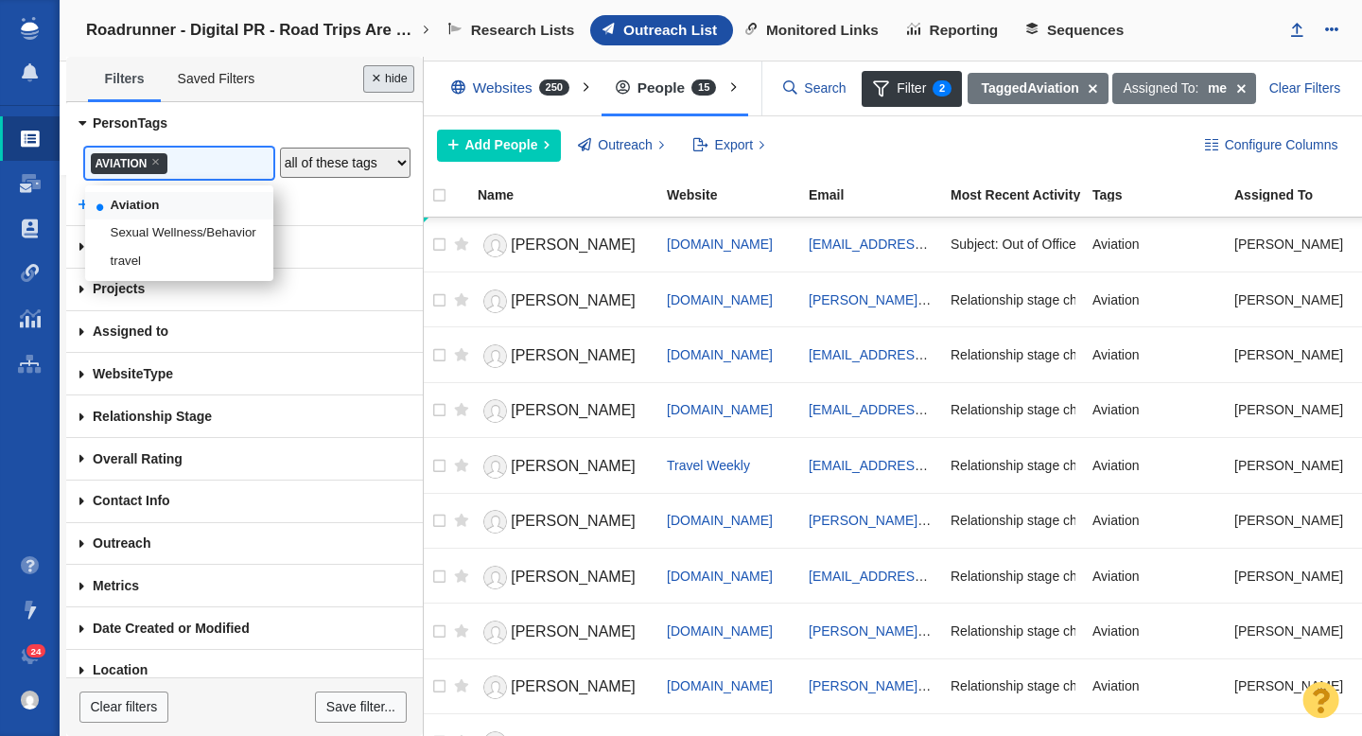
click at [394, 87] on button "Done" at bounding box center [388, 78] width 51 height 27
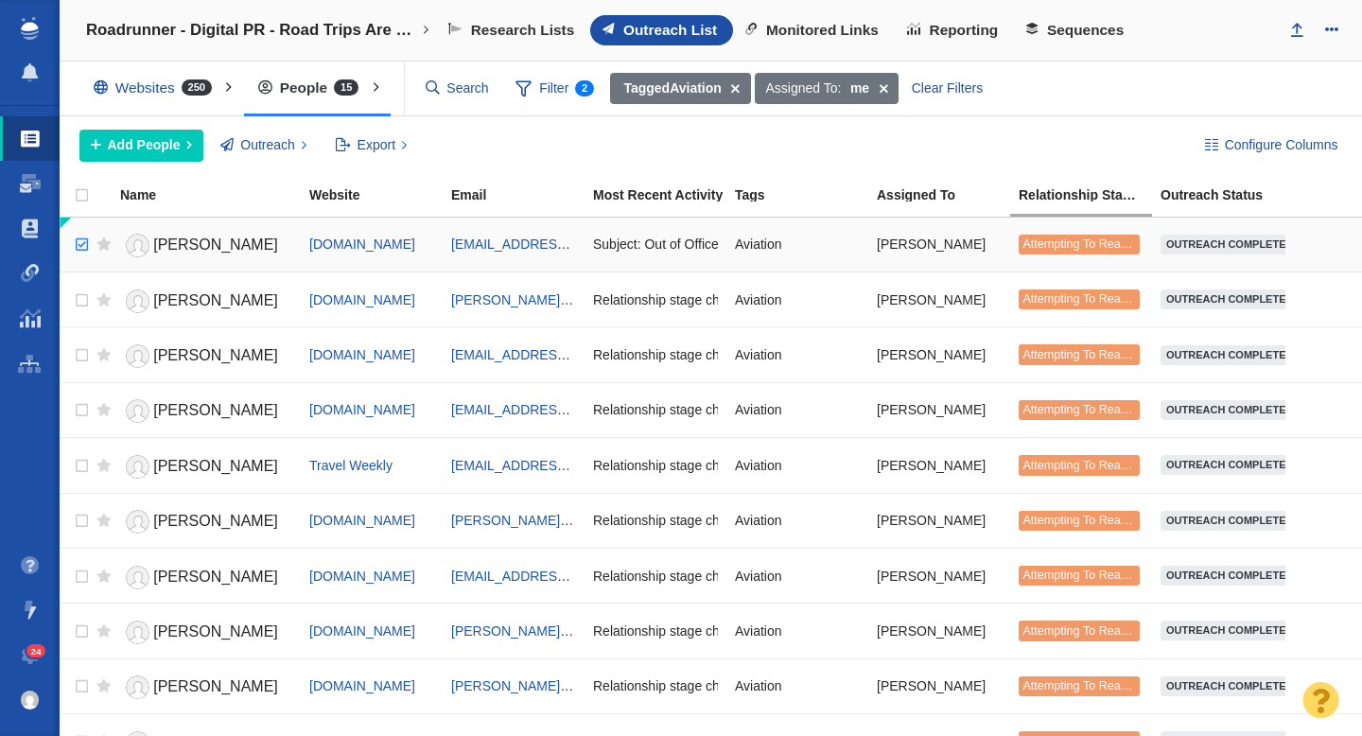
checkbox input "true"
click at [81, 243] on input "checkbox" at bounding box center [79, 245] width 28 height 42
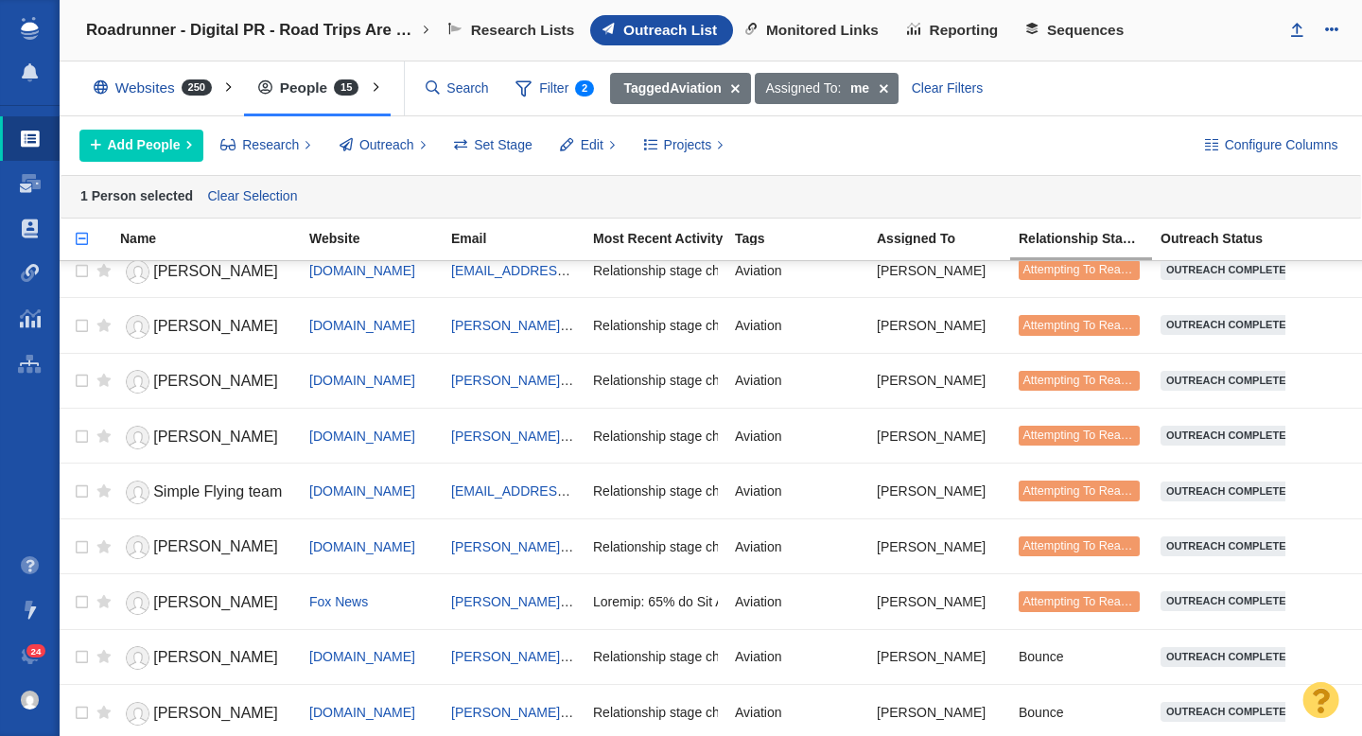
scroll to position [353, 0]
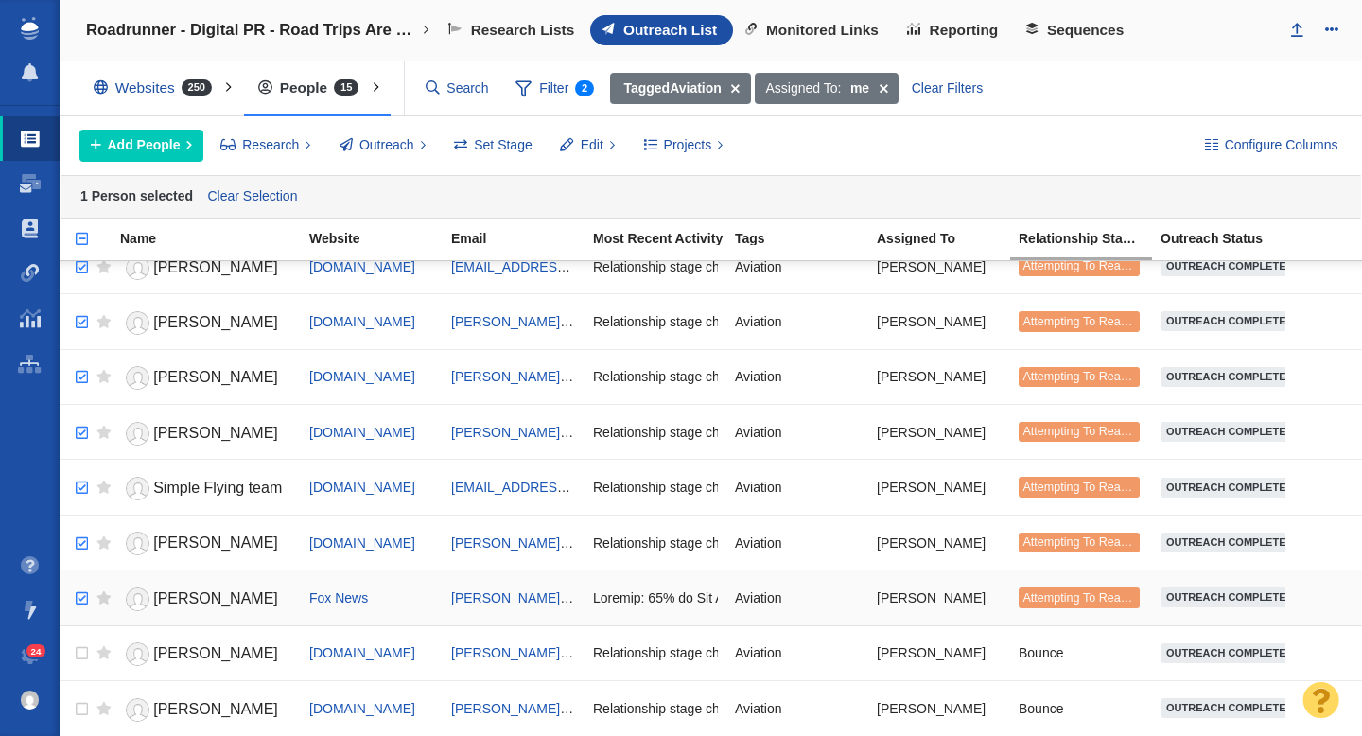
checkbox input "true"
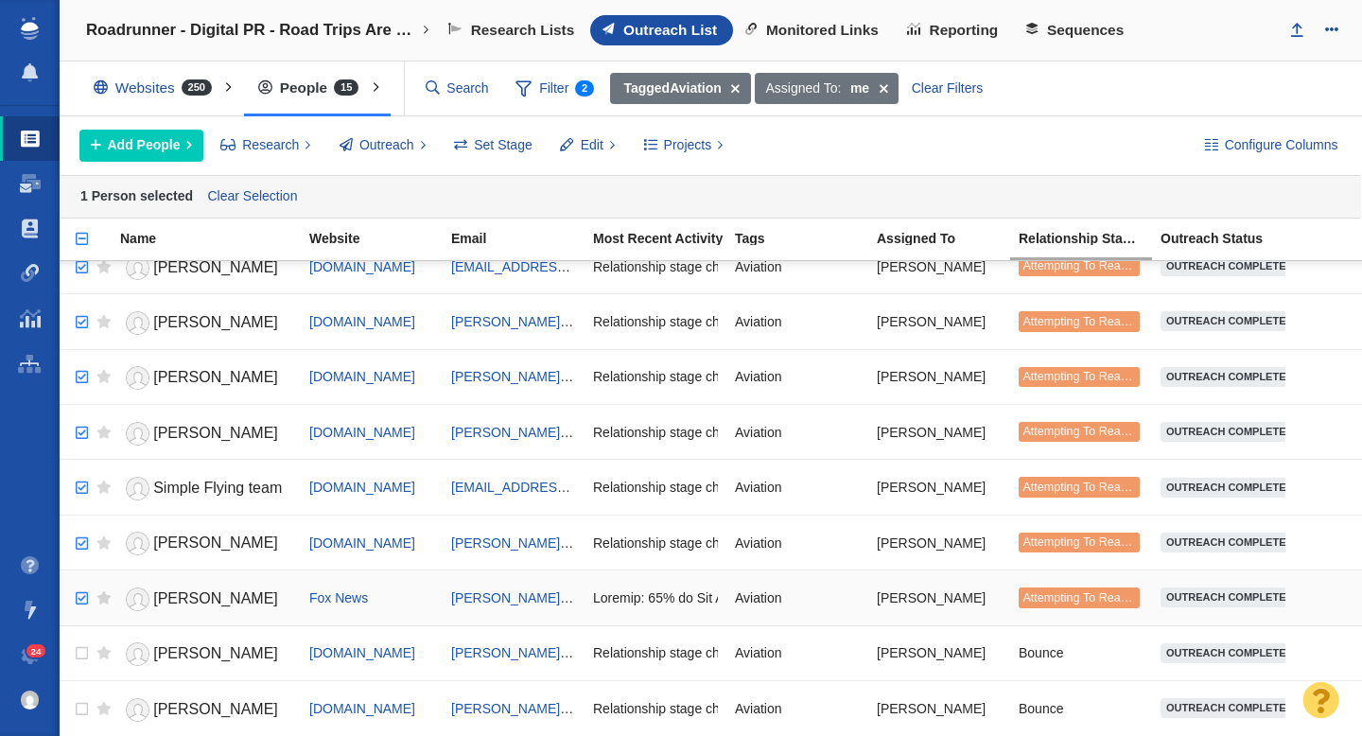
checkbox input "true"
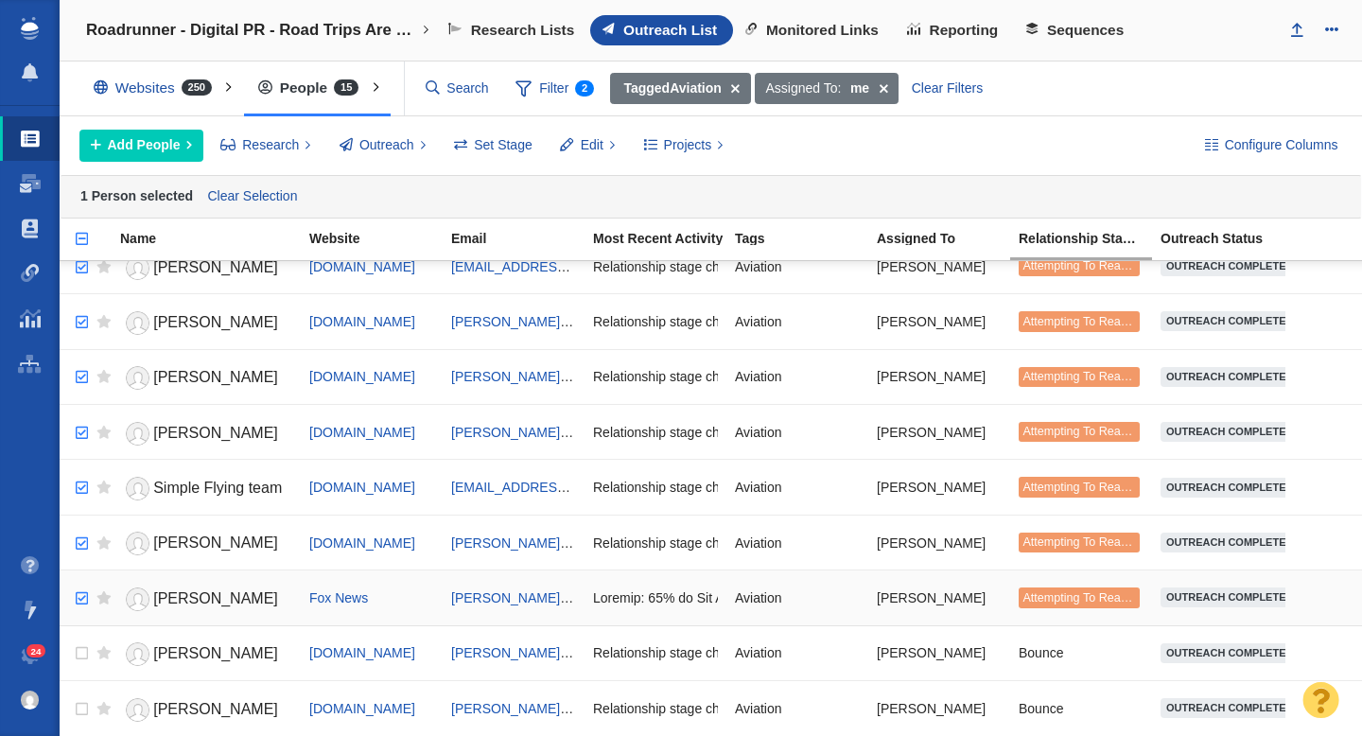
checkbox input "true"
click at [82, 599] on input "checkbox" at bounding box center [79, 599] width 28 height 42
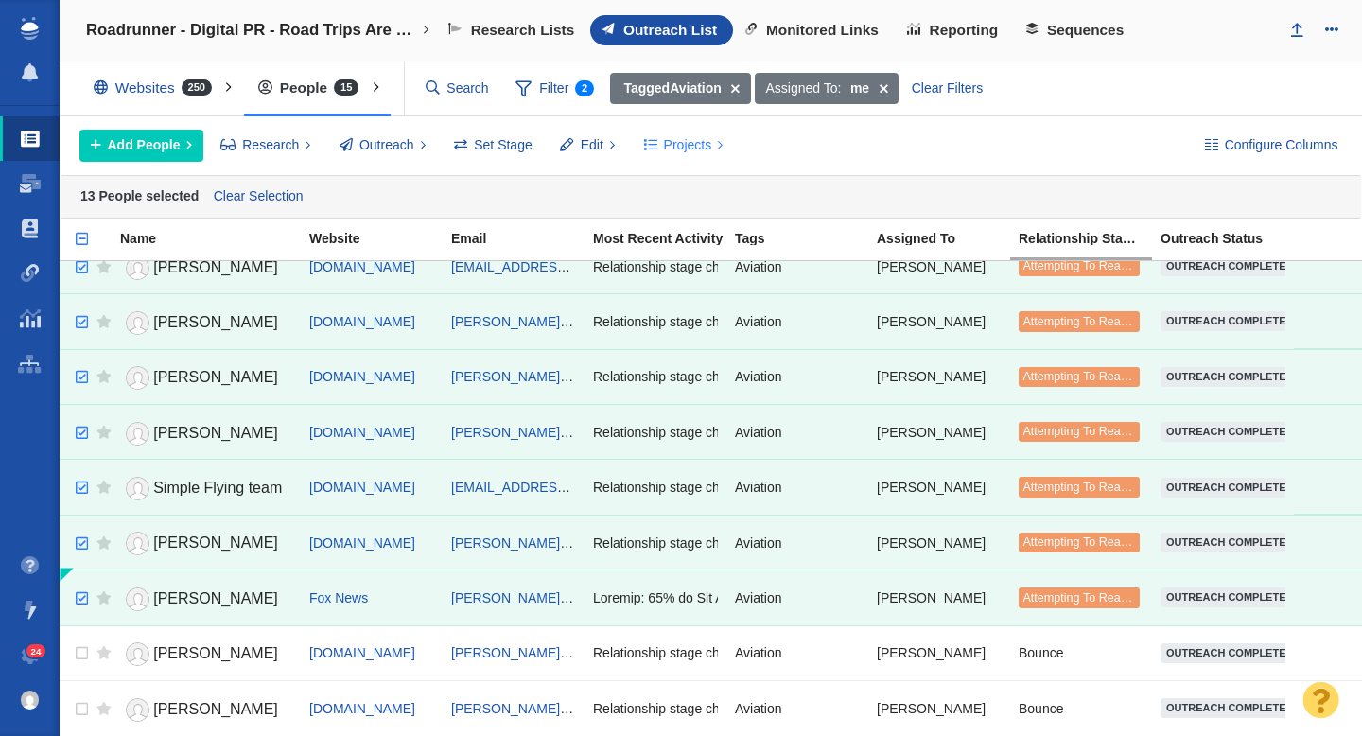
click at [676, 145] on span "Projects" at bounding box center [688, 145] width 48 height 20
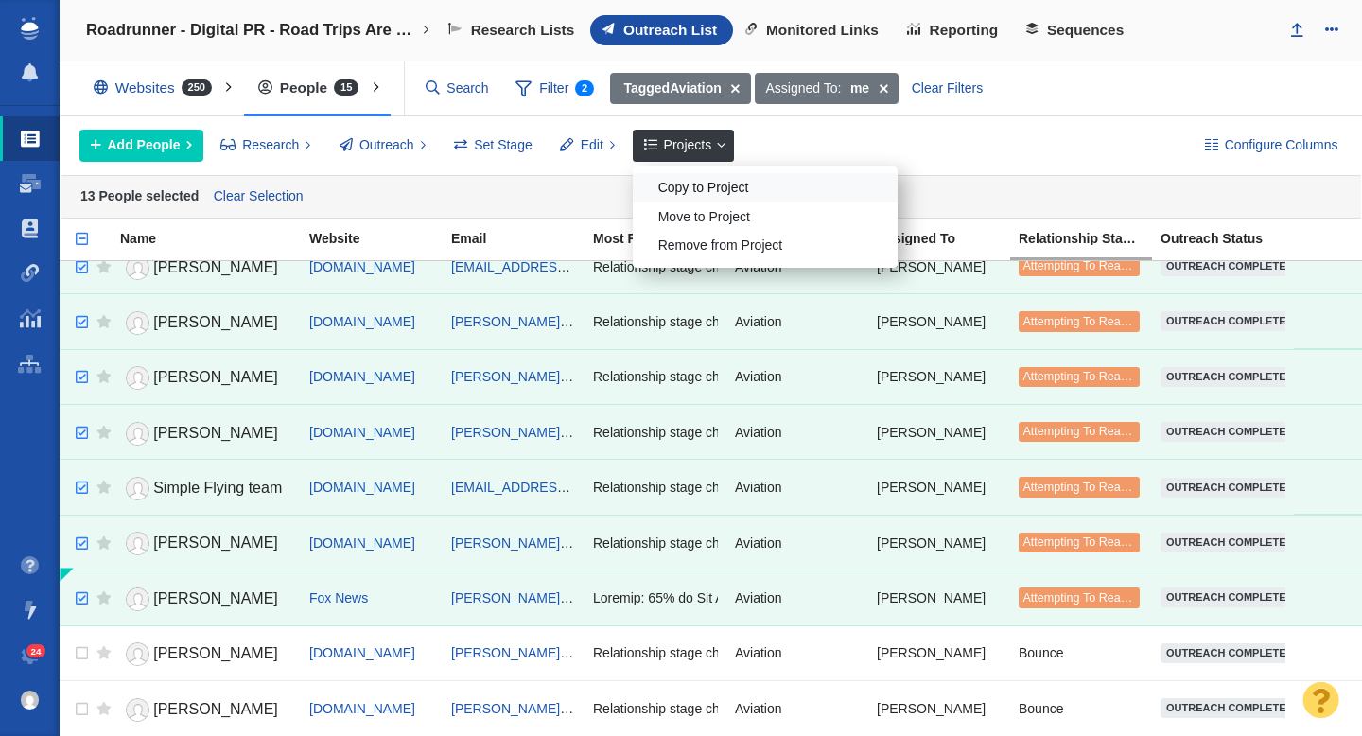
click at [692, 189] on div "Copy to Project" at bounding box center [765, 187] width 265 height 29
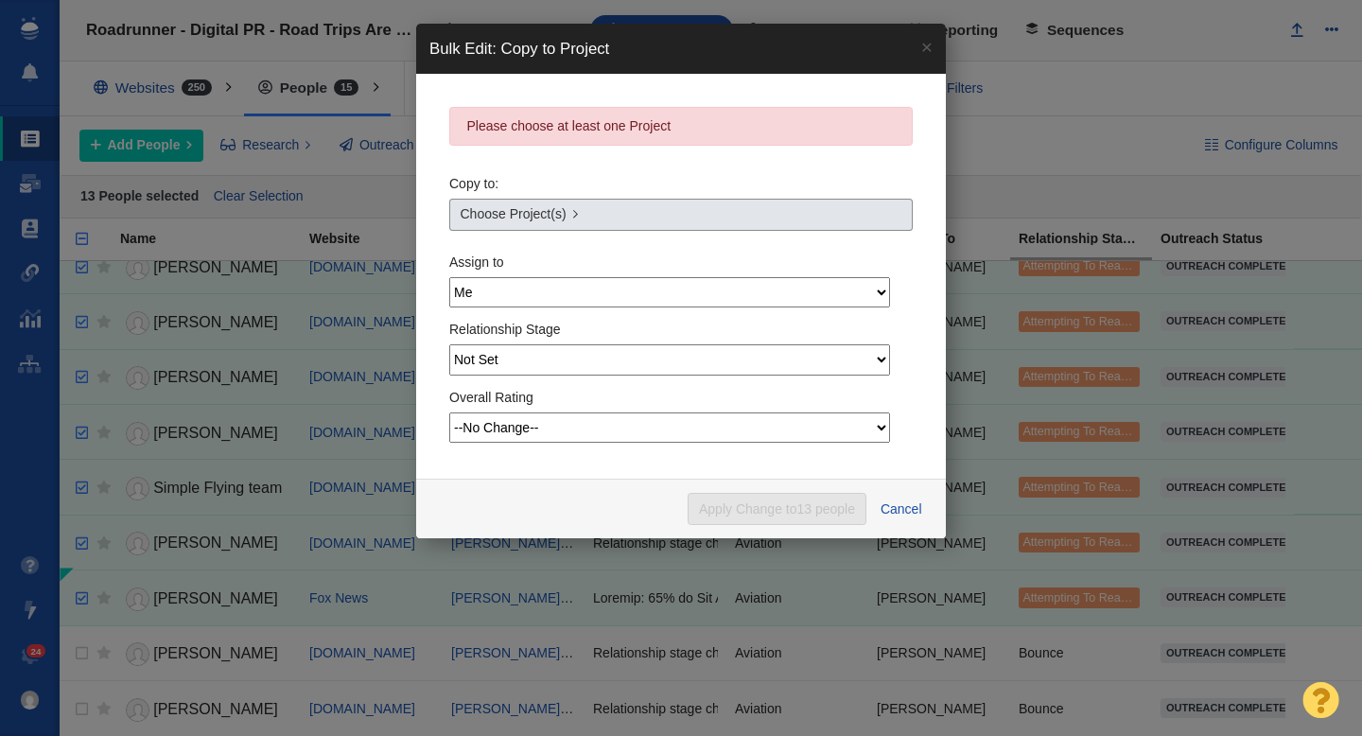
click at [604, 220] on link "Choose Project(s)" at bounding box center [681, 215] width 464 height 32
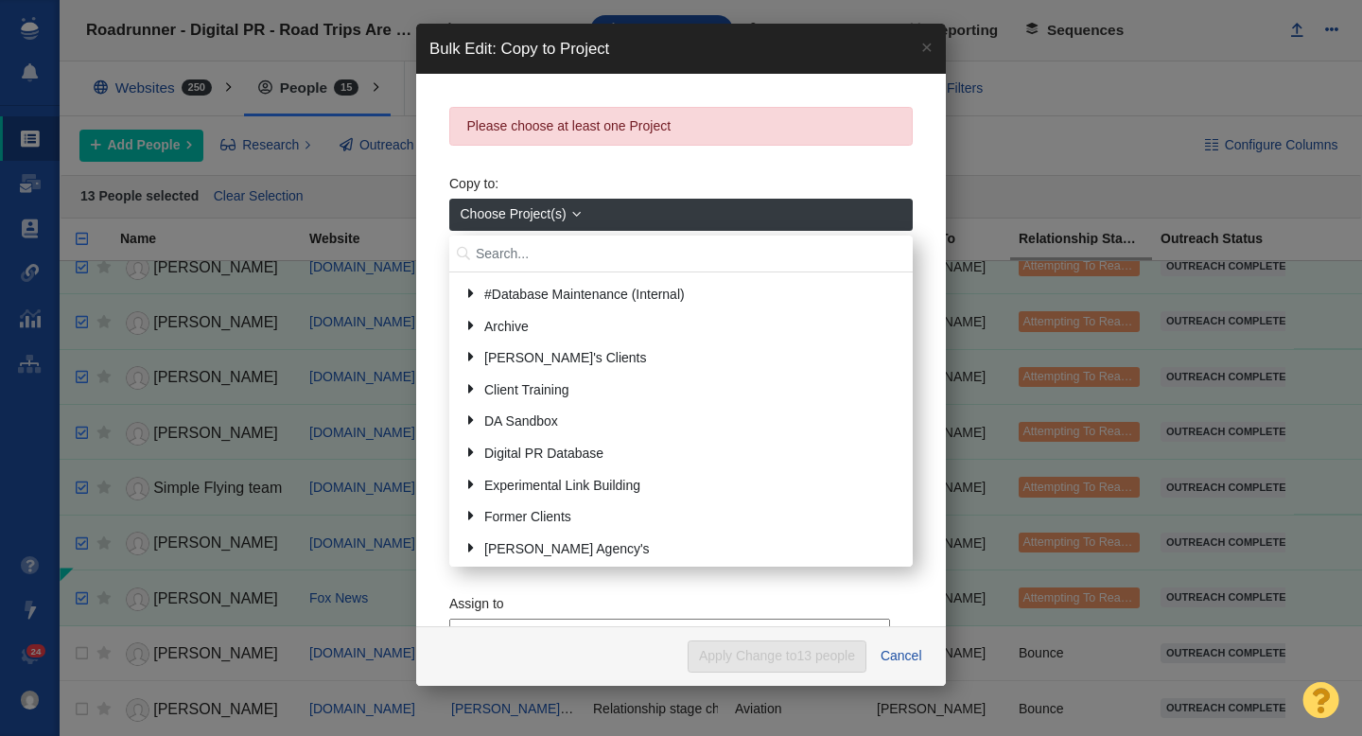
click at [550, 249] on input "text" at bounding box center [681, 254] width 464 height 37
type input "retro"
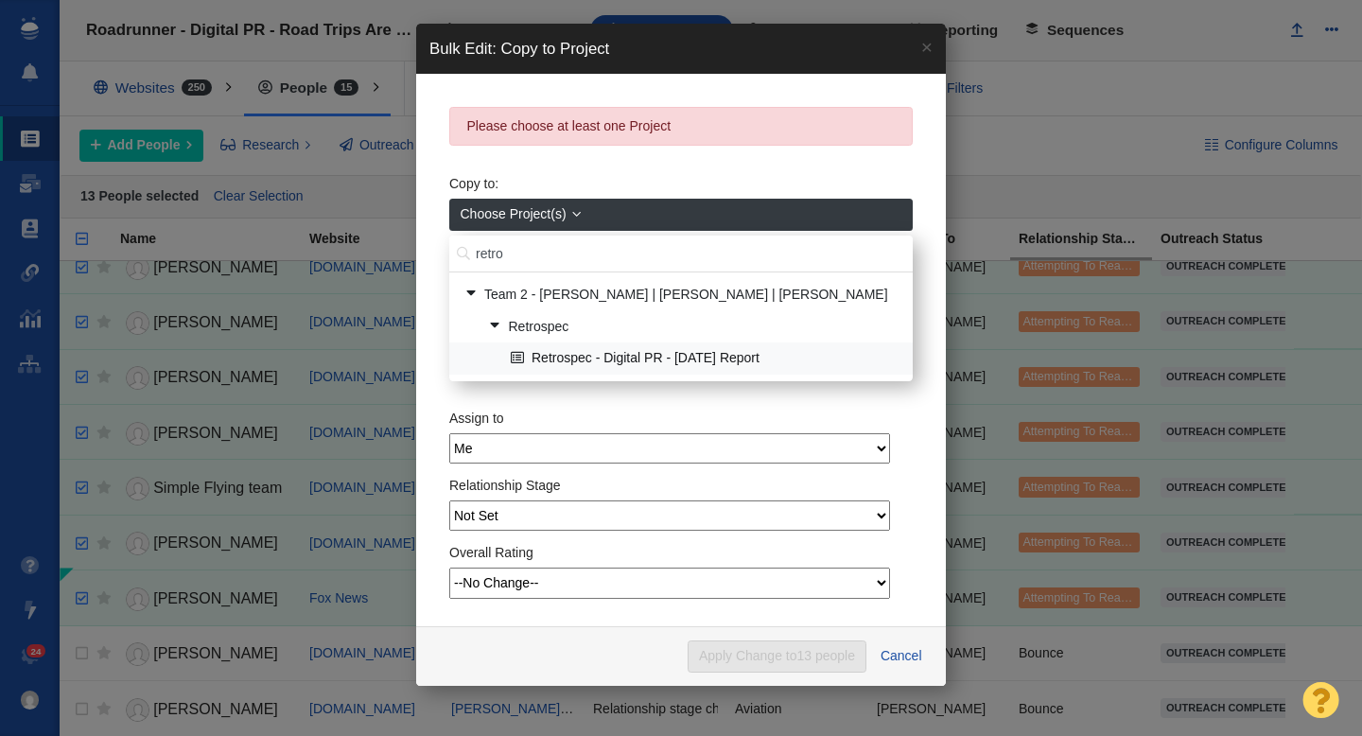
click at [581, 358] on link "Retrospec - Digital PR - [DATE] Report" at bounding box center [704, 358] width 396 height 29
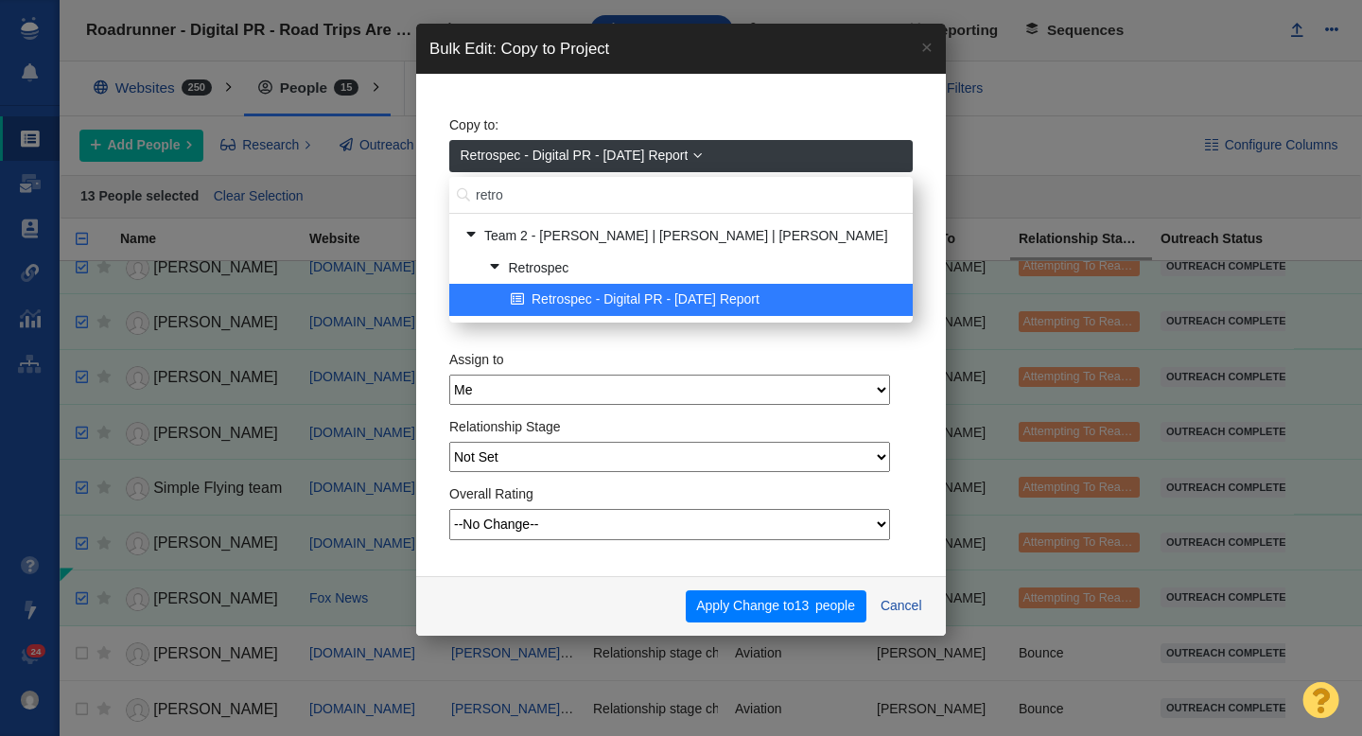
click at [619, 155] on span "Retrospec - Digital PR - [DATE] Report" at bounding box center [575, 156] width 228 height 20
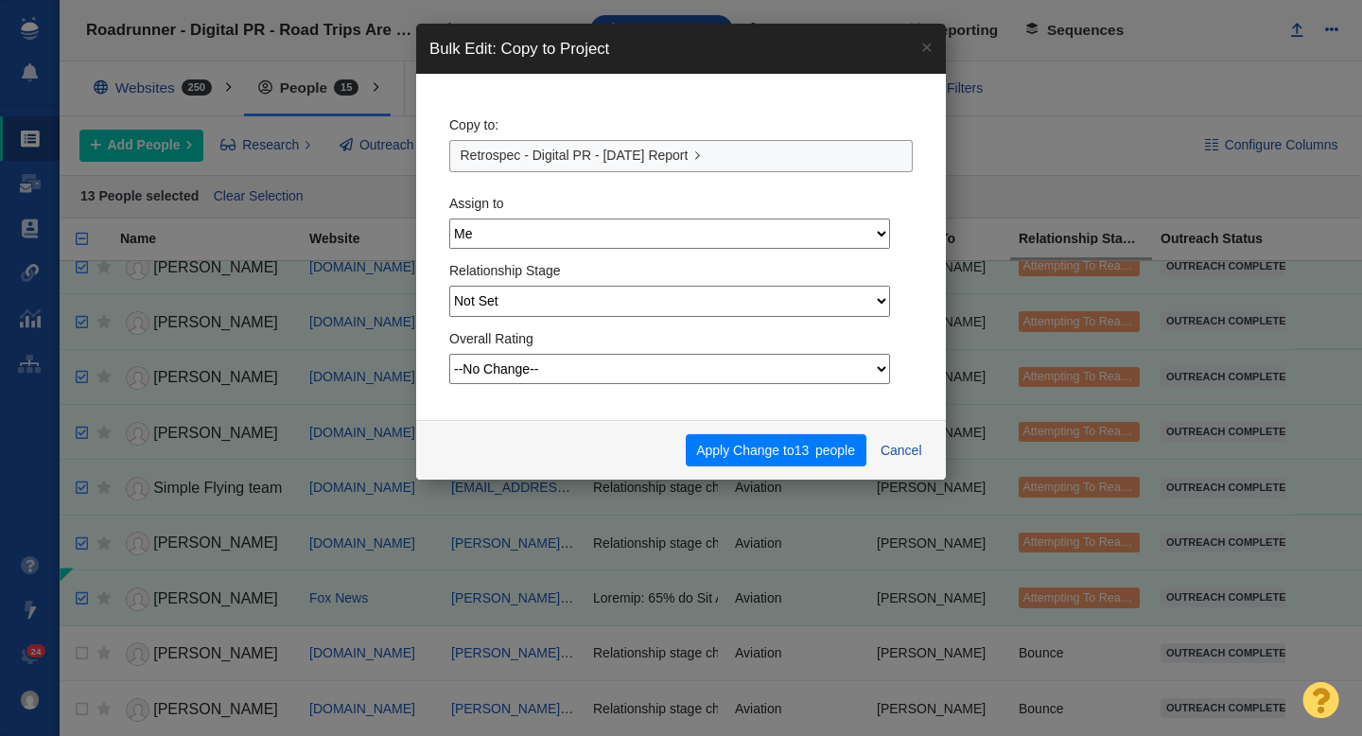
click at [638, 117] on div "Copy to: Retrospec - Digital PR - Labor Day Report" at bounding box center [681, 139] width 464 height 65
click at [801, 445] on span "13" at bounding box center [802, 450] width 15 height 15
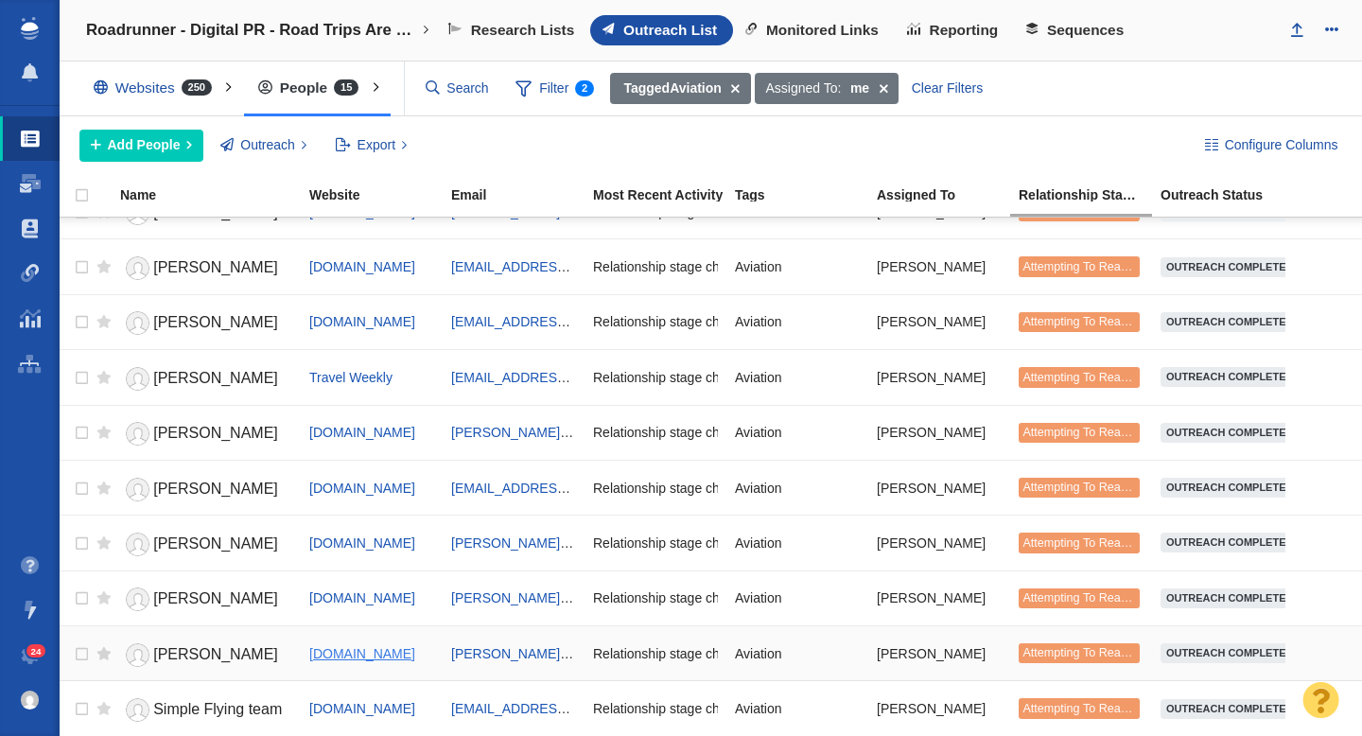
scroll to position [0, 0]
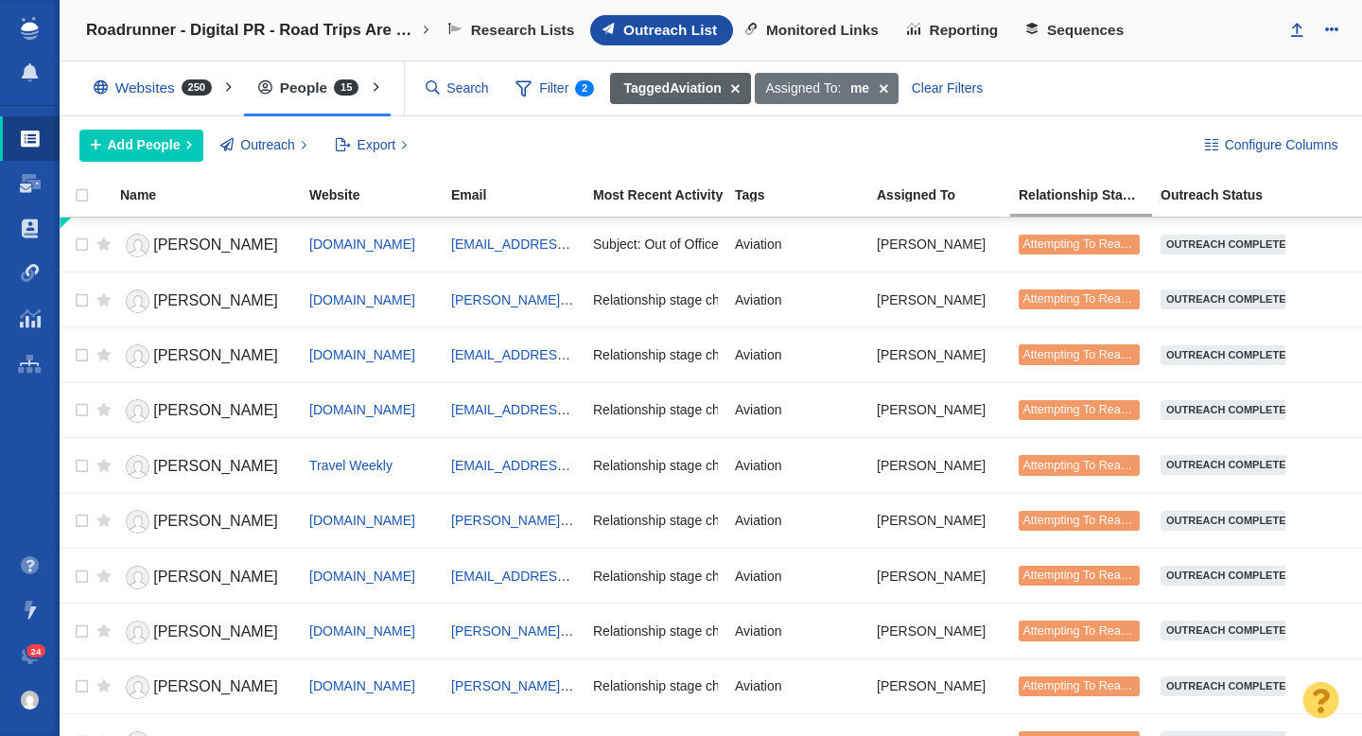
click at [735, 88] on span at bounding box center [735, 89] width 29 height 32
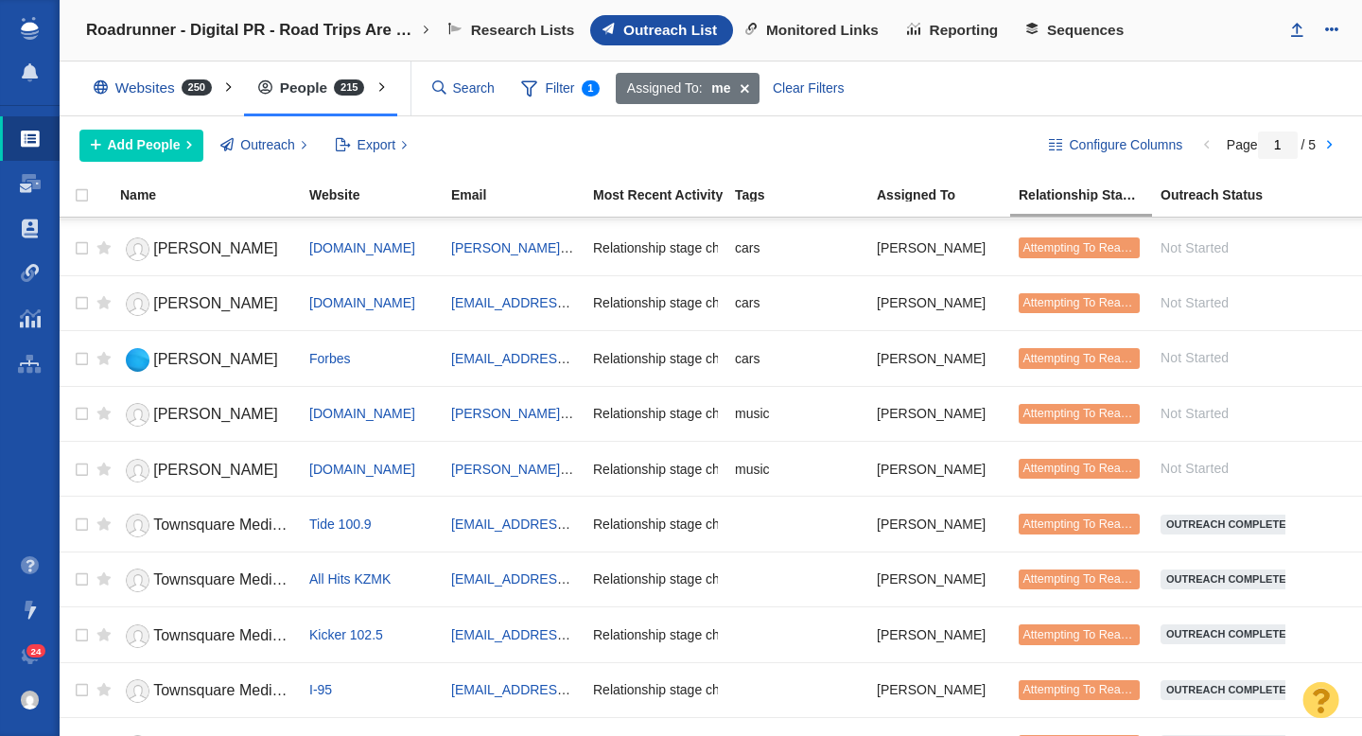
scroll to position [2243, 0]
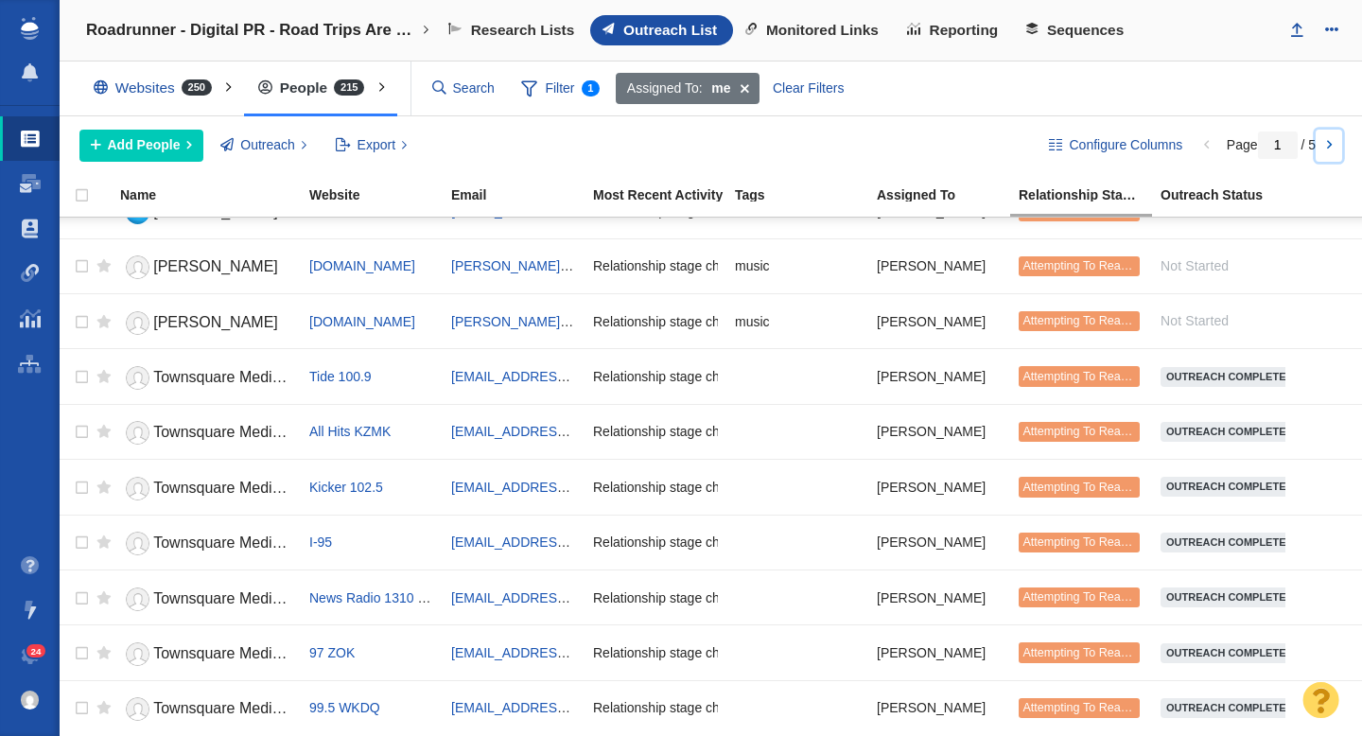
click at [1333, 148] on link at bounding box center [1329, 146] width 26 height 32
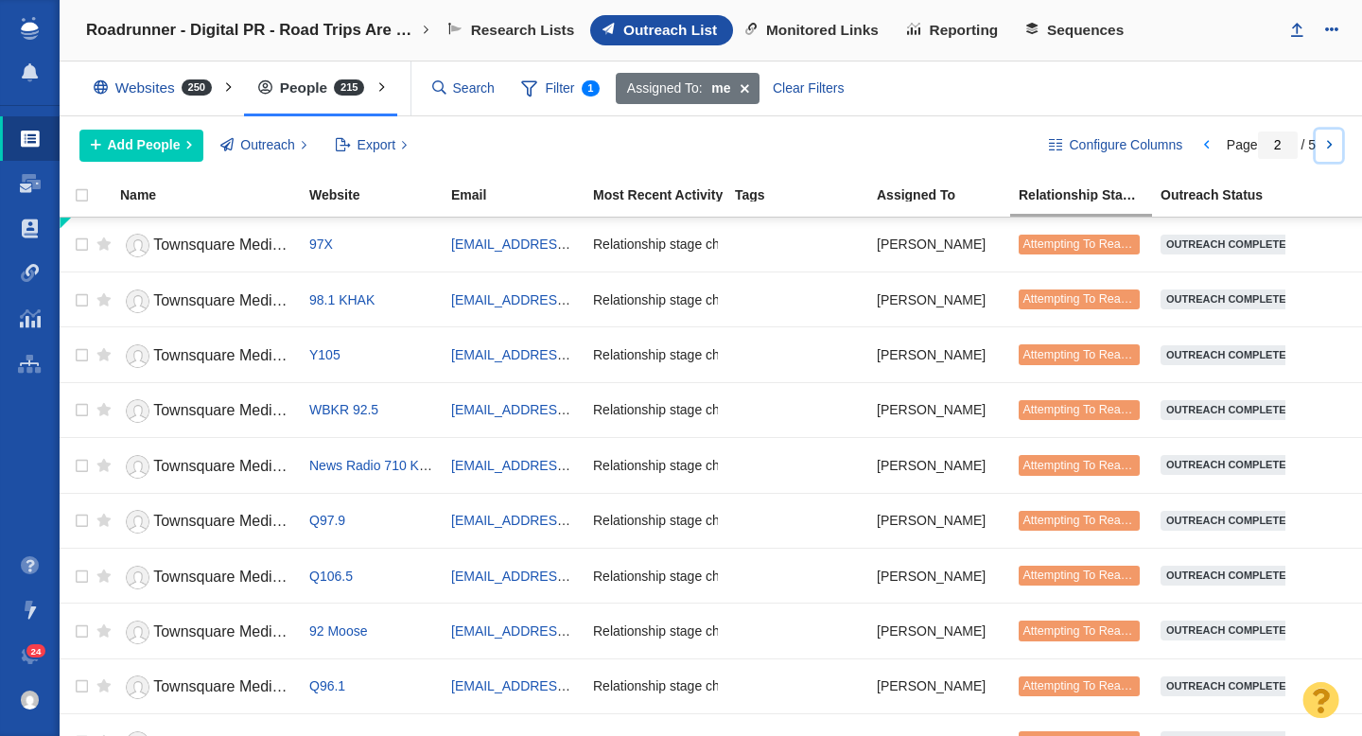
click at [1333, 148] on link at bounding box center [1329, 146] width 26 height 32
type input "3"
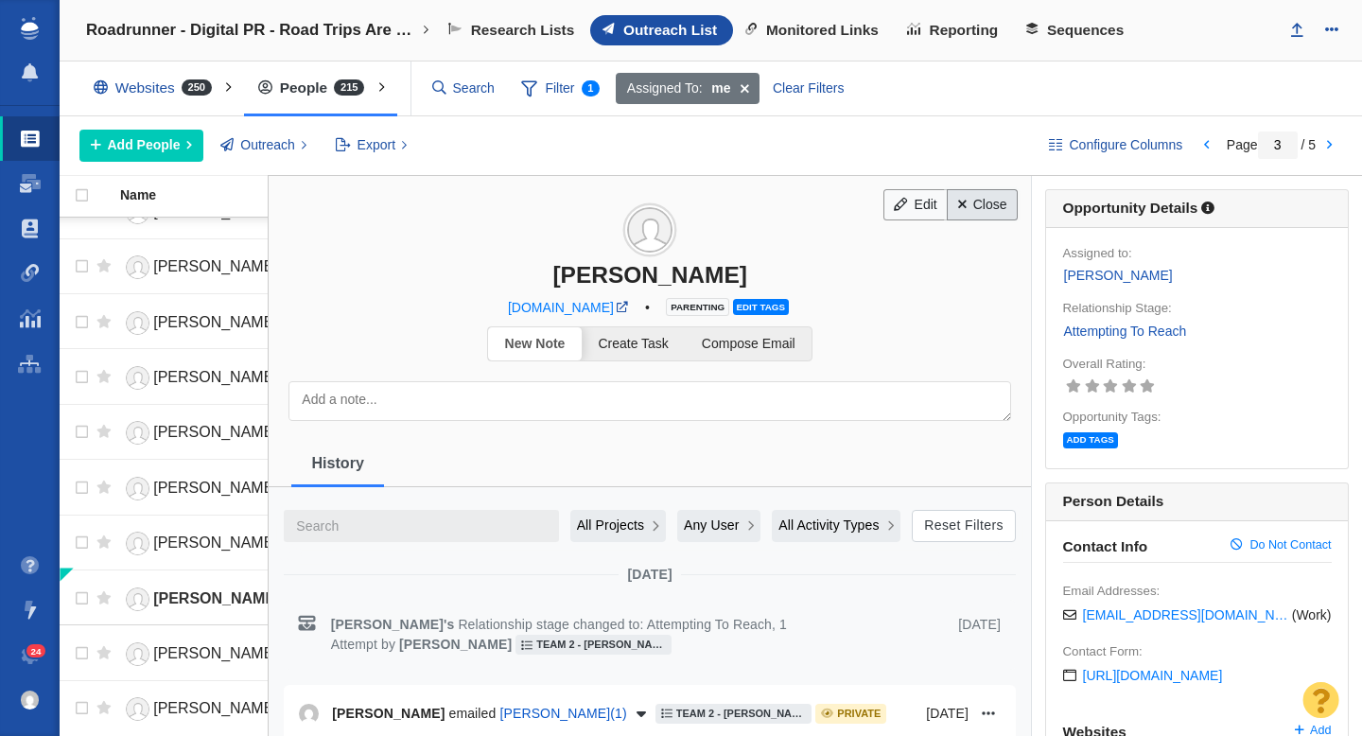
click at [975, 201] on link "Close" at bounding box center [982, 205] width 71 height 32
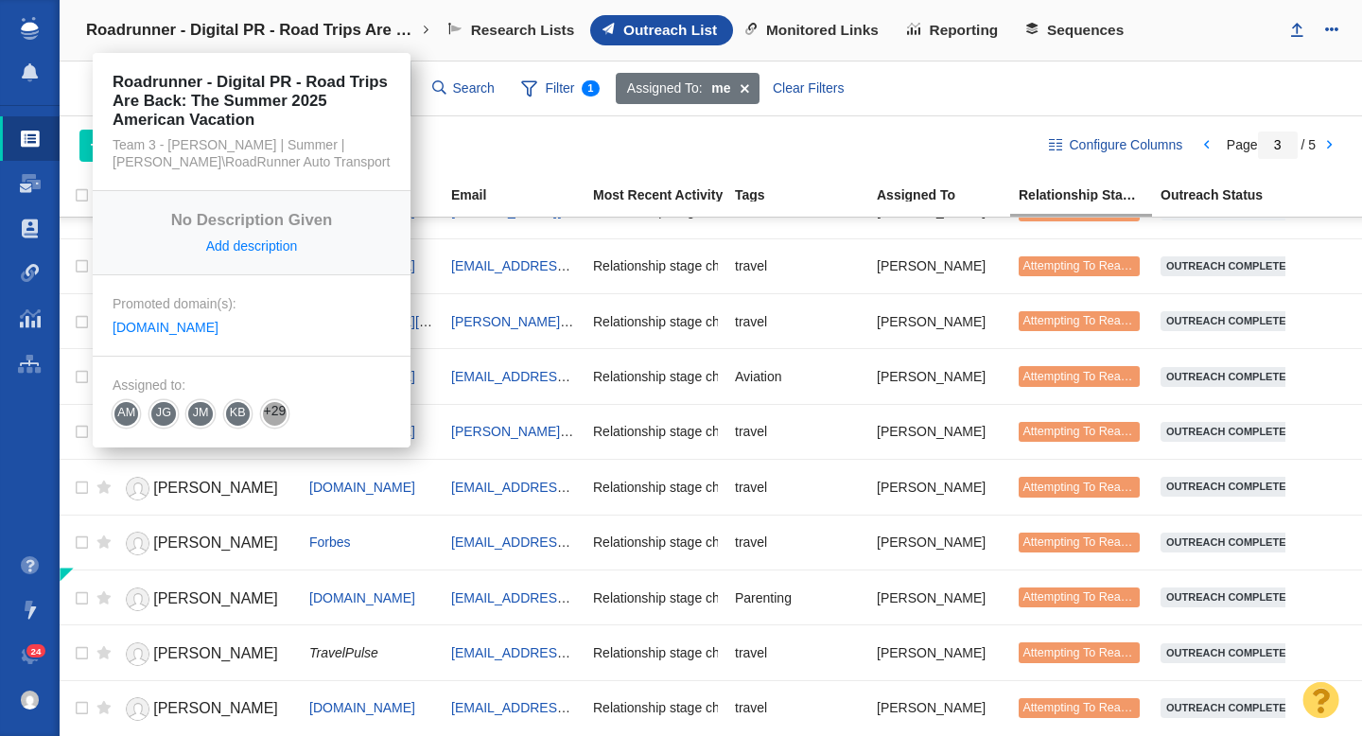
click at [318, 43] on link "Roadrunner - Digital PR - Road Trips Are Back: The Summer 2025 American Vacation" at bounding box center [258, 30] width 370 height 45
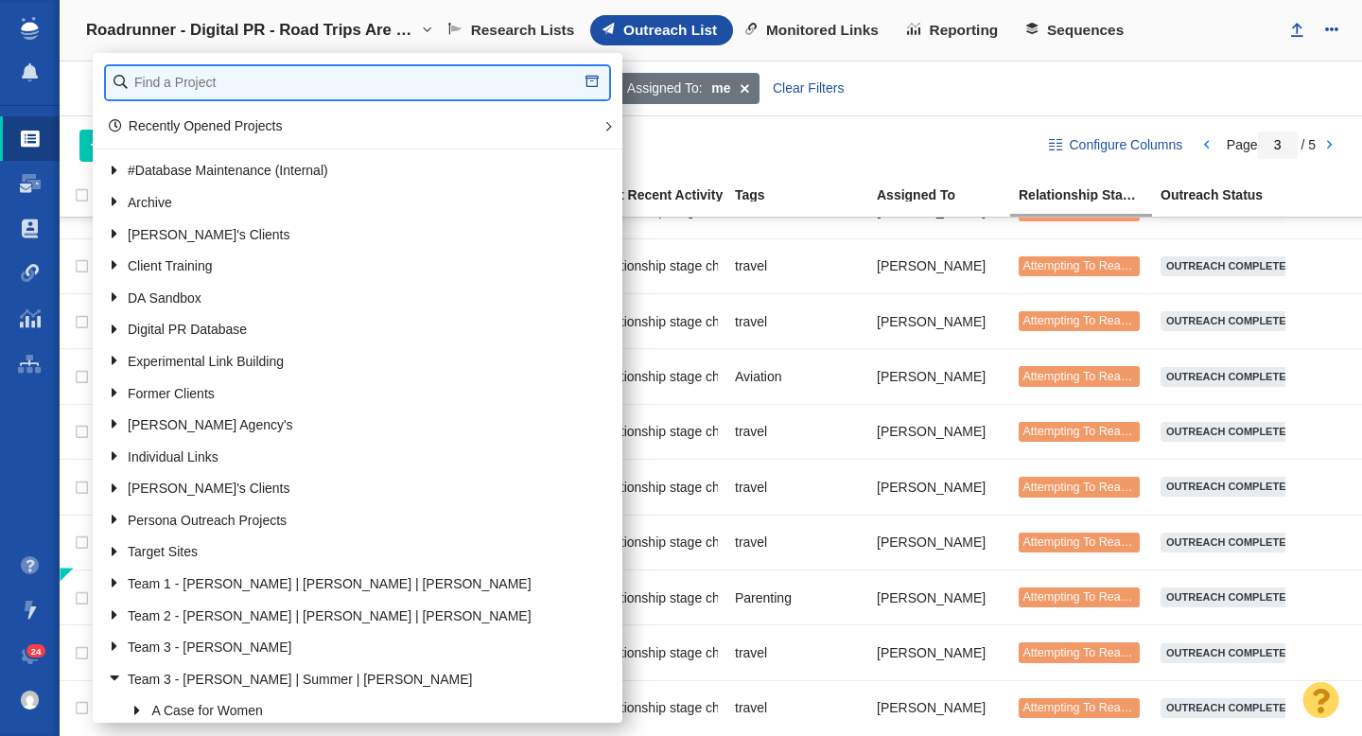
click at [215, 86] on input "text" at bounding box center [357, 82] width 503 height 33
type input "retros"
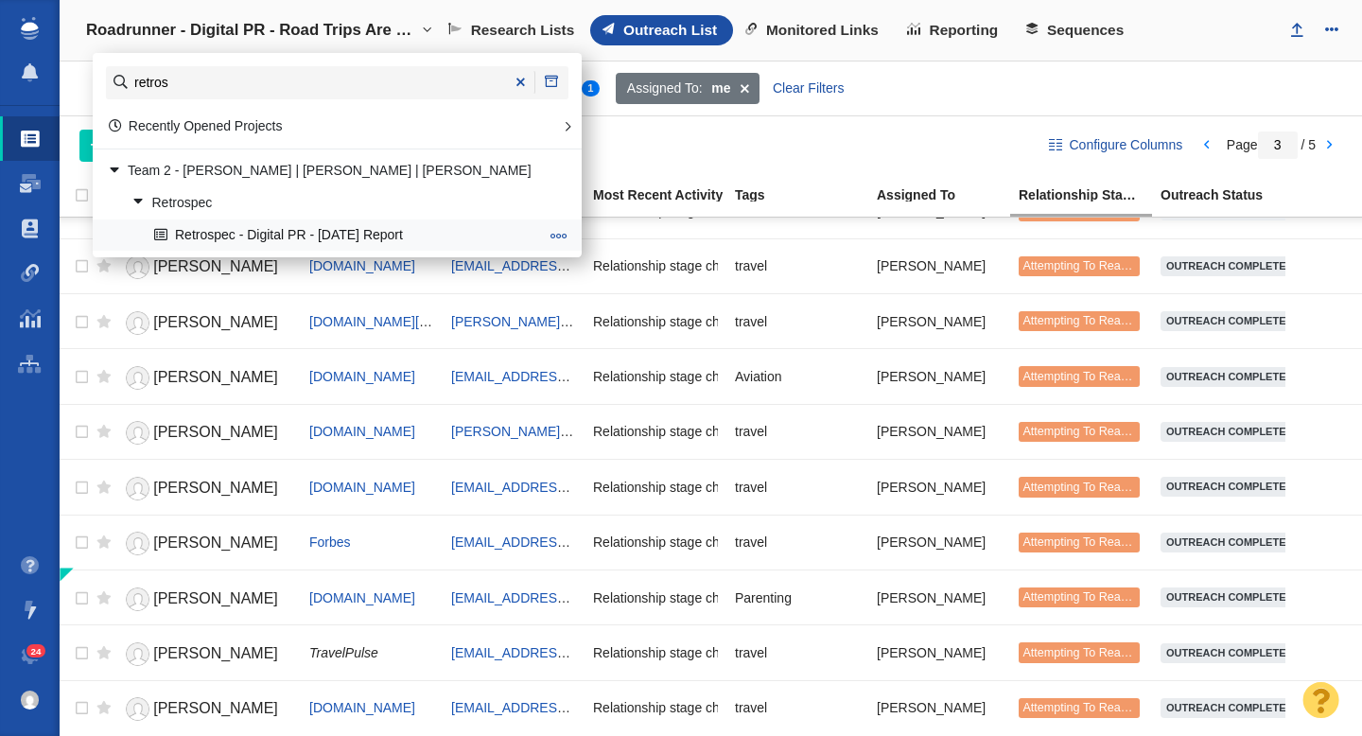
click at [254, 229] on link "Retrospec - Digital PR - [DATE] Report" at bounding box center [346, 234] width 394 height 29
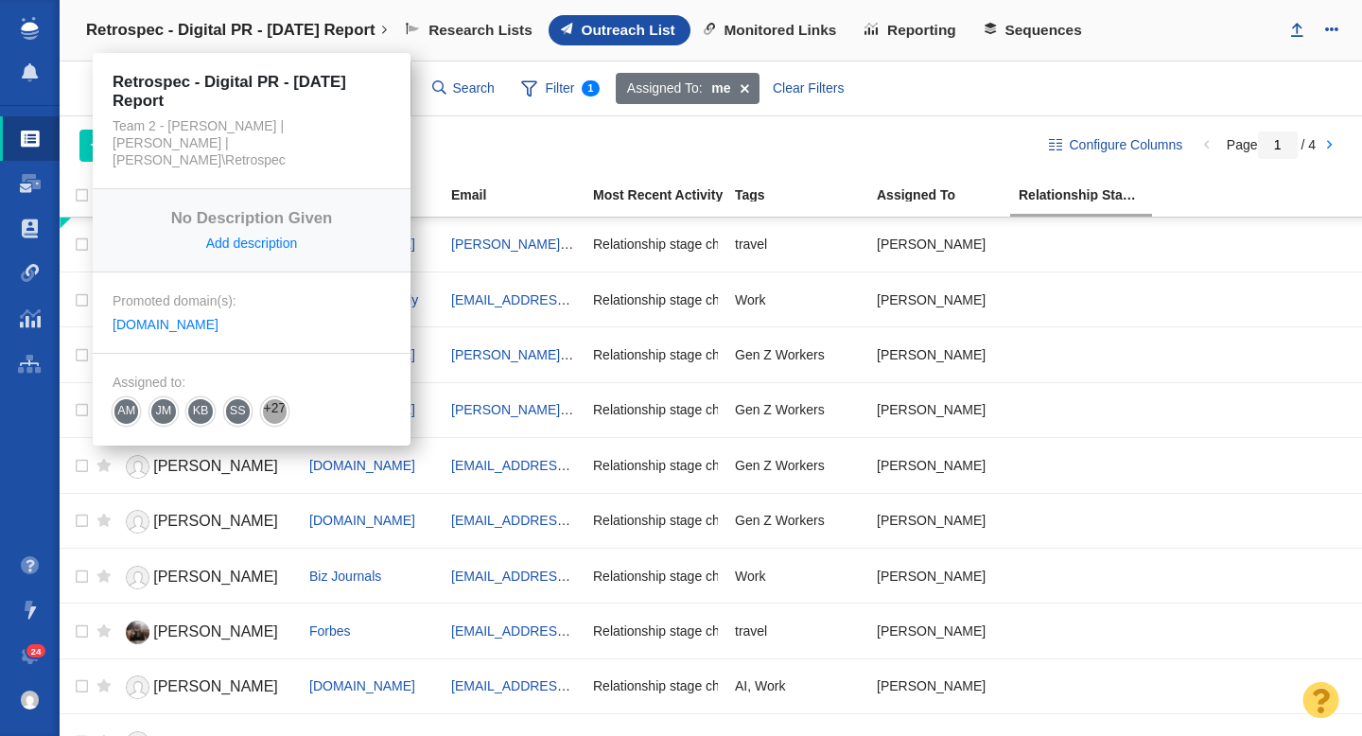
click at [267, 33] on h4 "Retrospec - Digital PR - [DATE] Report" at bounding box center [230, 30] width 289 height 19
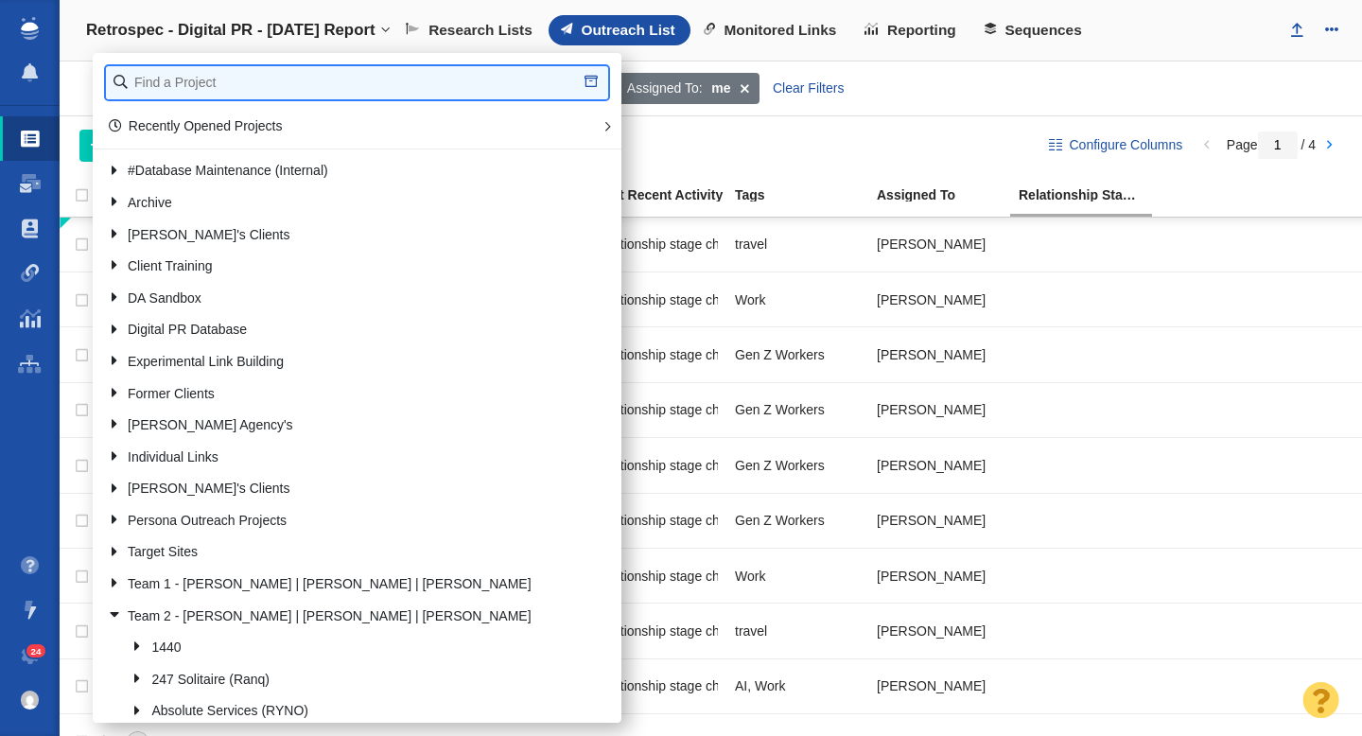
click at [208, 84] on input "text" at bounding box center [357, 82] width 502 height 33
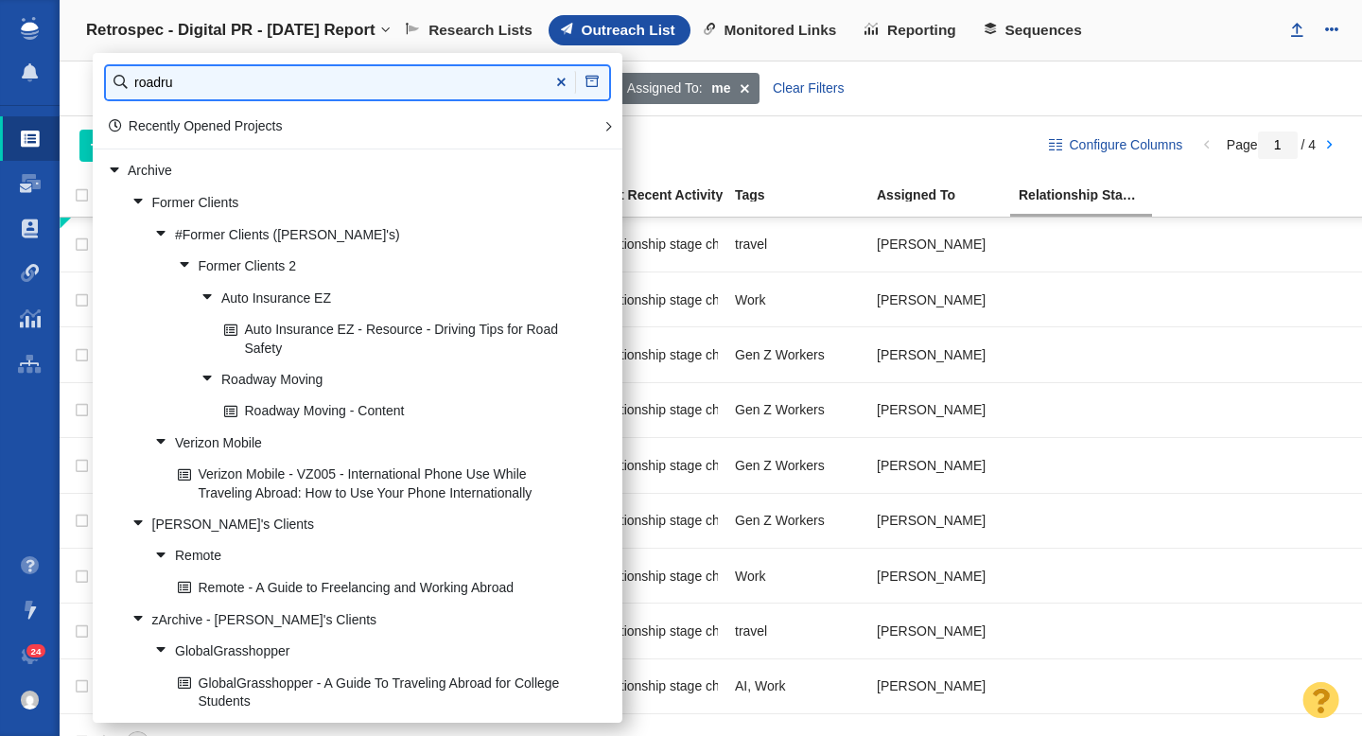
type input "roadru"
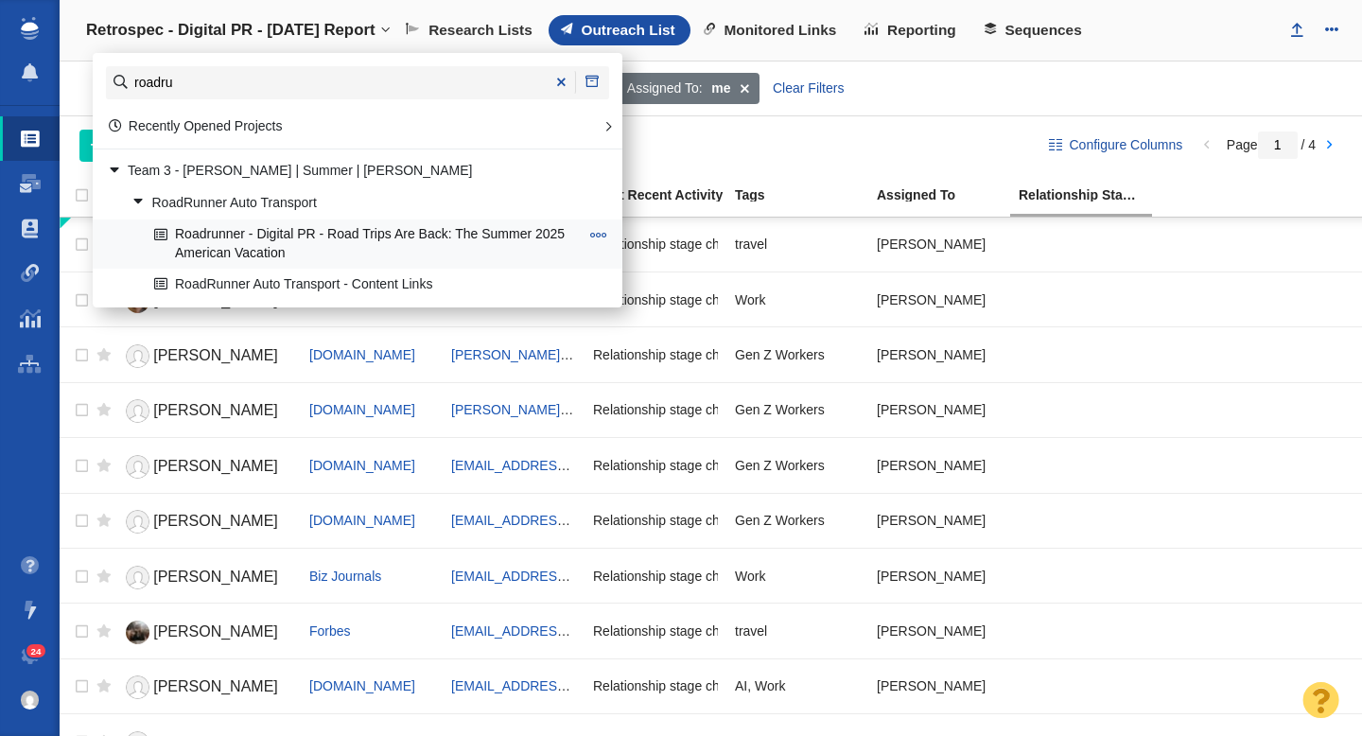
click at [357, 238] on link "Roadrunner - Digital PR - Road Trips Are Back: The Summer 2025 American Vacation" at bounding box center [366, 243] width 434 height 47
